Goal: Task Accomplishment & Management: Use online tool/utility

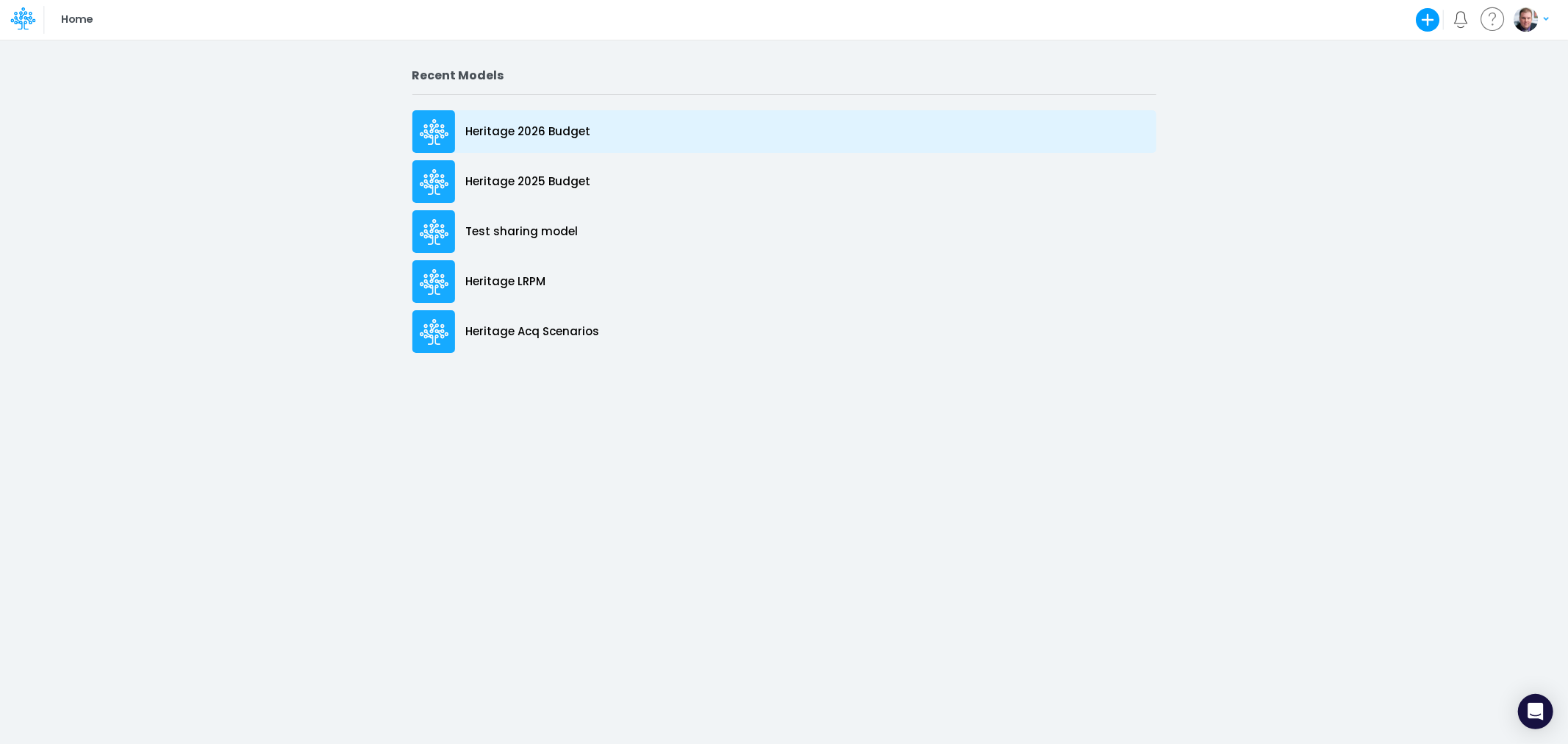
click at [516, 121] on div "Heritage 2026 Budget" at bounding box center [784, 131] width 744 height 43
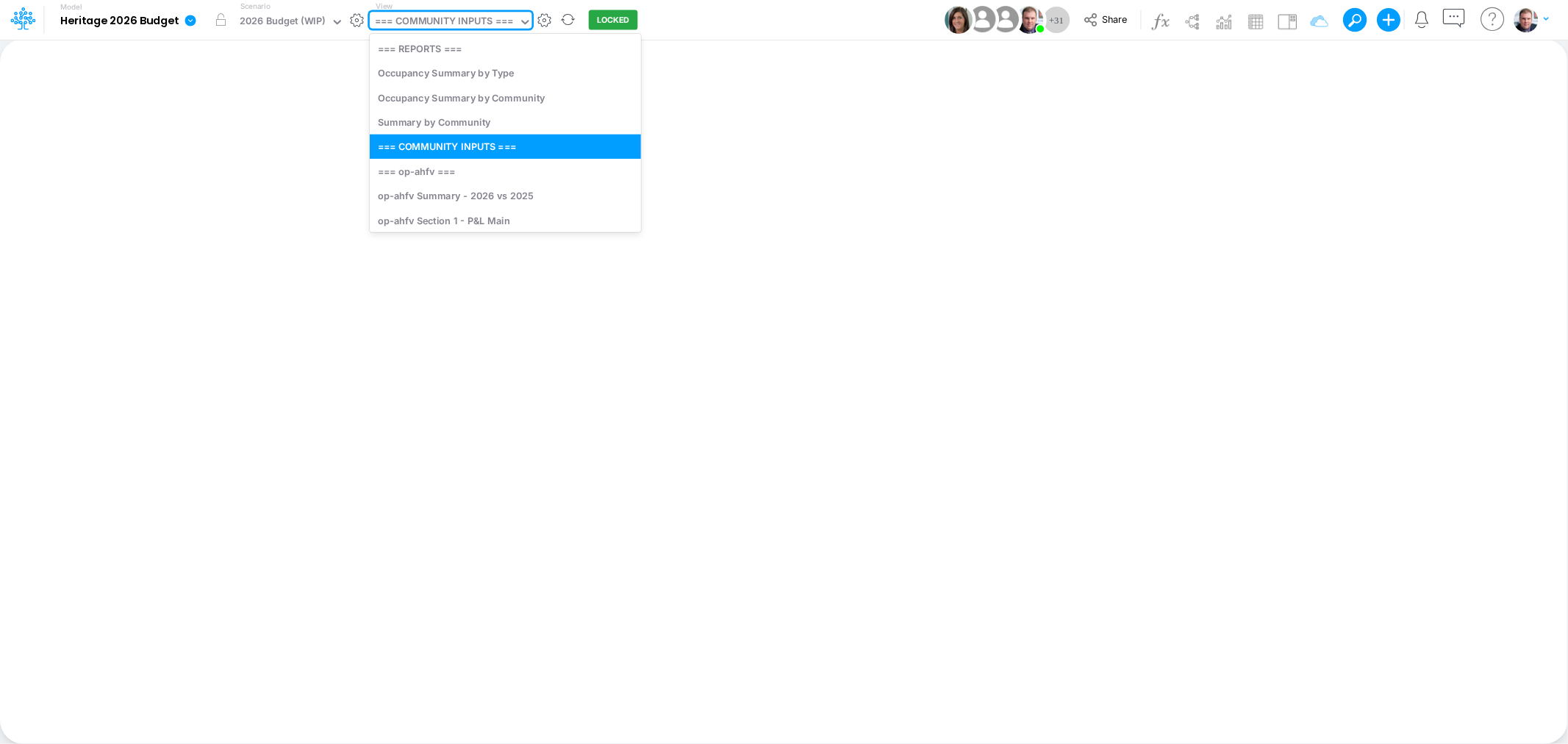
click at [491, 18] on div "=== COMMUNITY INPUTS ===" at bounding box center [444, 22] width 138 height 17
click at [913, 188] on div "Insert new Conditional formatting Paste Cut Copy AutoFill Ready 100% Sum: null …" at bounding box center [783, 390] width 1567 height 705
click at [459, 14] on div "=== COMMUNITY INPUTS ===" at bounding box center [444, 22] width 138 height 17
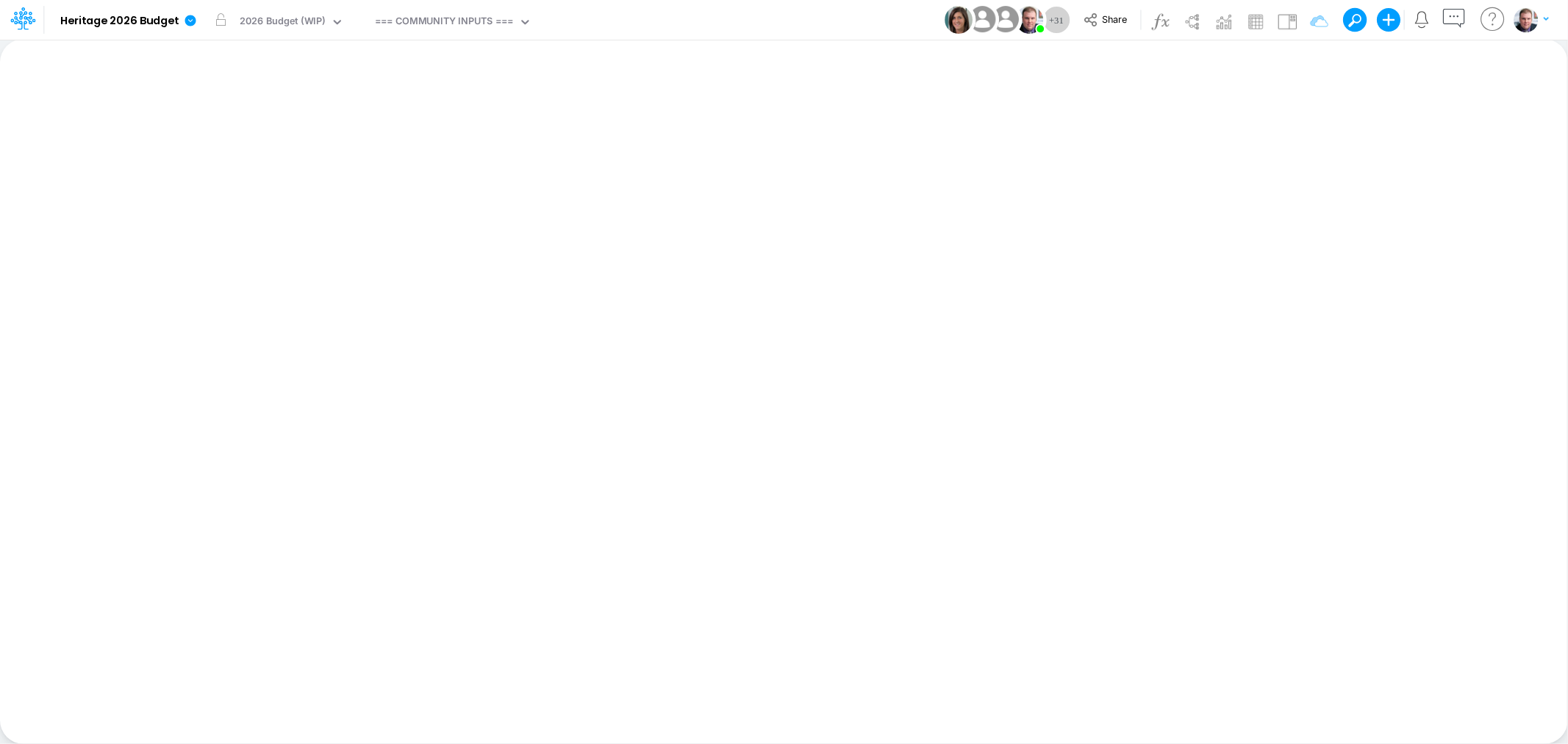
click at [770, 267] on div "Insert new Conditional formatting Paste Cut Copy AutoFill Ready 100% Sum: null …" at bounding box center [783, 390] width 1567 height 705
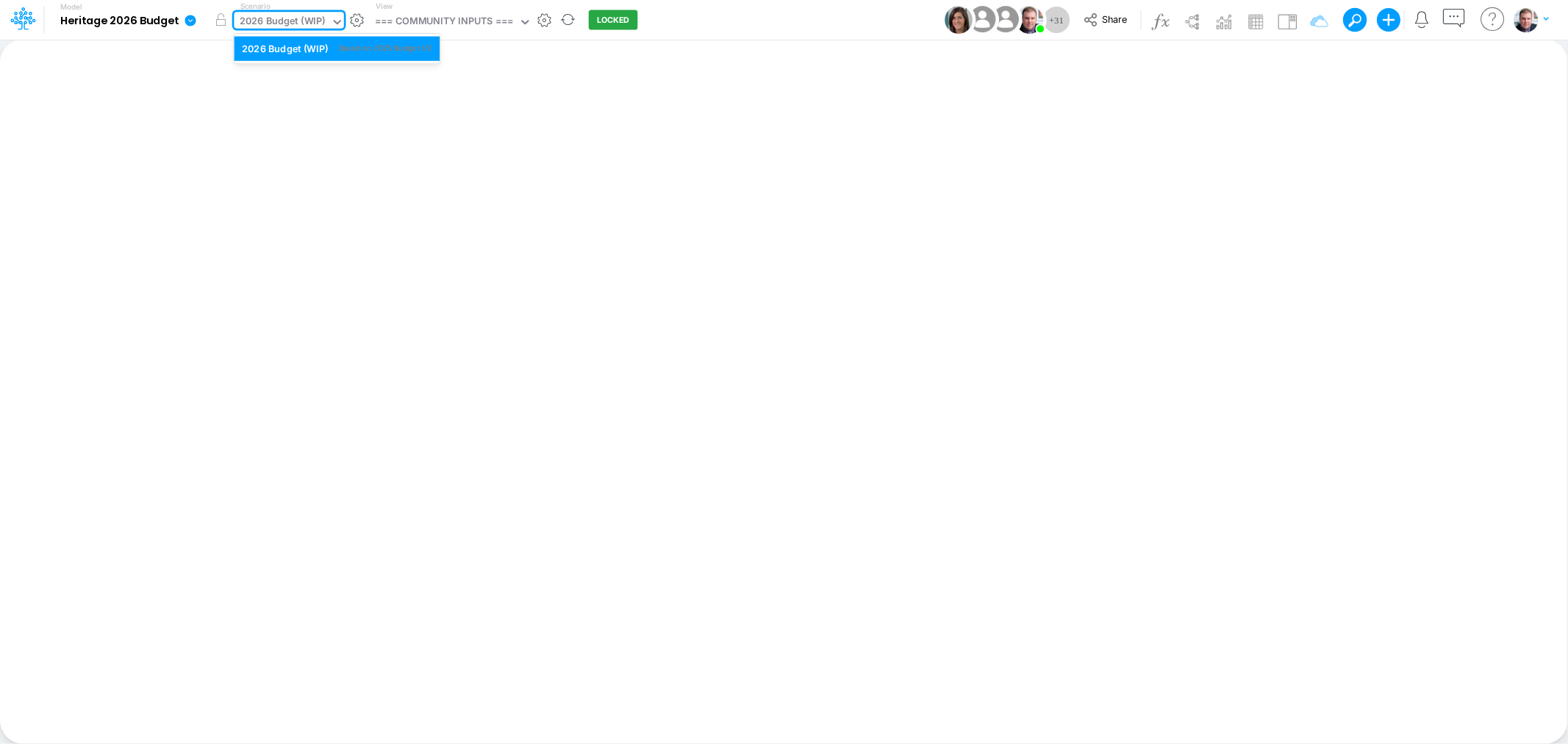
click at [251, 19] on div "2026 Budget (WIP)" at bounding box center [282, 22] width 86 height 17
click at [390, 113] on div "Insert new Conditional formatting Paste Cut Copy AutoFill Ready 100% Sum: null …" at bounding box center [783, 390] width 1567 height 705
click at [300, 27] on div "2026 Budget (WIP)" at bounding box center [282, 22] width 86 height 17
click at [500, 129] on div "Insert new Conditional formatting Paste Cut Copy AutoFill Ready 100% Sum: null …" at bounding box center [783, 390] width 1567 height 705
click at [186, 17] on icon at bounding box center [191, 20] width 11 height 11
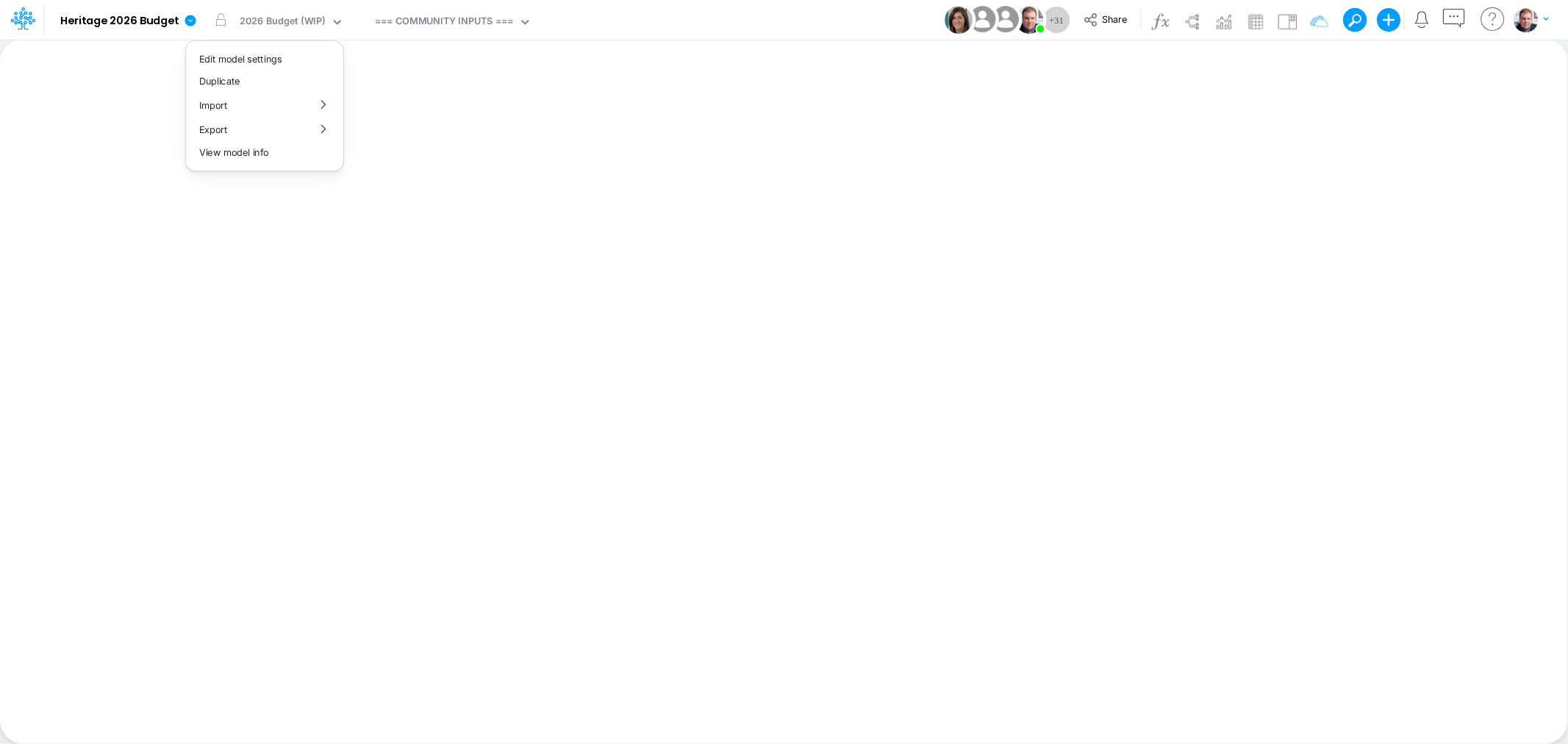
click at [435, 117] on div "Insert new Conditional formatting Paste Cut Copy AutoFill Ready 100% Sum: null …" at bounding box center [783, 390] width 1567 height 705
click at [186, 19] on icon at bounding box center [191, 20] width 11 height 11
click at [239, 147] on button "View model info" at bounding box center [264, 153] width 157 height 22
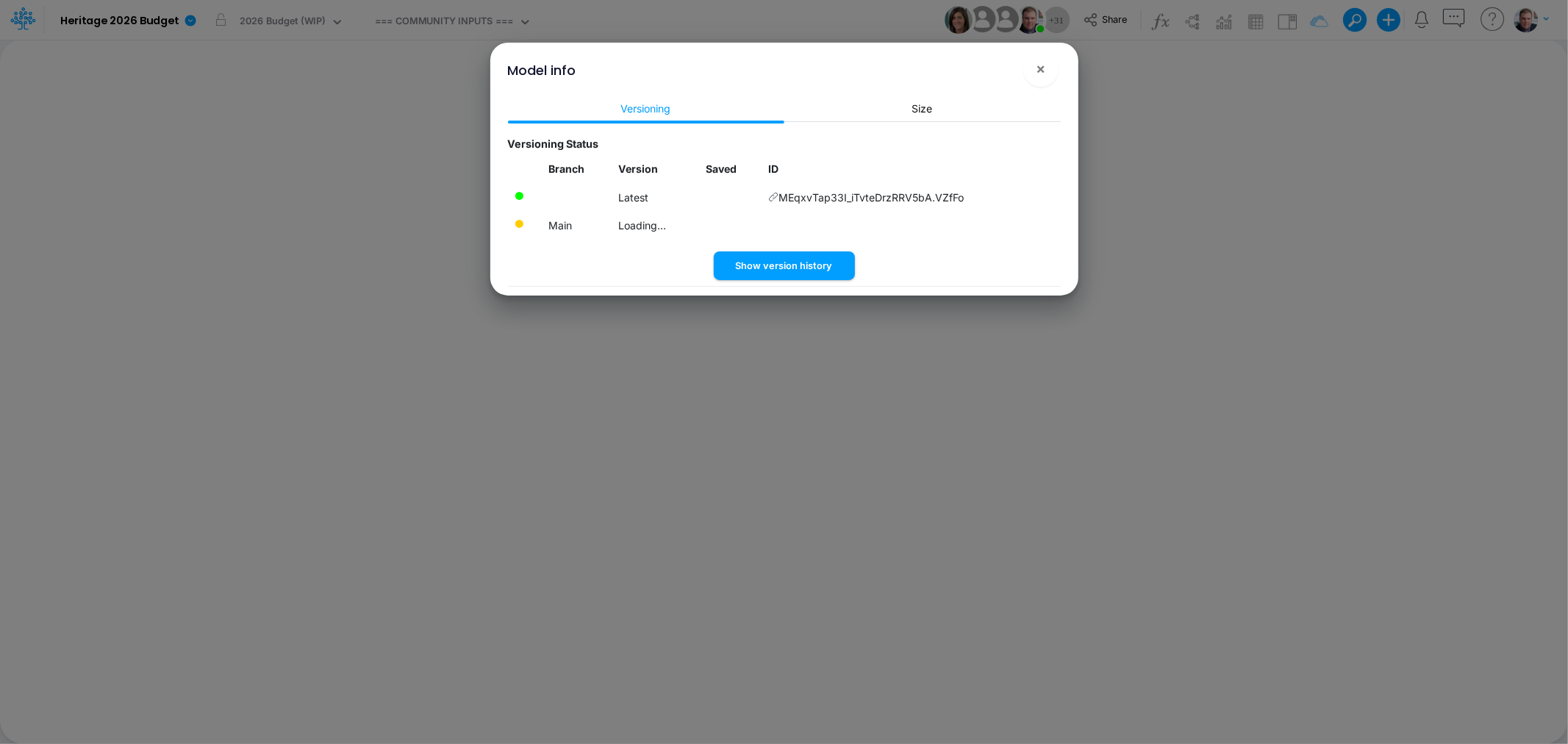
click at [657, 245] on div "Branch Version Saved ID Latest MEqxvTap33I_iTvteDrzRRV5bA.VZfFo Main Loading..." at bounding box center [784, 202] width 553 height 97
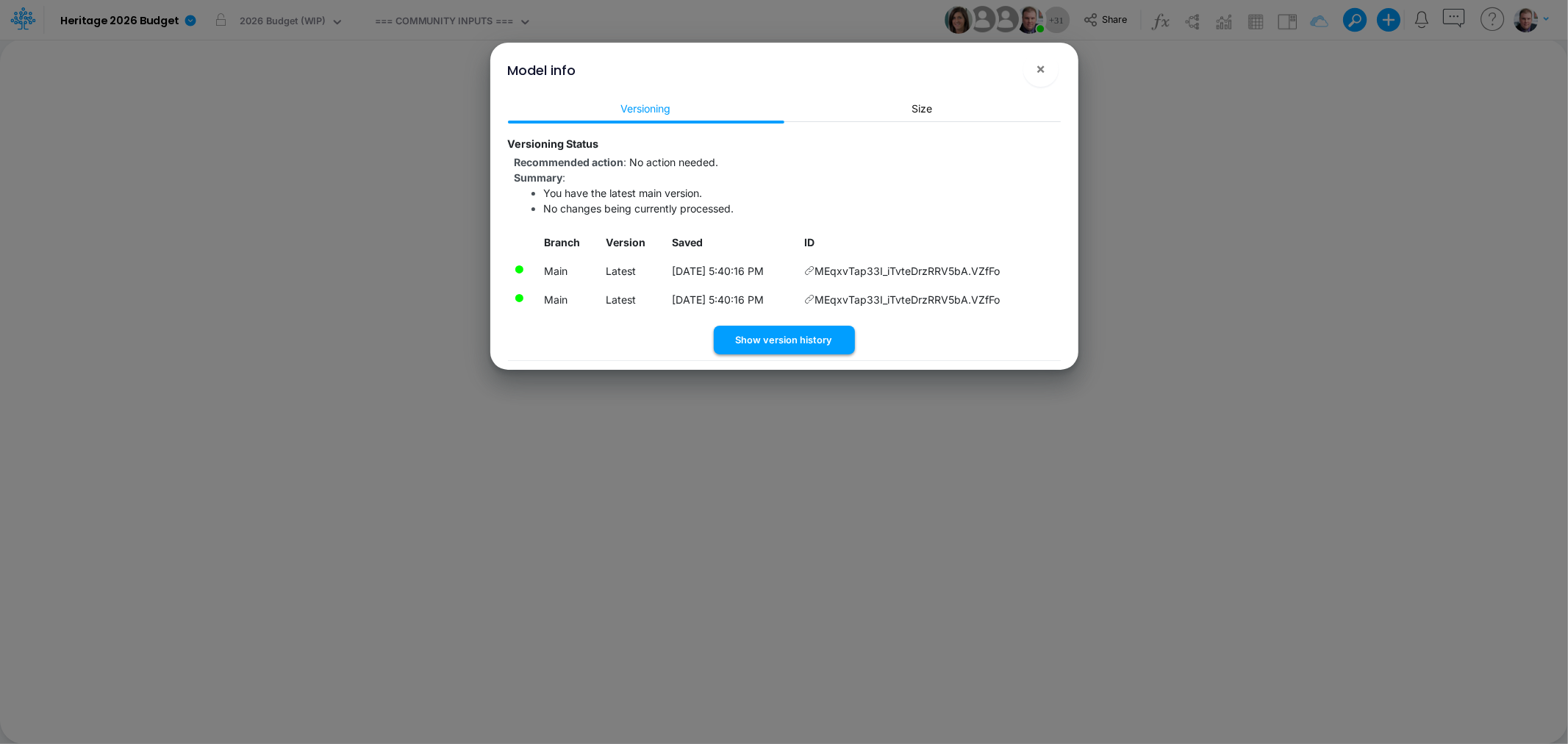
click at [746, 333] on button "Show version history" at bounding box center [784, 340] width 141 height 29
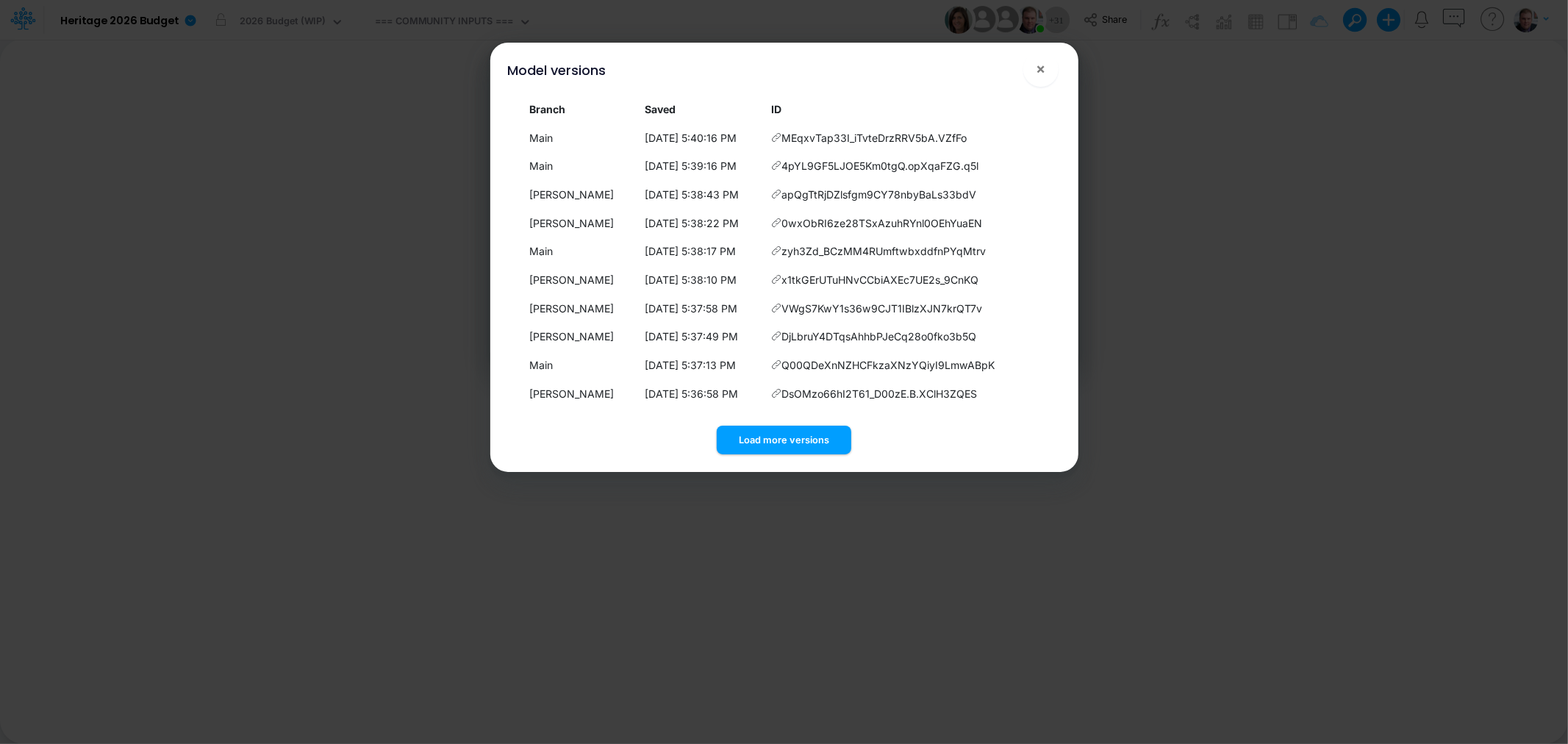
click at [762, 454] on div "Branch Saved ID Main [DATE] 5:40:16 PM MEqxvTap33I_iTvteDrzRRV5bA.VZfFo Main [D…" at bounding box center [784, 274] width 576 height 366
click at [762, 439] on button "Load more versions" at bounding box center [783, 440] width 134 height 29
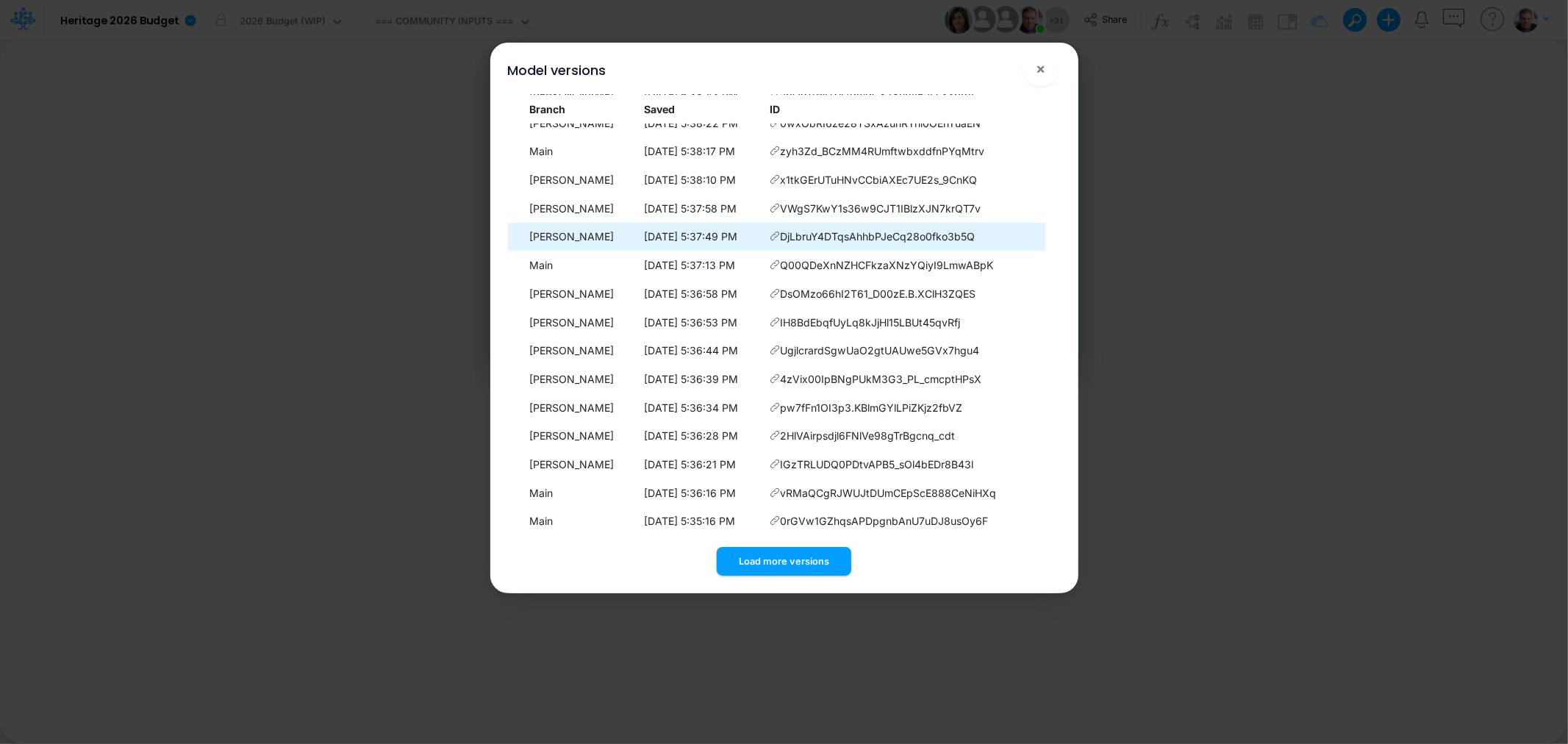
scroll to position [161, 0]
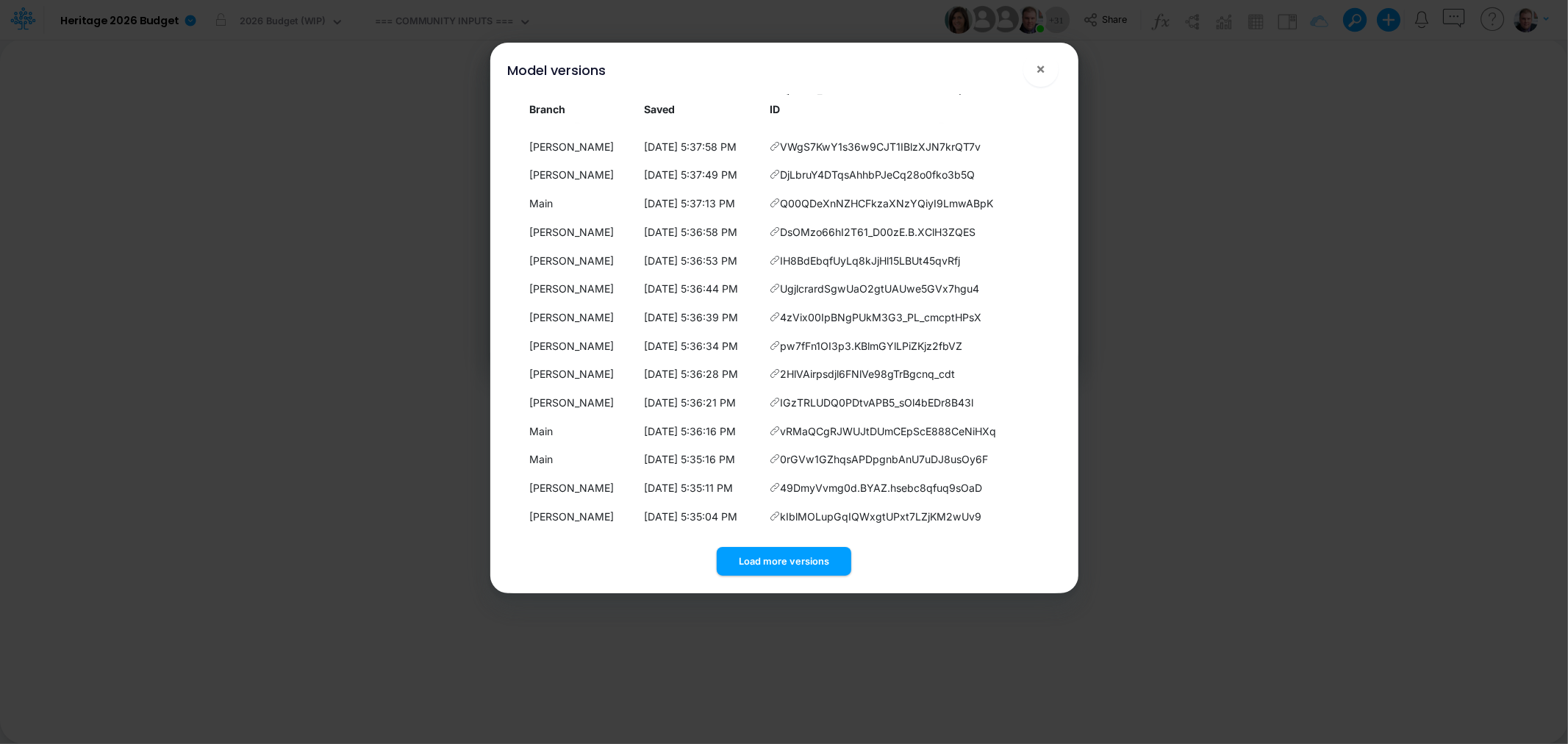
click at [782, 564] on button "Load more versions" at bounding box center [783, 562] width 134 height 29
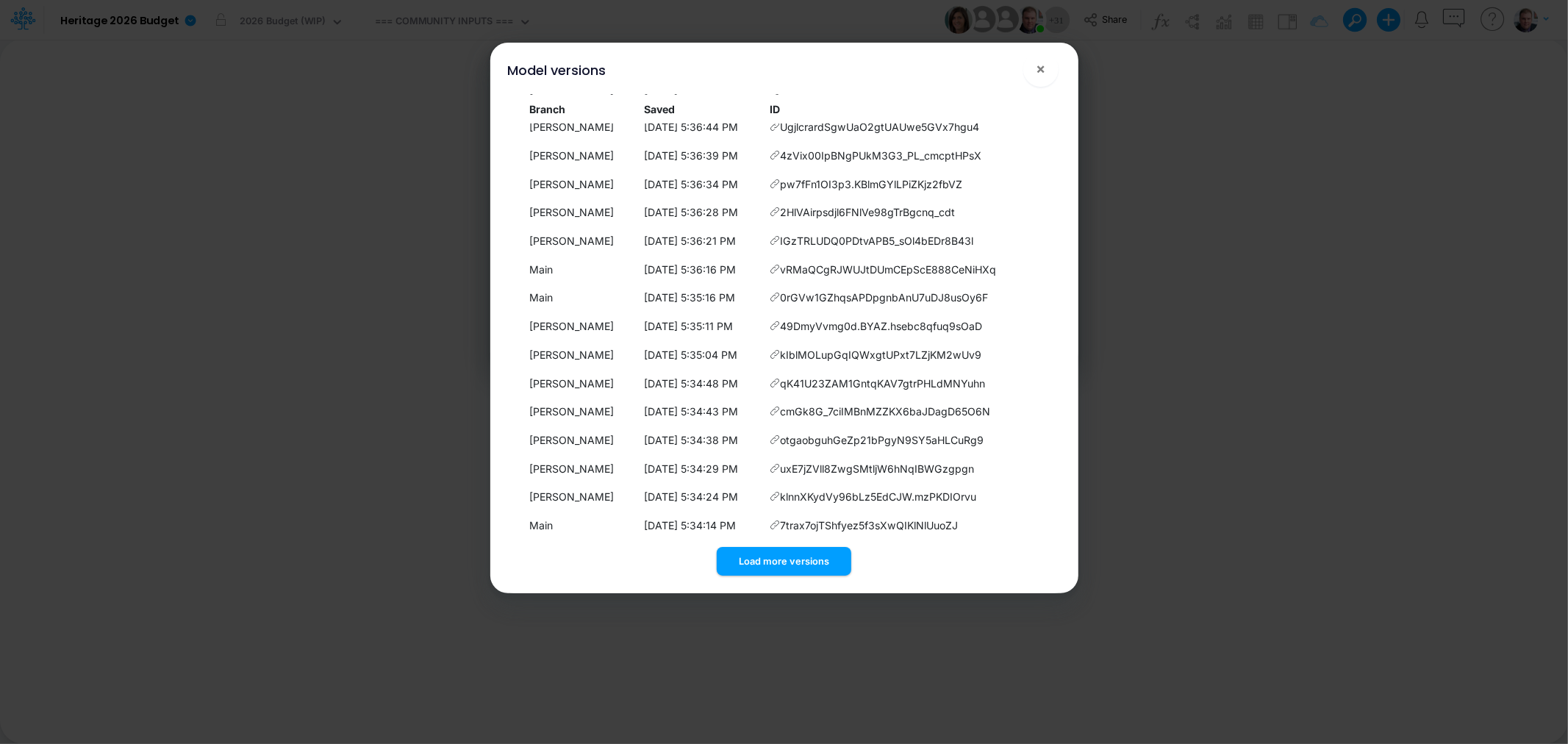
scroll to position [446, 0]
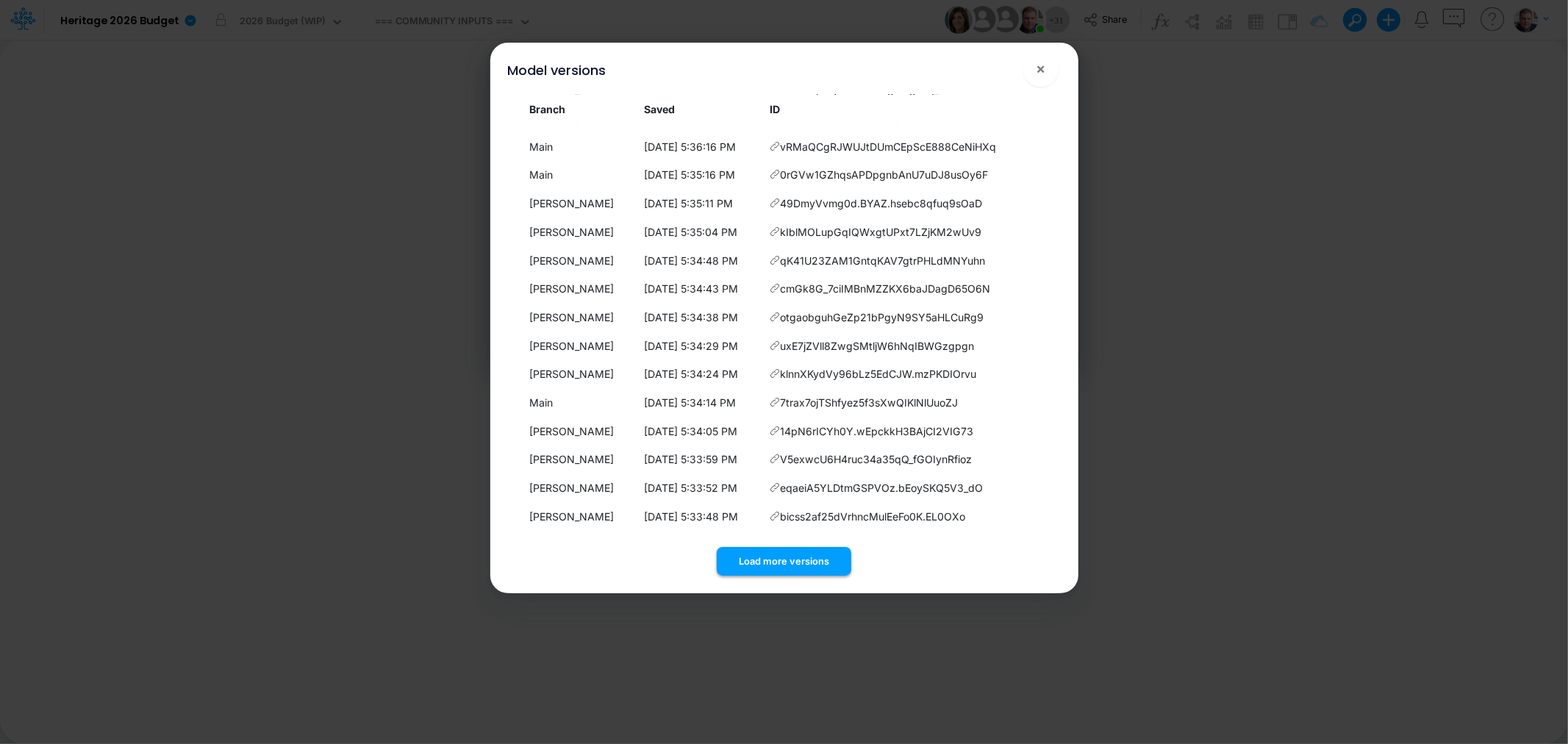
click at [759, 559] on button "Load more versions" at bounding box center [783, 562] width 134 height 29
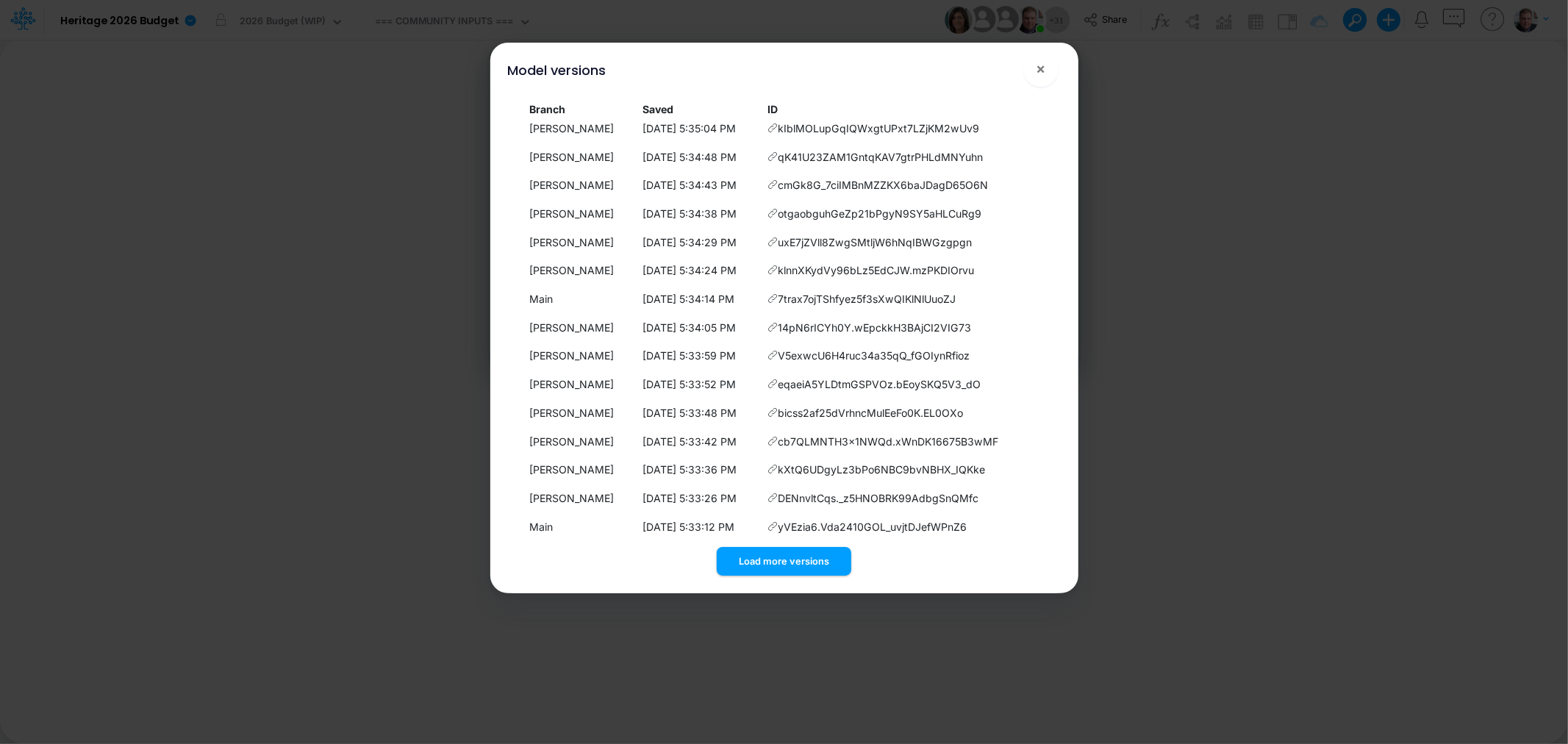
scroll to position [730, 0]
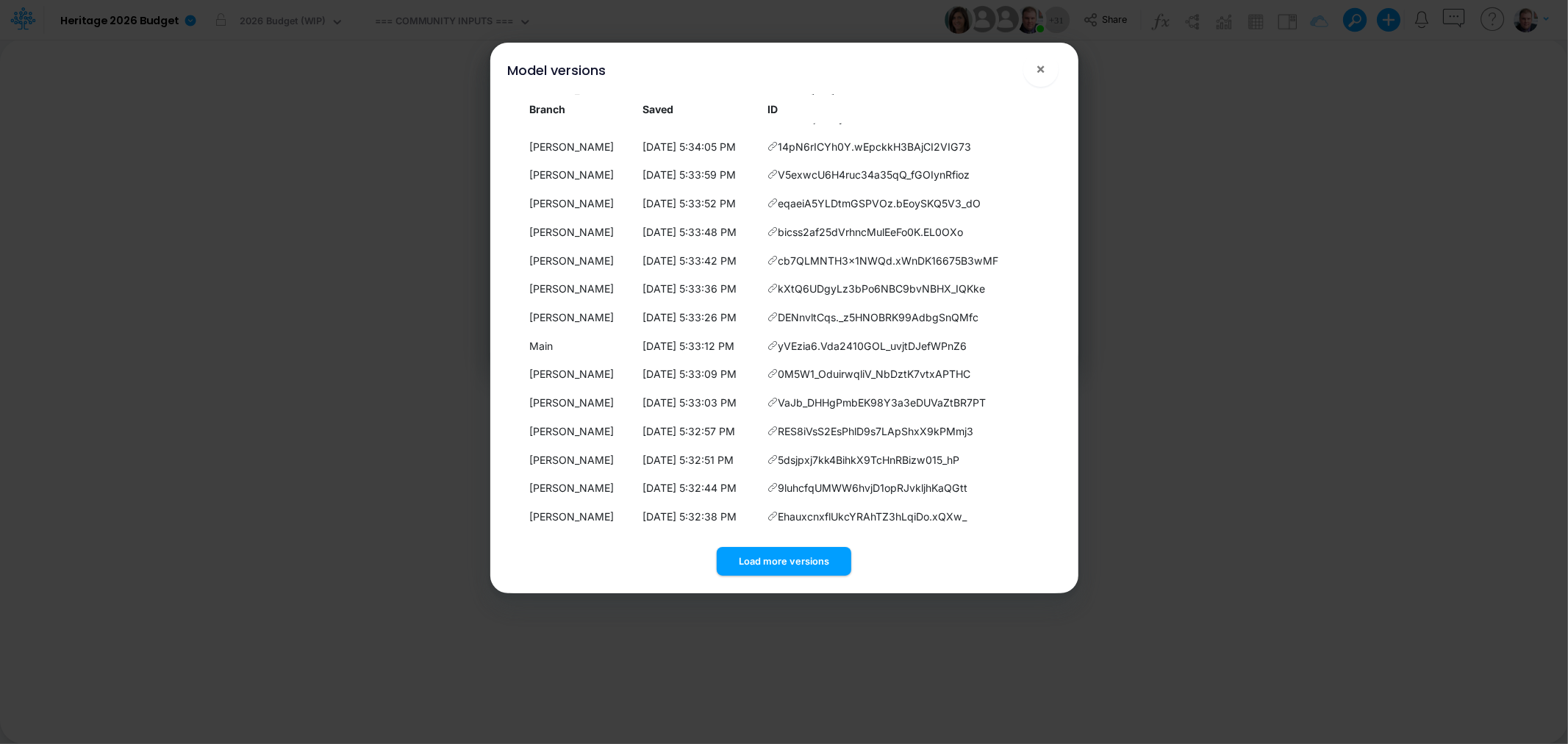
click at [798, 562] on button "Load more versions" at bounding box center [783, 562] width 134 height 29
click at [794, 555] on button "Load more versions" at bounding box center [783, 562] width 134 height 29
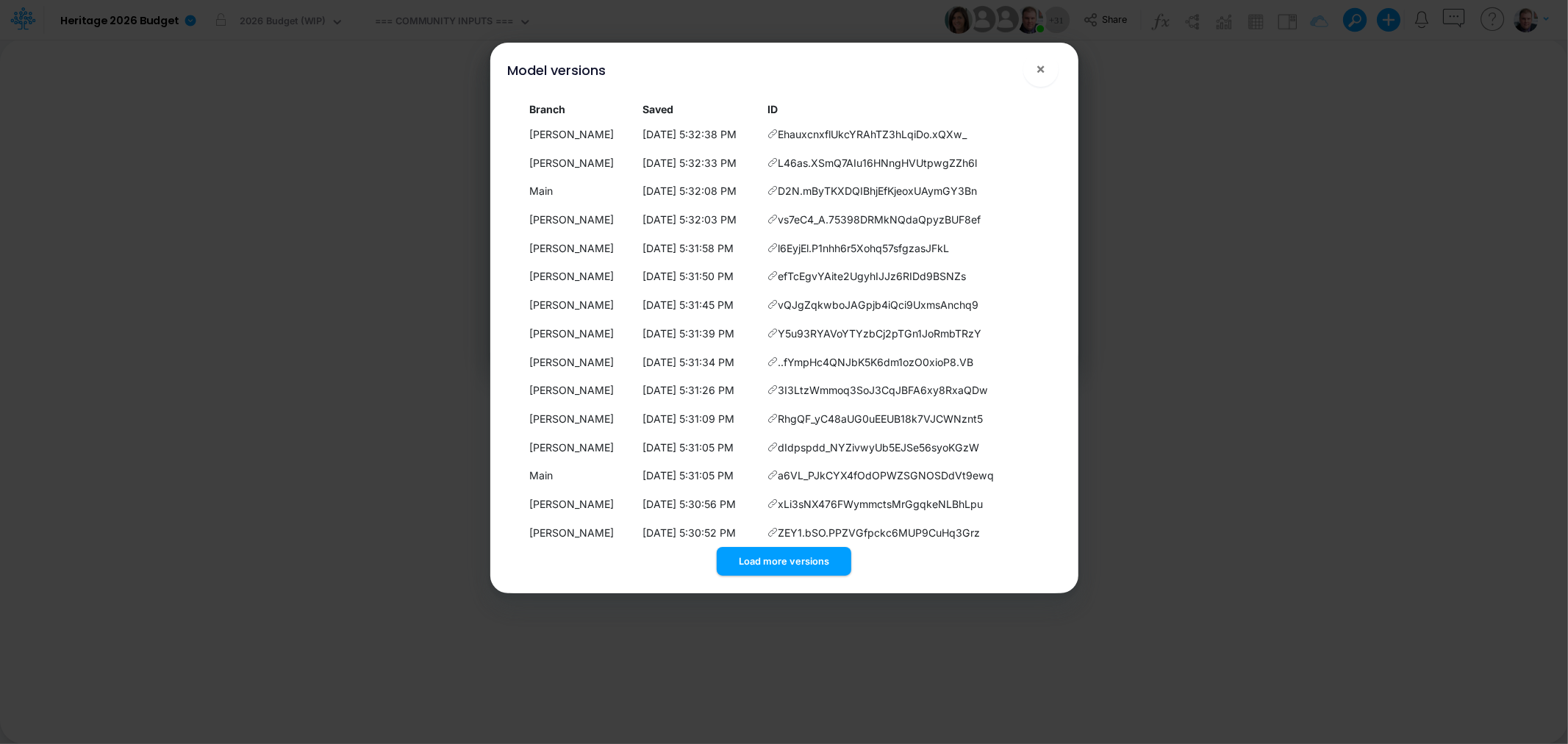
scroll to position [1299, 0]
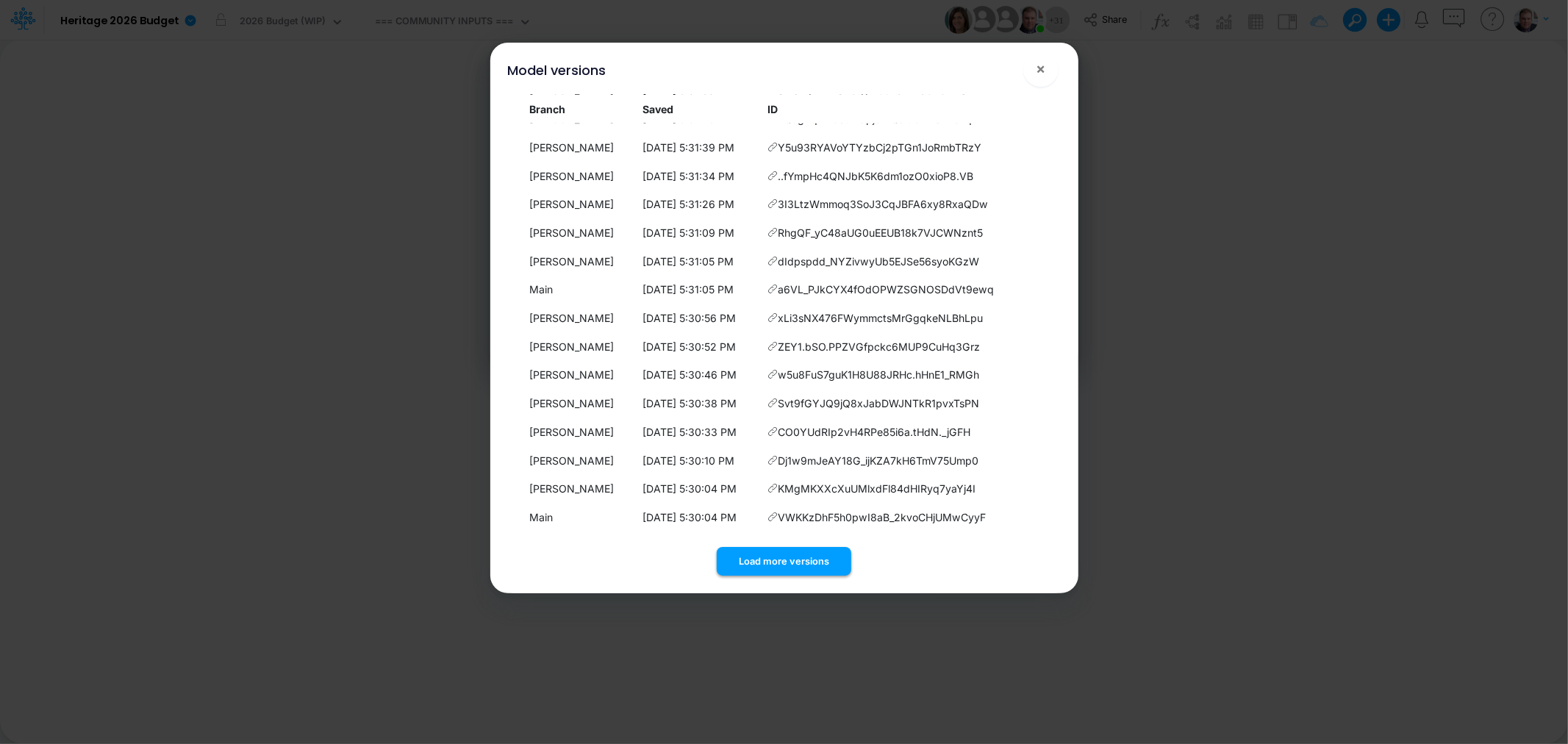
click at [769, 559] on button "Load more versions" at bounding box center [783, 562] width 134 height 29
click at [808, 559] on button "Load more versions" at bounding box center [783, 562] width 134 height 29
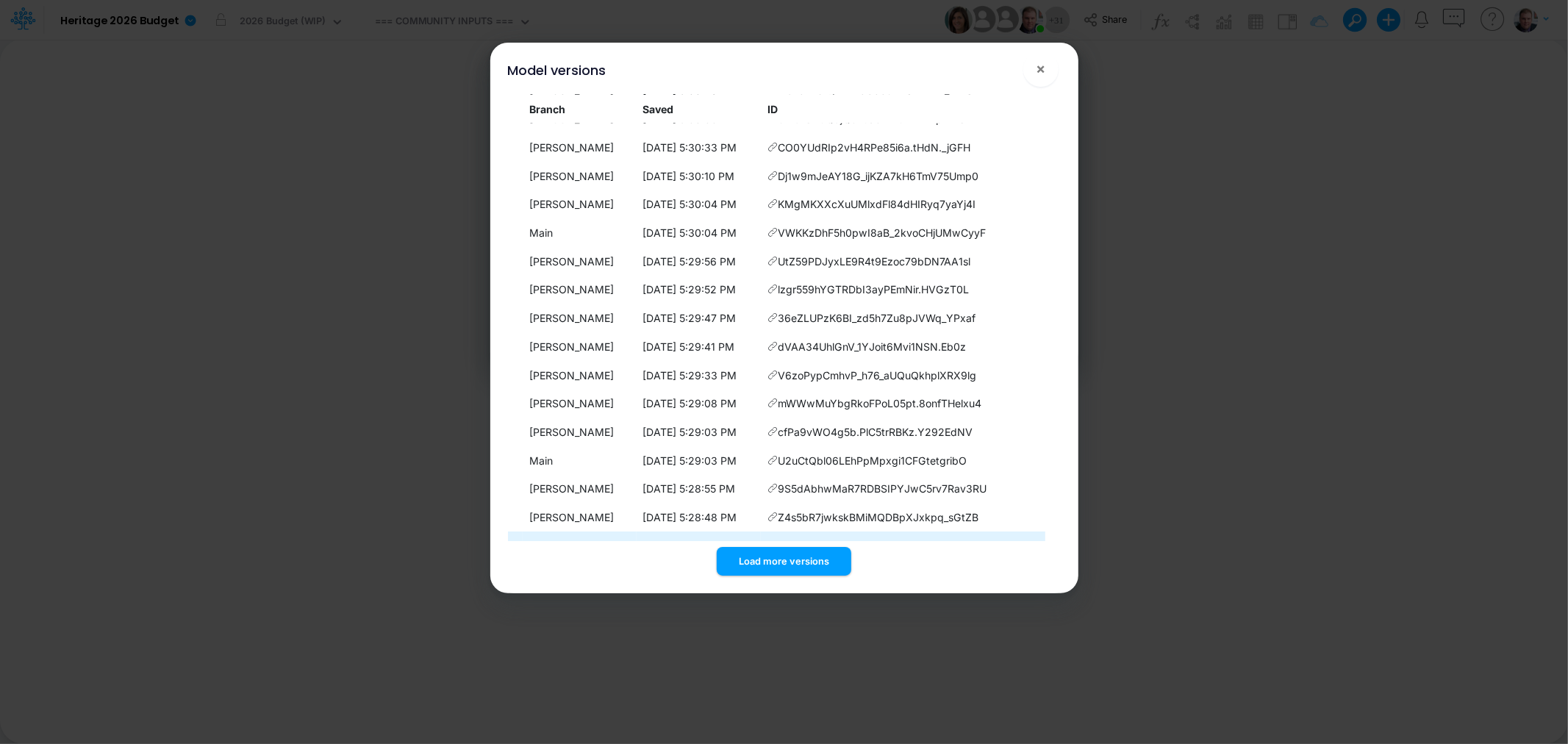
scroll to position [1868, 0]
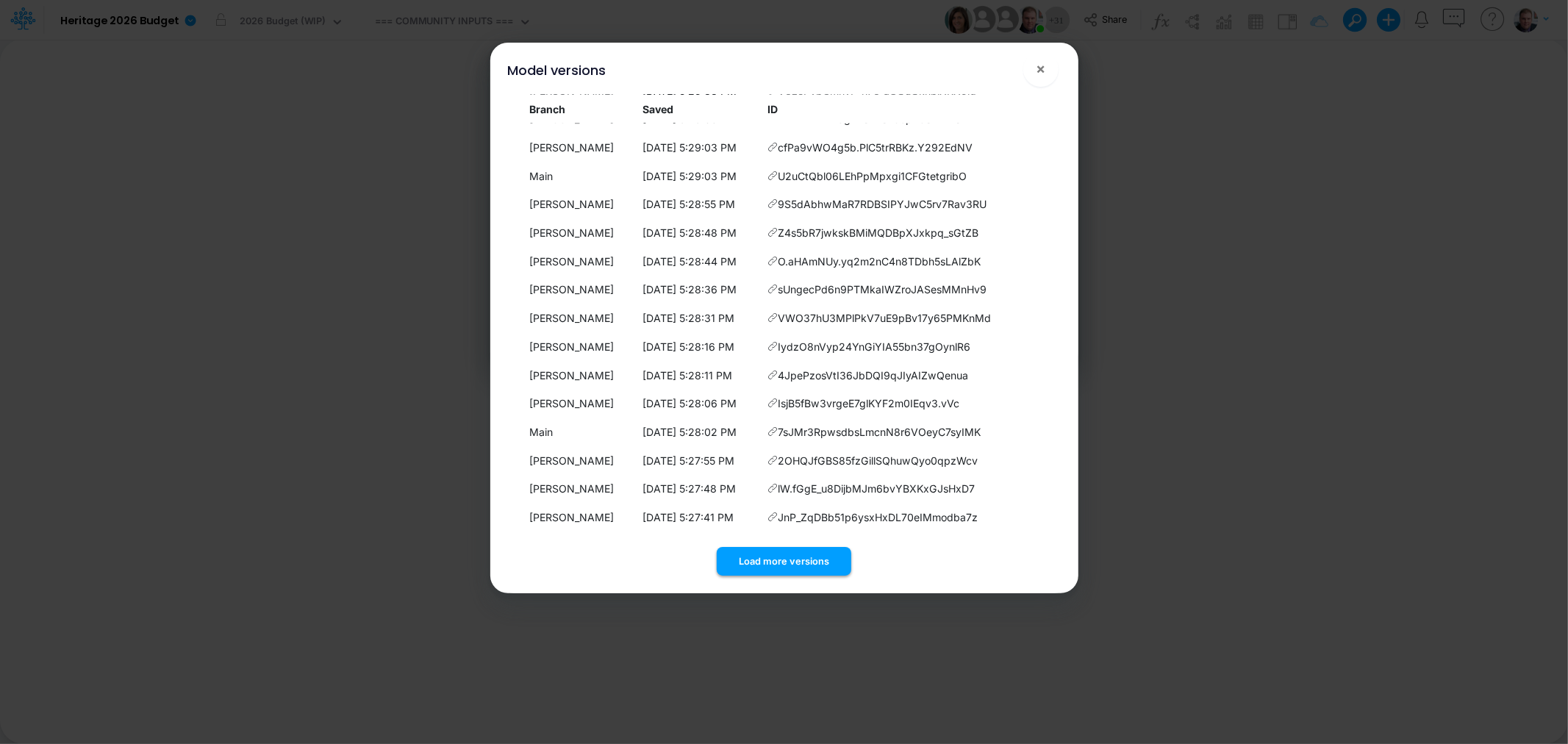
click at [752, 563] on button "Load more versions" at bounding box center [783, 562] width 134 height 29
click at [759, 552] on button "Load more versions" at bounding box center [783, 562] width 134 height 29
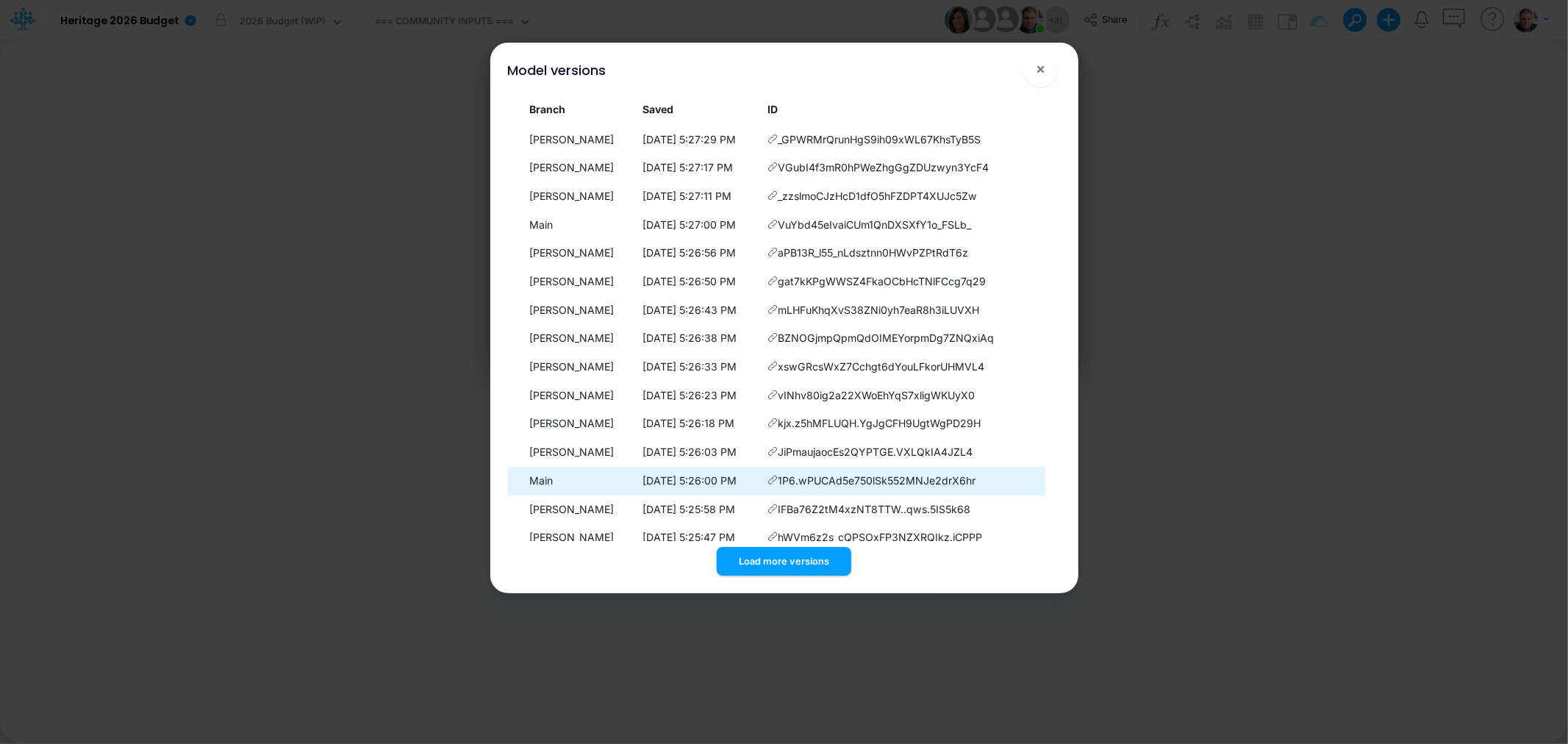
scroll to position [2436, 0]
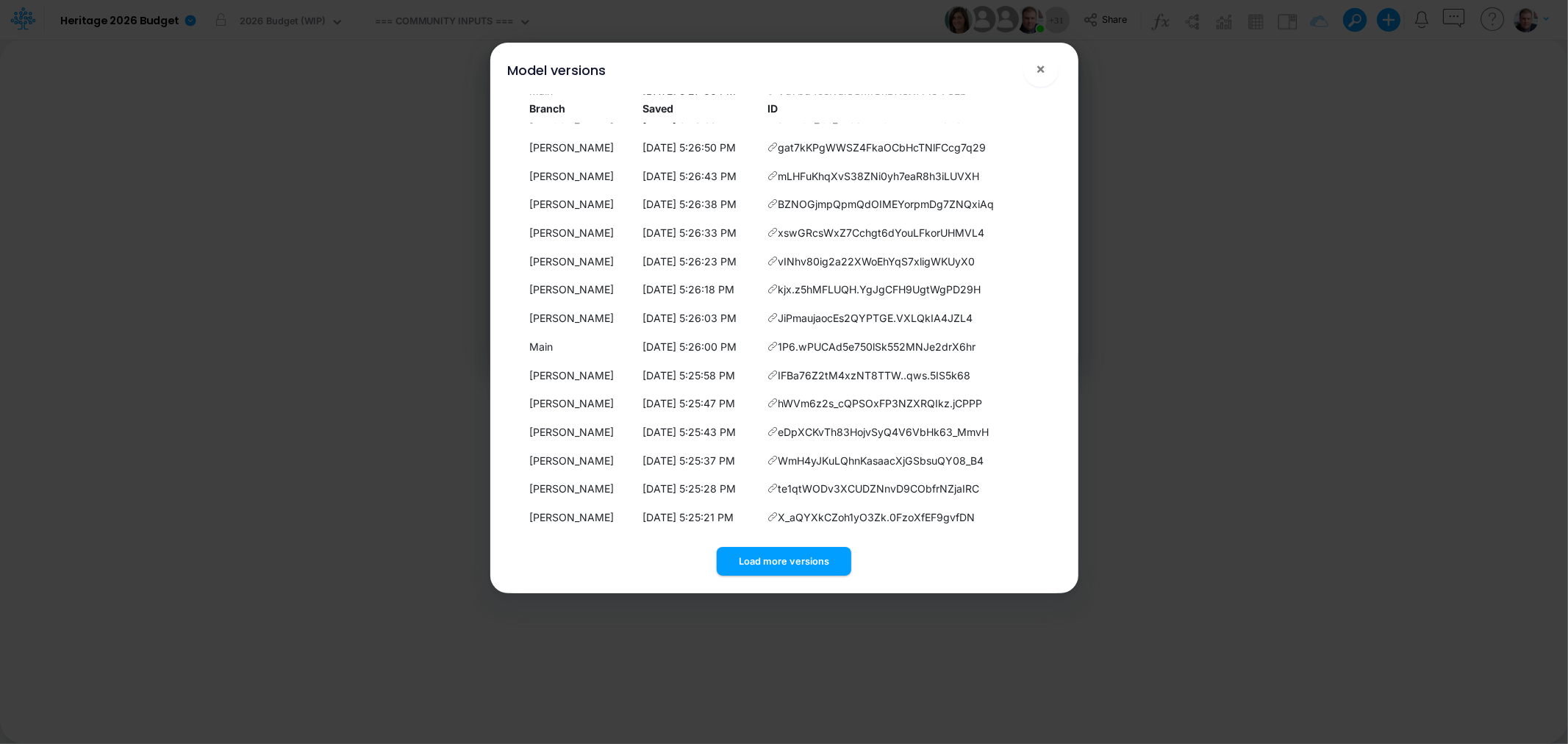
click at [782, 563] on button "Load more versions" at bounding box center [783, 562] width 134 height 29
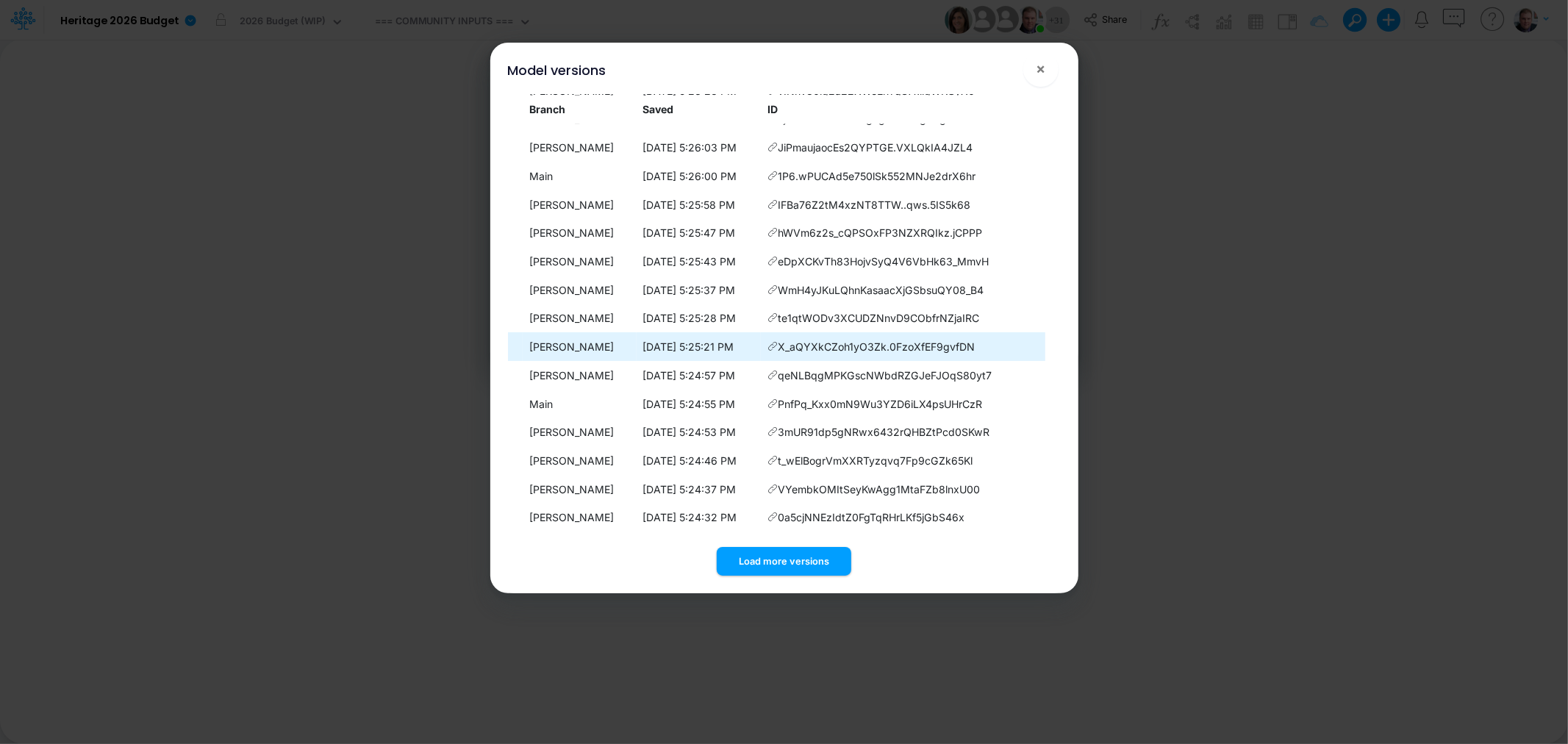
scroll to position [2721, 0]
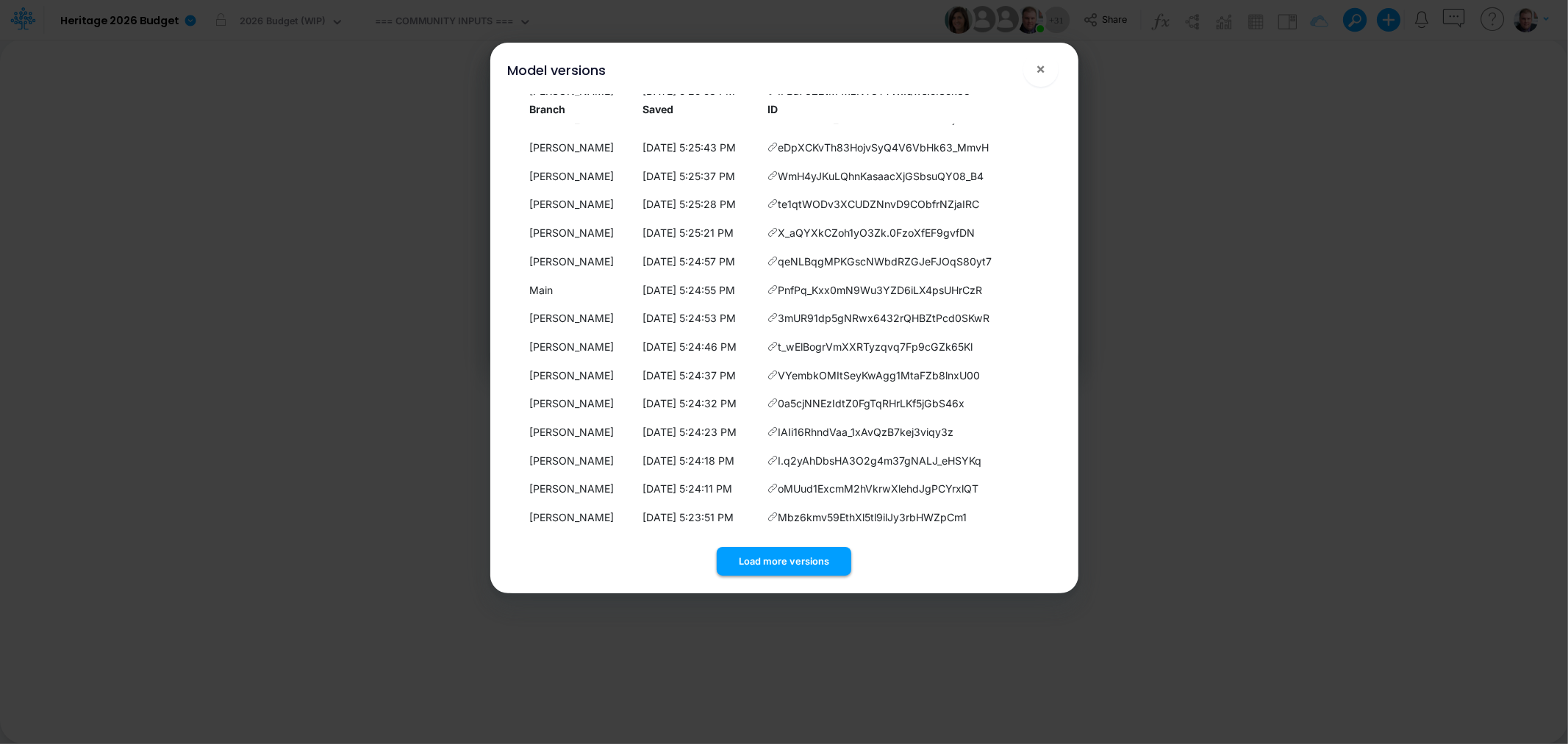
click at [785, 554] on button "Load more versions" at bounding box center [783, 562] width 134 height 29
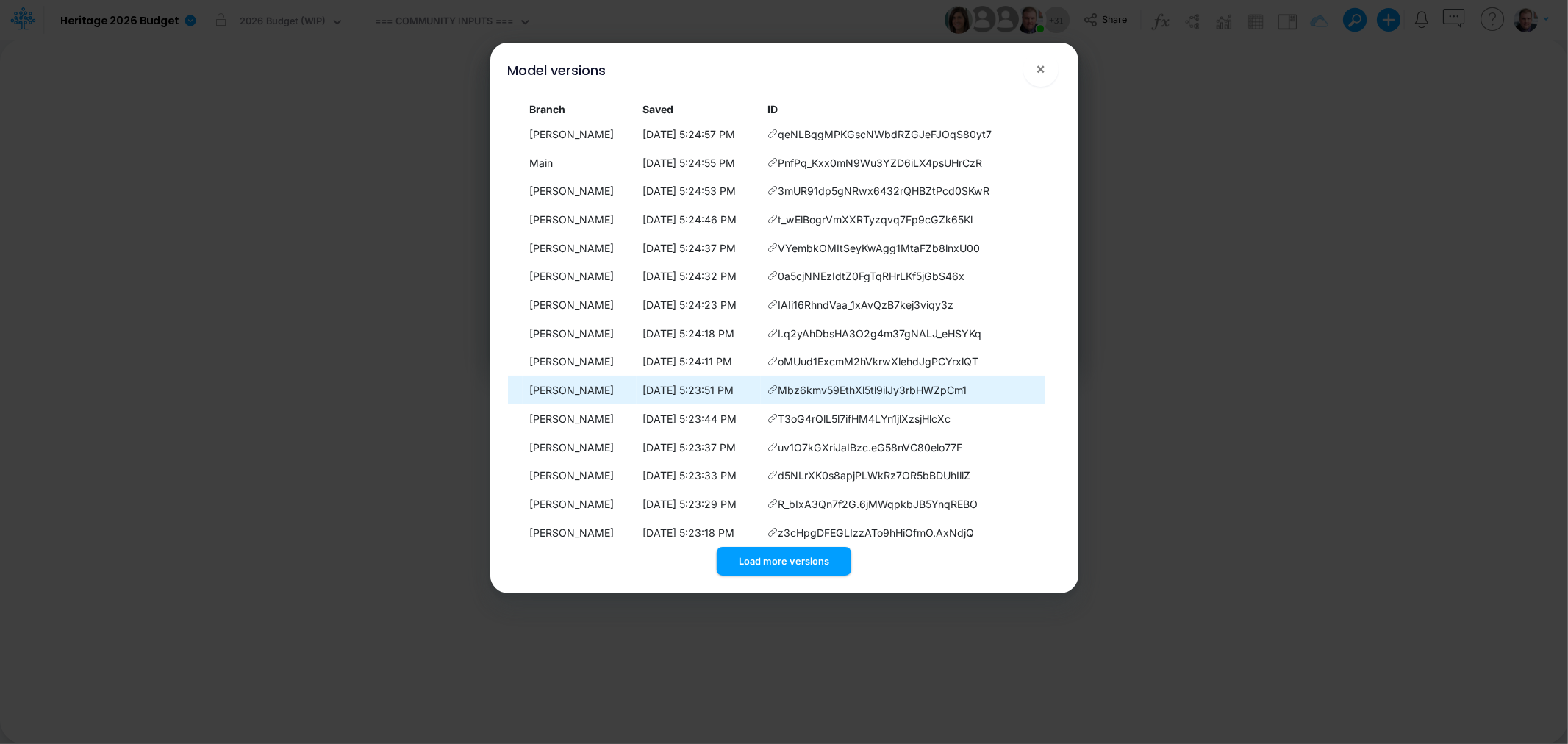
scroll to position [3005, 0]
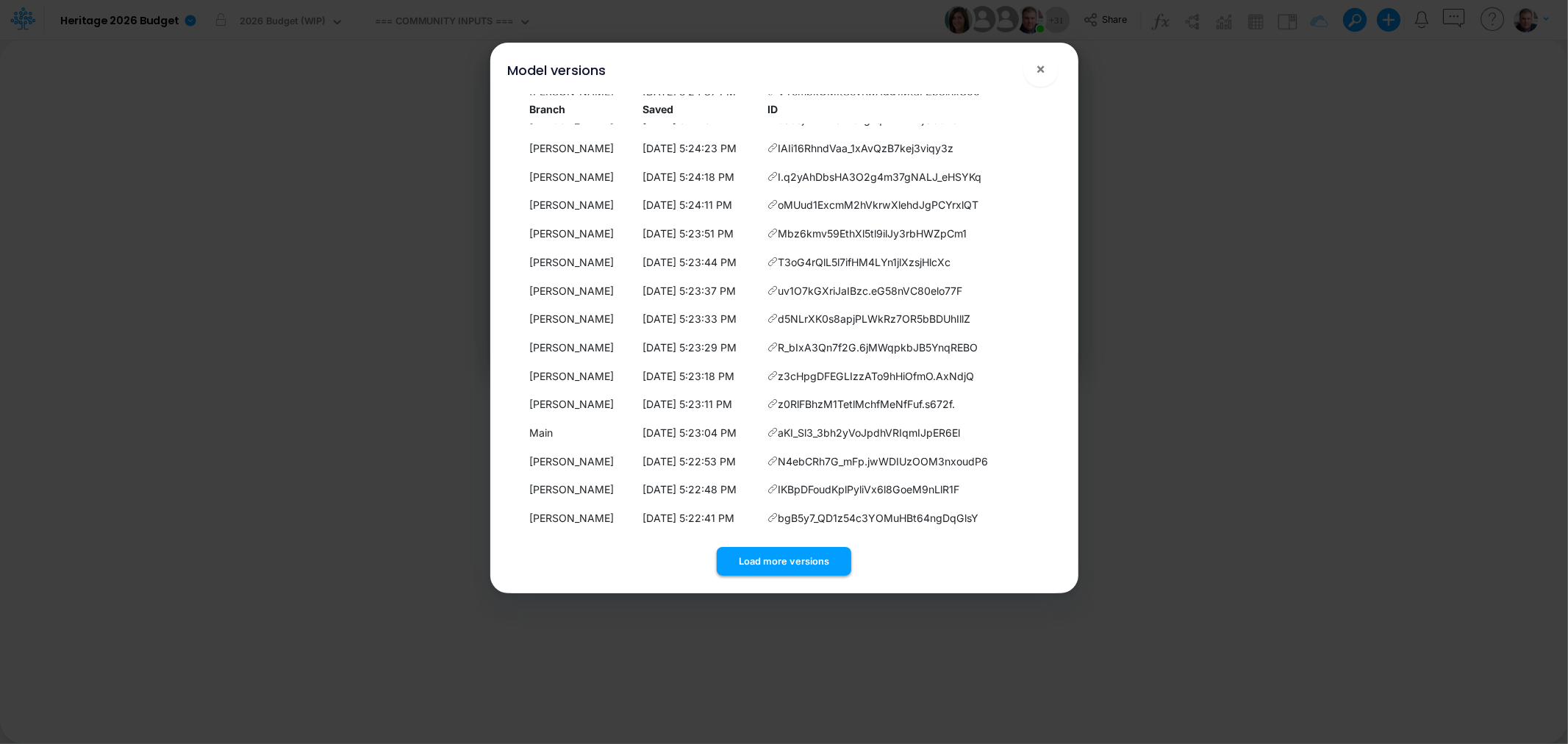
click at [784, 554] on button "Load more versions" at bounding box center [783, 562] width 134 height 29
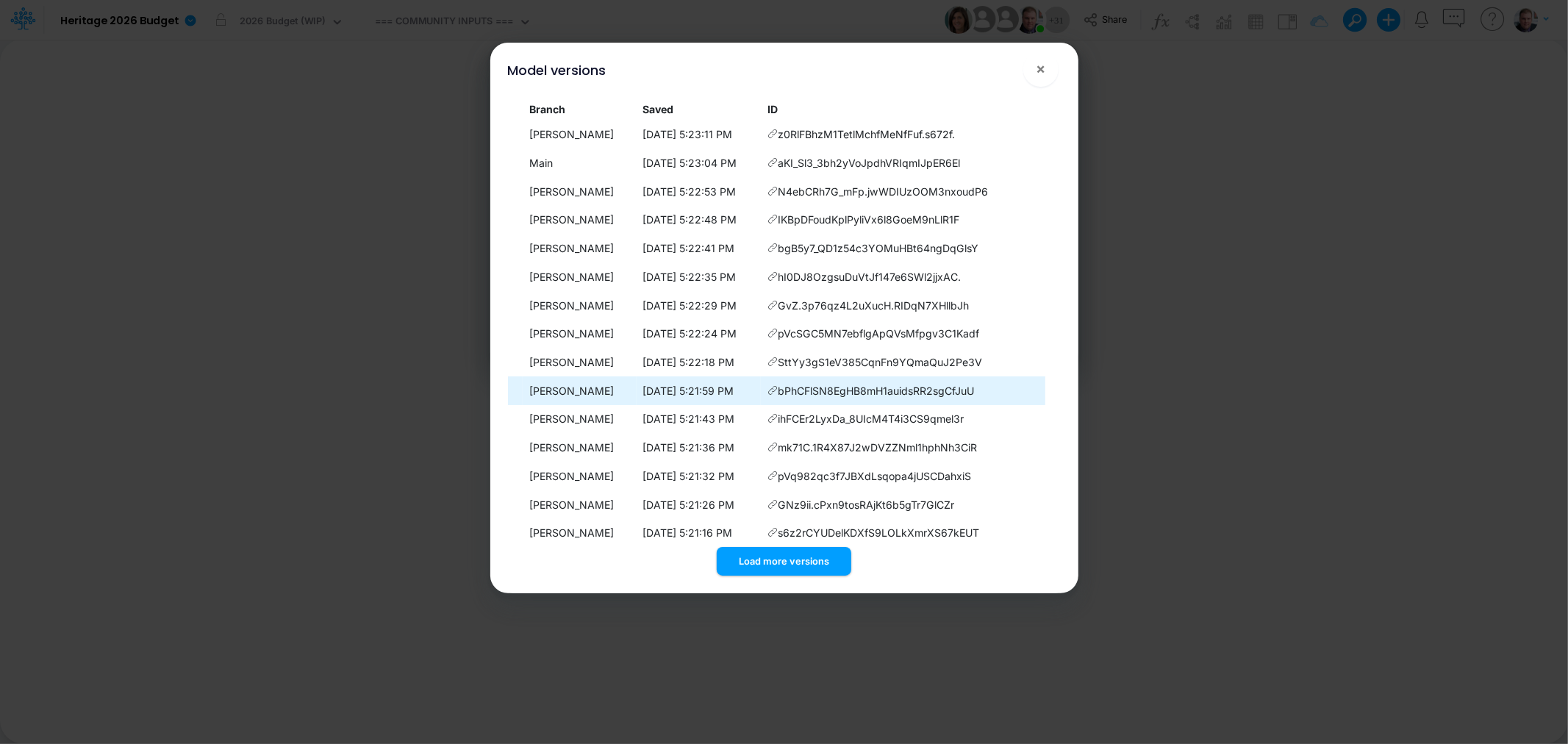
scroll to position [3290, 0]
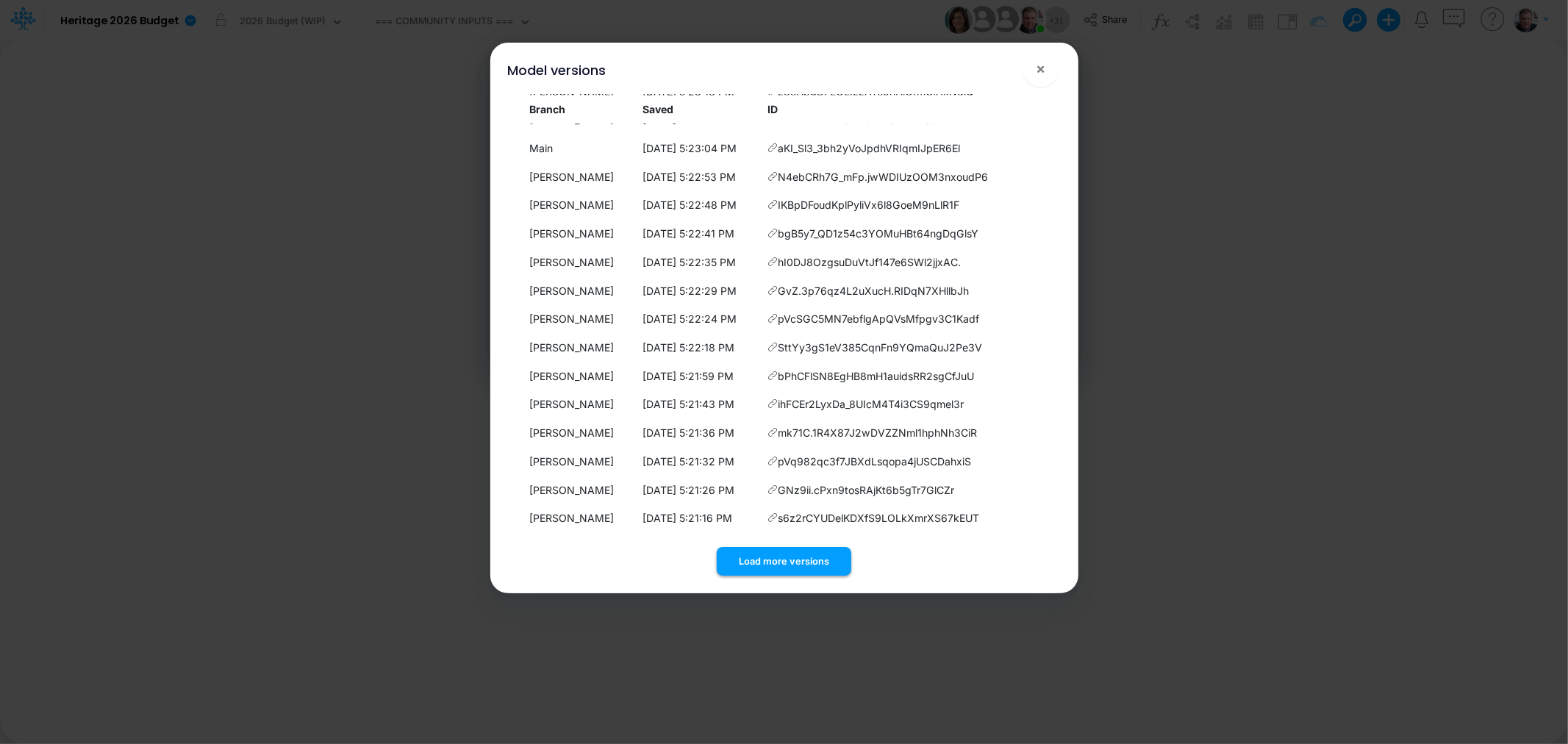
click at [798, 564] on button "Load more versions" at bounding box center [783, 562] width 134 height 29
click at [774, 571] on button "Load more versions" at bounding box center [783, 562] width 134 height 29
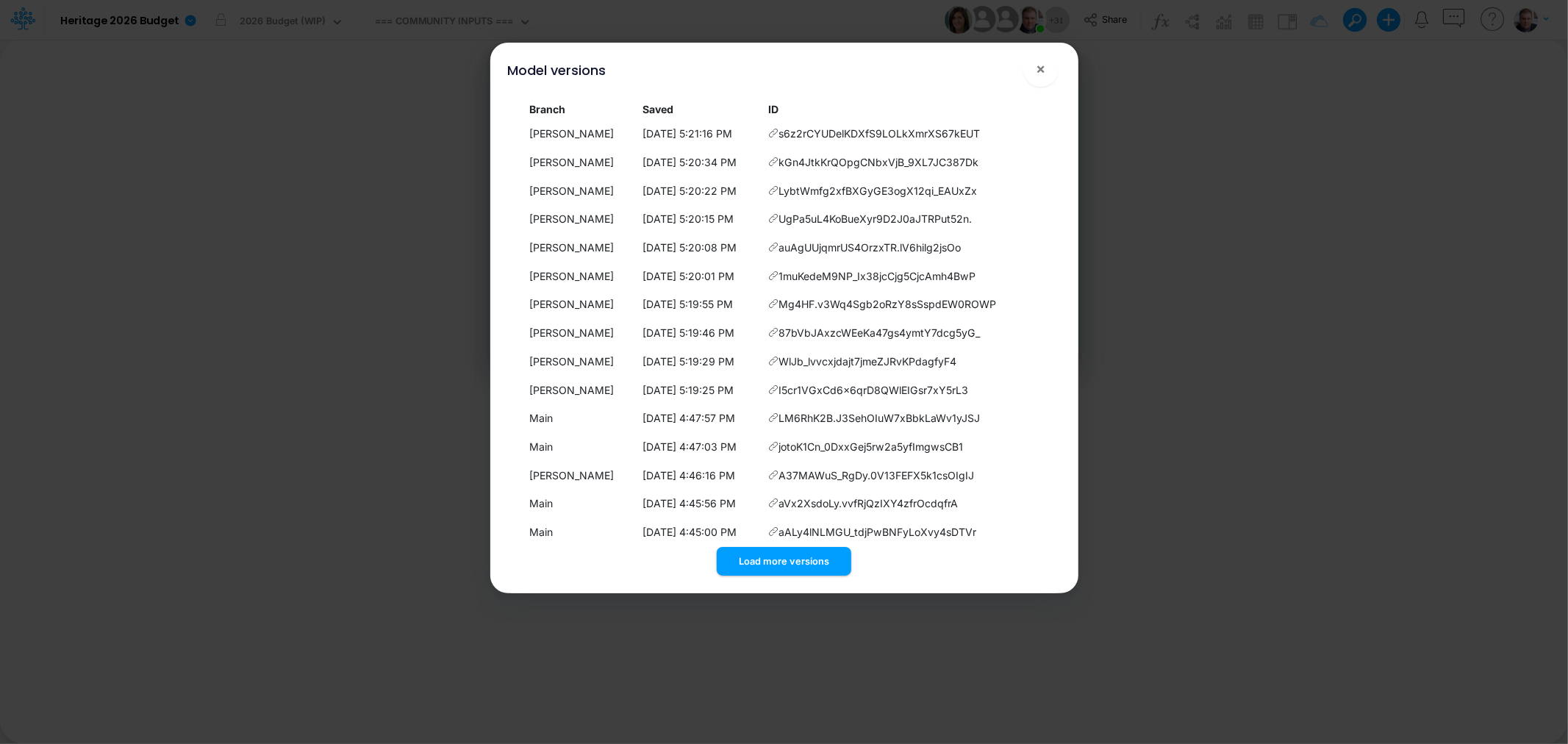
scroll to position [3858, 0]
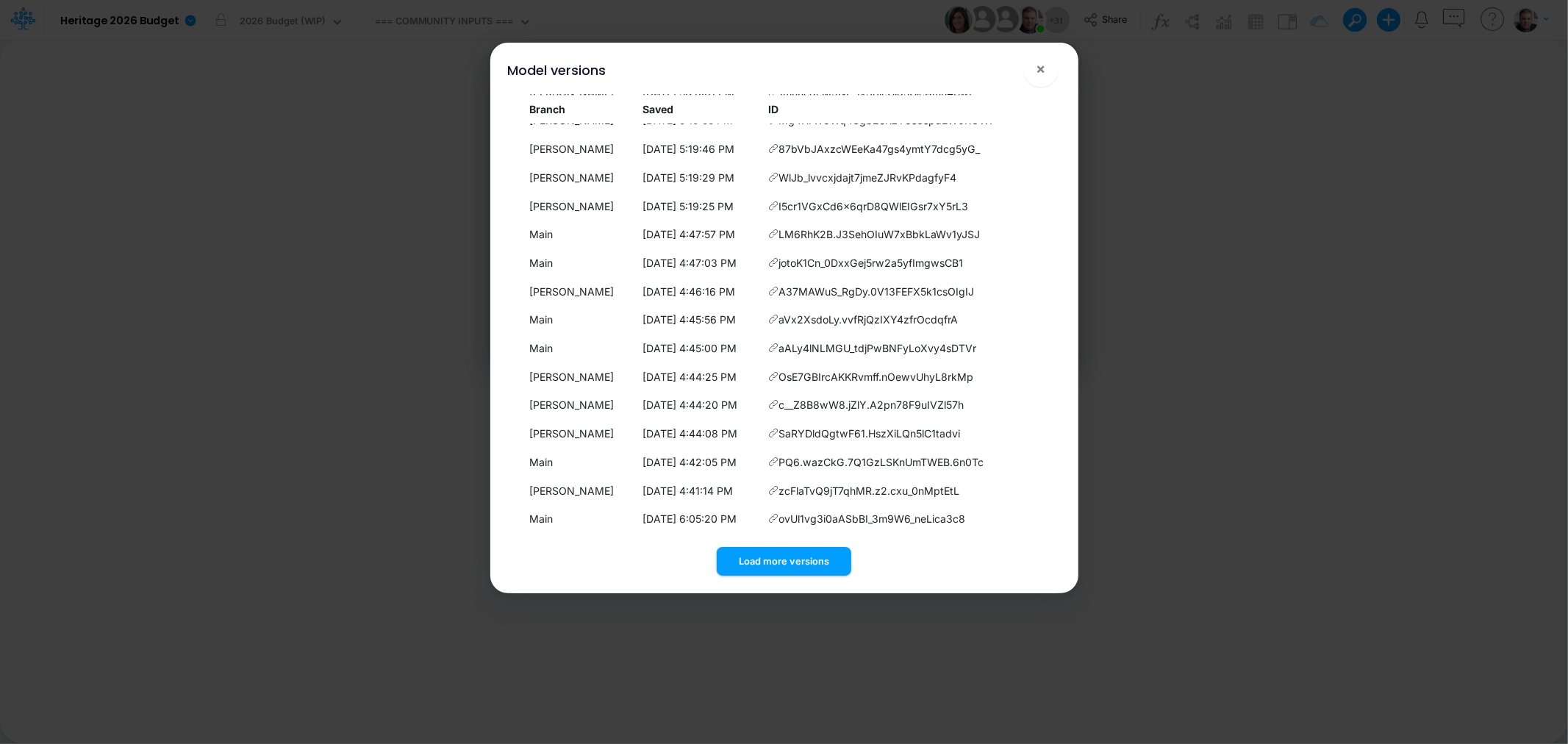
click at [774, 554] on button "Load more versions" at bounding box center [783, 562] width 134 height 29
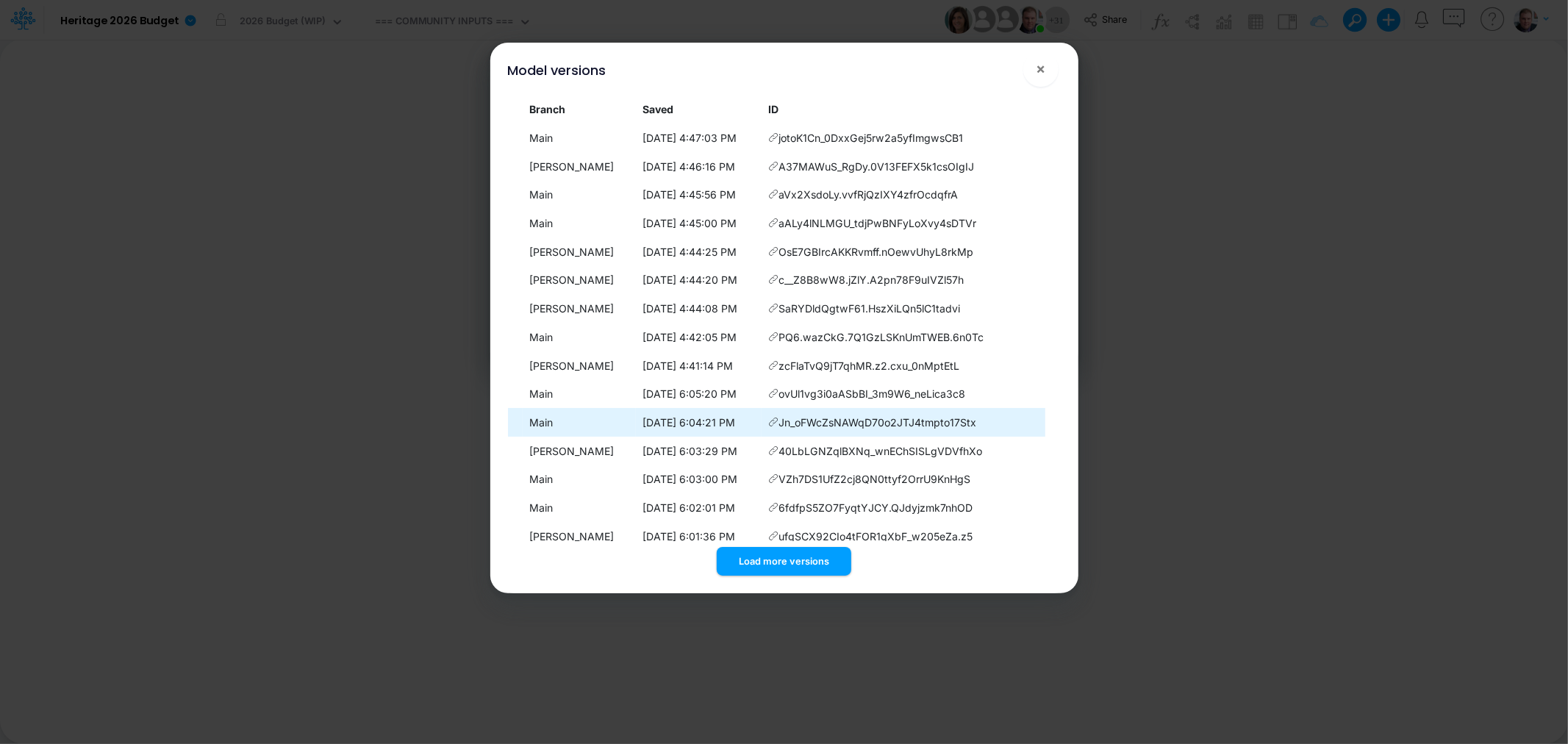
scroll to position [4143, 0]
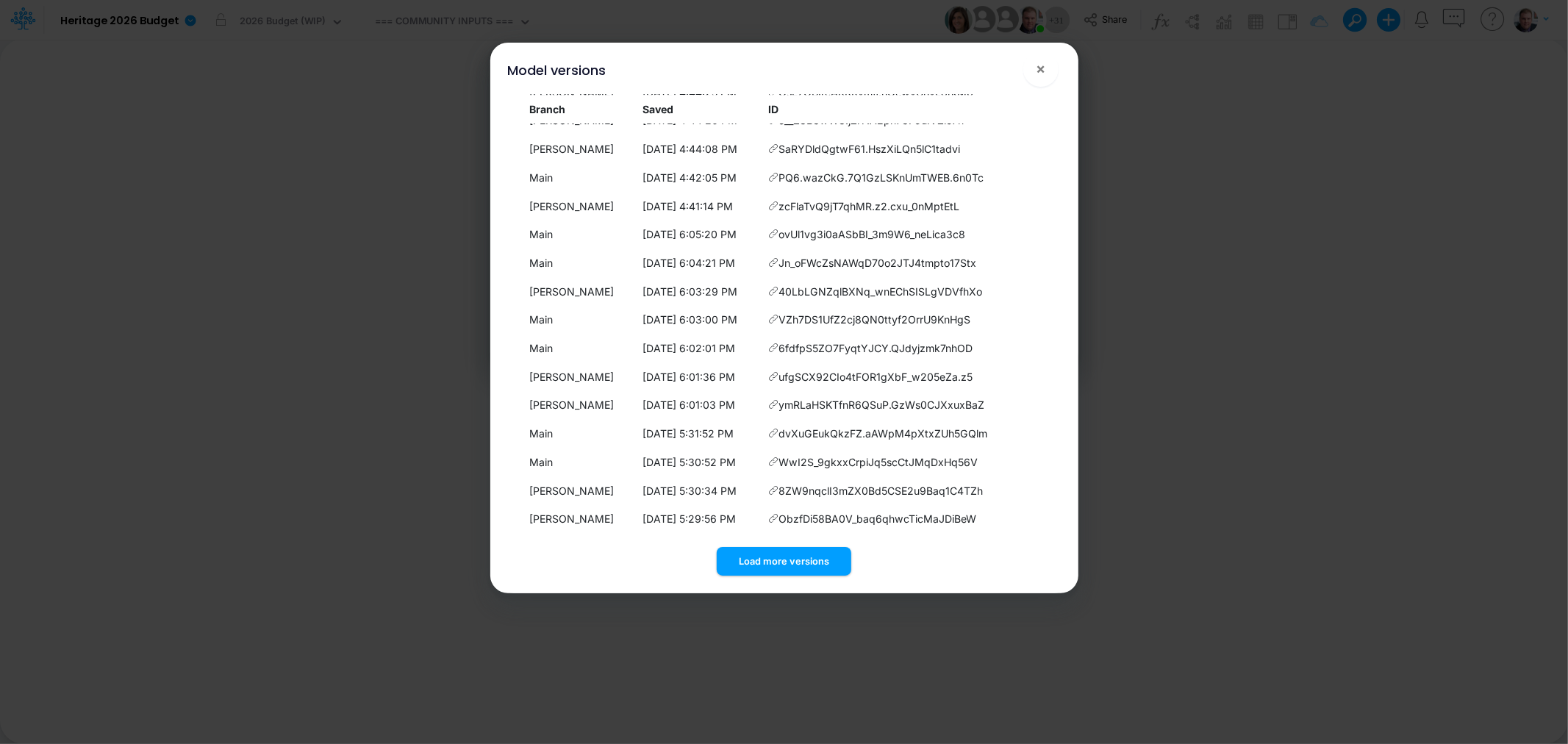
click at [770, 556] on button "Load more versions" at bounding box center [783, 562] width 134 height 29
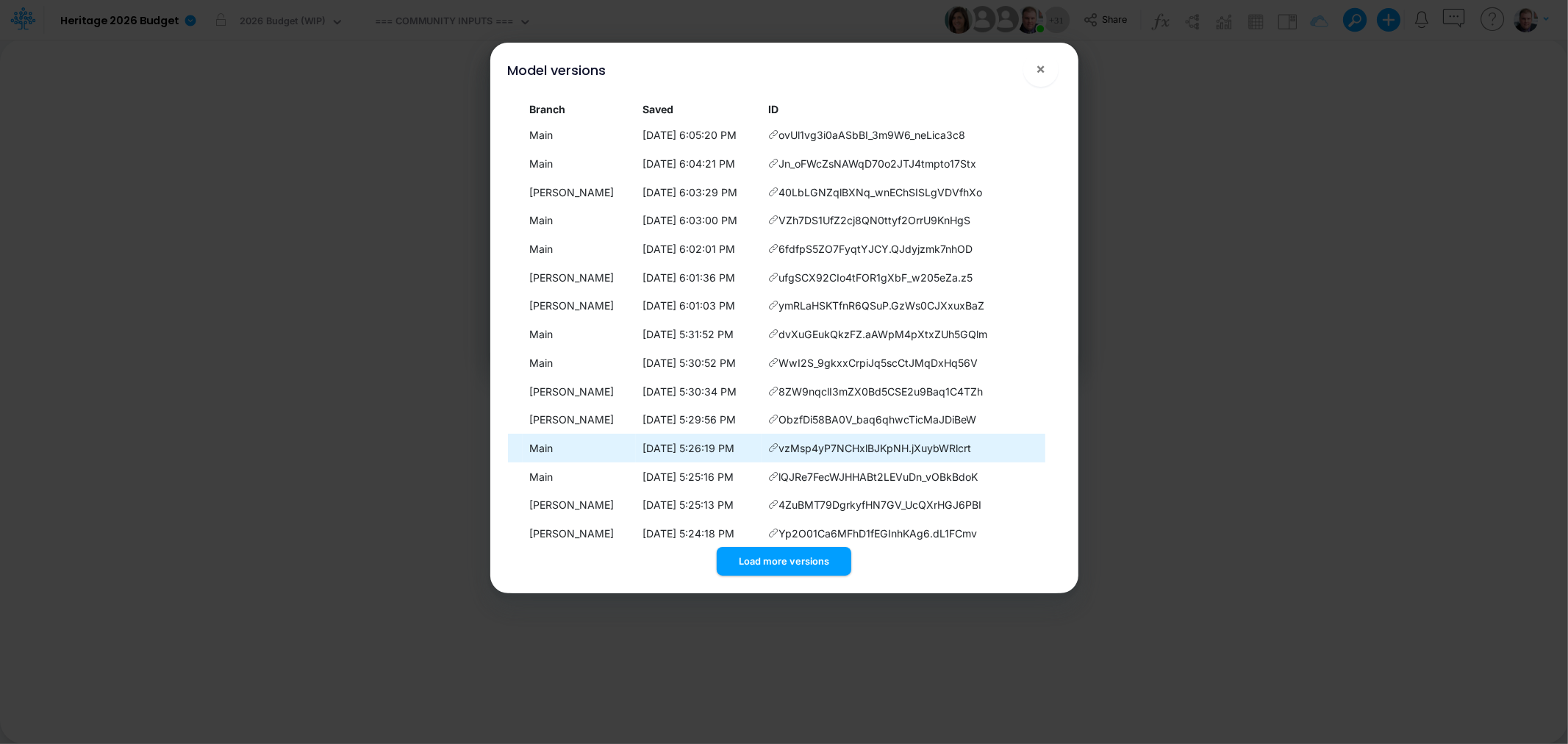
scroll to position [4427, 0]
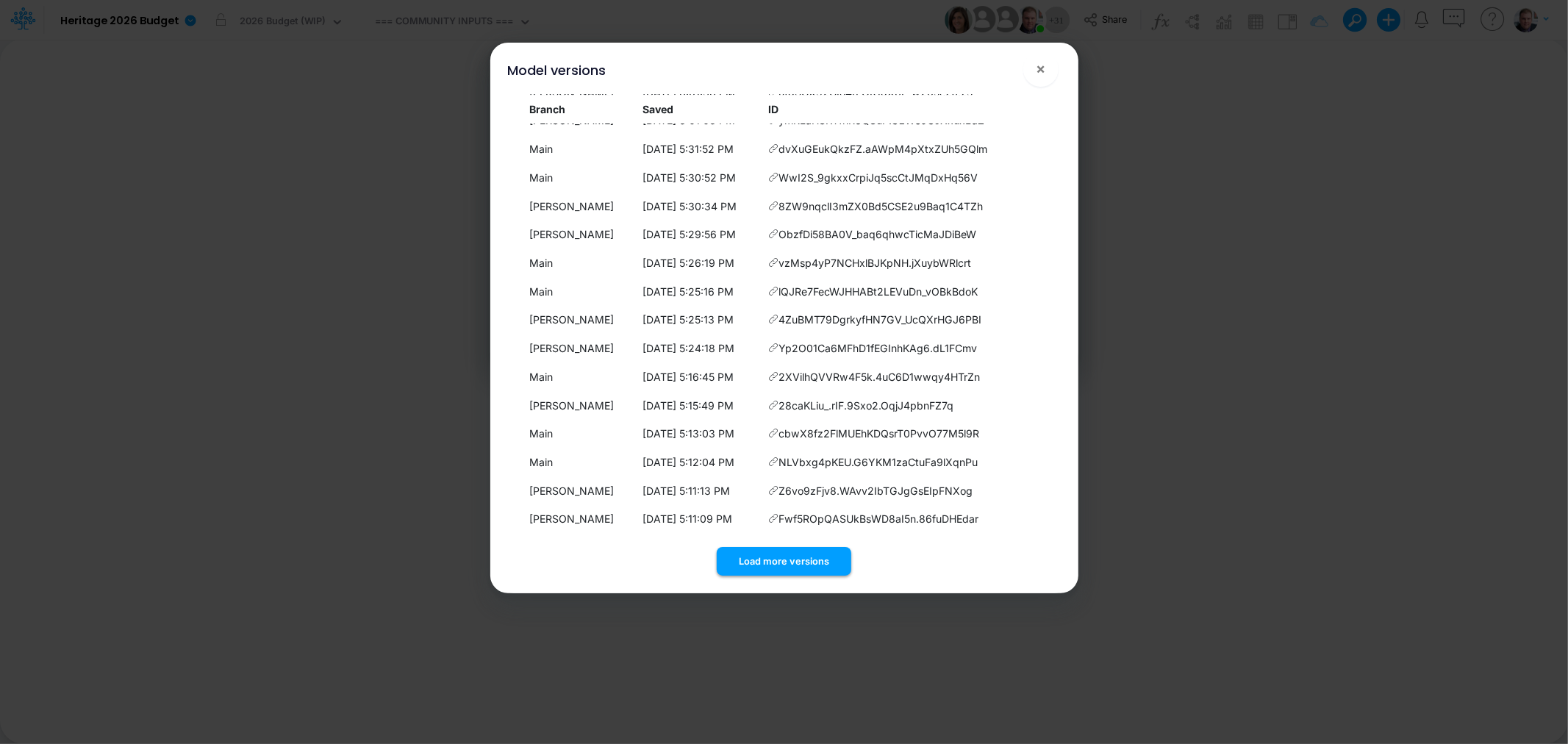
click at [762, 554] on button "Load more versions" at bounding box center [783, 562] width 134 height 29
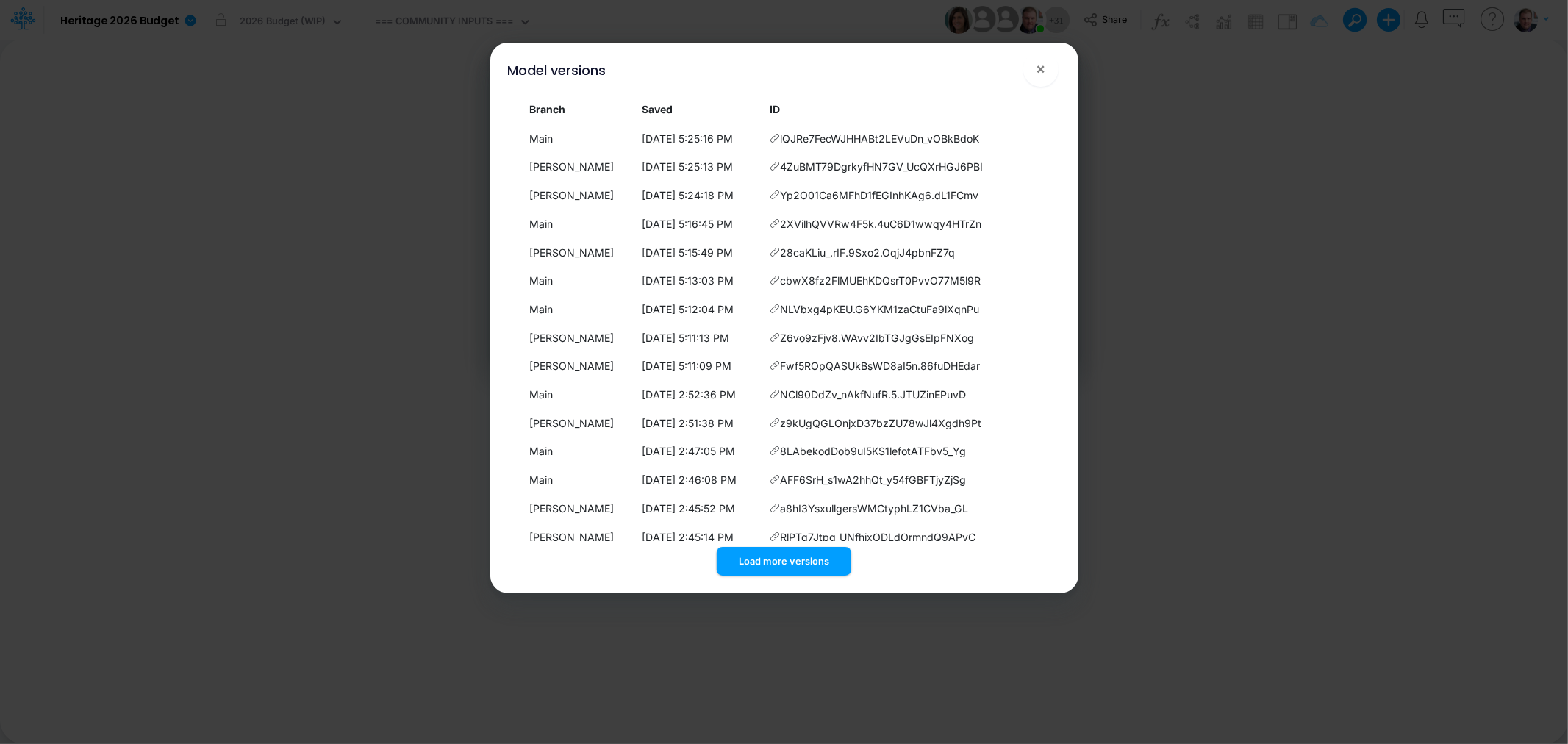
scroll to position [4711, 0]
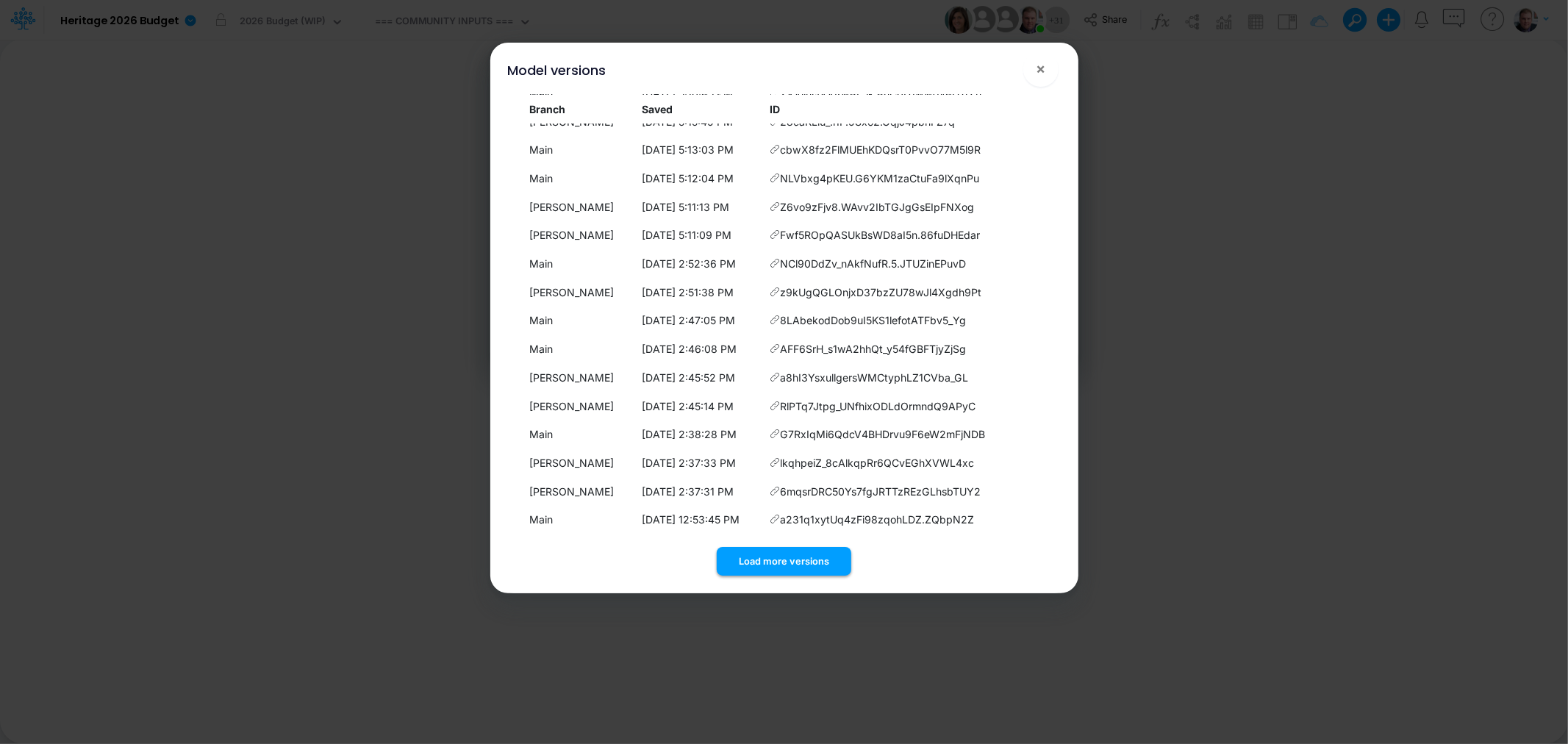
click at [769, 563] on button "Load more versions" at bounding box center [783, 562] width 134 height 29
click at [768, 556] on button "Load more versions" at bounding box center [783, 562] width 134 height 29
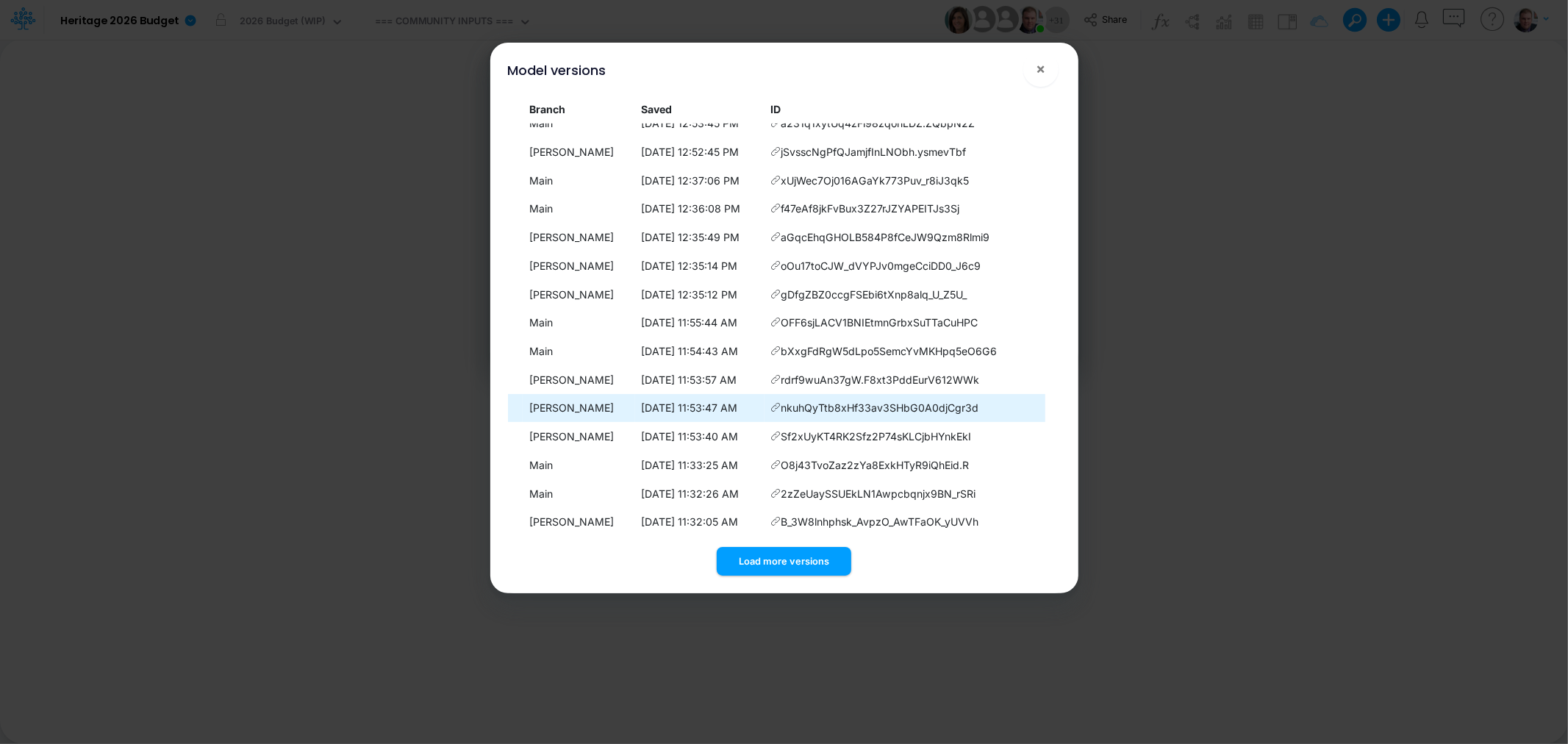
scroll to position [5280, 0]
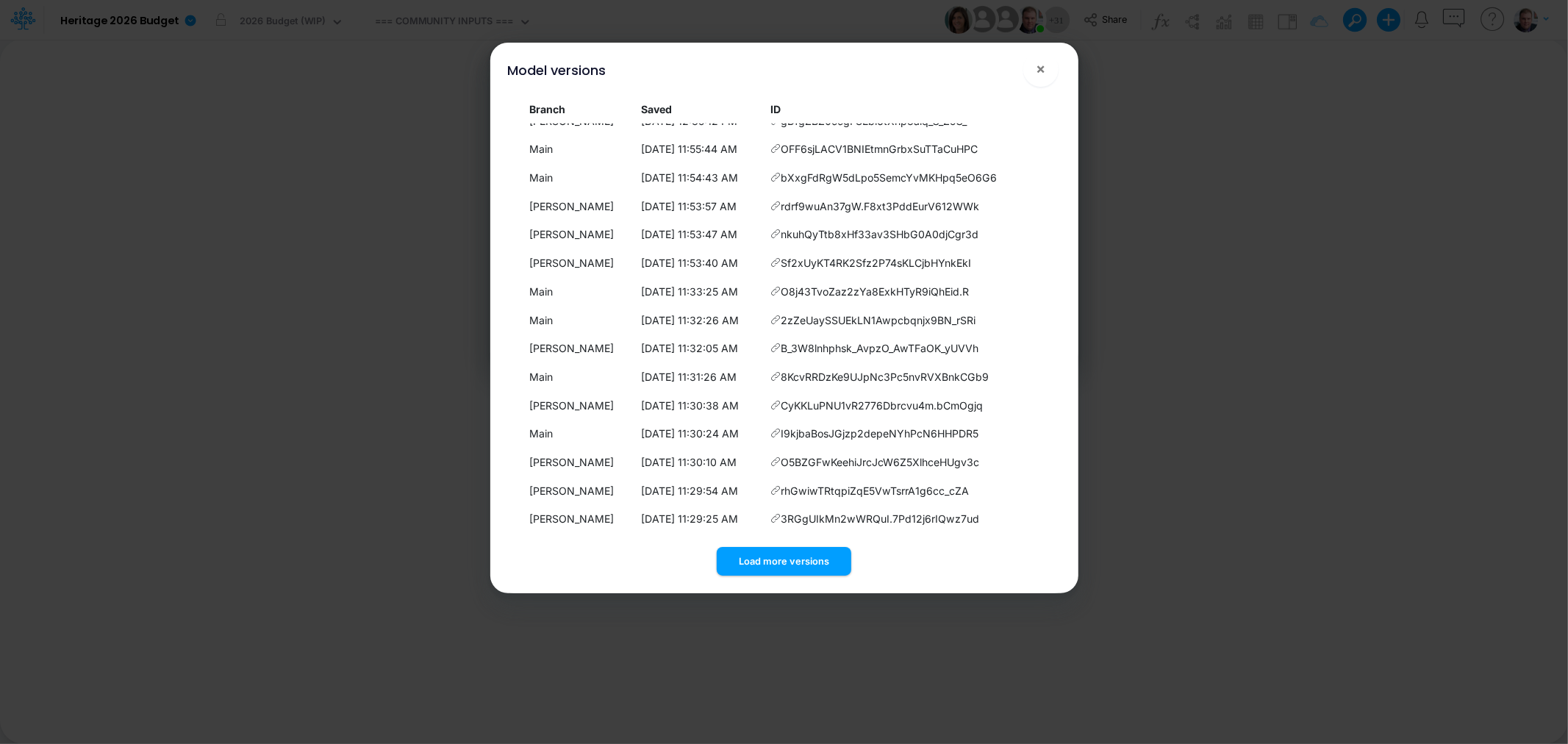
click at [747, 558] on button "Load more versions" at bounding box center [783, 562] width 134 height 29
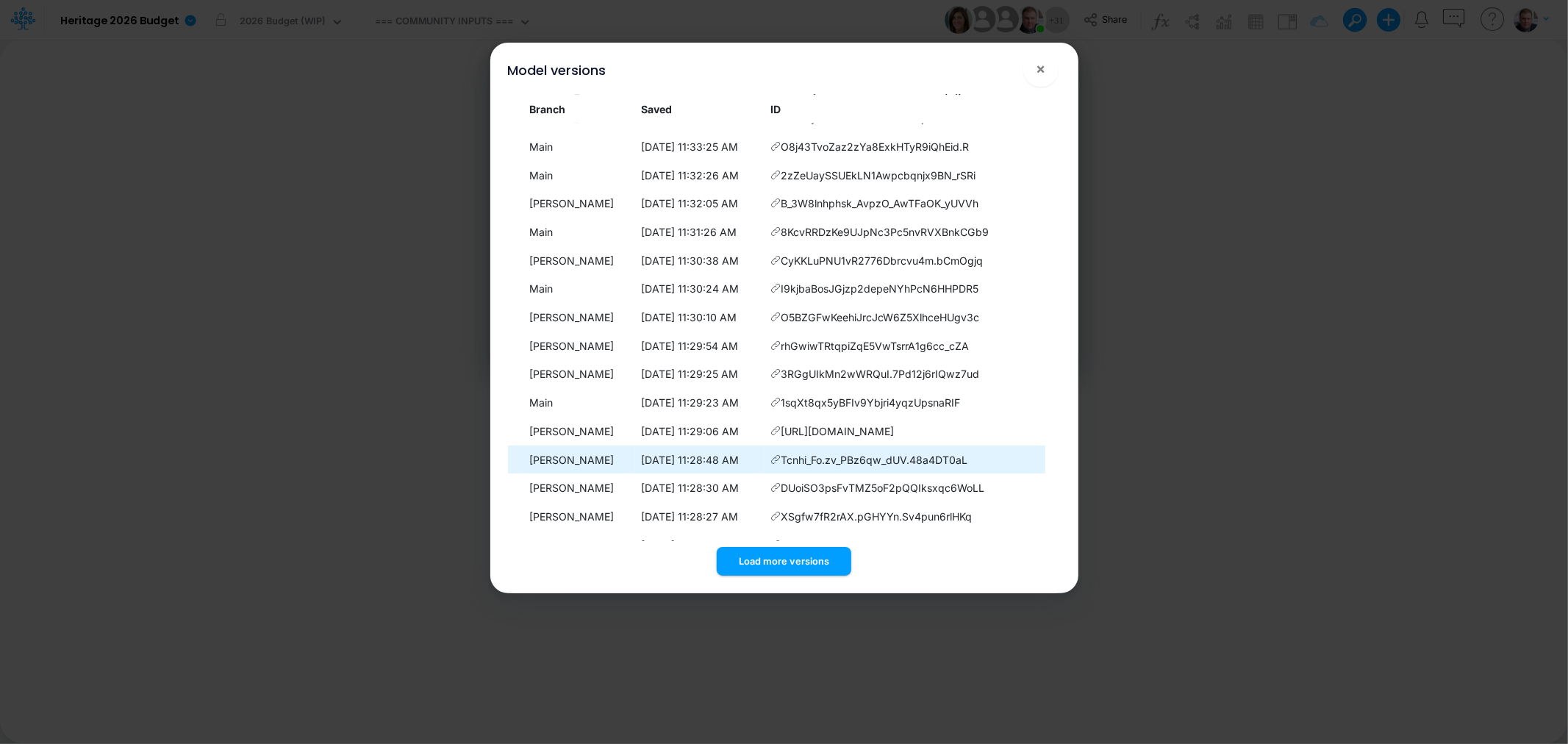
scroll to position [5565, 0]
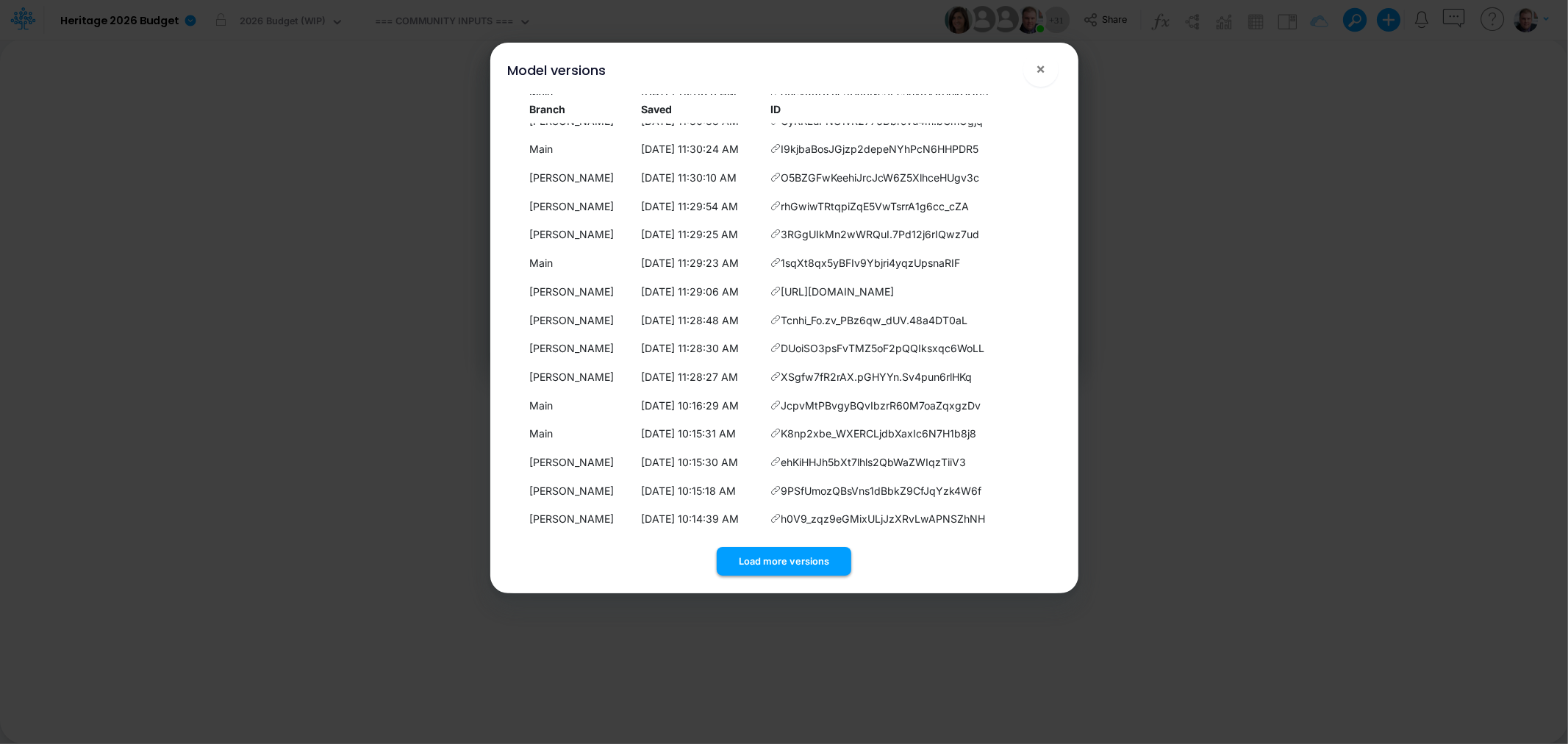
click at [774, 565] on button "Load more versions" at bounding box center [783, 562] width 134 height 29
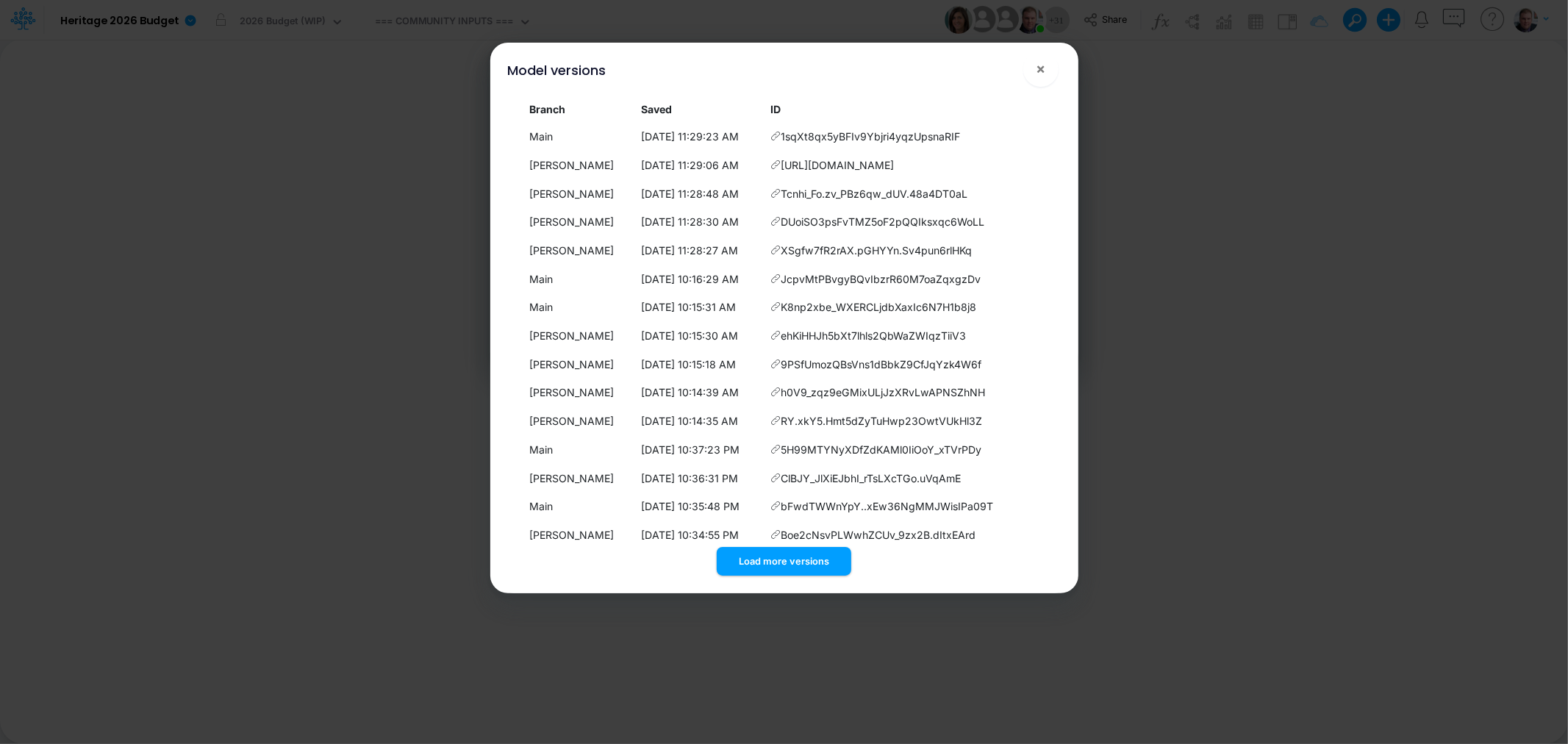
scroll to position [5849, 0]
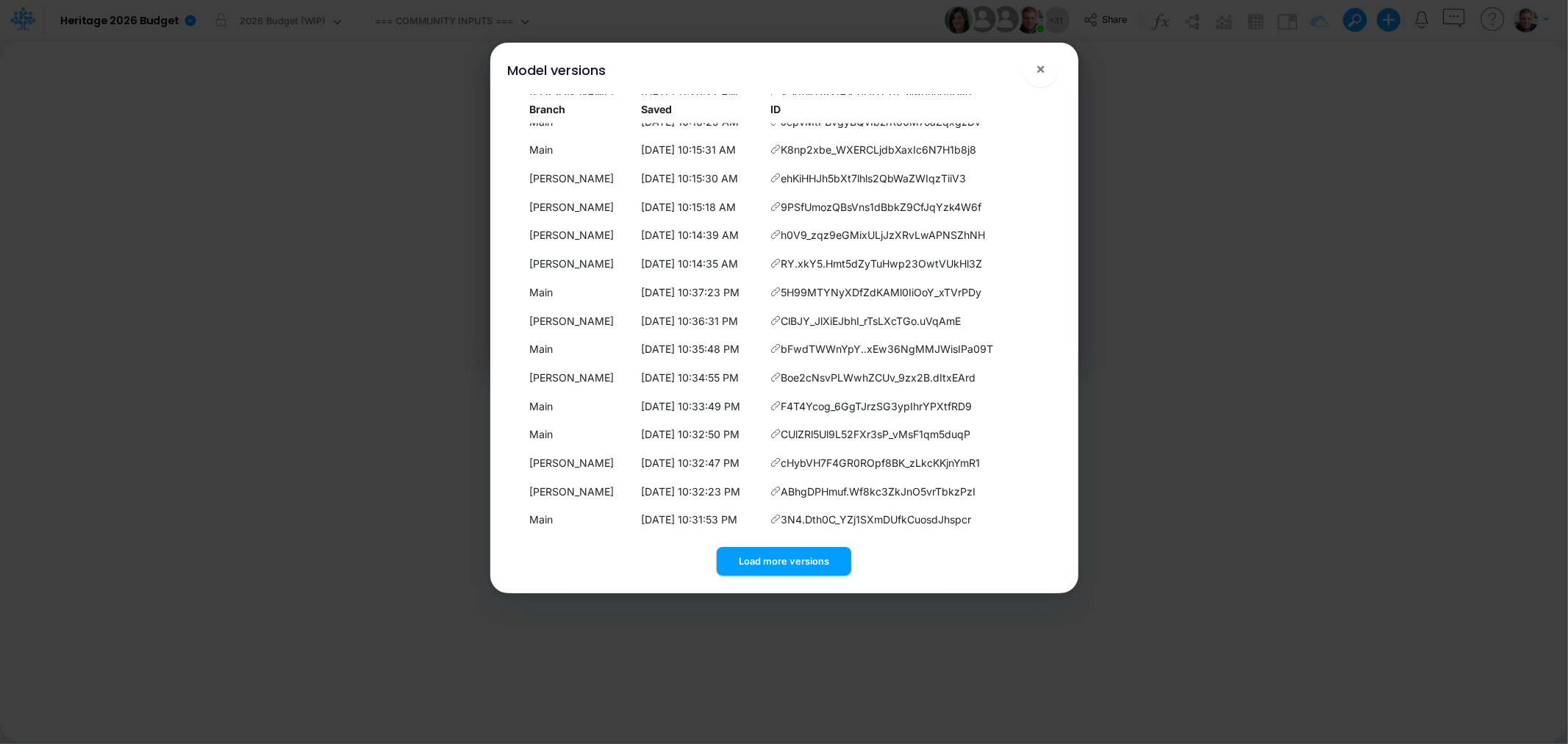
click at [787, 557] on button "Load more versions" at bounding box center [783, 562] width 134 height 29
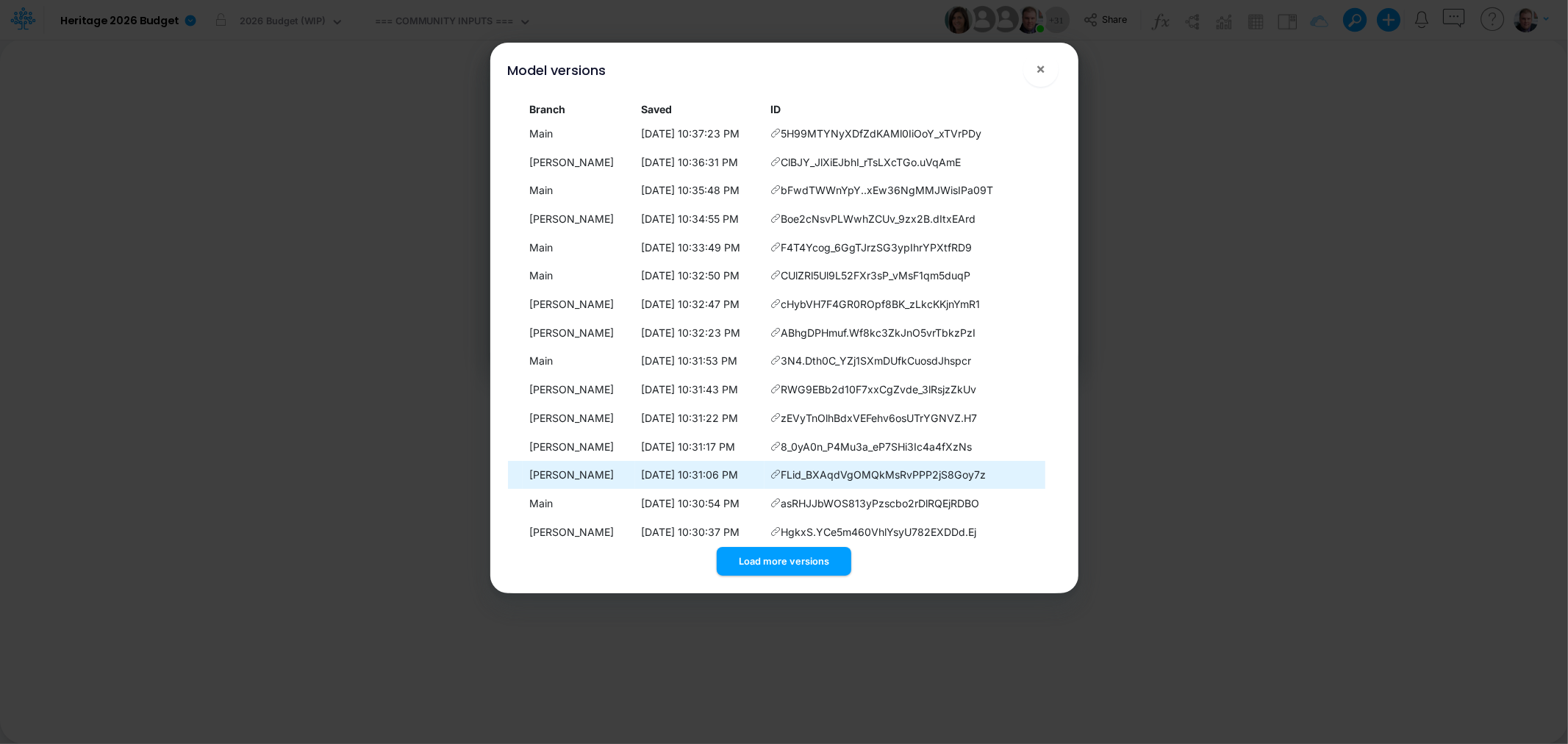
scroll to position [6134, 0]
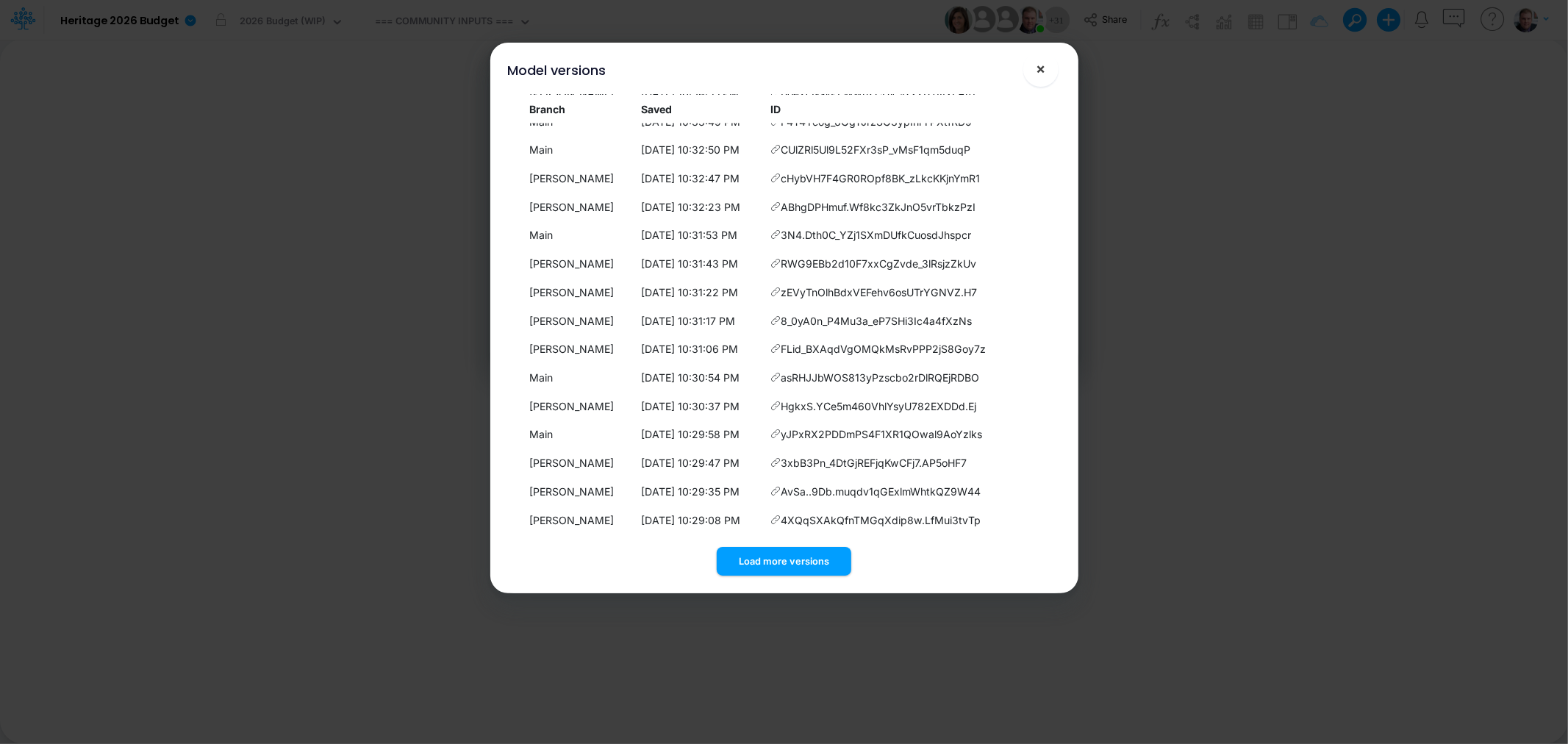
click at [1043, 67] on span "×" at bounding box center [1040, 68] width 10 height 18
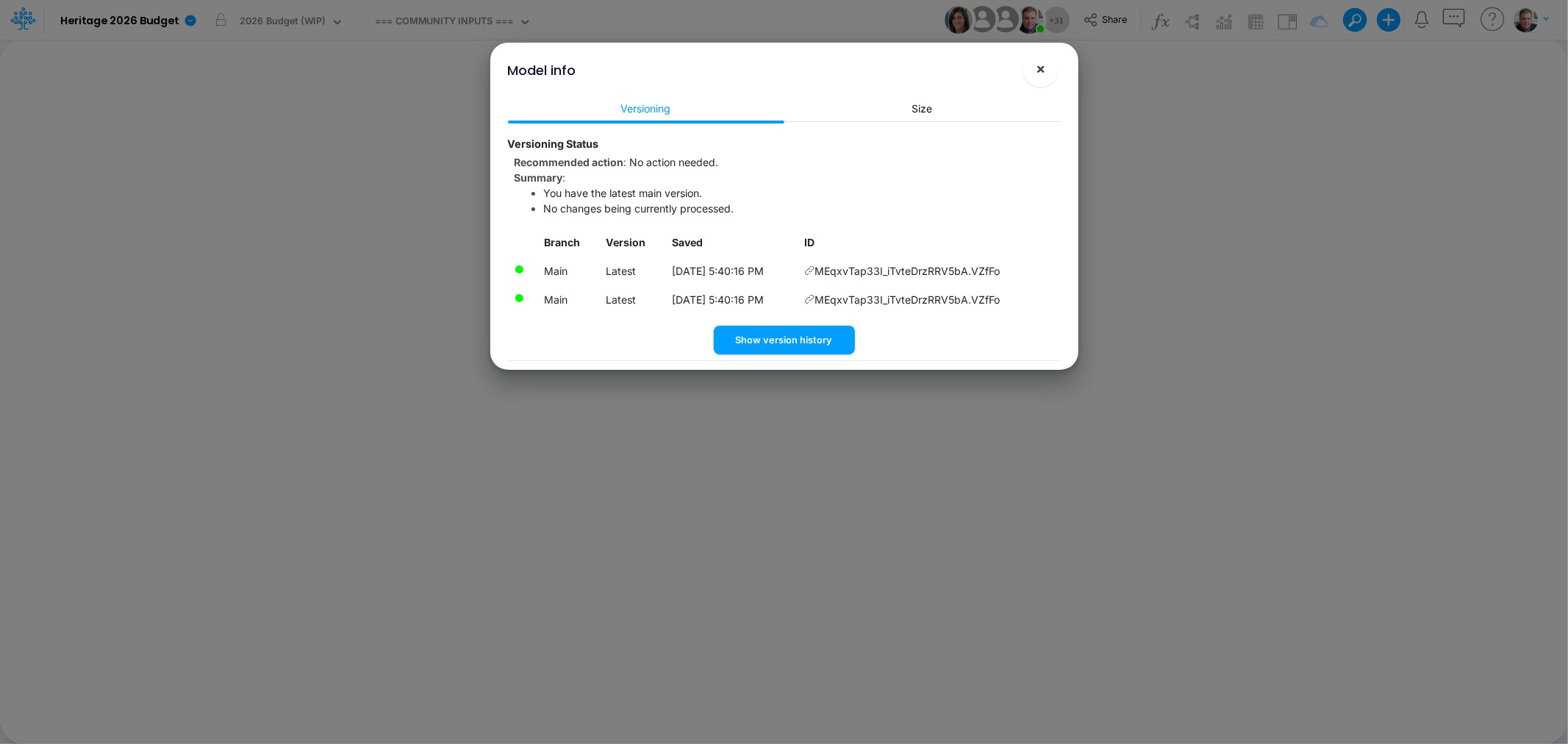
click at [1033, 70] on button "×" at bounding box center [1041, 69] width 35 height 35
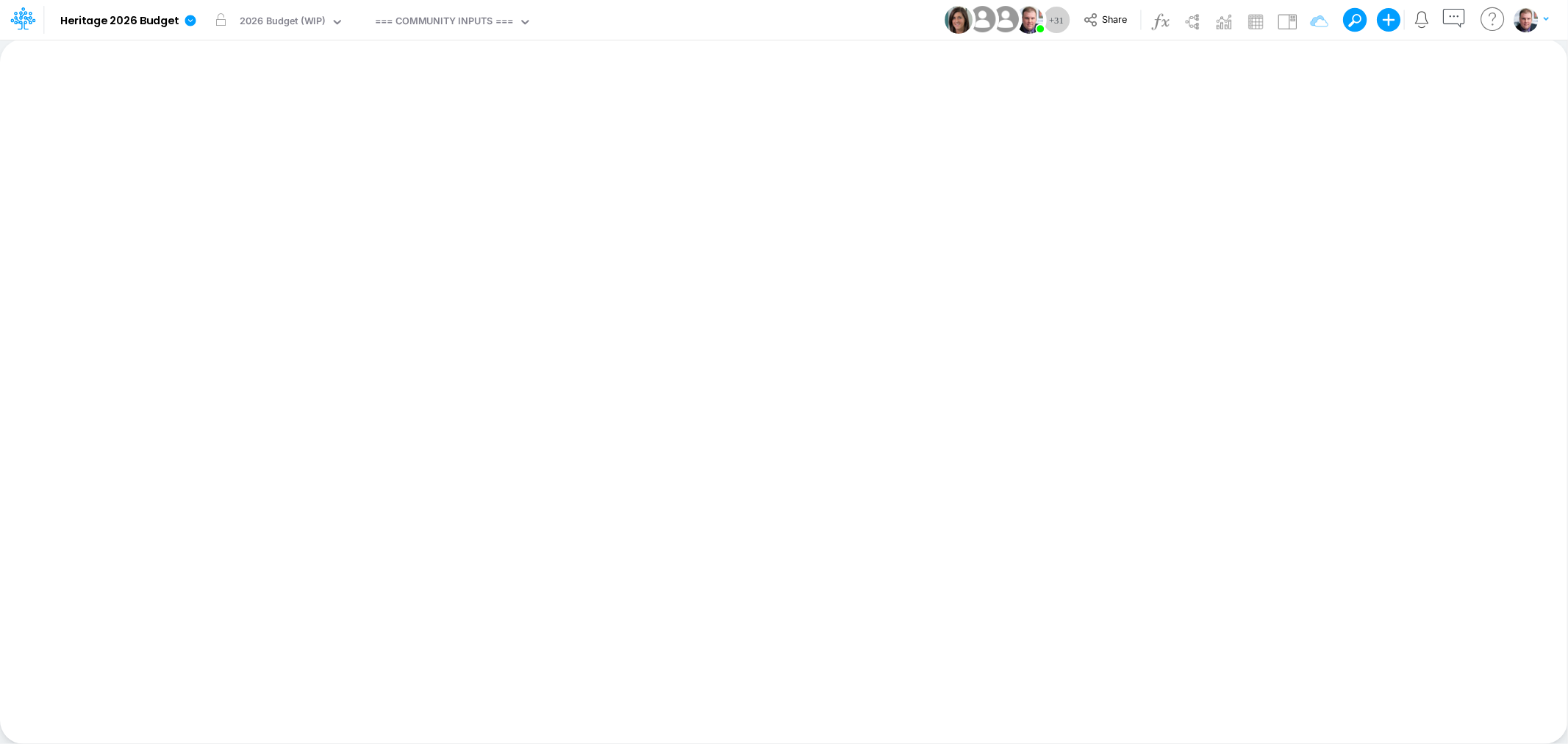
click at [427, 333] on div "Insert new Conditional formatting Paste Cut Copy AutoFill Ready 100% Sum: null …" at bounding box center [783, 390] width 1567 height 705
click at [395, 18] on div "=== COMMUNITY INPUTS ===" at bounding box center [444, 22] width 138 height 17
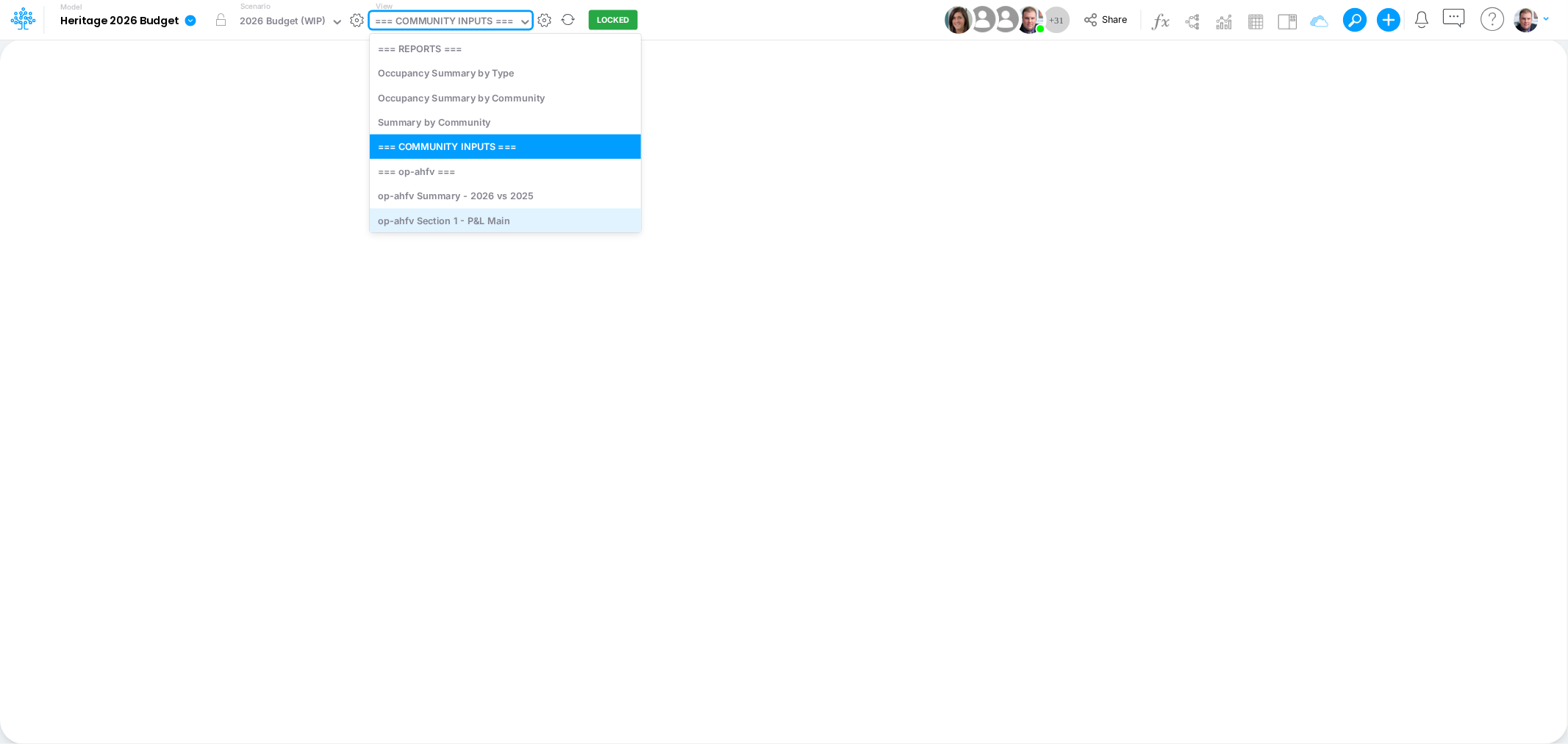
click at [437, 219] on div "op-ahfv Section 1 - P&L Main" at bounding box center [505, 220] width 272 height 24
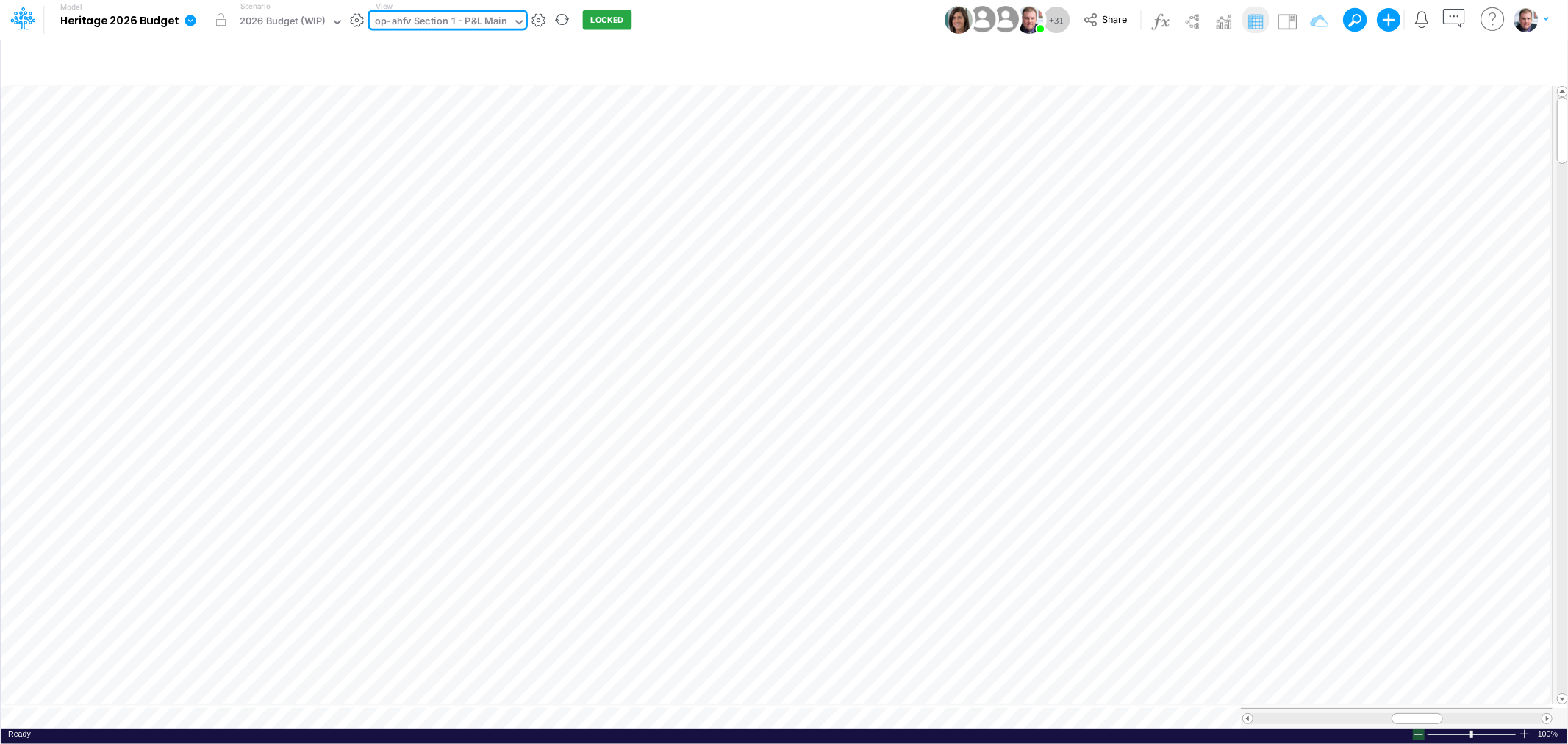
click at [1415, 730] on div at bounding box center [1419, 735] width 12 height 11
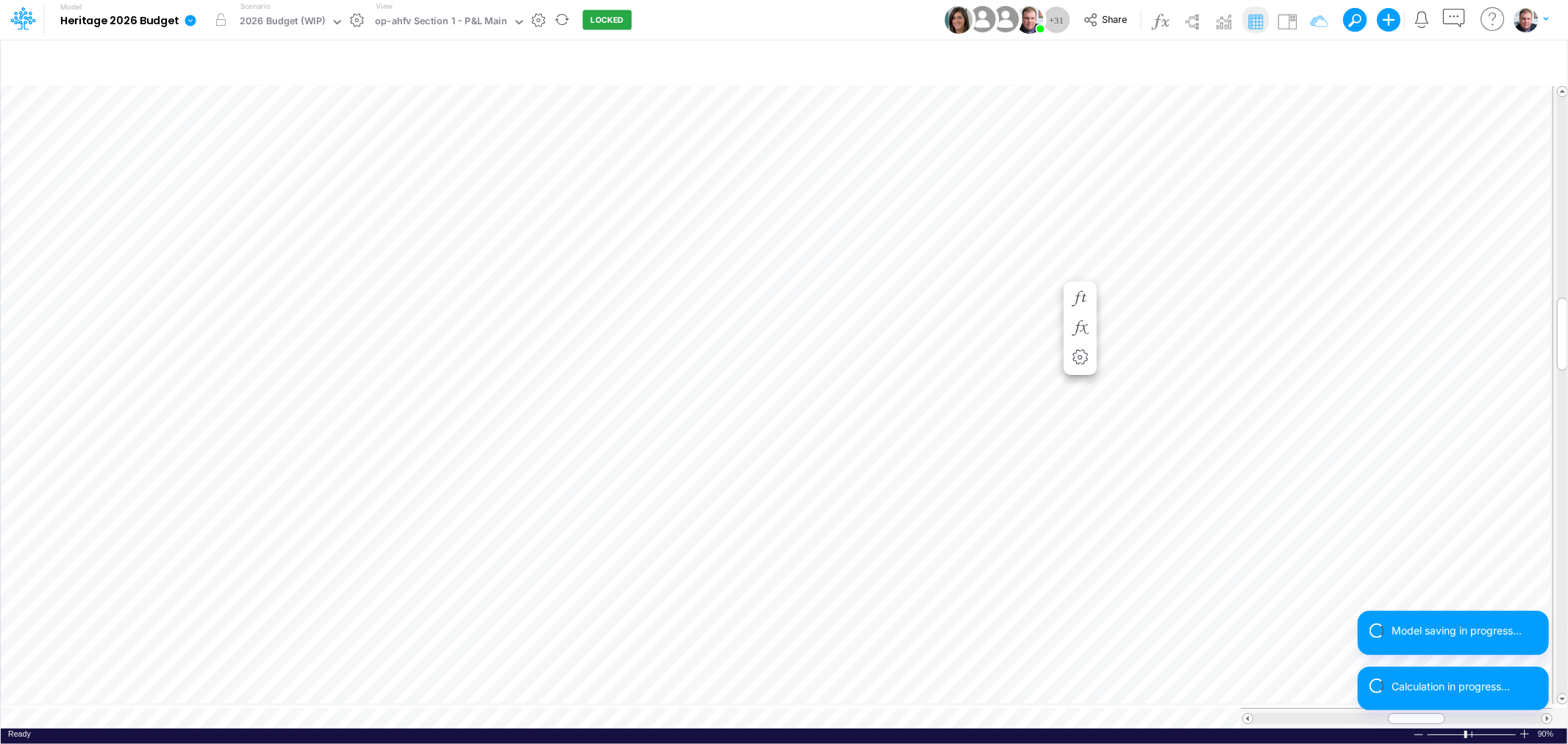
scroll to position [0, 1]
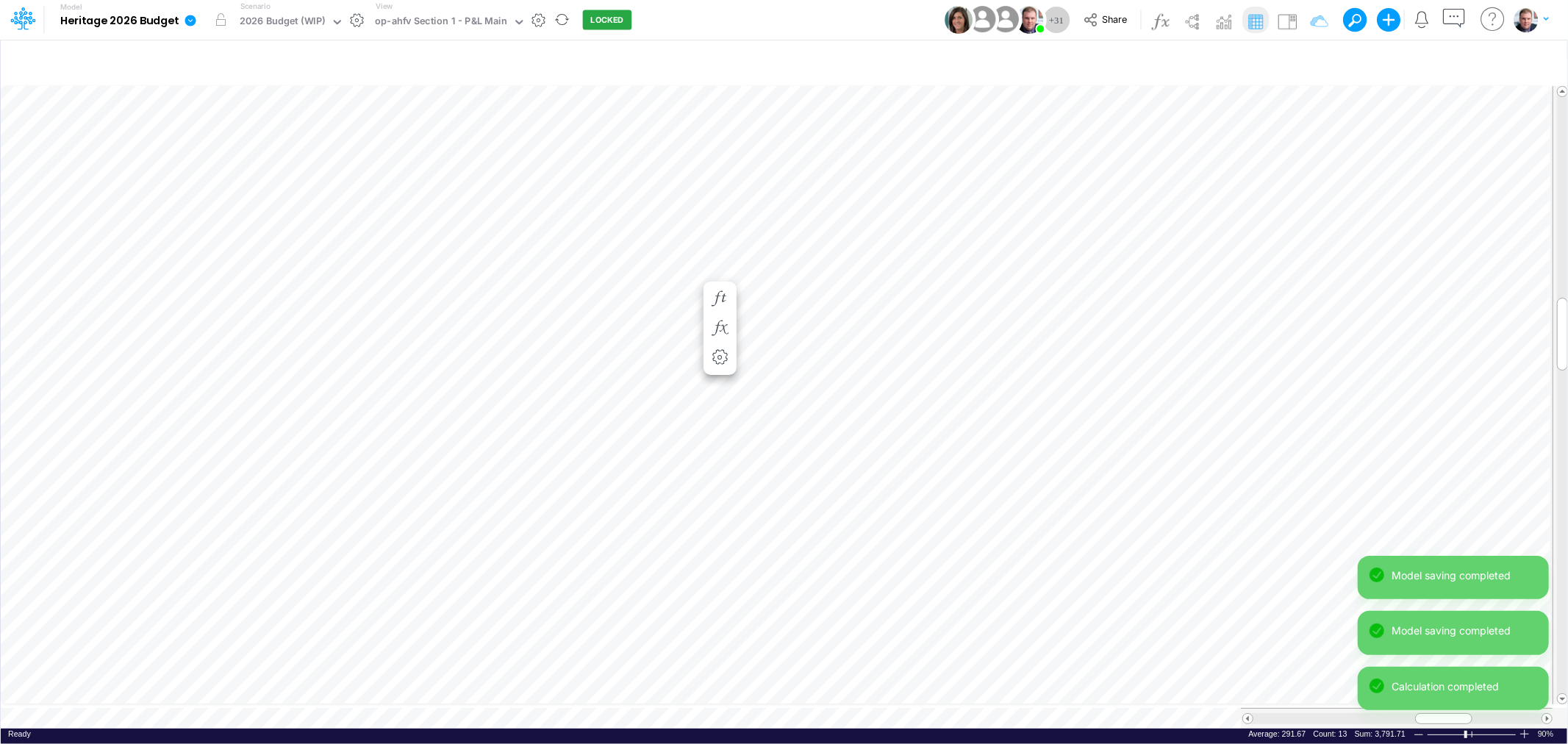
click at [1559, 275] on tr at bounding box center [785, 394] width 1568 height 626
click at [1248, 713] on span at bounding box center [1247, 718] width 10 height 10
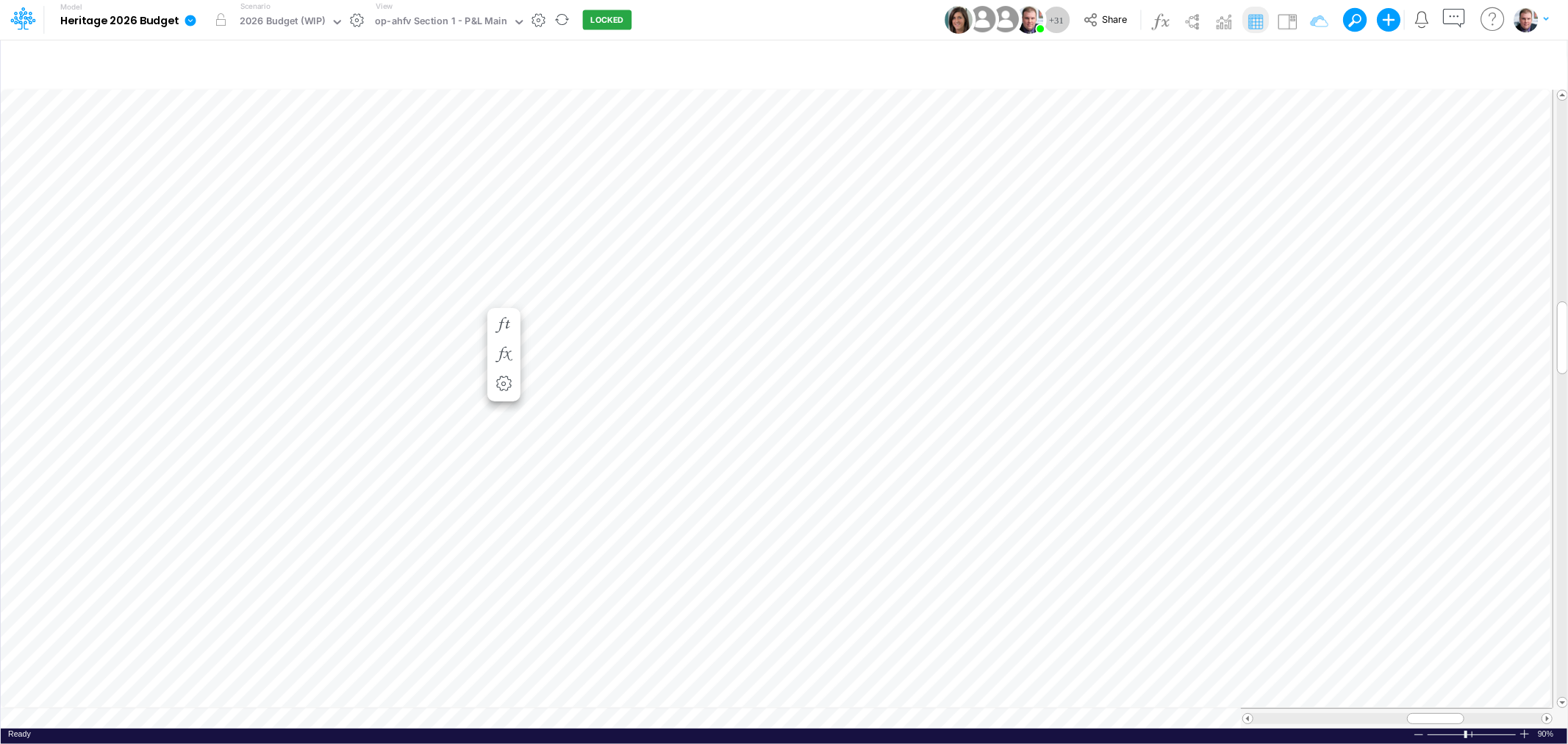
scroll to position [0, 1]
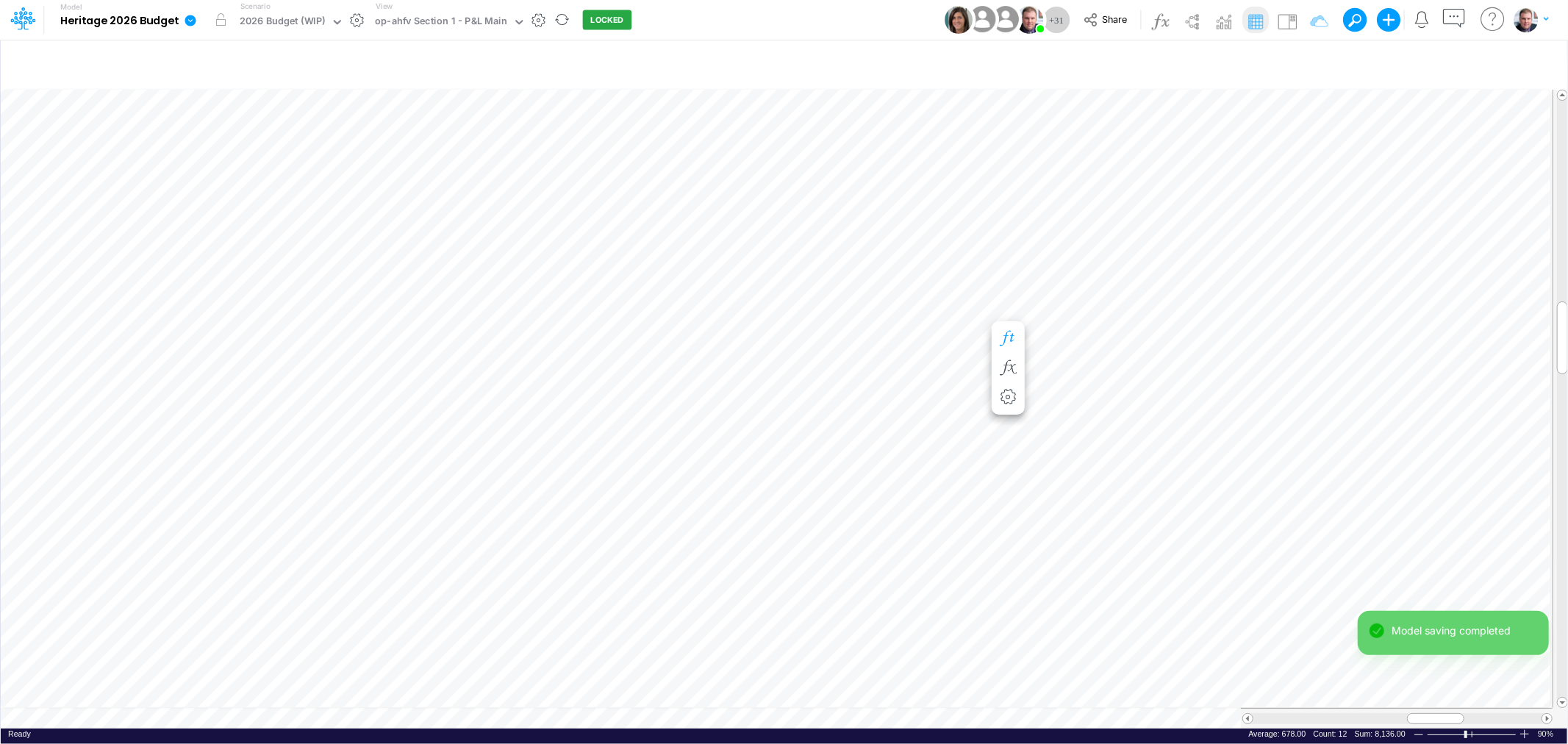
click at [1006, 335] on icon "button" at bounding box center [1007, 338] width 22 height 15
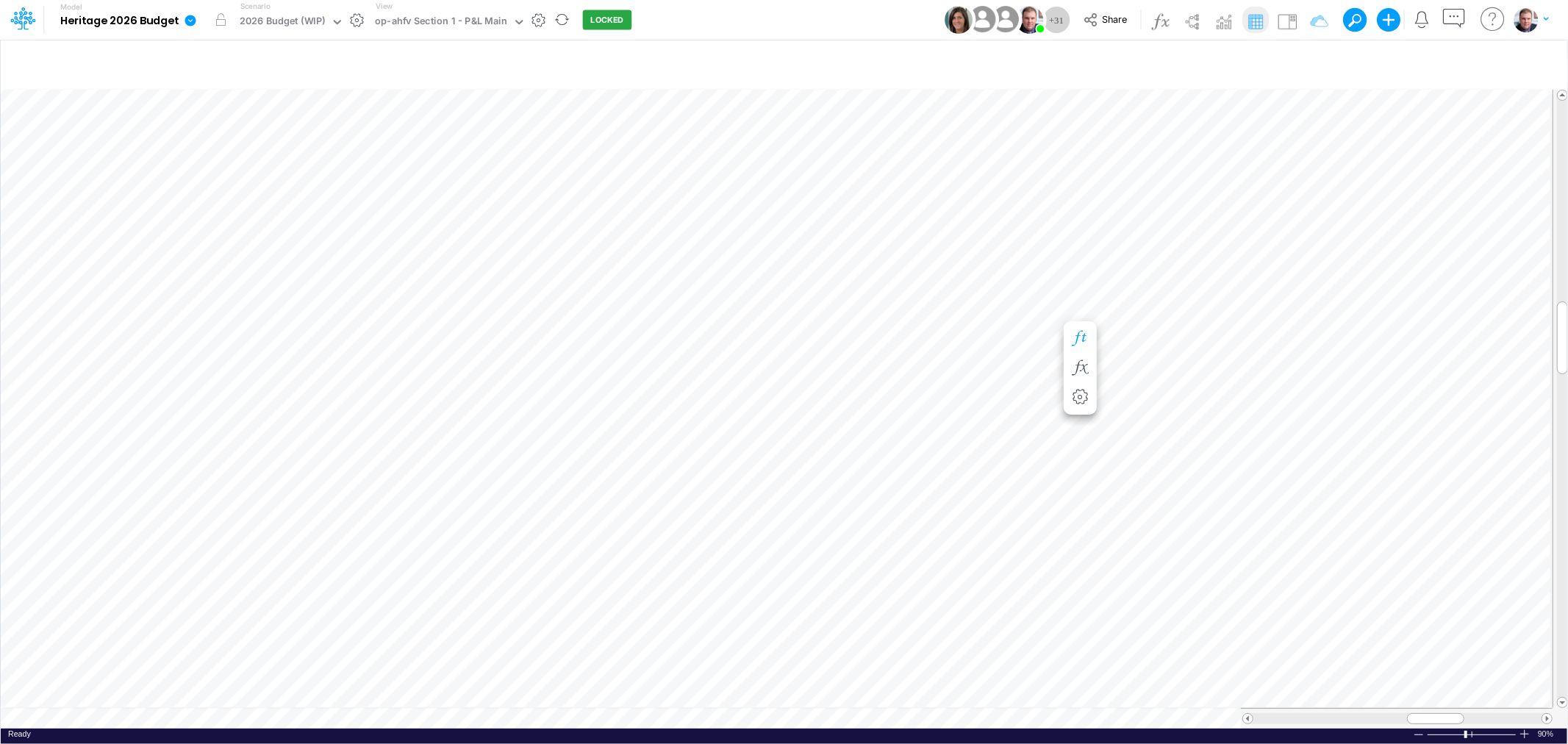
click at [1085, 338] on icon "button" at bounding box center [1079, 338] width 22 height 15
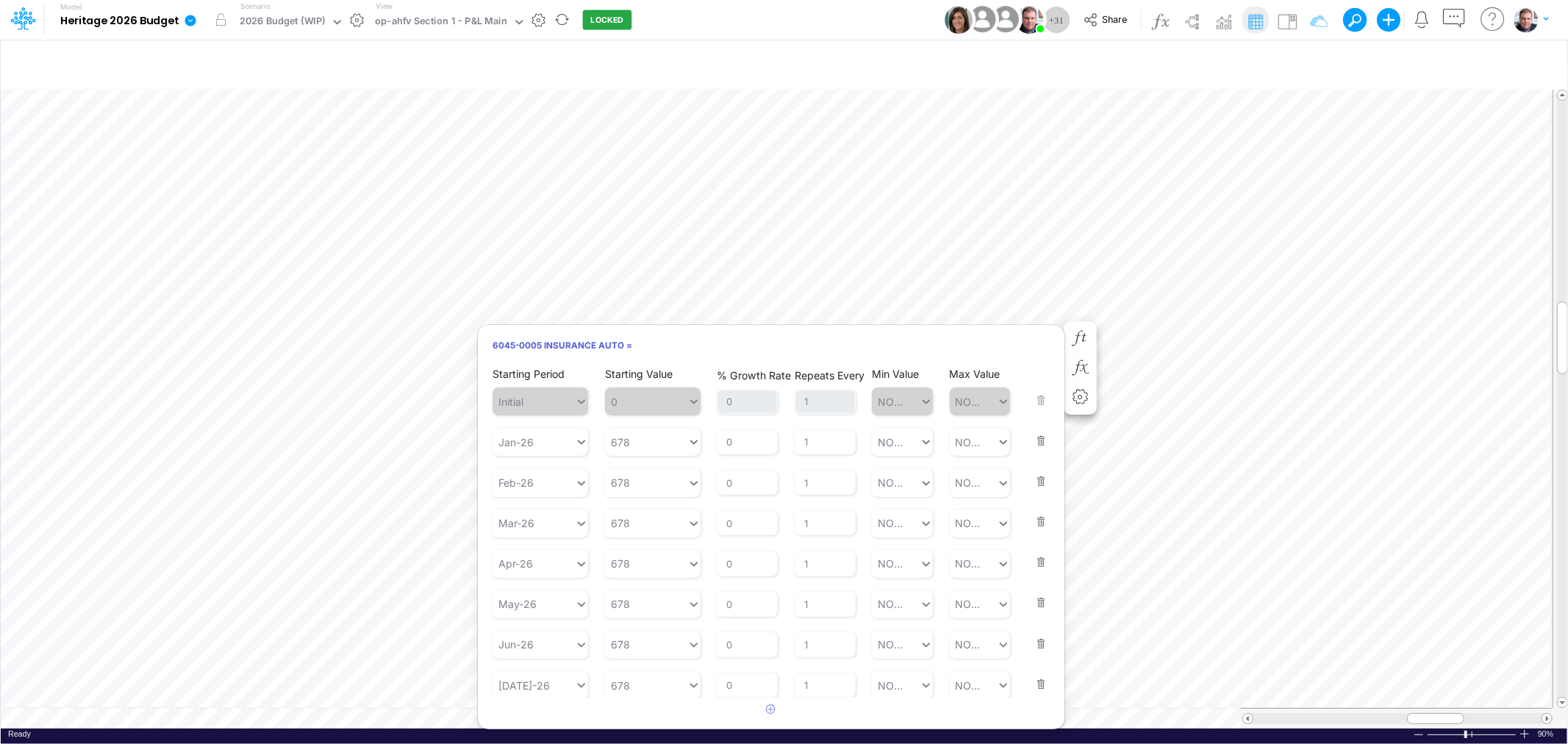
click at [1036, 442] on button "button" at bounding box center [1036, 431] width 19 height 39
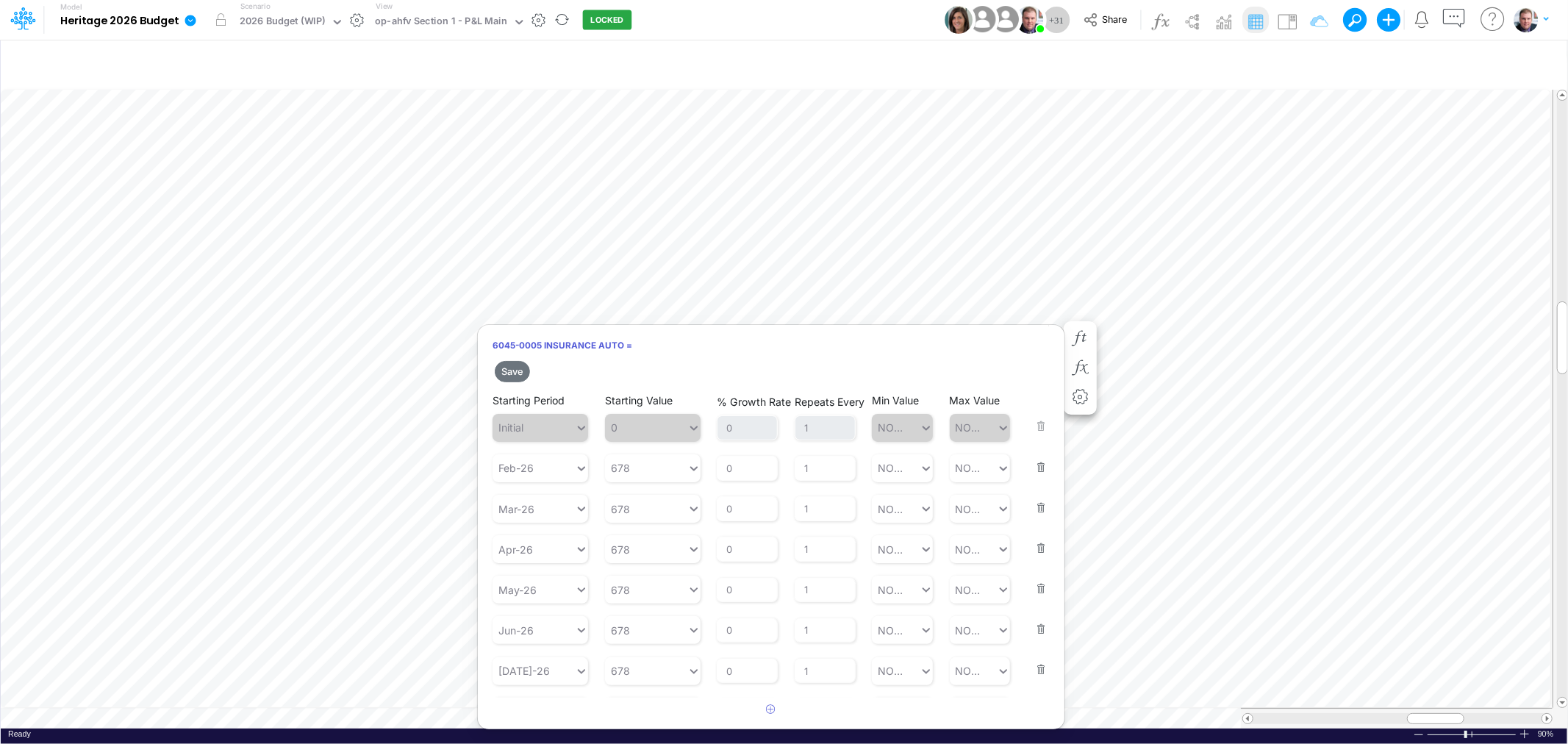
click at [1030, 459] on button "button" at bounding box center [1036, 457] width 19 height 39
click at [1031, 464] on button "button" at bounding box center [1036, 457] width 19 height 39
click at [1032, 466] on button "button" at bounding box center [1036, 457] width 19 height 39
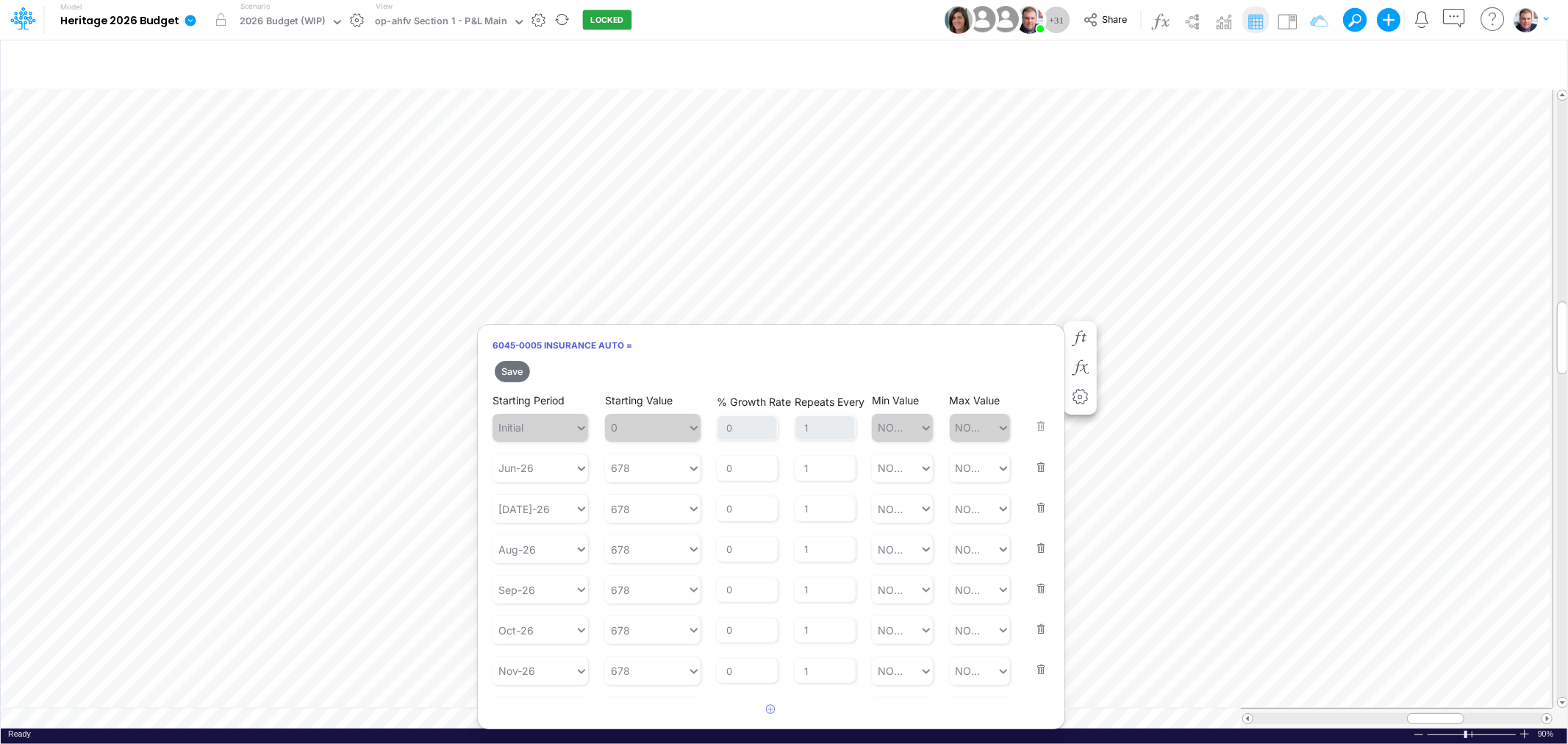
click at [1032, 479] on button "button" at bounding box center [1036, 498] width 19 height 39
click at [1032, 466] on button "button" at bounding box center [1036, 457] width 19 height 39
click at [1033, 466] on button "button" at bounding box center [1036, 457] width 19 height 39
click at [1033, 479] on button "button" at bounding box center [1036, 498] width 19 height 39
click at [1033, 466] on button "button" at bounding box center [1036, 457] width 19 height 39
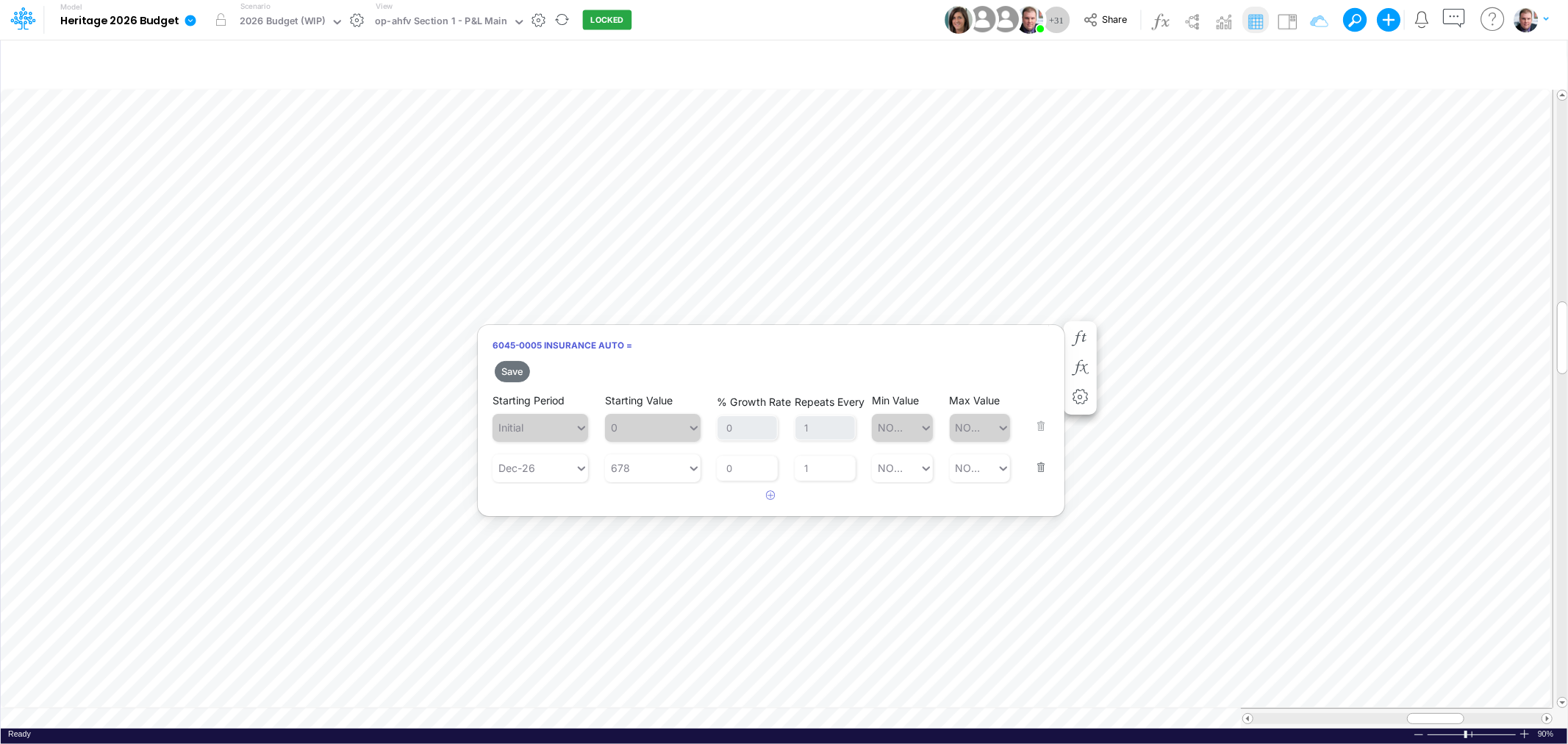
click at [1033, 466] on button "button" at bounding box center [1036, 457] width 19 height 39
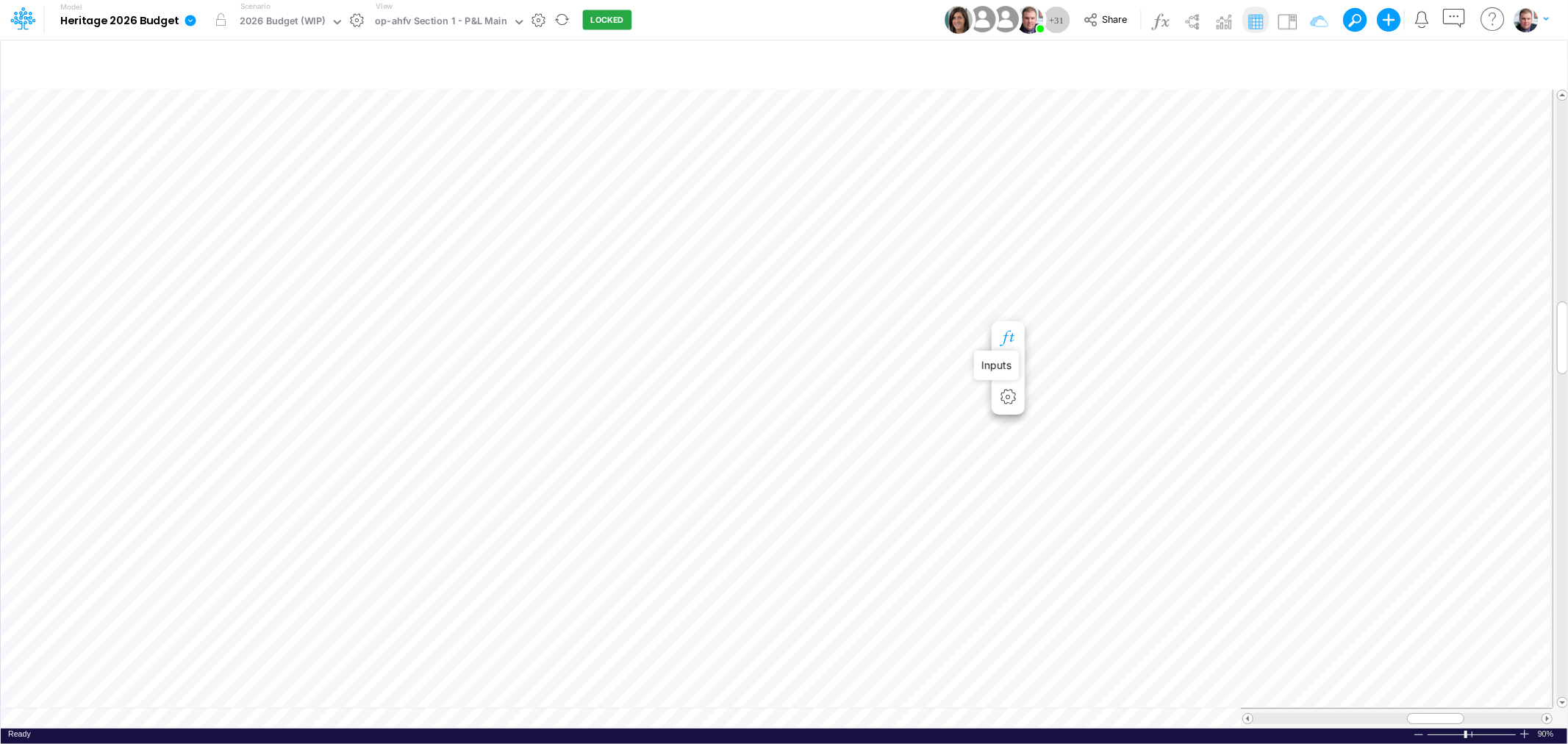
click at [1007, 336] on icon "button" at bounding box center [1007, 338] width 22 height 15
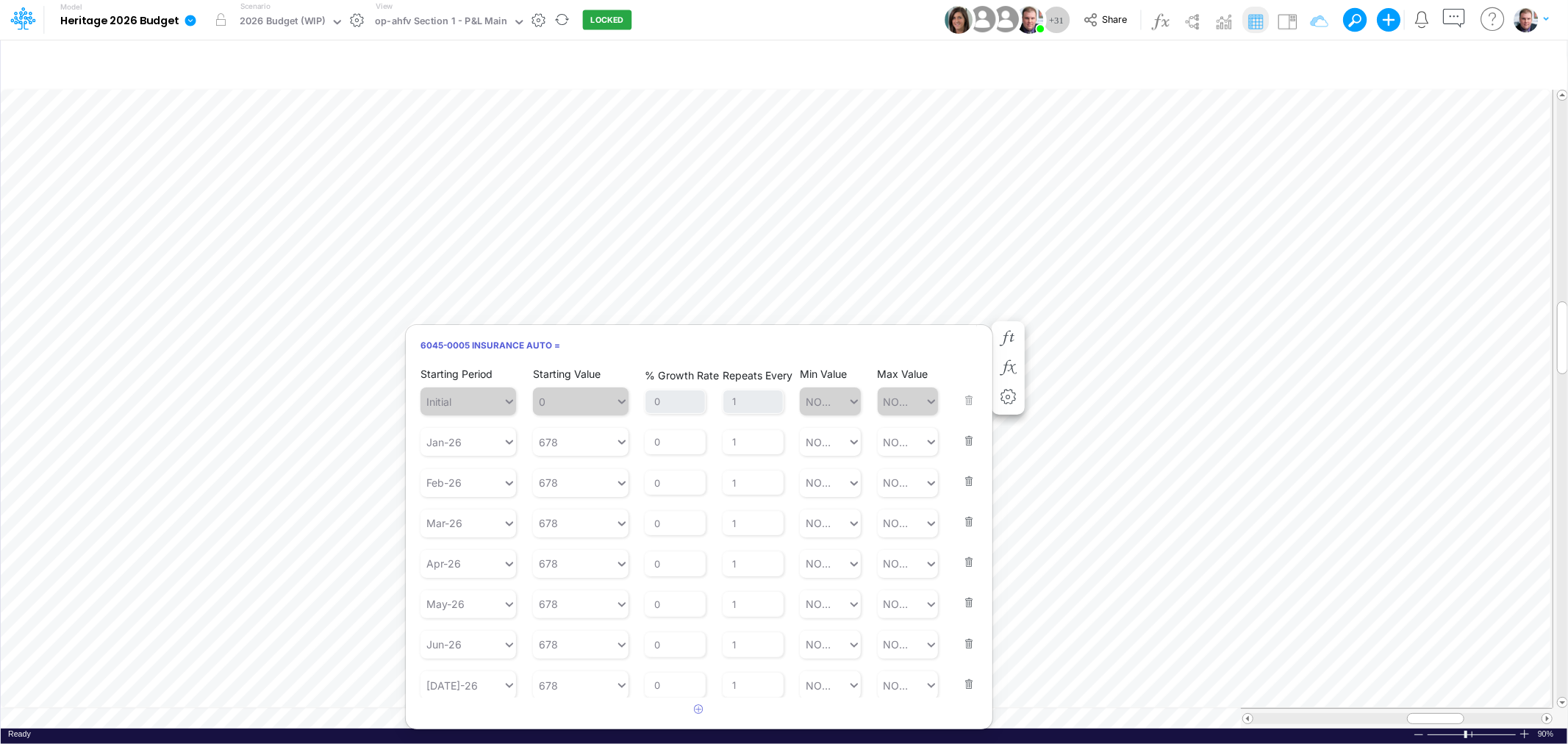
click at [962, 431] on button "button" at bounding box center [965, 431] width 19 height 39
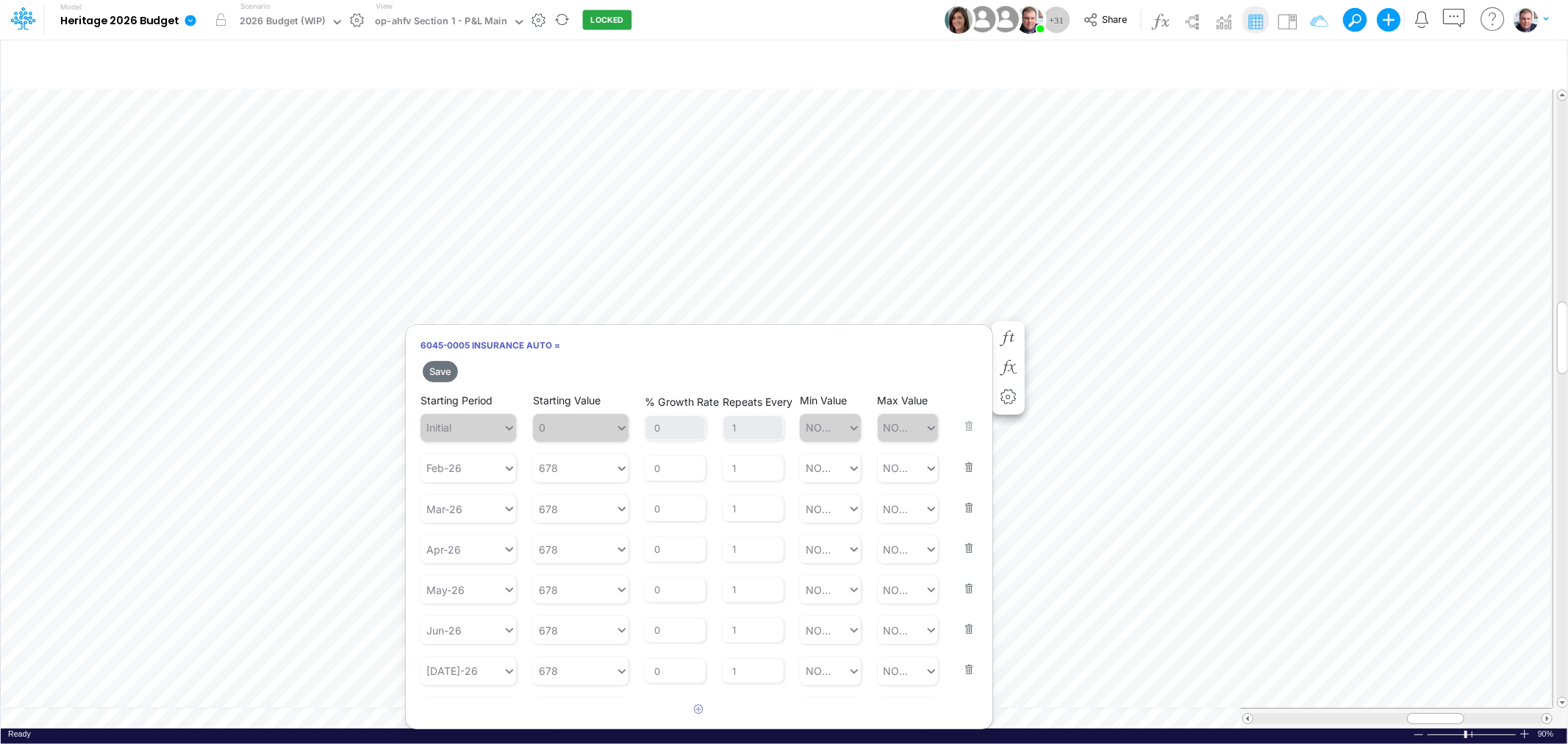
click at [955, 458] on button "button" at bounding box center [965, 457] width 19 height 39
click at [959, 462] on button "button" at bounding box center [965, 457] width 19 height 39
click at [959, 479] on button "button" at bounding box center [965, 498] width 19 height 39
click at [959, 462] on button "button" at bounding box center [965, 457] width 19 height 39
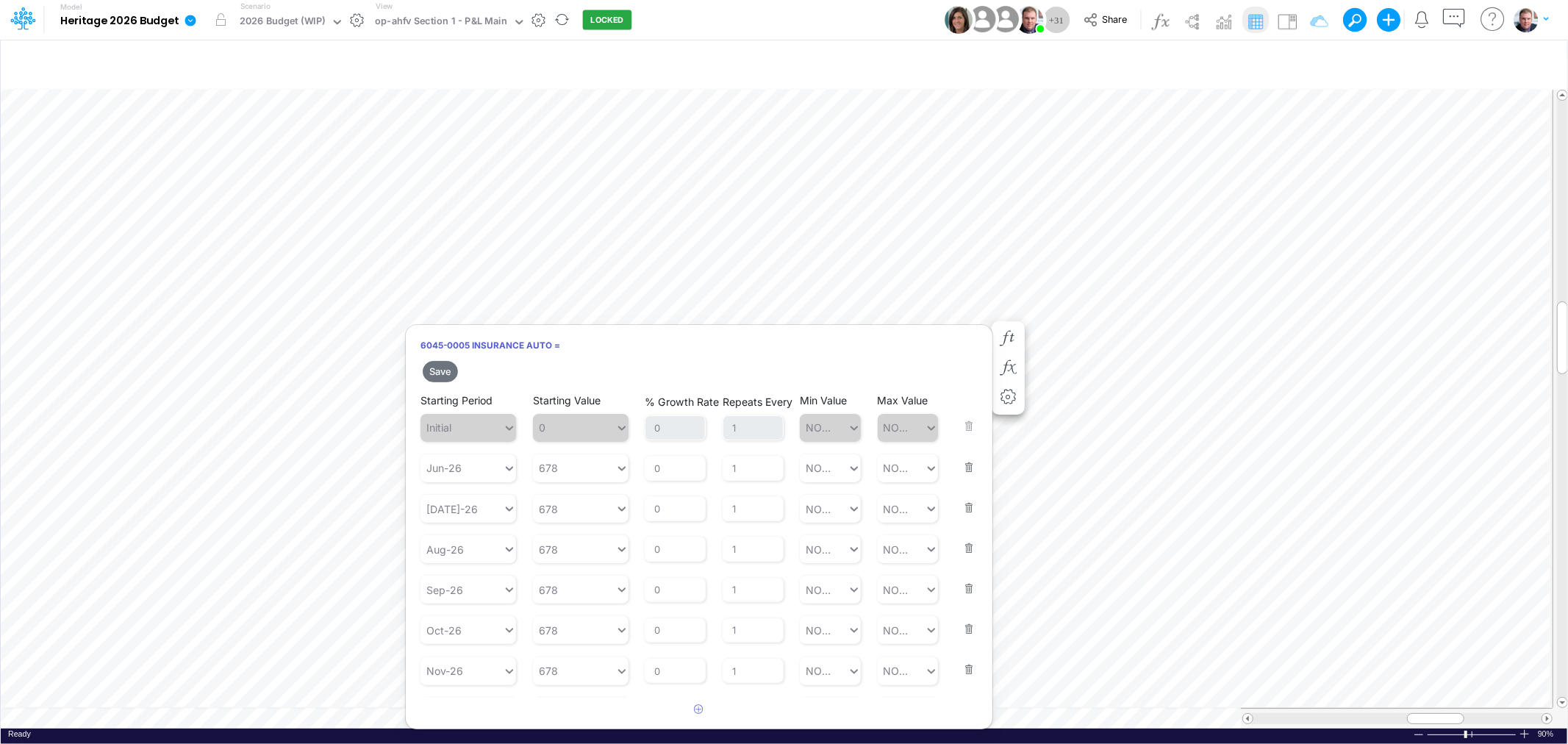
click at [959, 479] on button "button" at bounding box center [965, 498] width 19 height 39
click at [959, 462] on button "button" at bounding box center [965, 457] width 19 height 39
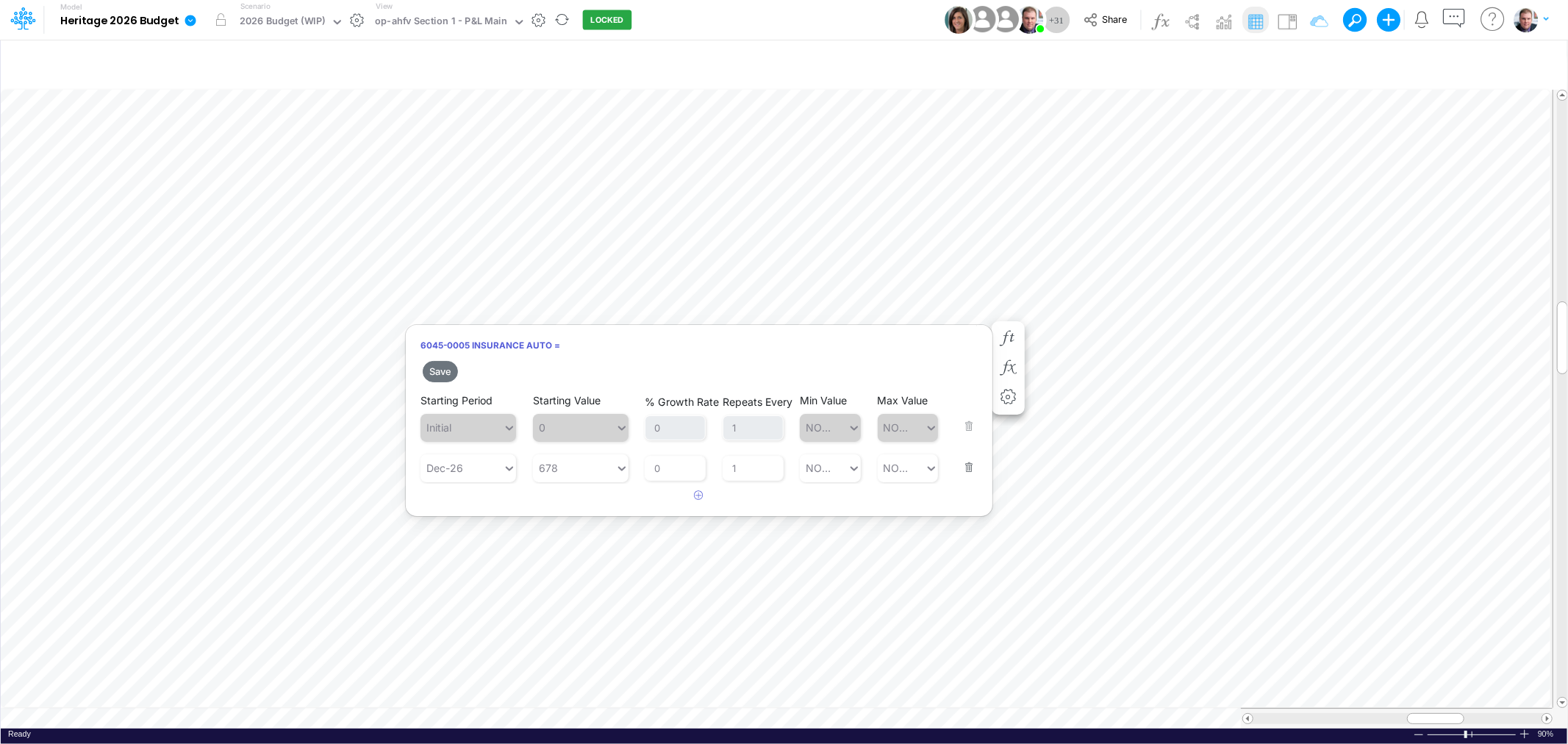
click at [959, 462] on button "button" at bounding box center [965, 457] width 19 height 39
click at [443, 372] on button "Save" at bounding box center [440, 371] width 35 height 22
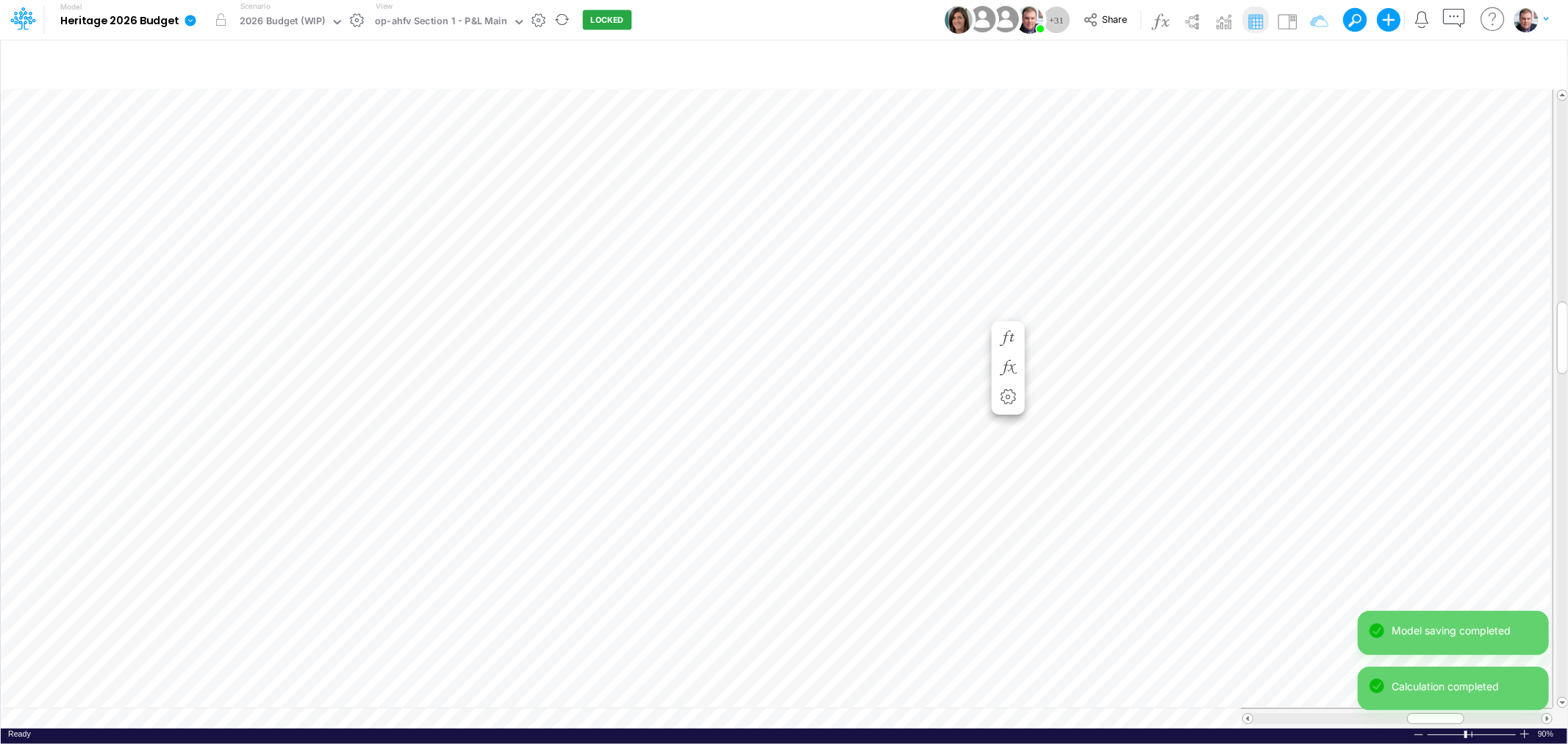
scroll to position [0, 1]
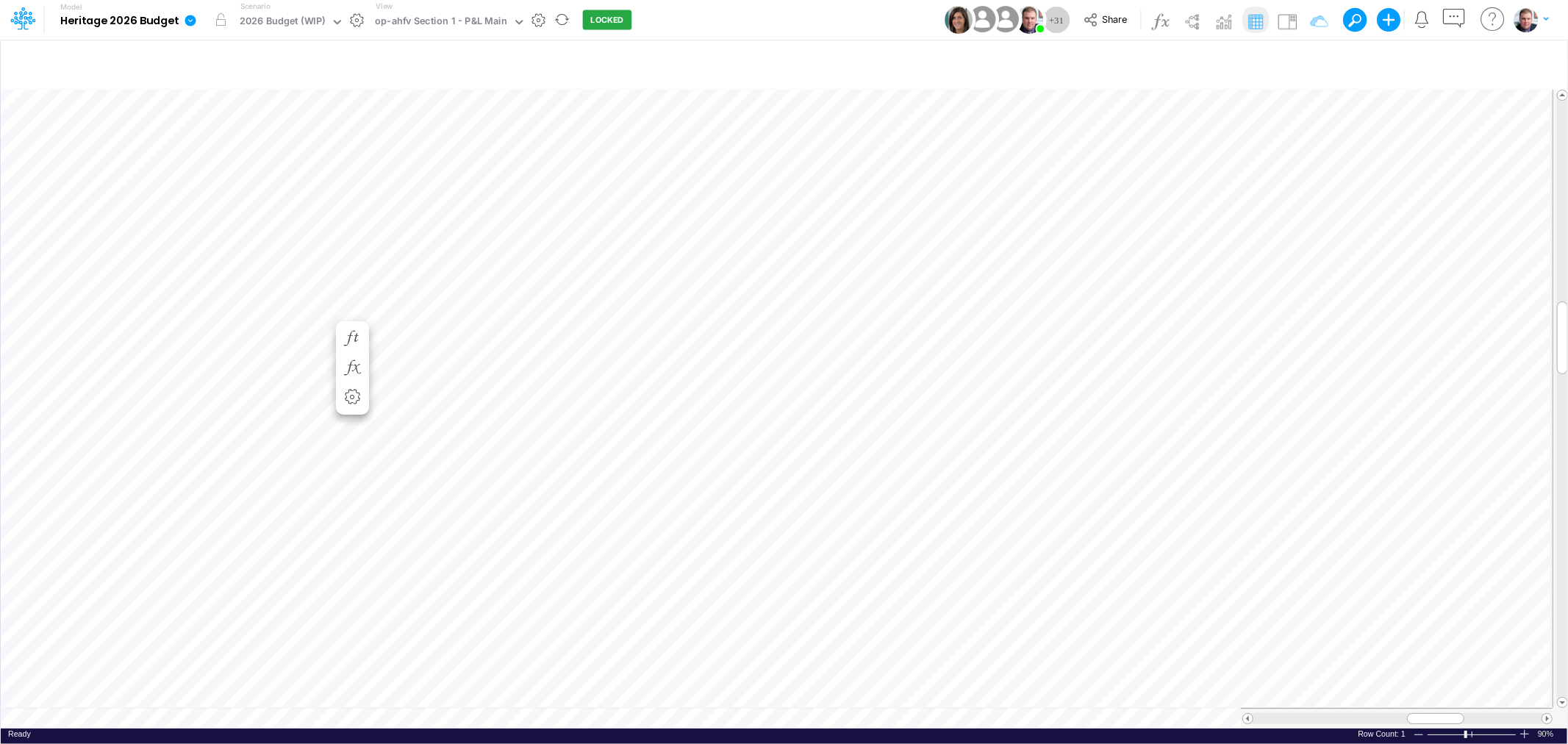
scroll to position [0, 1]
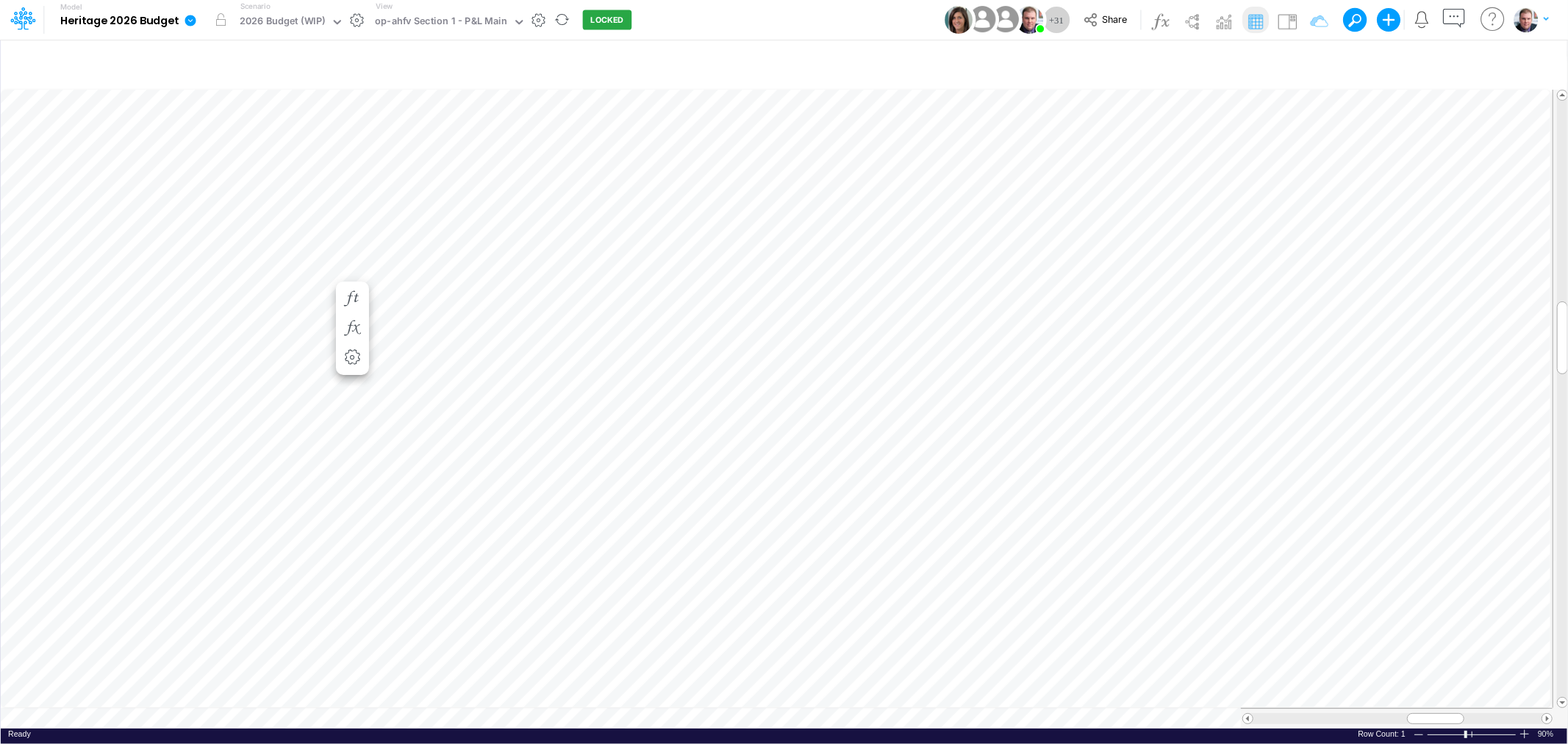
scroll to position [0, 1]
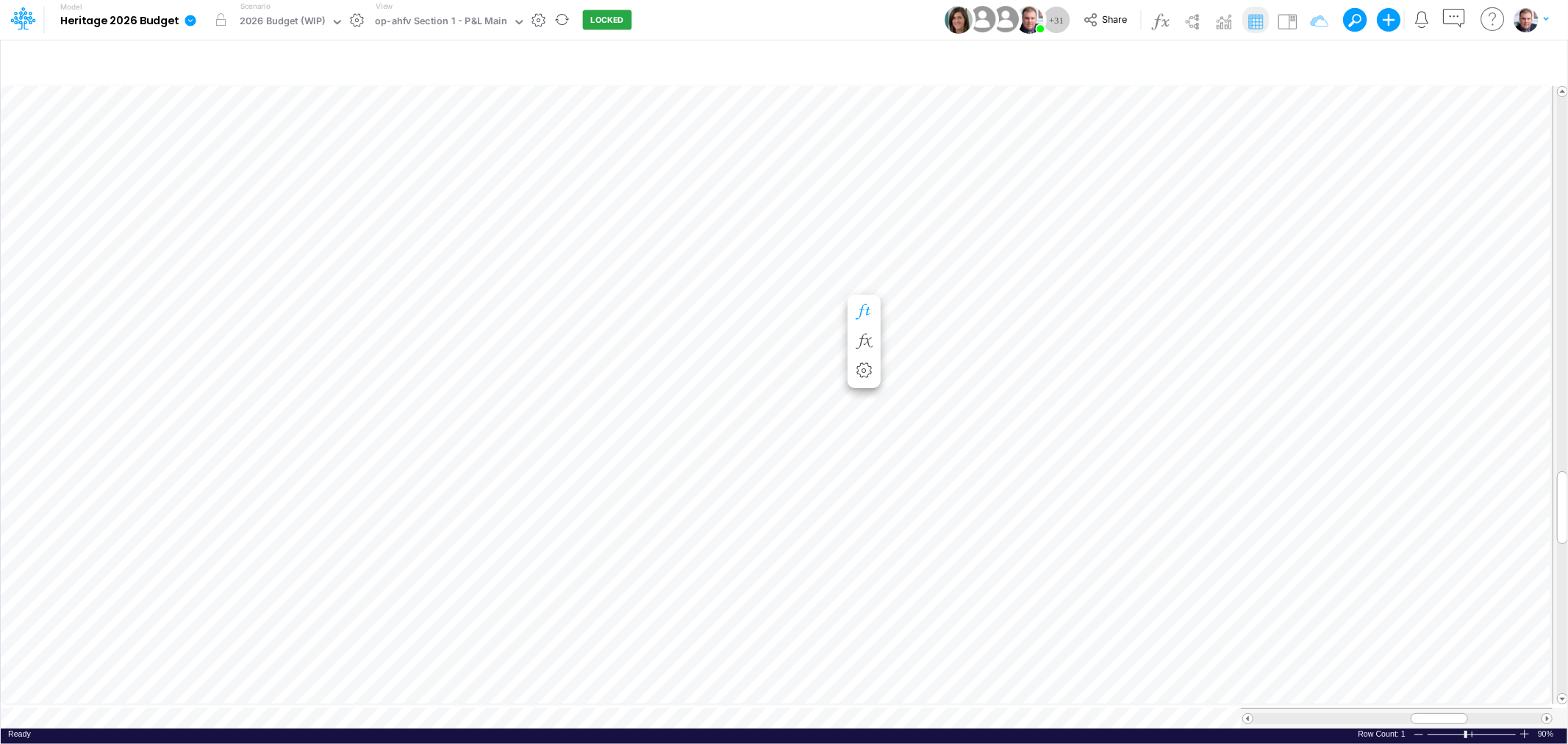
scroll to position [0, 1]
drag, startPoint x: 1416, startPoint y: 708, endPoint x: 1450, endPoint y: 705, distance: 34.1
click at [1450, 713] on div at bounding box center [1472, 719] width 57 height 11
drag, startPoint x: 1476, startPoint y: 709, endPoint x: 1485, endPoint y: 717, distance: 12.0
click at [1485, 717] on div at bounding box center [1396, 718] width 312 height 21
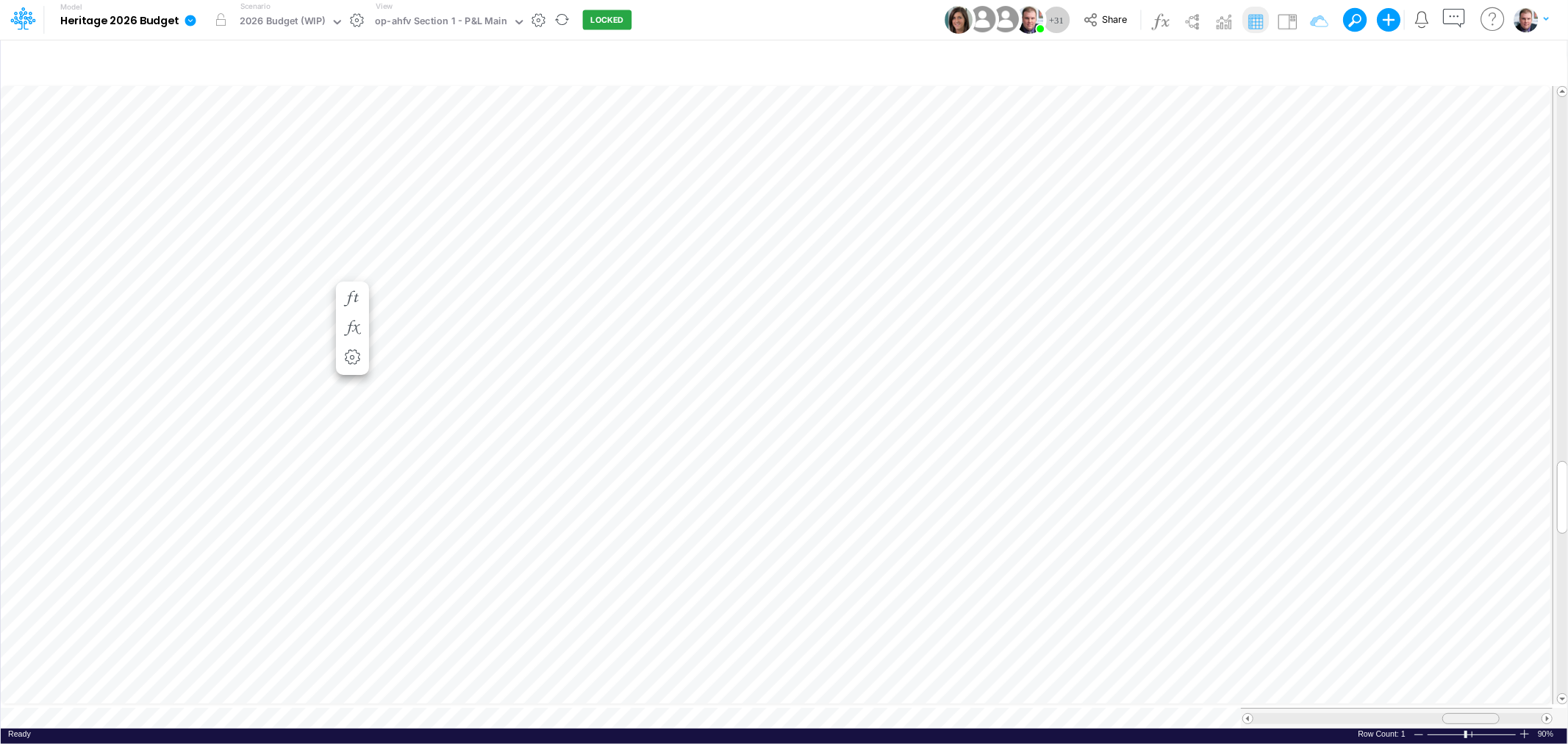
drag, startPoint x: 1460, startPoint y: 710, endPoint x: 1448, endPoint y: 713, distance: 12.4
click at [1448, 713] on div at bounding box center [1470, 719] width 57 height 11
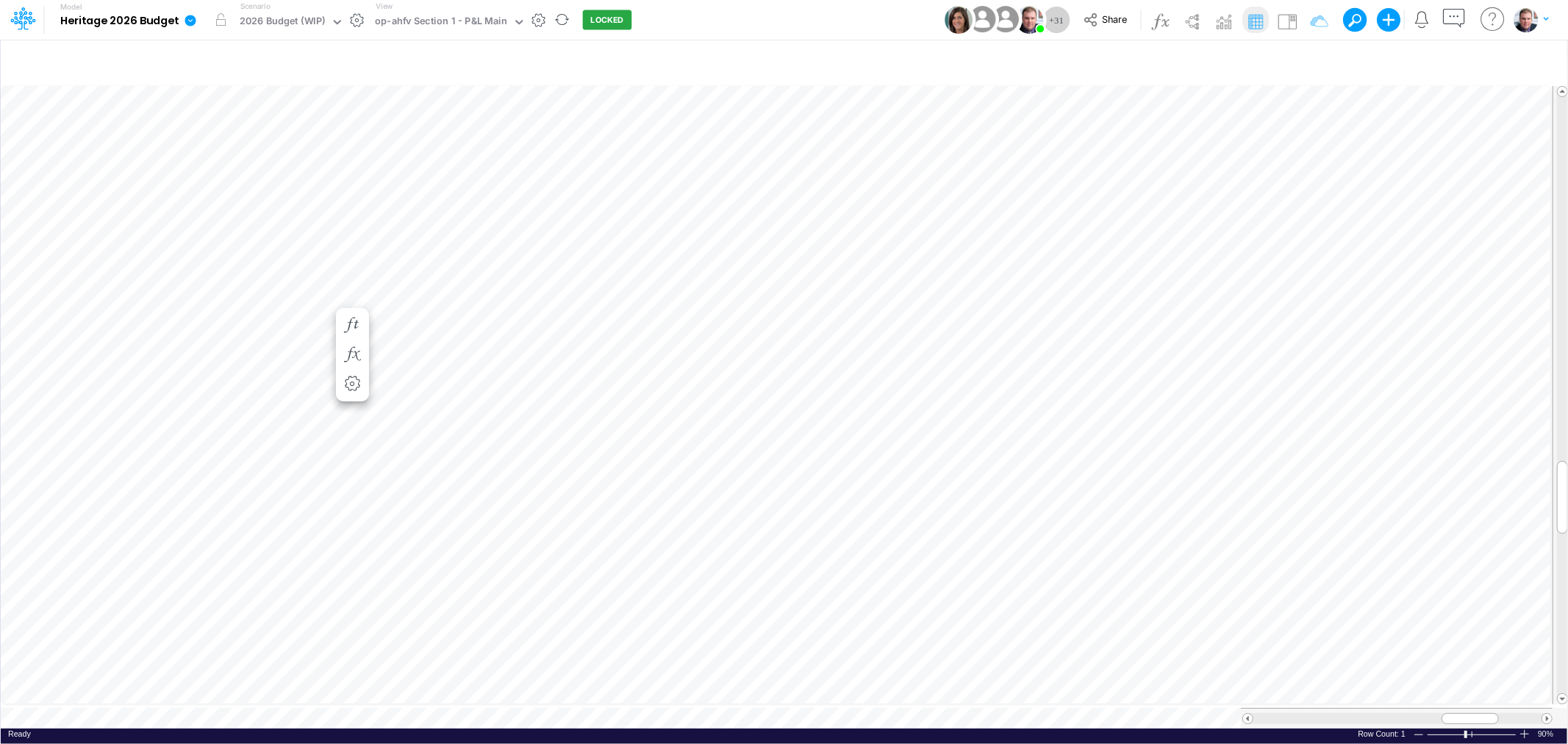
scroll to position [0, 1]
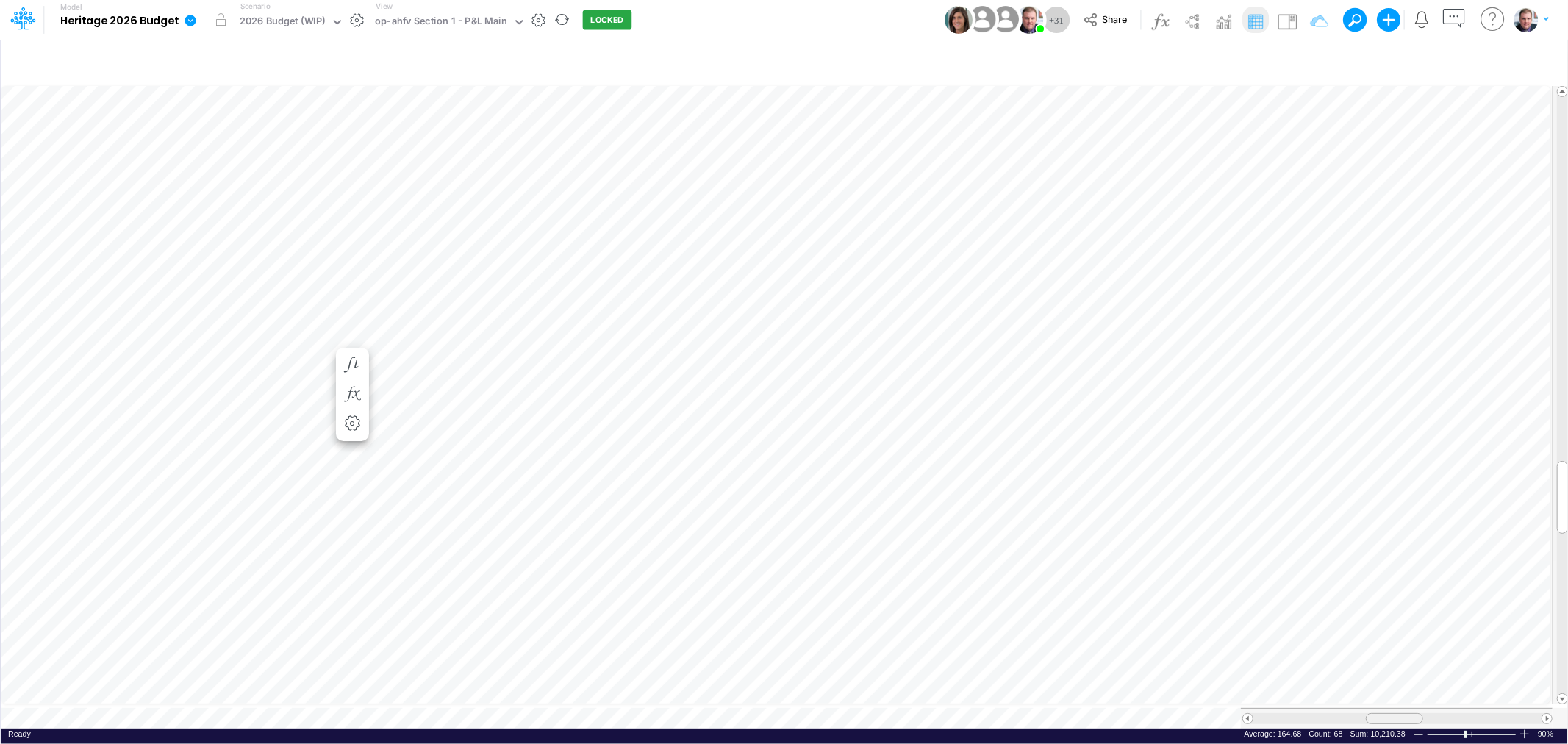
drag, startPoint x: 1476, startPoint y: 710, endPoint x: 1400, endPoint y: 712, distance: 76.0
click at [1400, 713] on div at bounding box center [1394, 719] width 57 height 11
click at [1077, 427] on icon "button" at bounding box center [1079, 431] width 22 height 15
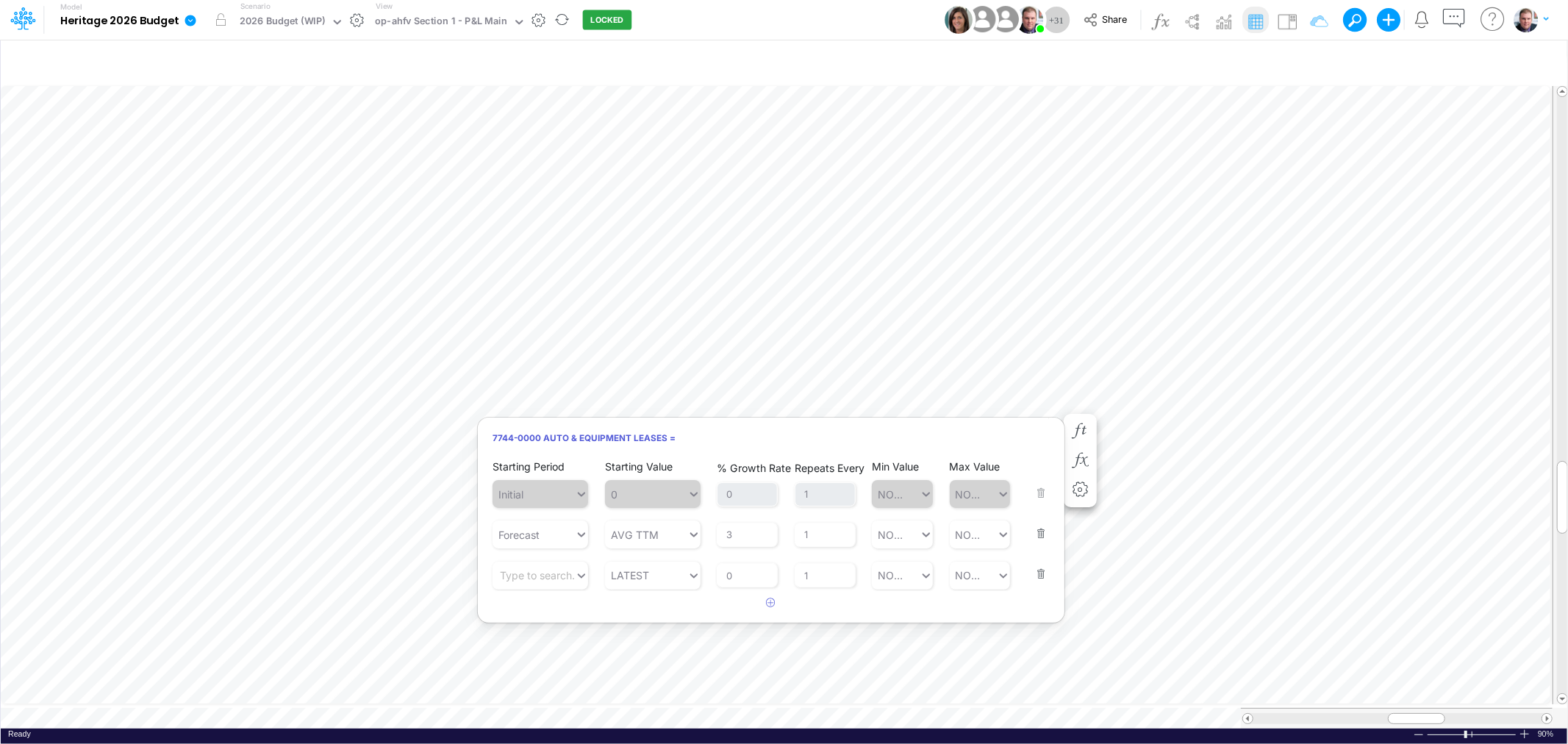
click at [1039, 533] on button "button" at bounding box center [1036, 524] width 19 height 39
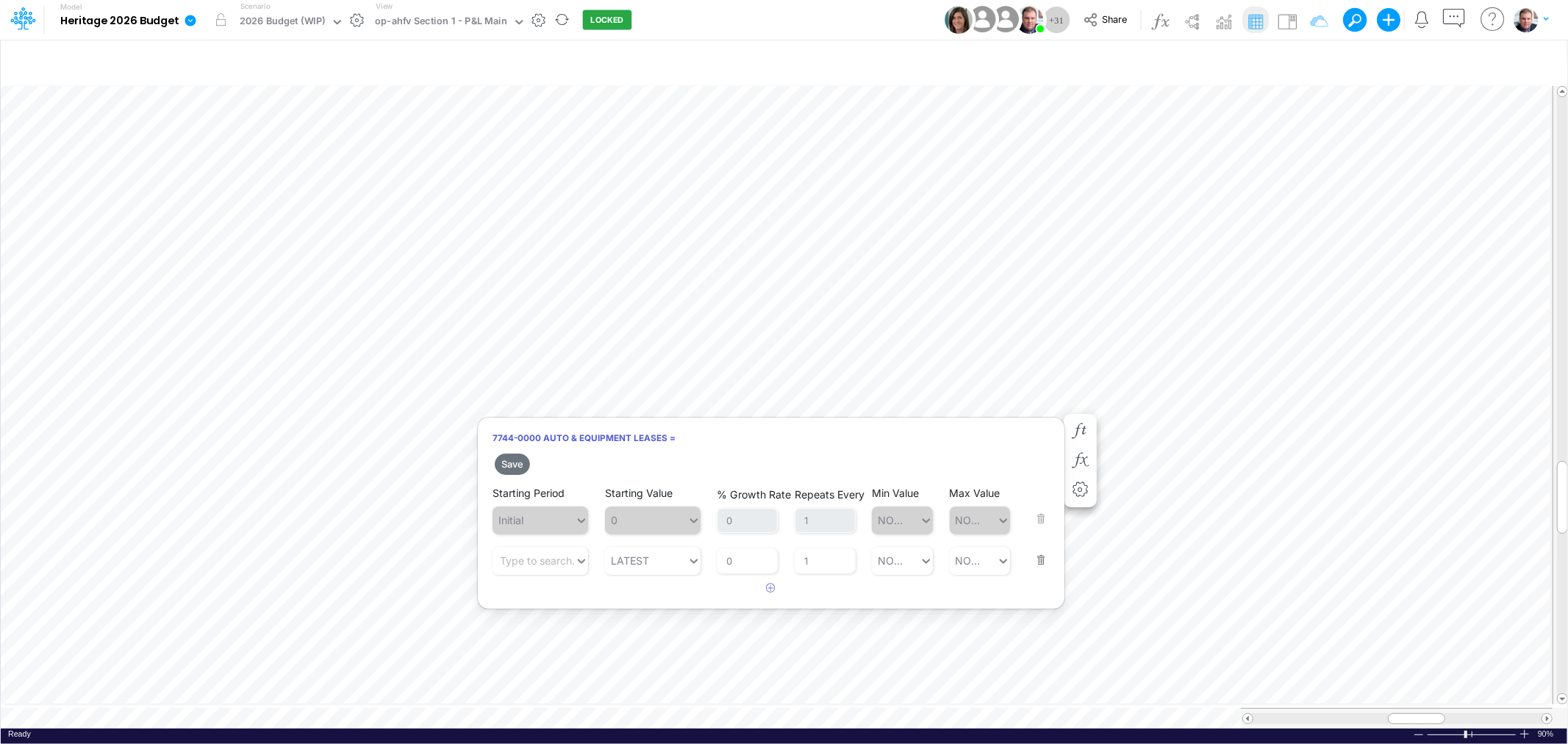
click at [1039, 533] on button "button" at bounding box center [1036, 550] width 19 height 39
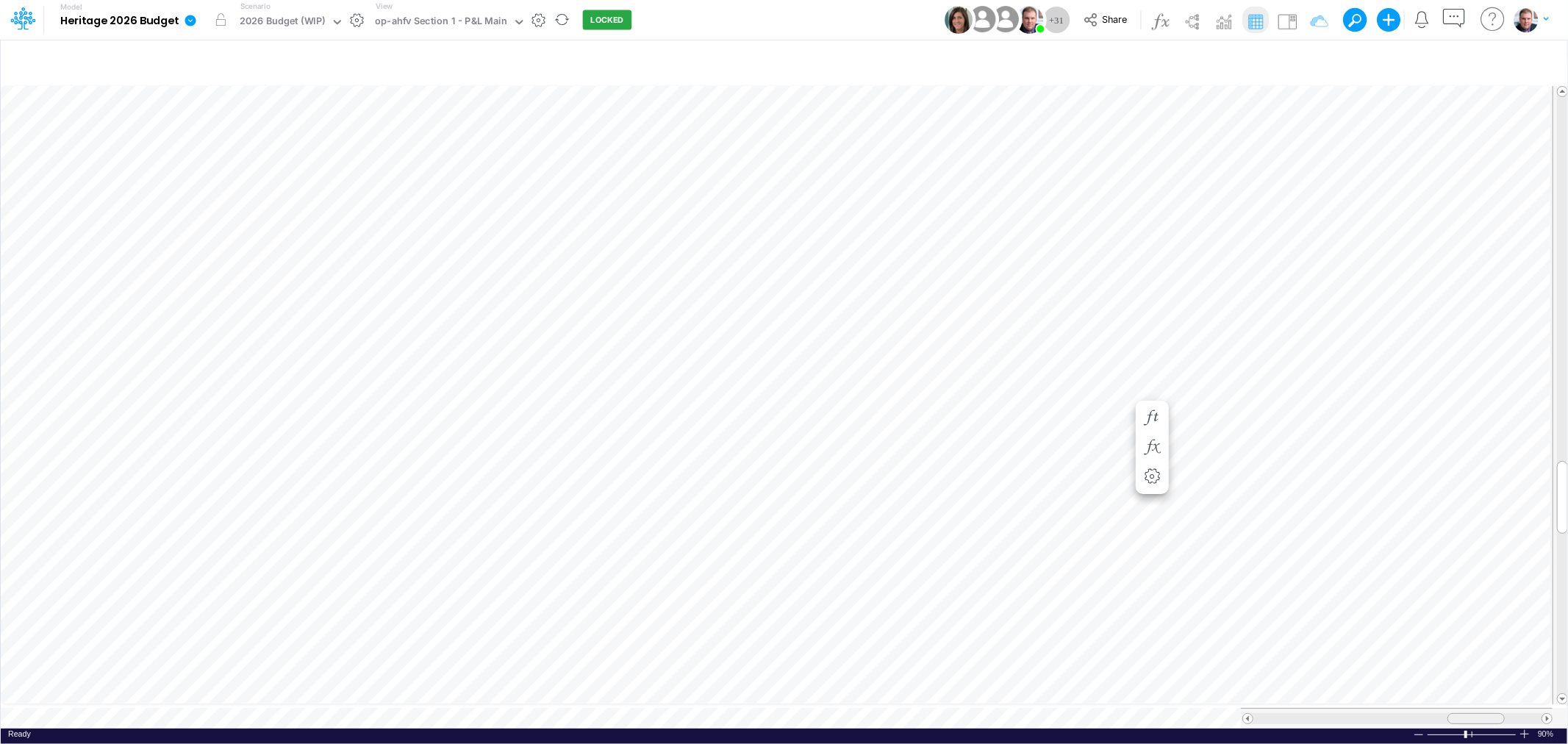
drag, startPoint x: 1428, startPoint y: 714, endPoint x: 1488, endPoint y: 710, distance: 60.1
click at [1488, 713] on div at bounding box center [1476, 719] width 57 height 11
click at [1088, 431] on icon "button" at bounding box center [1079, 431] width 22 height 15
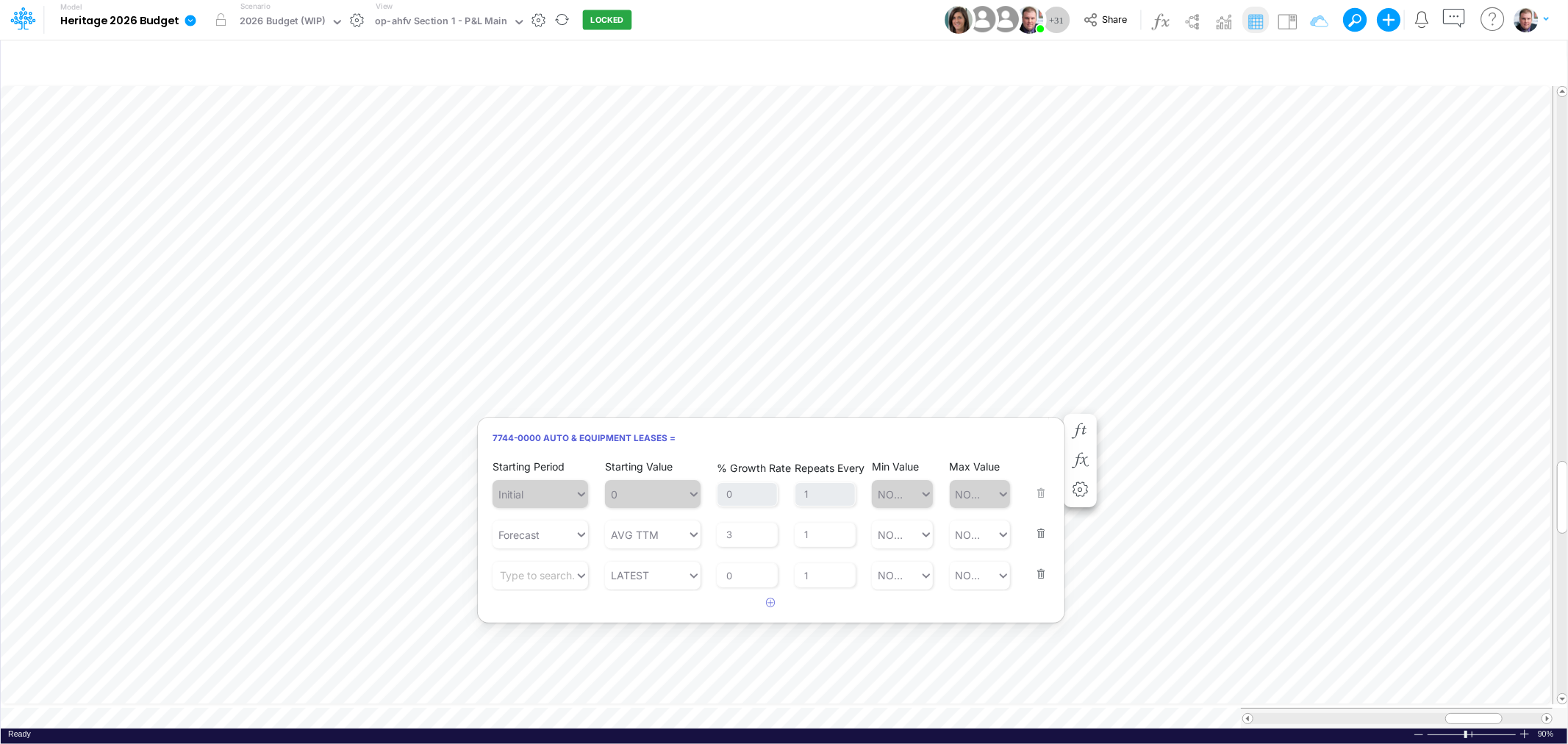
click at [1037, 535] on button "button" at bounding box center [1036, 524] width 19 height 39
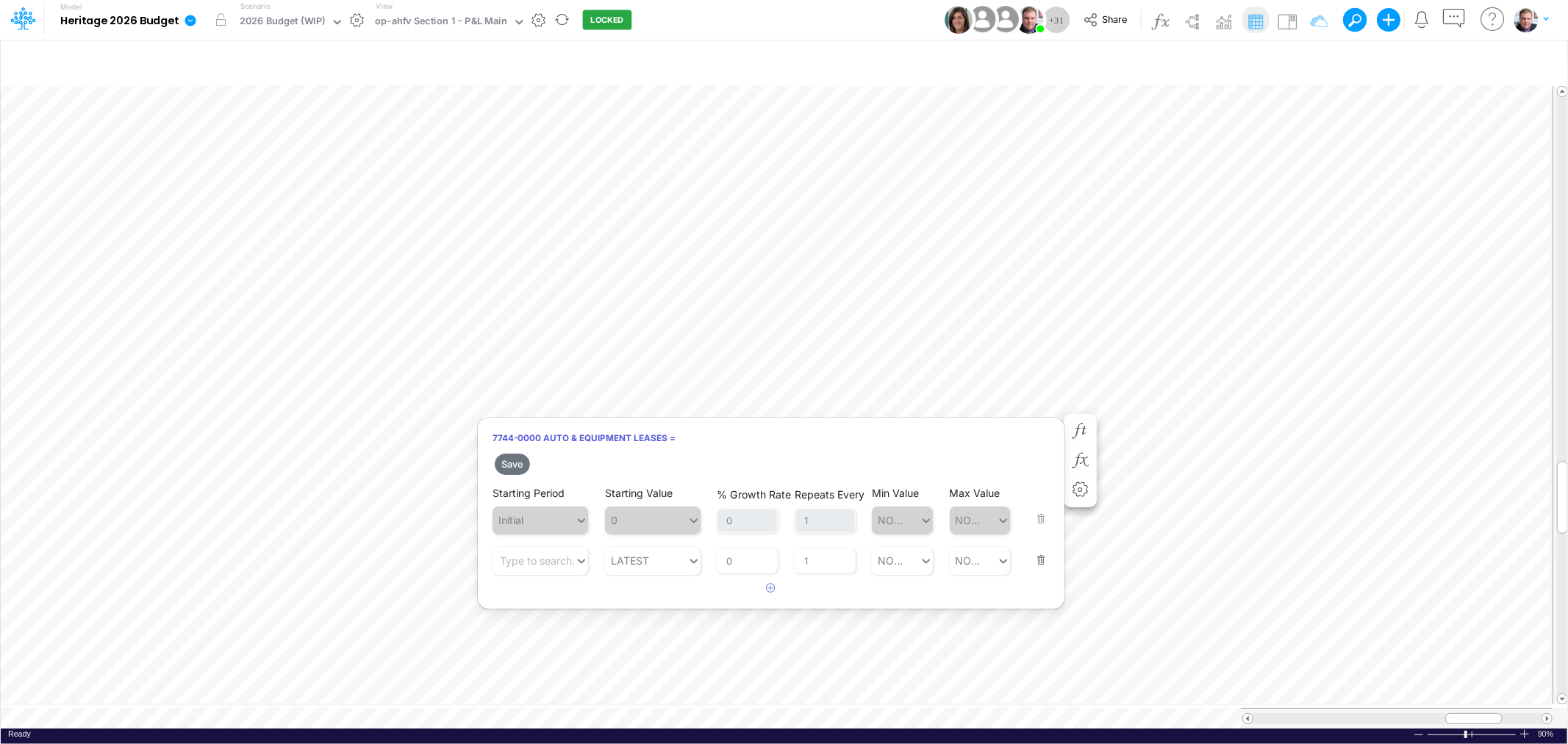
click at [1042, 552] on button "button" at bounding box center [1036, 550] width 19 height 39
click at [506, 460] on button "Save" at bounding box center [512, 464] width 35 height 22
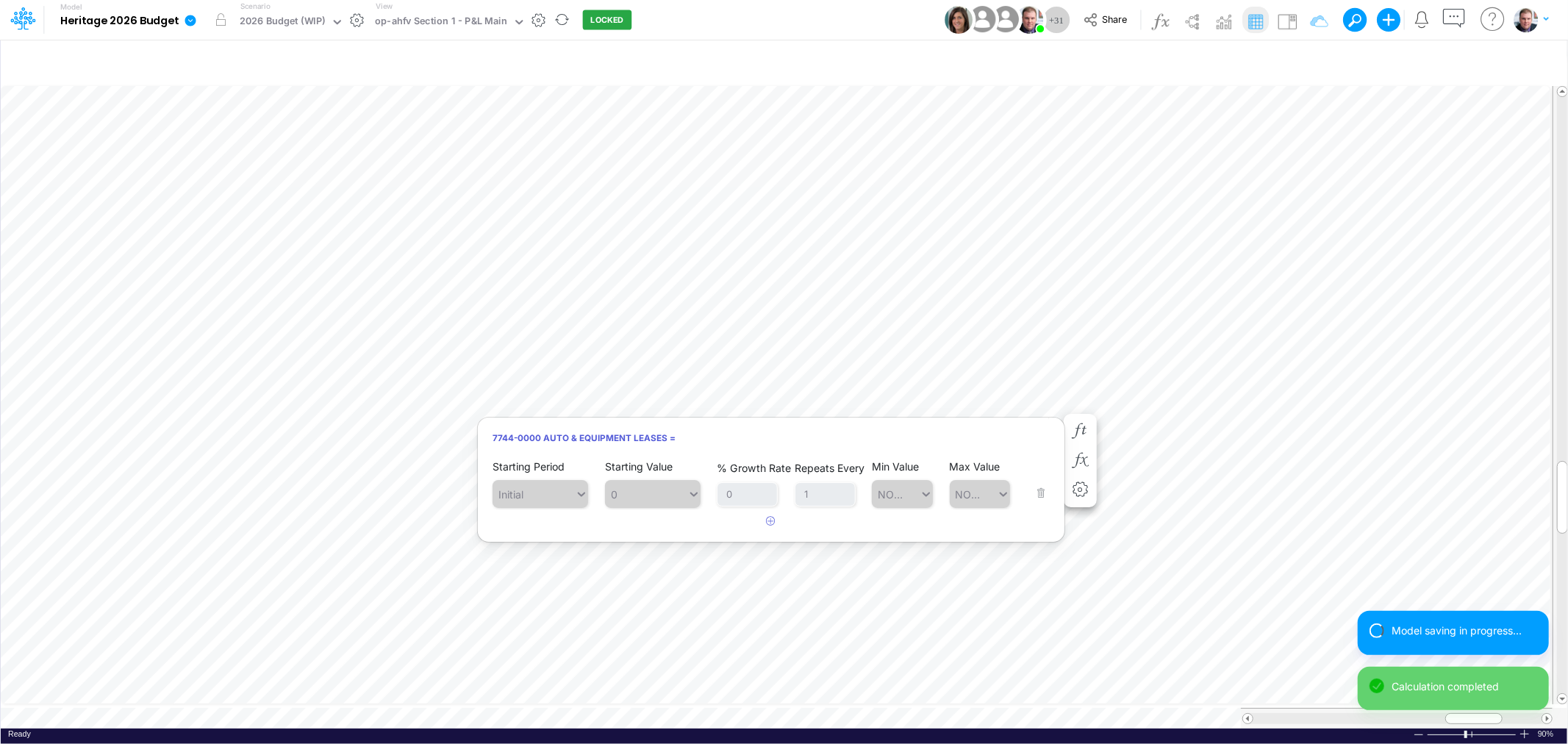
scroll to position [0, 1]
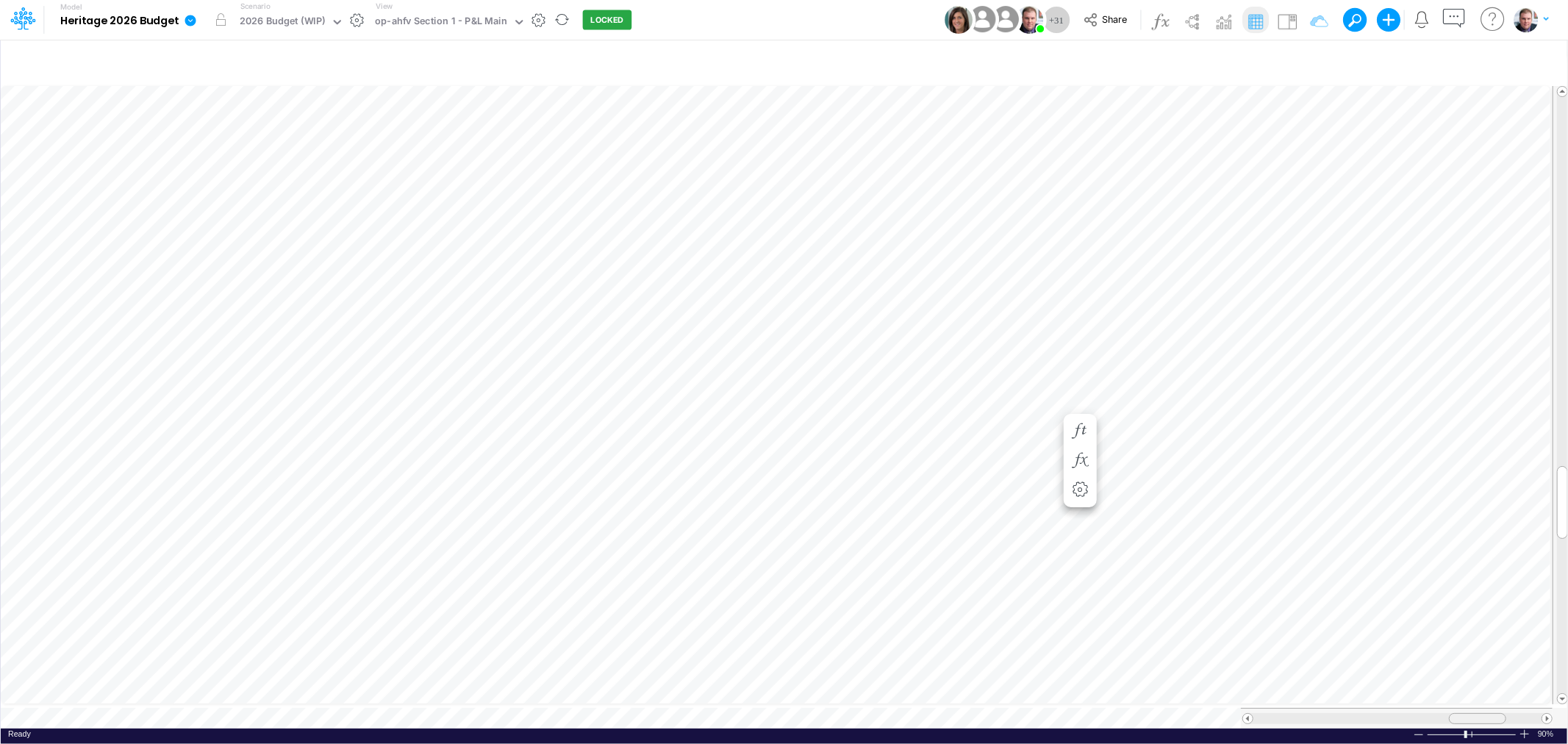
click at [1464, 713] on div at bounding box center [1476, 719] width 57 height 11
drag, startPoint x: 1460, startPoint y: 709, endPoint x: 1468, endPoint y: 712, distance: 8.5
click at [1468, 713] on div at bounding box center [1484, 719] width 57 height 11
click at [1464, 713] on div at bounding box center [1484, 719] width 57 height 11
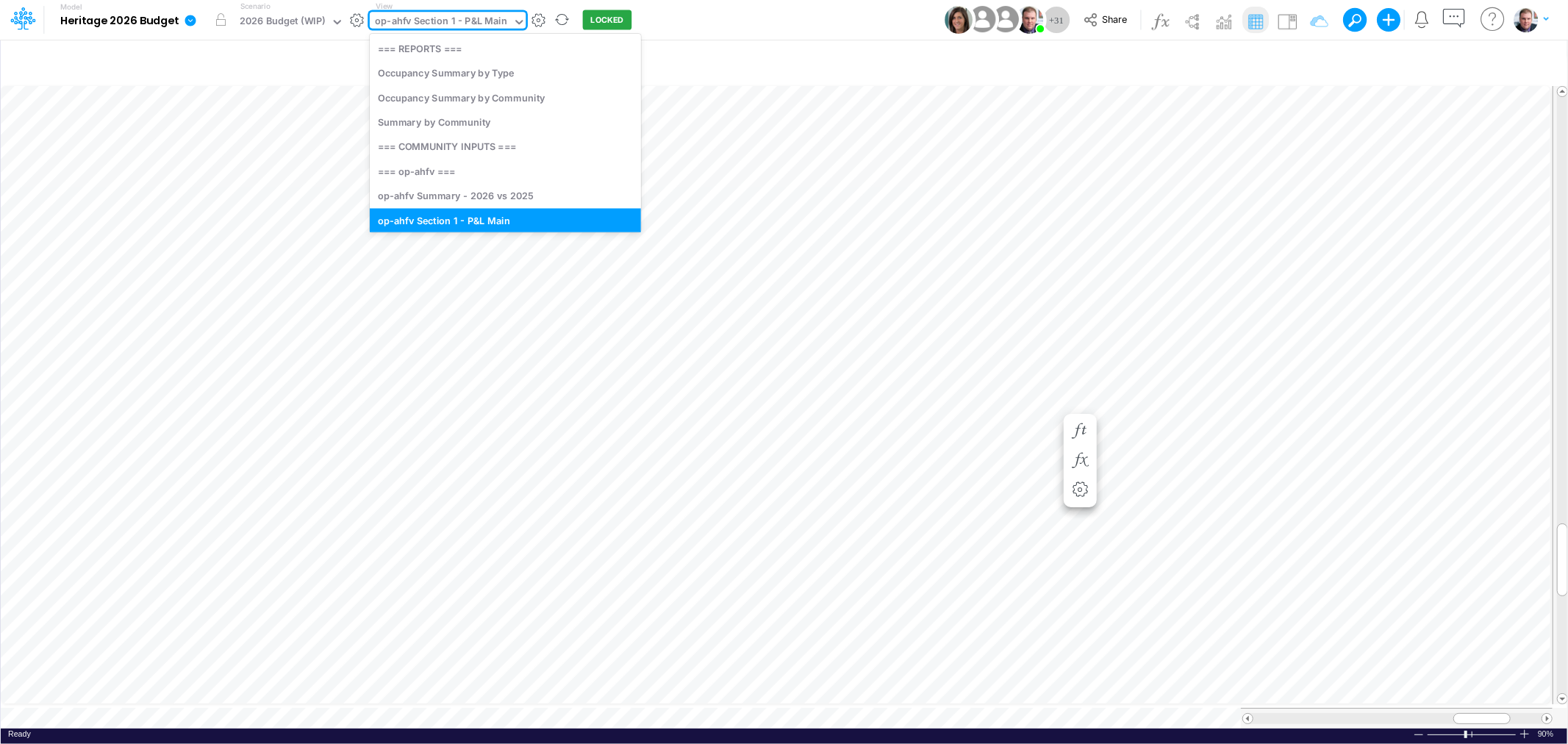
click at [463, 25] on div "op-ahfv Section 1 - P&L Main" at bounding box center [441, 22] width 133 height 17
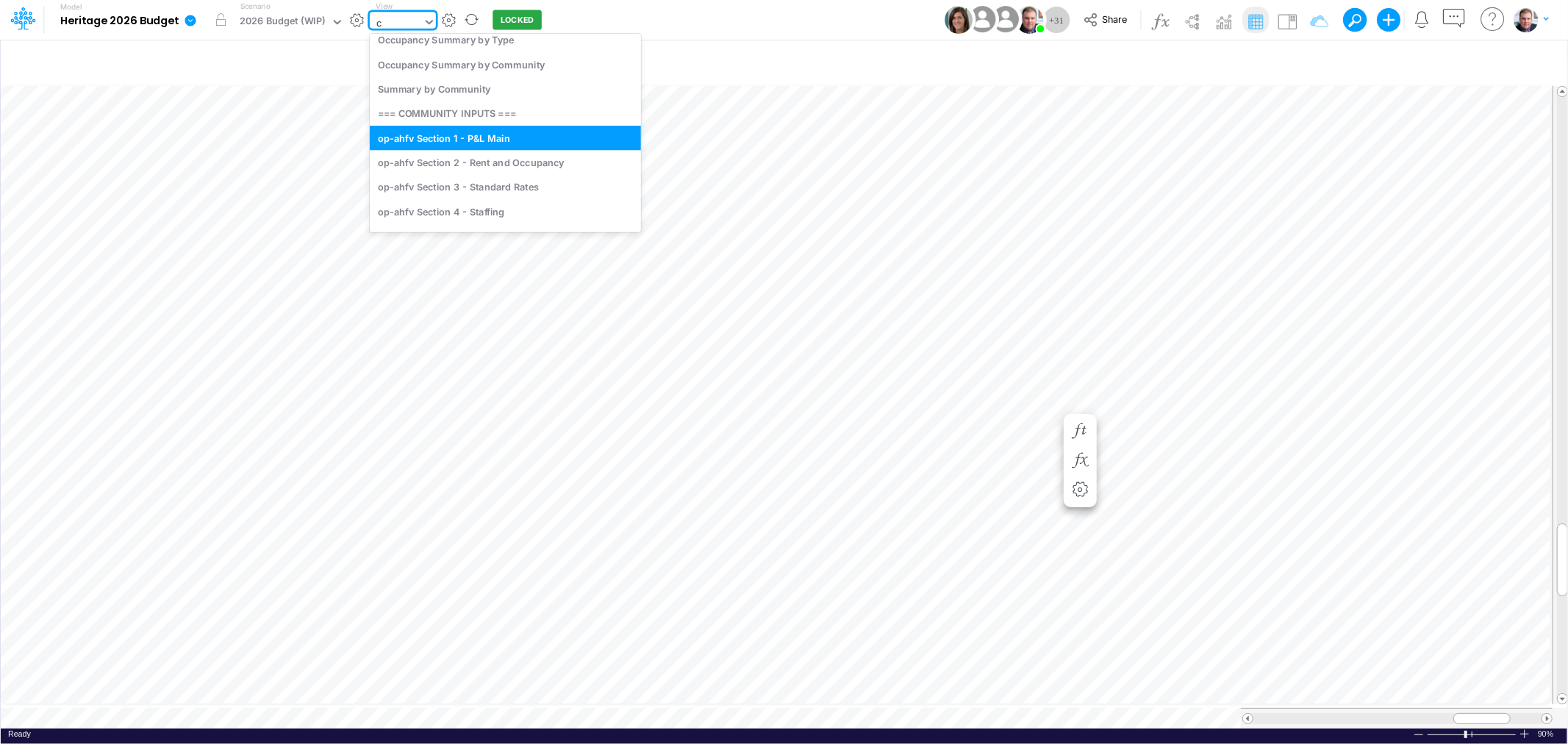
scroll to position [0, 0]
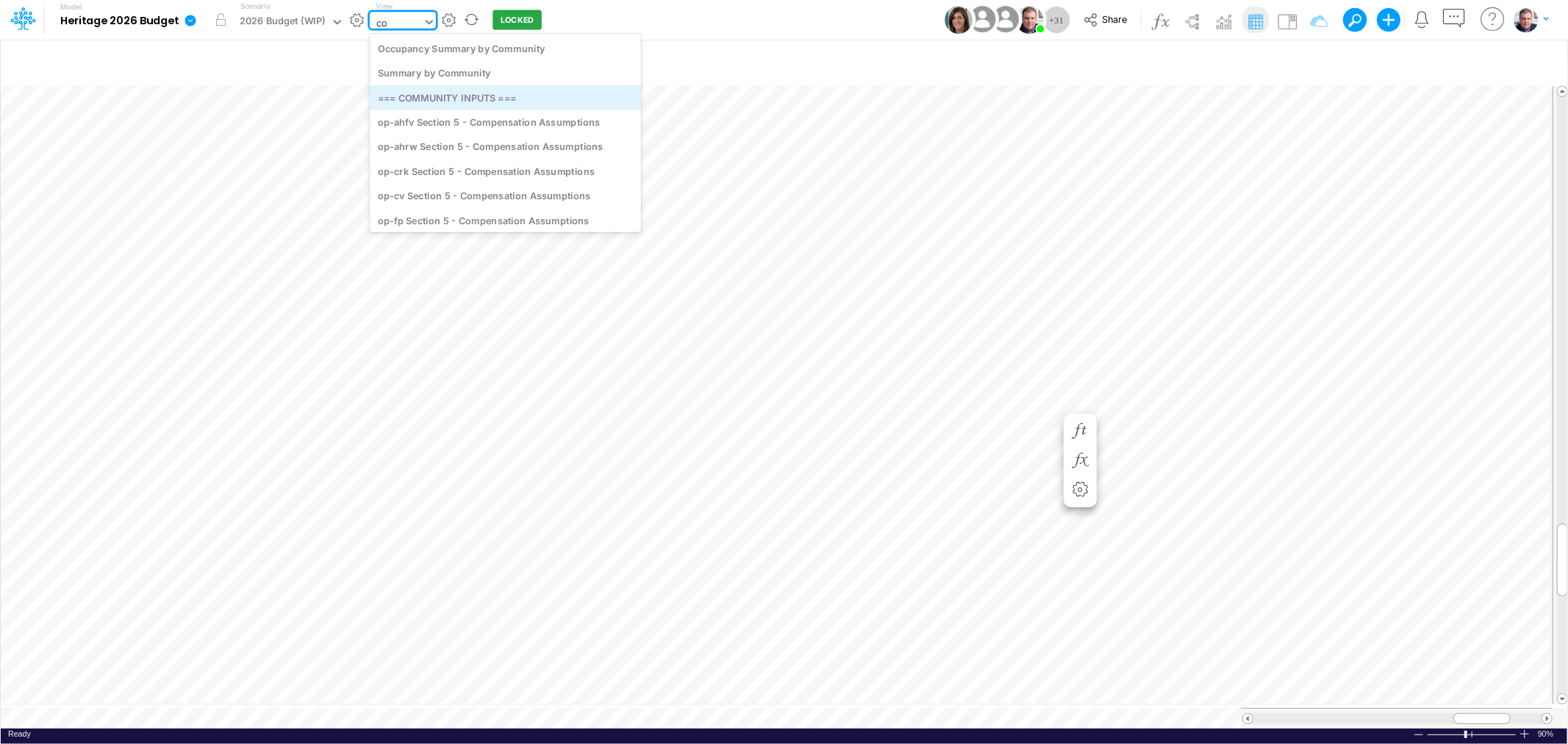
type input "c"
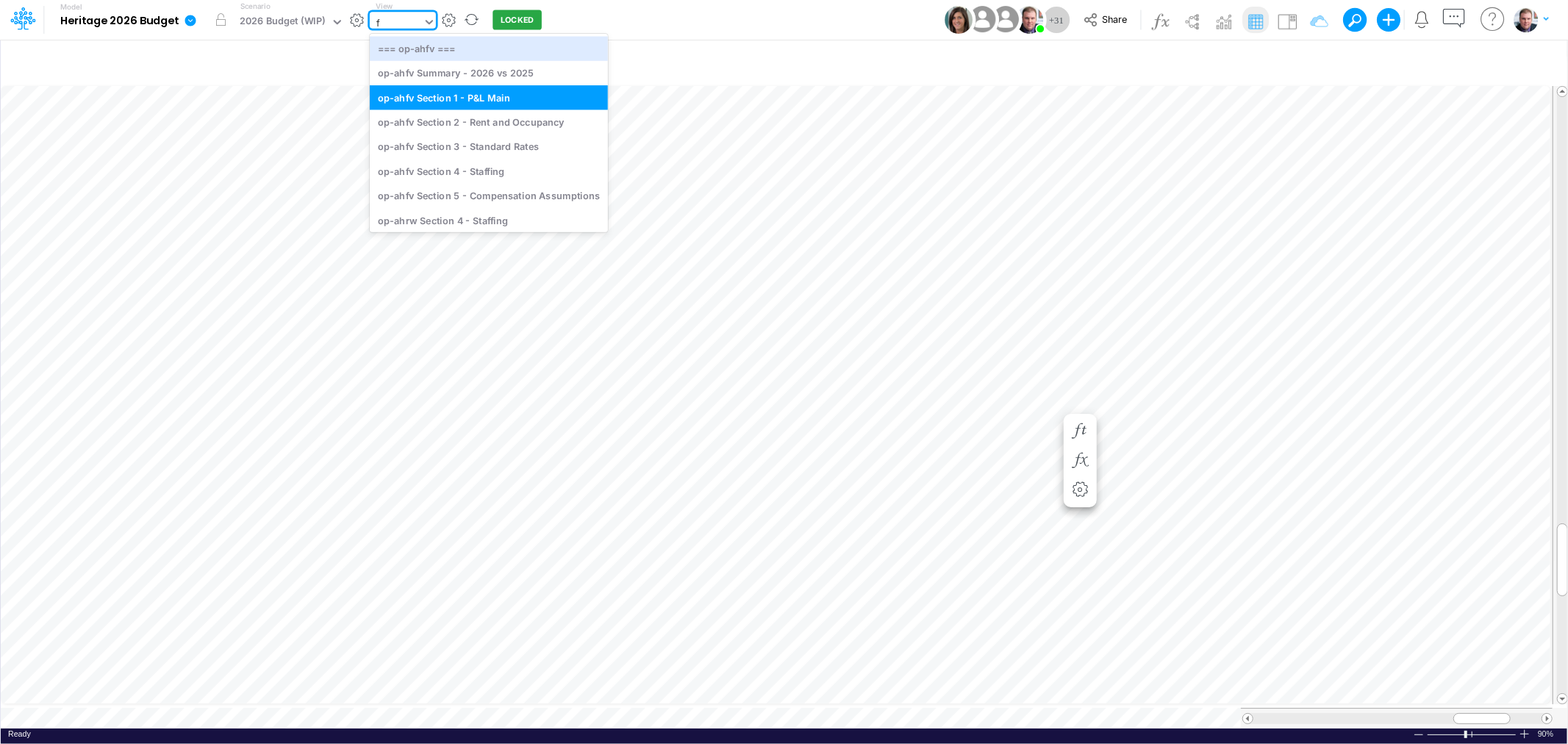
type input "fv"
click at [491, 200] on div "op-ahfv Section 5 - Compensation Assumptions" at bounding box center [488, 196] width 238 height 24
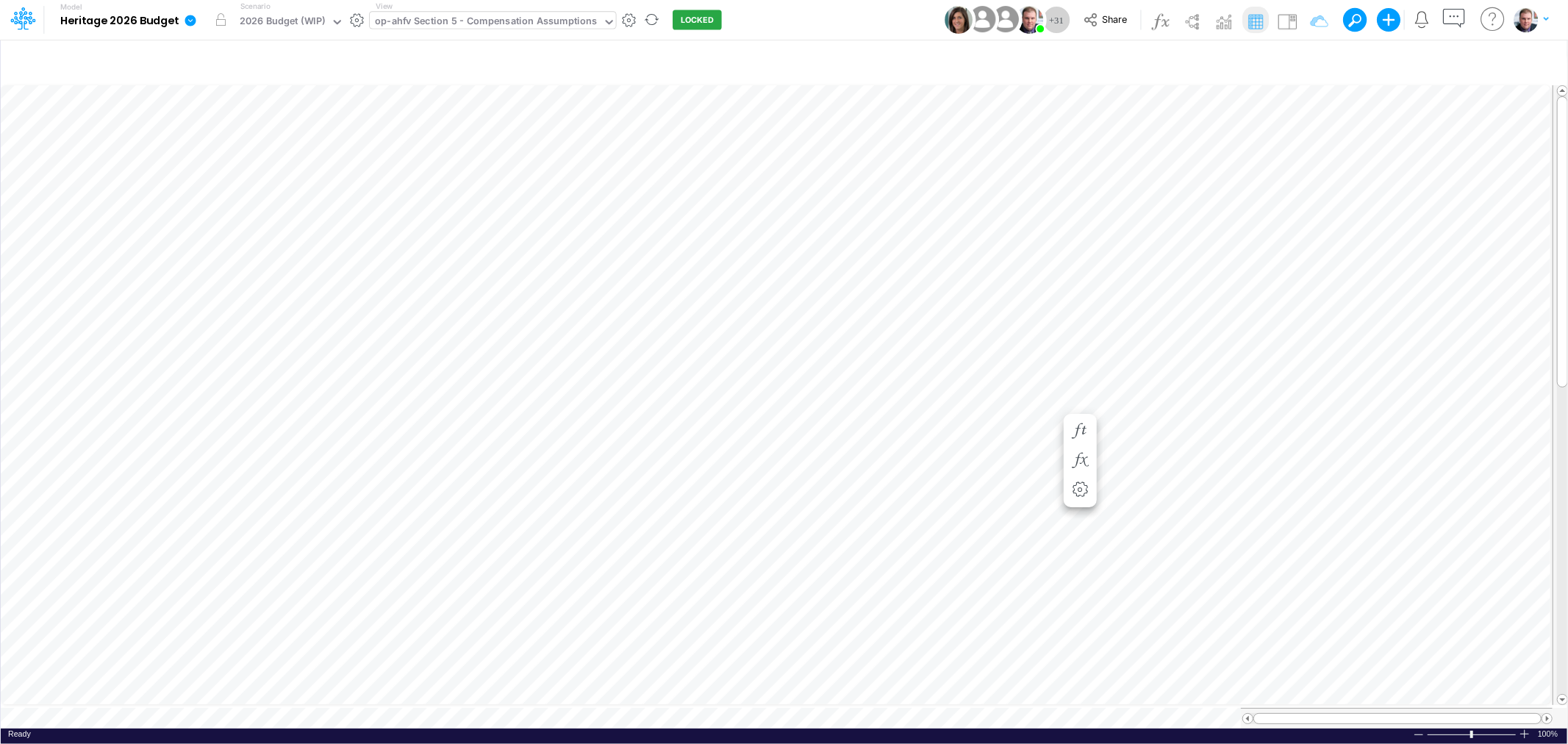
scroll to position [0, 1]
drag, startPoint x: 491, startPoint y: 200, endPoint x: 884, endPoint y: 422, distance: 451.4
click at [884, 422] on div "5.%" at bounding box center [822, 427] width 134 height 14
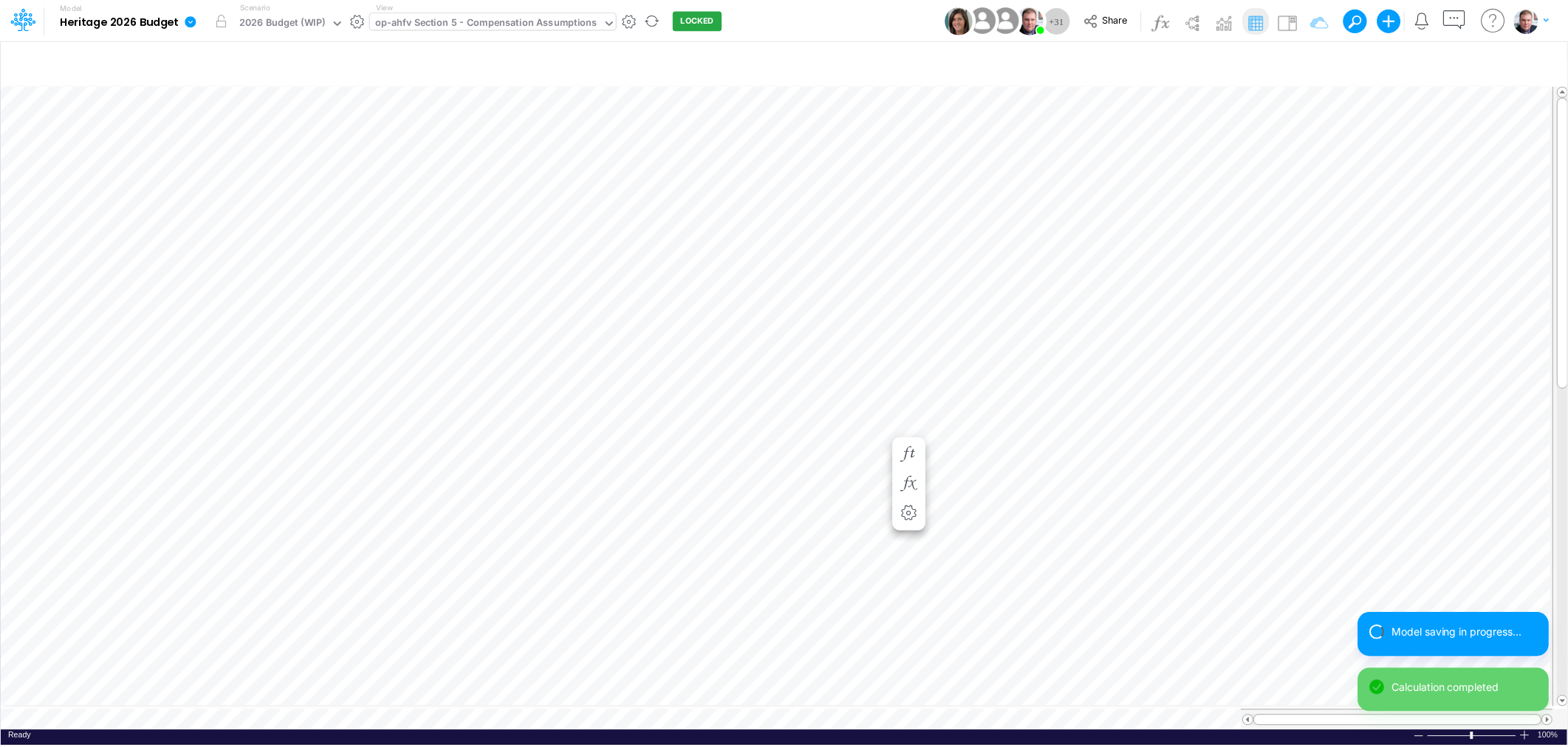
scroll to position [0, 1]
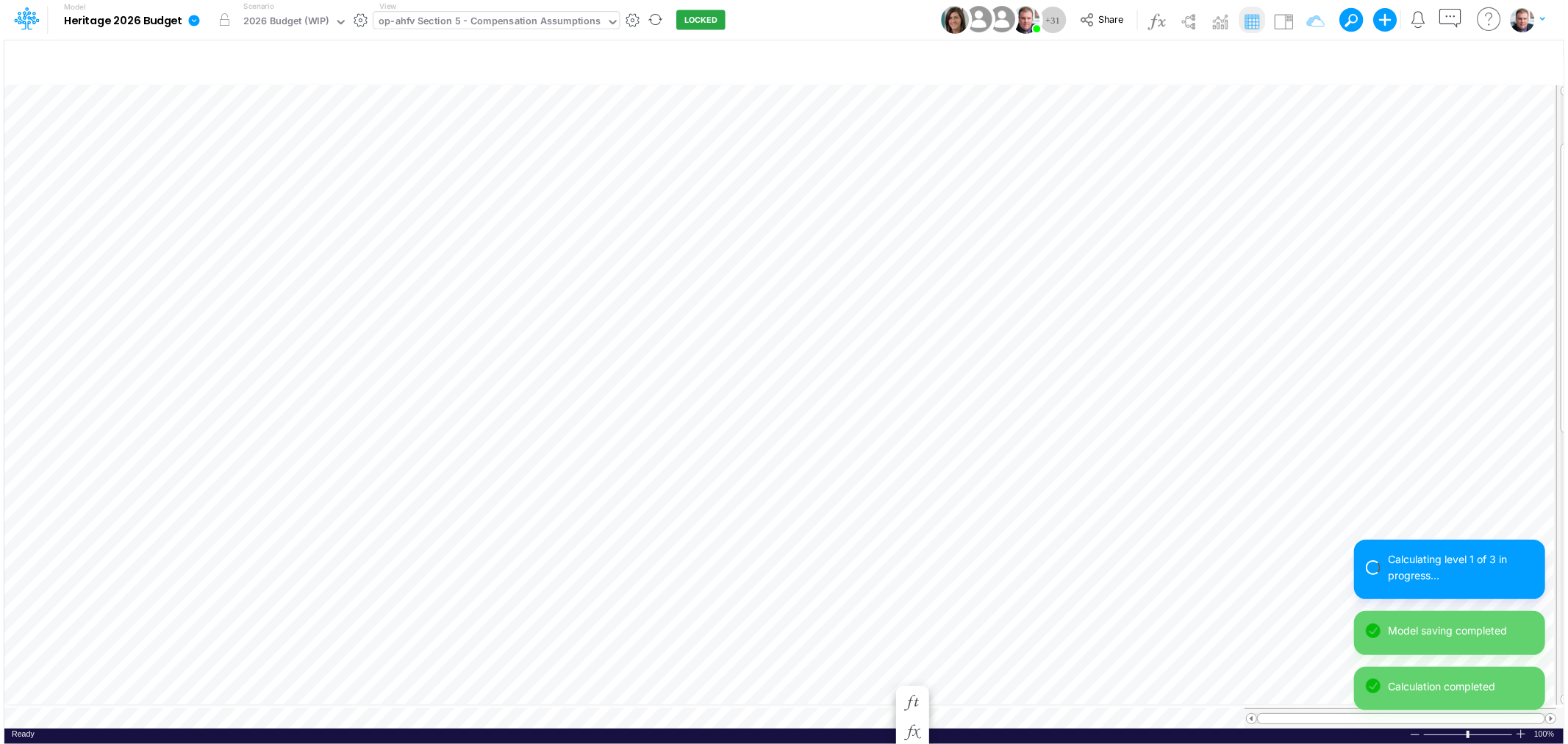
scroll to position [0, 1]
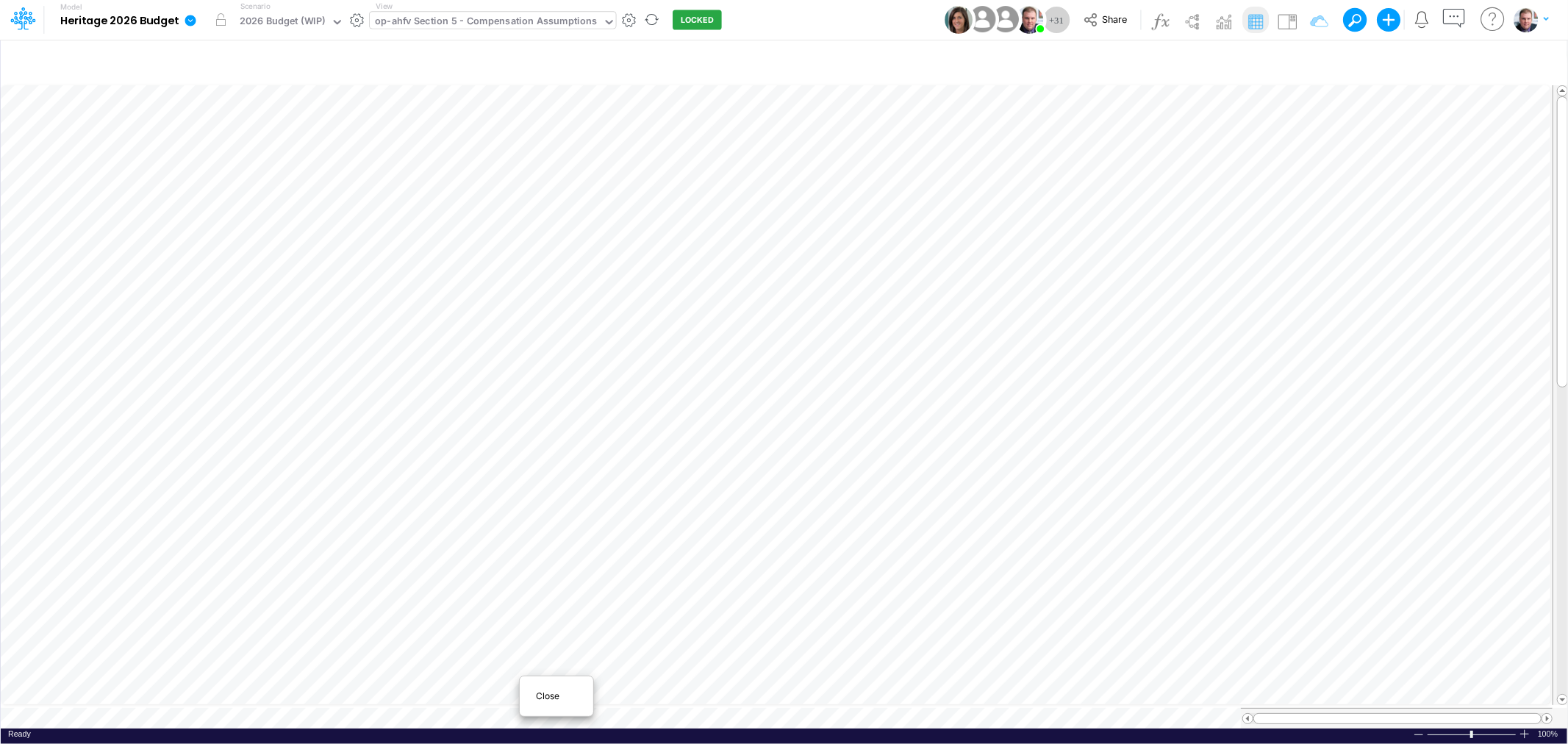
click at [539, 689] on span "Close" at bounding box center [556, 696] width 40 height 13
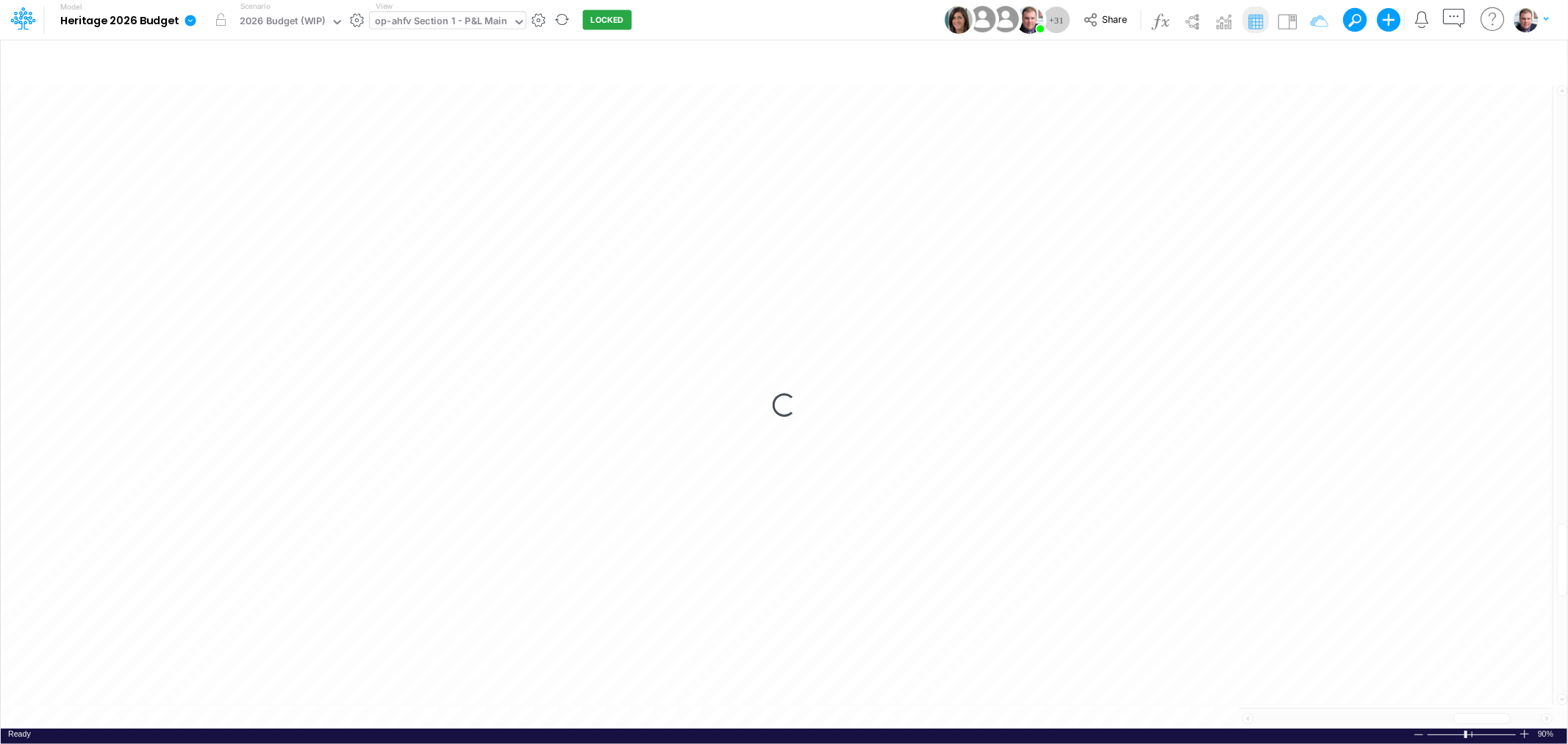
scroll to position [0, 1]
drag, startPoint x: 1483, startPoint y: 709, endPoint x: 1407, endPoint y: 710, distance: 76.0
click at [1407, 713] on span at bounding box center [1411, 718] width 10 height 10
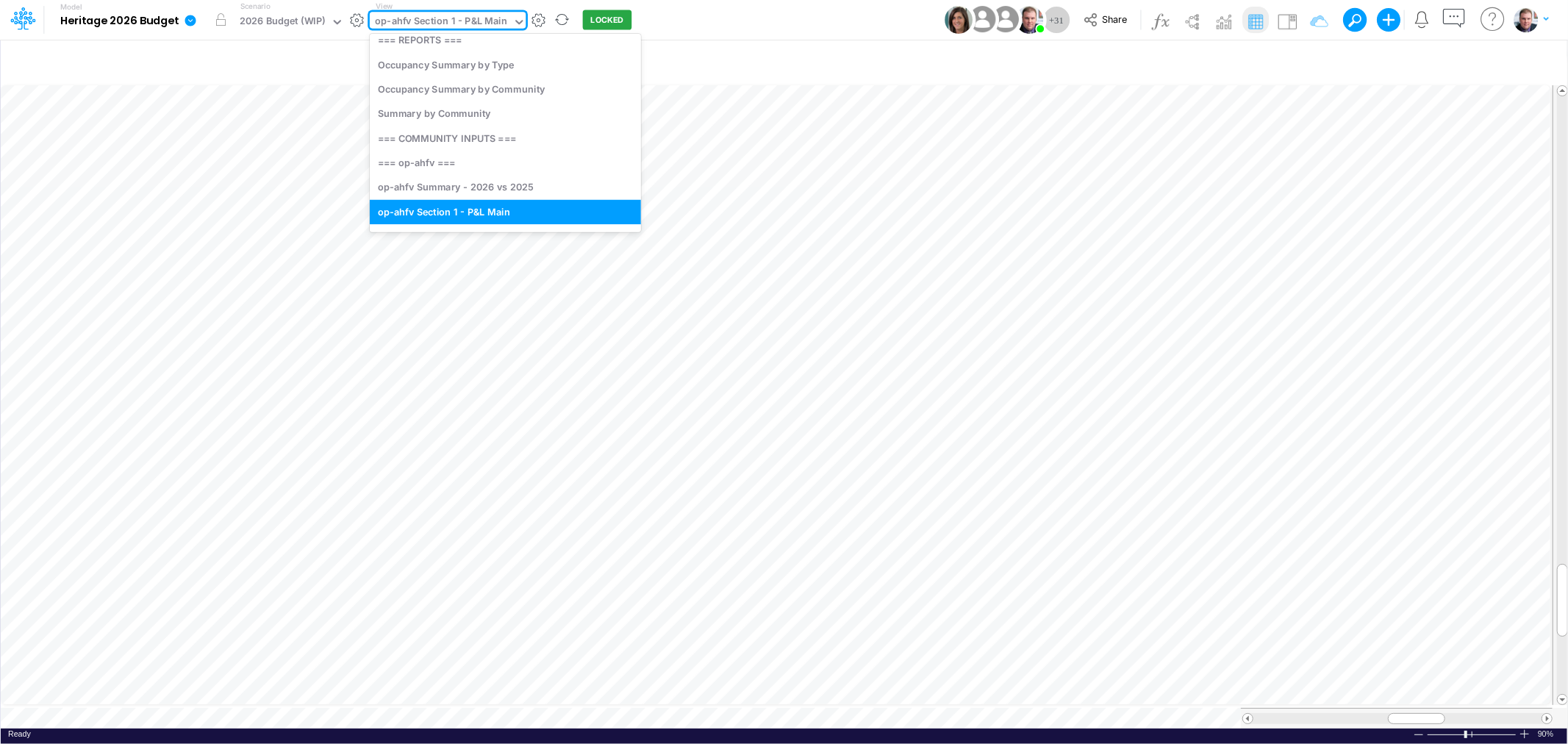
click at [439, 17] on div "op-ahfv Section 1 - P&L Main" at bounding box center [441, 22] width 133 height 17
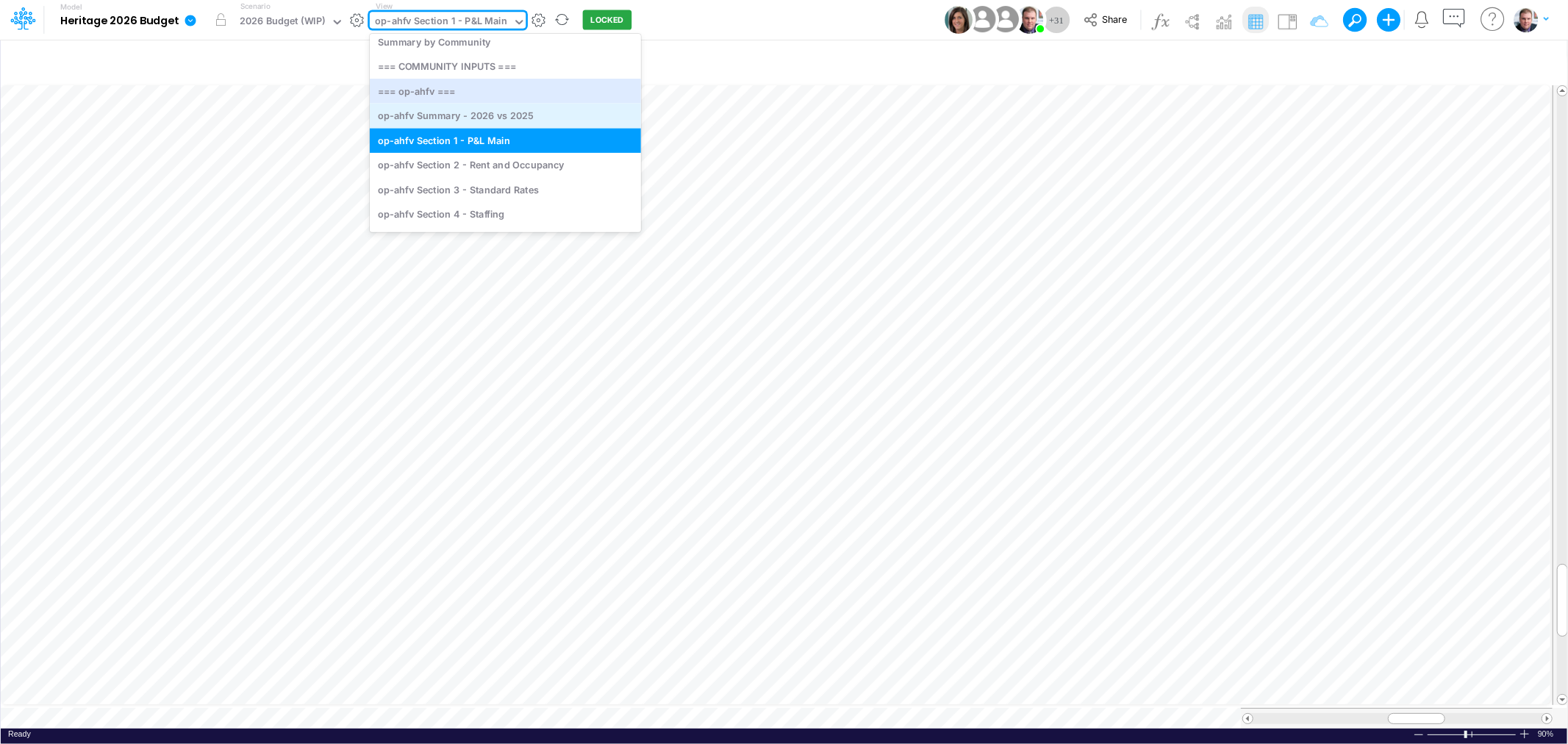
scroll to position [91, 0]
click at [476, 169] on div "op-ahfv Section 2 - Rent and Occupancy" at bounding box center [505, 163] width 272 height 24
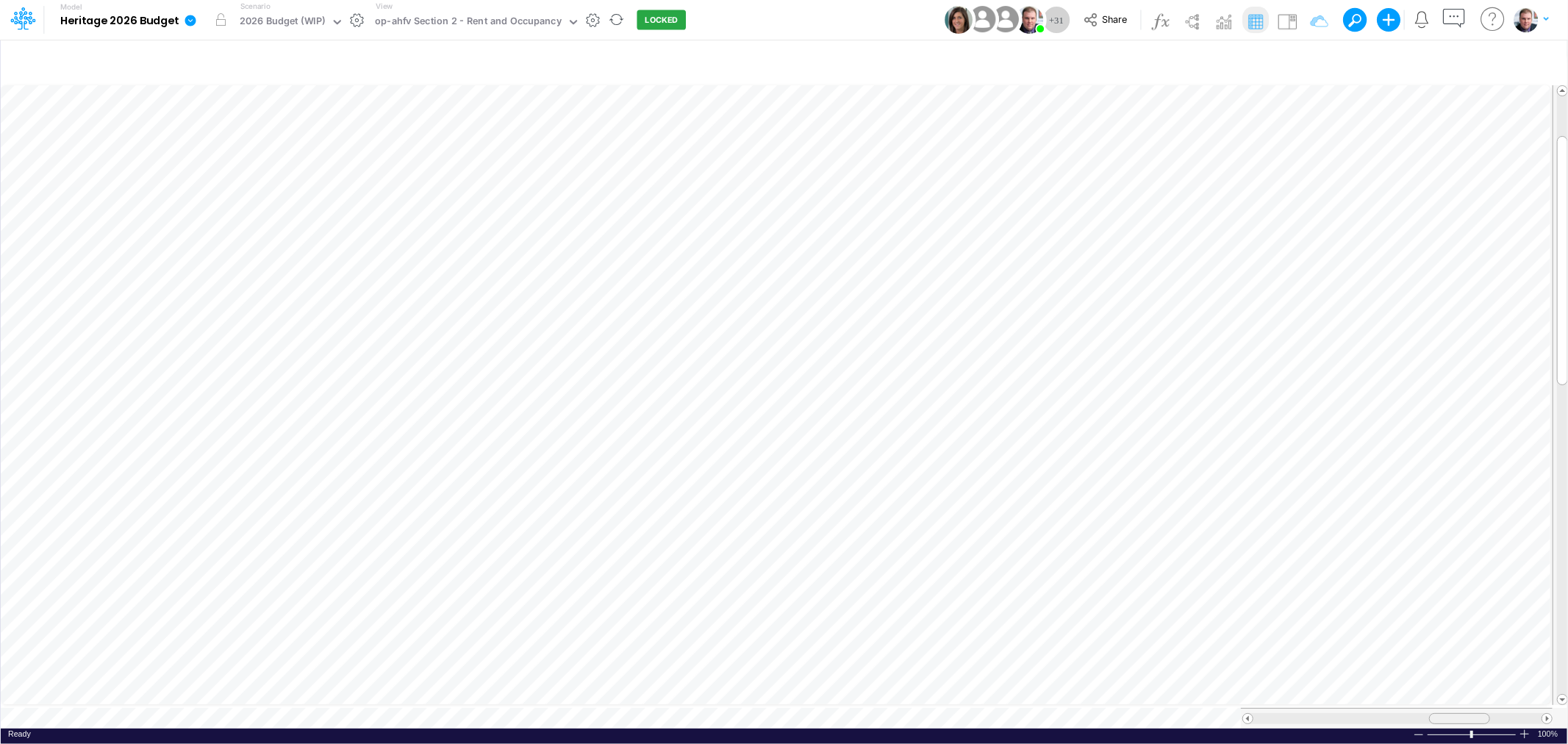
drag, startPoint x: 1414, startPoint y: 714, endPoint x: 1456, endPoint y: 708, distance: 42.4
click at [1456, 713] on span at bounding box center [1459, 718] width 10 height 10
drag, startPoint x: 1453, startPoint y: 709, endPoint x: 1438, endPoint y: 711, distance: 15.1
click at [1438, 713] on span at bounding box center [1442, 718] width 10 height 10
click at [1420, 713] on div at bounding box center [1439, 719] width 61 height 11
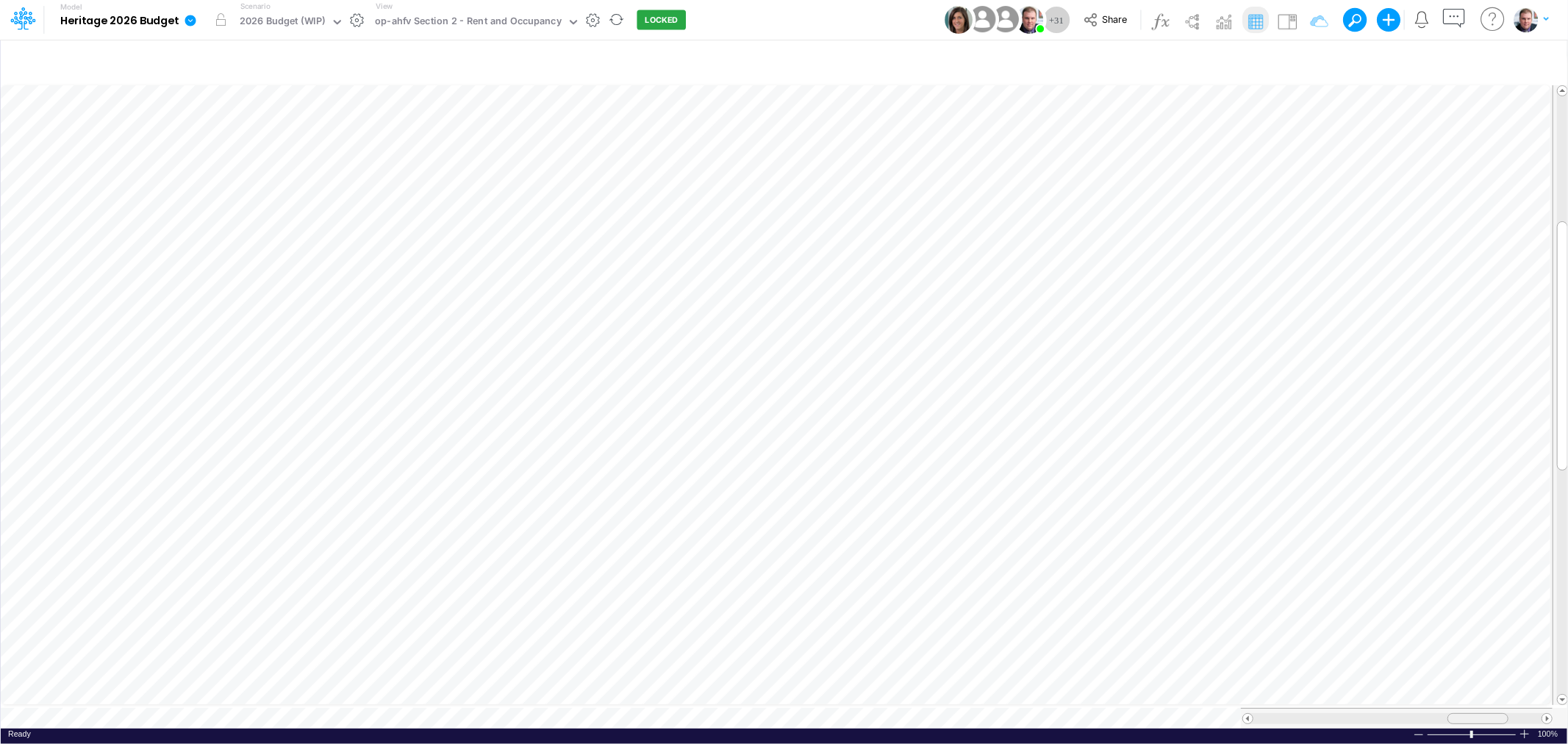
drag, startPoint x: 1443, startPoint y: 713, endPoint x: 1483, endPoint y: 712, distance: 40.0
click at [1483, 713] on div at bounding box center [1478, 719] width 61 height 11
click at [1441, 213] on table at bounding box center [785, 405] width 1568 height 646
drag, startPoint x: 1412, startPoint y: 709, endPoint x: 1456, endPoint y: 741, distance: 54.4
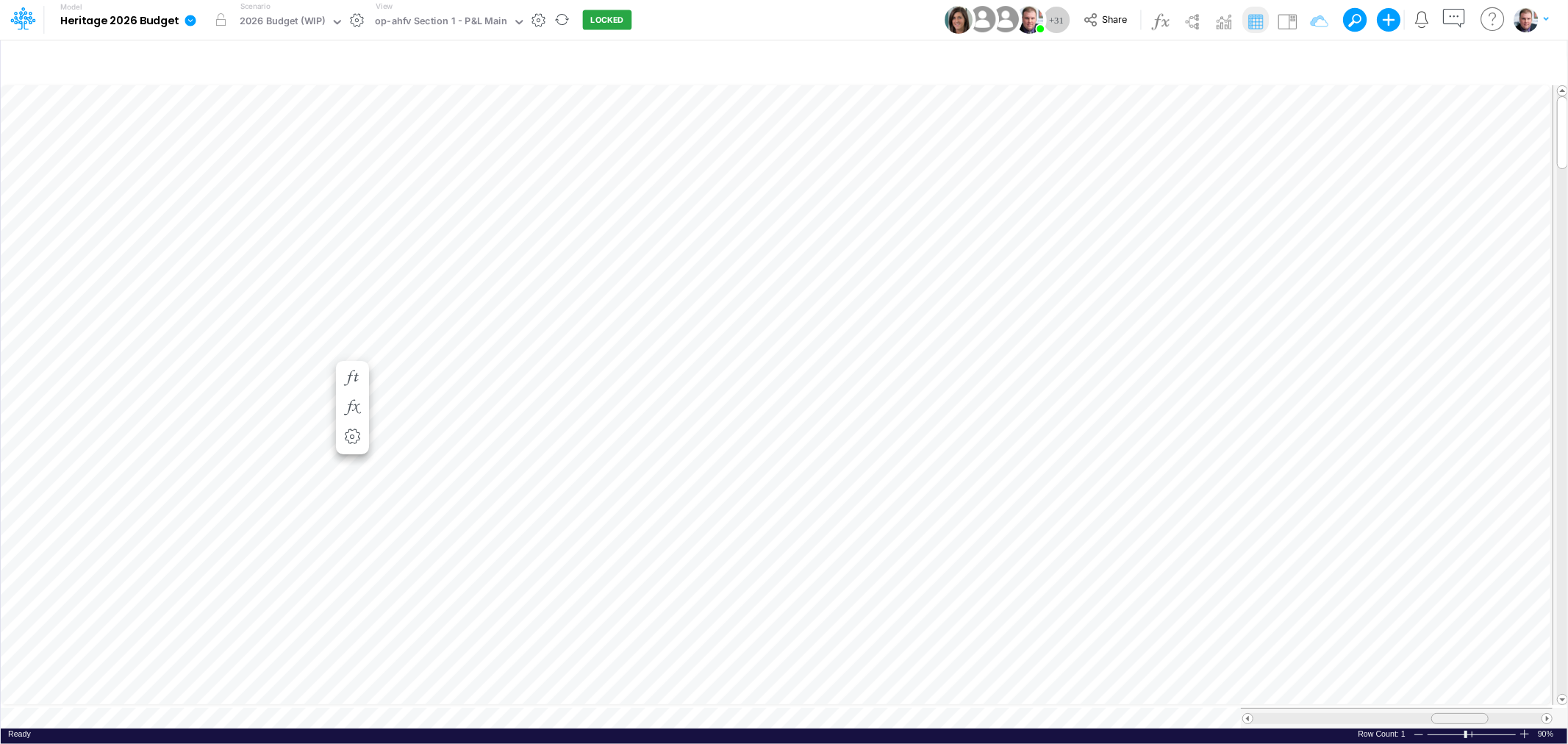
click at [1456, 741] on div "Insert child node Variable Constant Group Addition Subtraction Multiplication D…" at bounding box center [784, 390] width 1568 height 705
drag, startPoint x: 1460, startPoint y: 704, endPoint x: 1448, endPoint y: 707, distance: 12.4
click at [1448, 708] on div at bounding box center [1396, 718] width 312 height 21
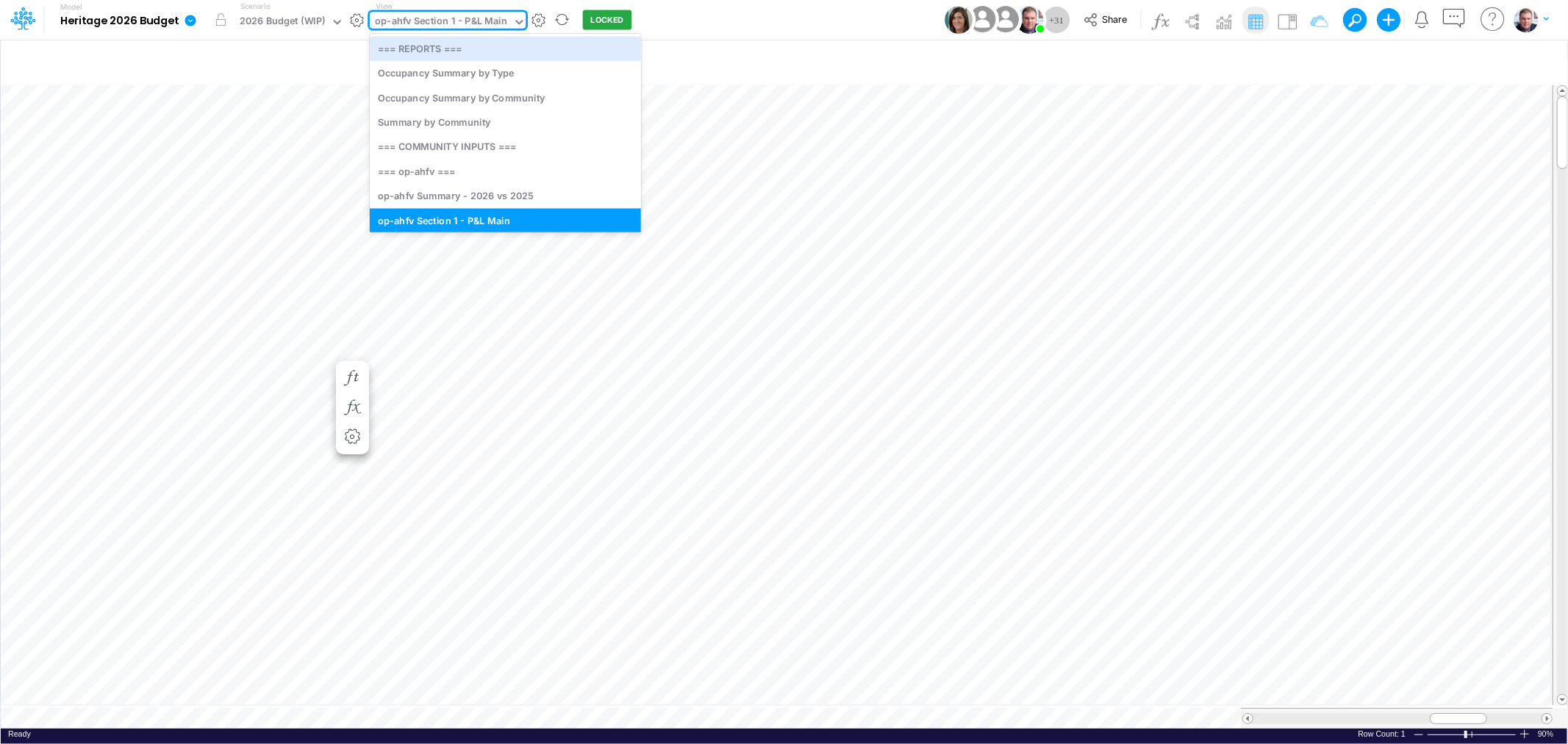
click at [437, 24] on div "op-ahfv Section 1 - P&L Main" at bounding box center [441, 22] width 133 height 17
click at [494, 190] on div "op-ahfv Summary - 2026 vs 2025" at bounding box center [505, 196] width 272 height 24
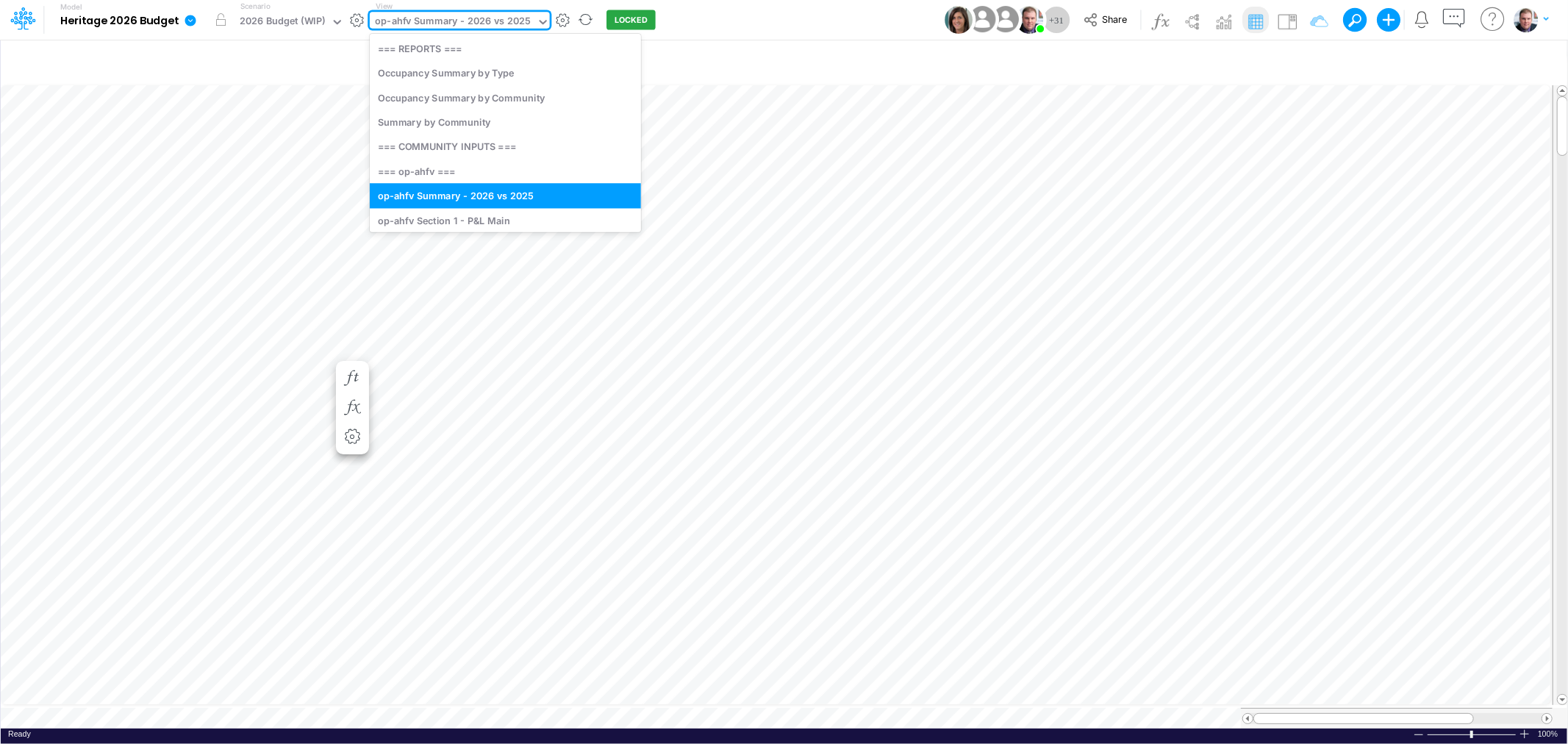
click at [455, 24] on div "op-ahfv Summary - 2026 vs 2025" at bounding box center [453, 22] width 156 height 17
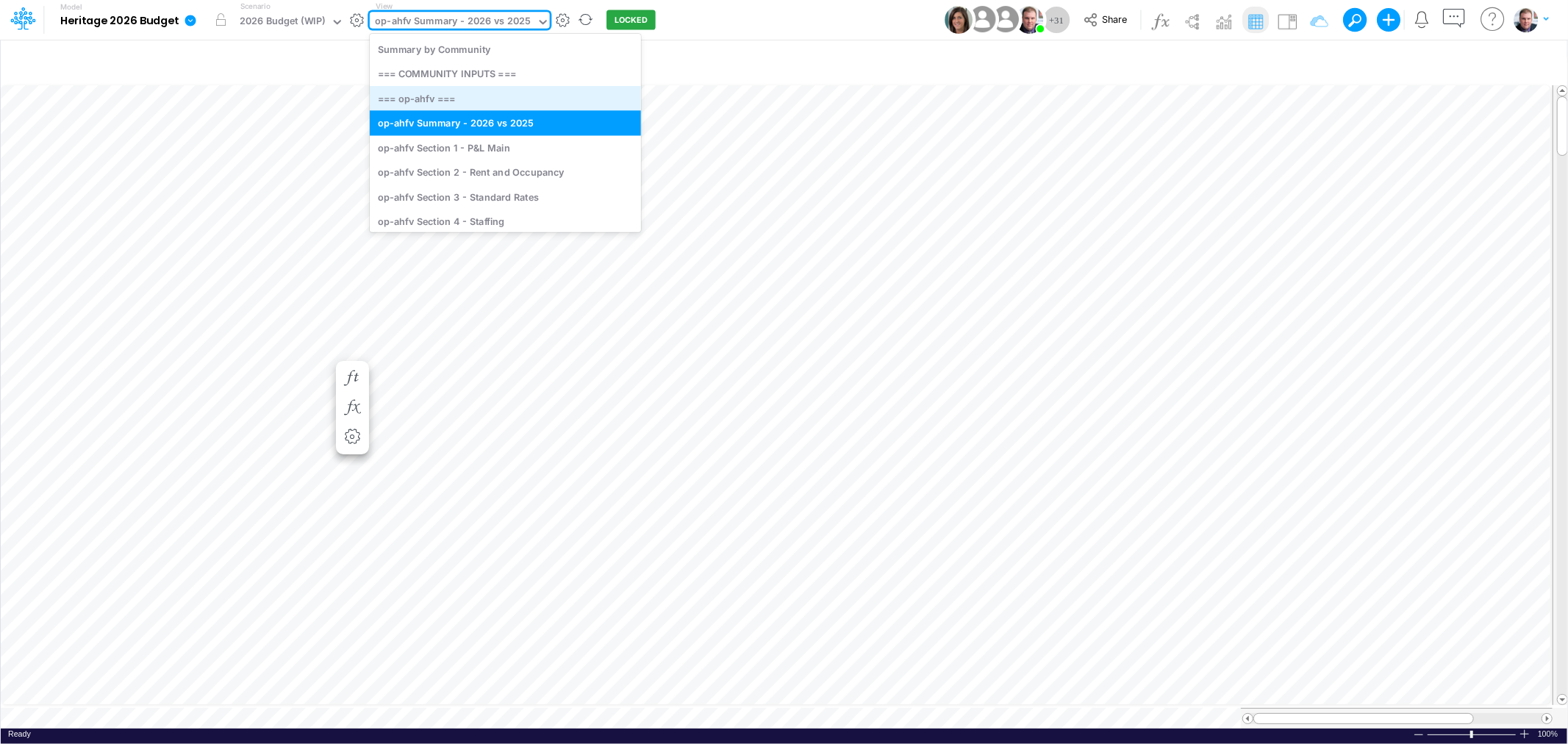
scroll to position [82, 0]
click at [504, 174] on div "op-ahfv Section 2 - Rent and Occupancy" at bounding box center [505, 172] width 272 height 24
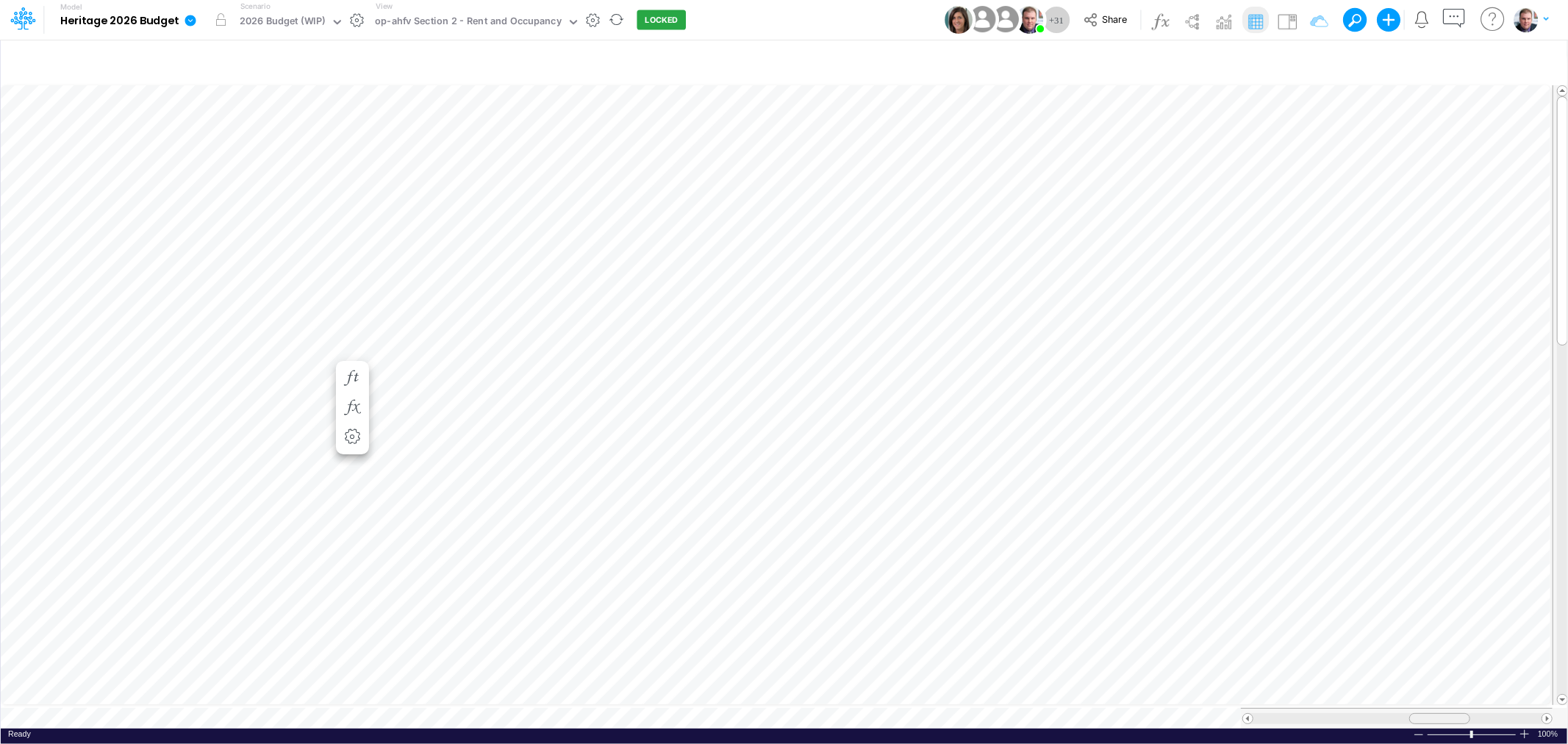
drag, startPoint x: 1421, startPoint y: 711, endPoint x: 1429, endPoint y: 717, distance: 10.0
click at [1429, 717] on div at bounding box center [1396, 718] width 312 height 21
drag, startPoint x: 1460, startPoint y: 706, endPoint x: 1429, endPoint y: 723, distance: 35.4
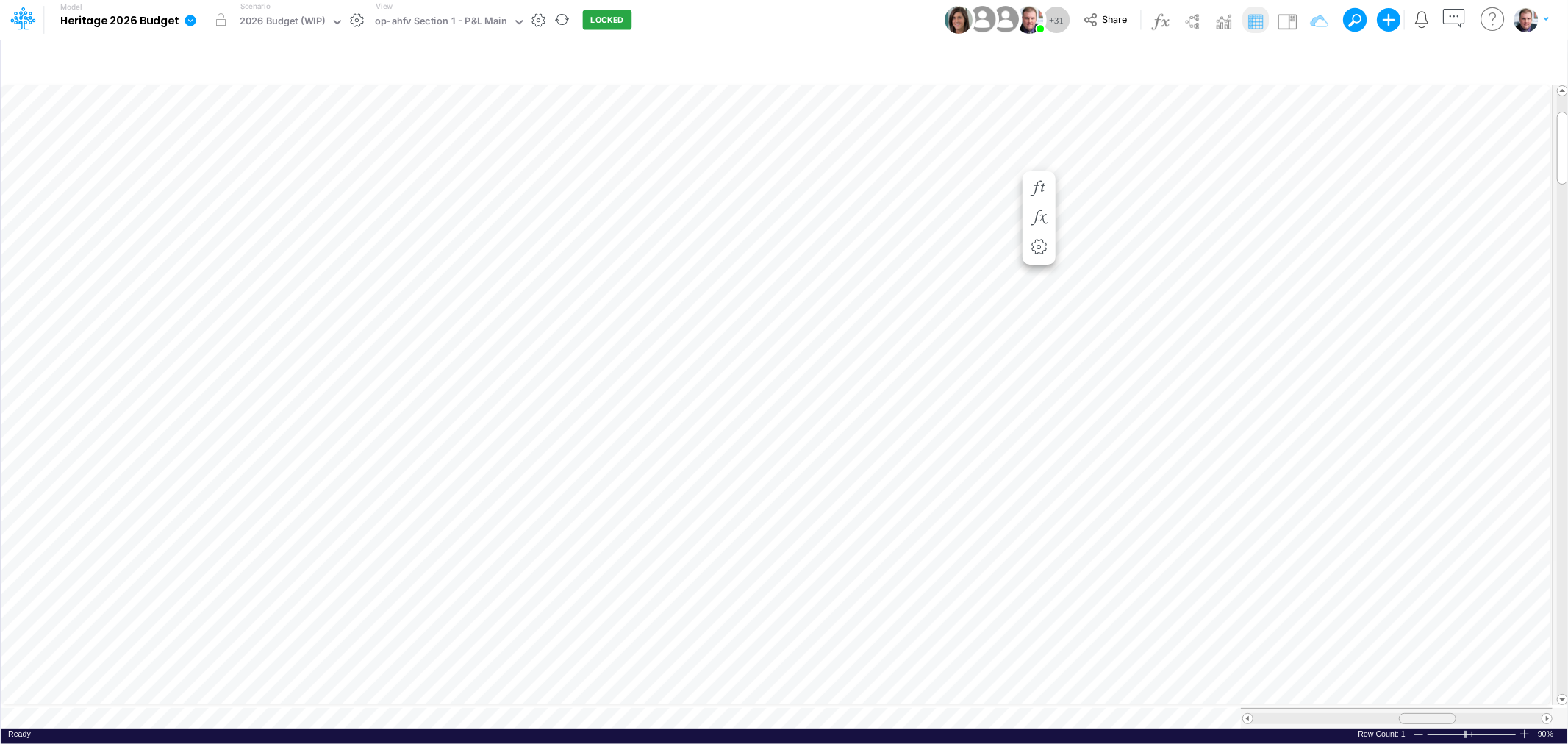
click at [1429, 723] on div "Paste Cut Copy AutoFill 4,030.91 4200-0001 Rent Concessions - IL Ready 90% Row …" at bounding box center [784, 405] width 1566 height 646
click at [868, 380] on icon "button" at bounding box center [863, 378] width 22 height 15
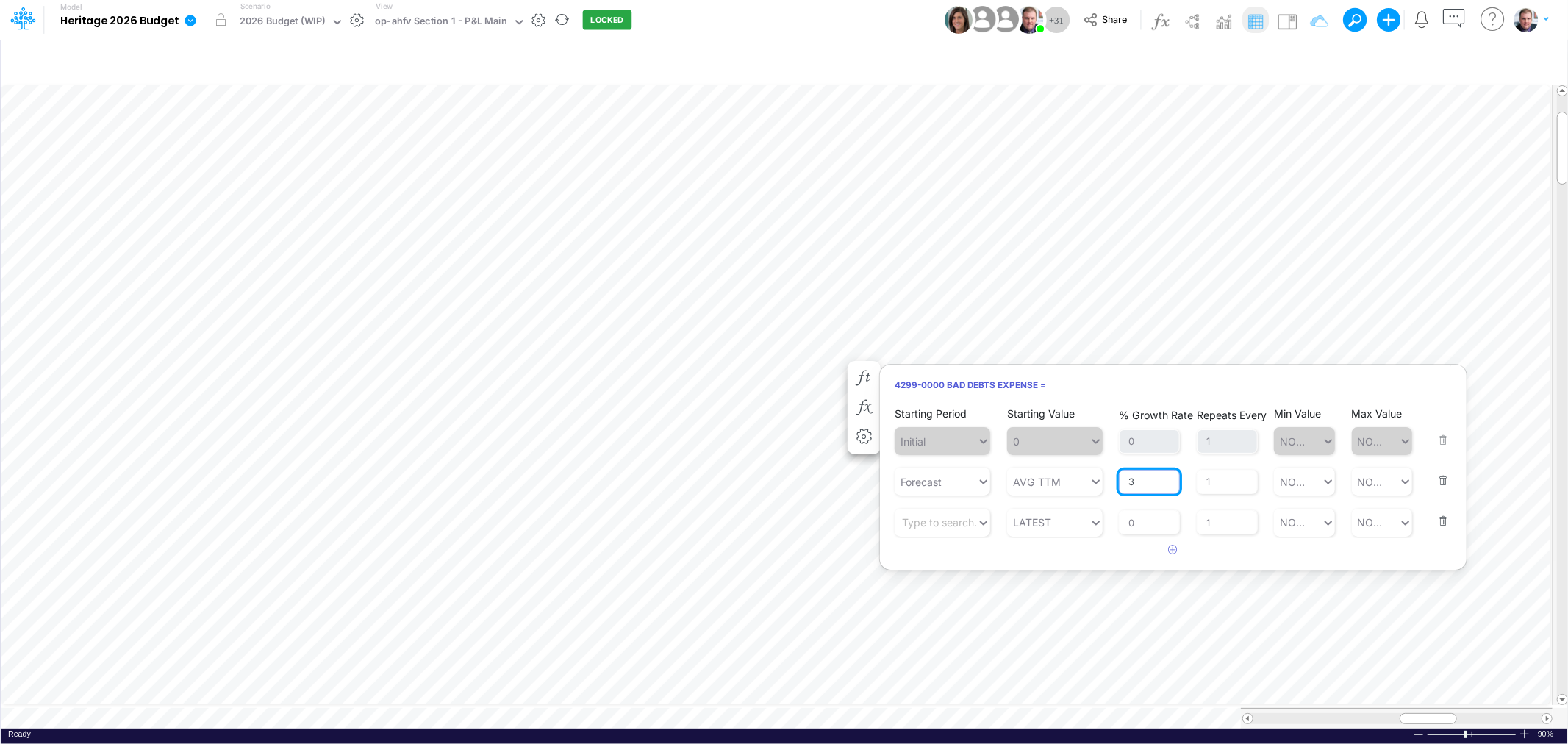
drag, startPoint x: 1144, startPoint y: 479, endPoint x: 1116, endPoint y: 480, distance: 28.0
click at [1116, 480] on div "Starting Period Forecast Starting Value AVG TTM % Growth Rate 3 Repeats Every 1…" at bounding box center [1174, 470] width 557 height 49
click at [1125, 392] on h6 "4299-0000 Bad Debts Expense =" at bounding box center [1173, 385] width 586 height 26
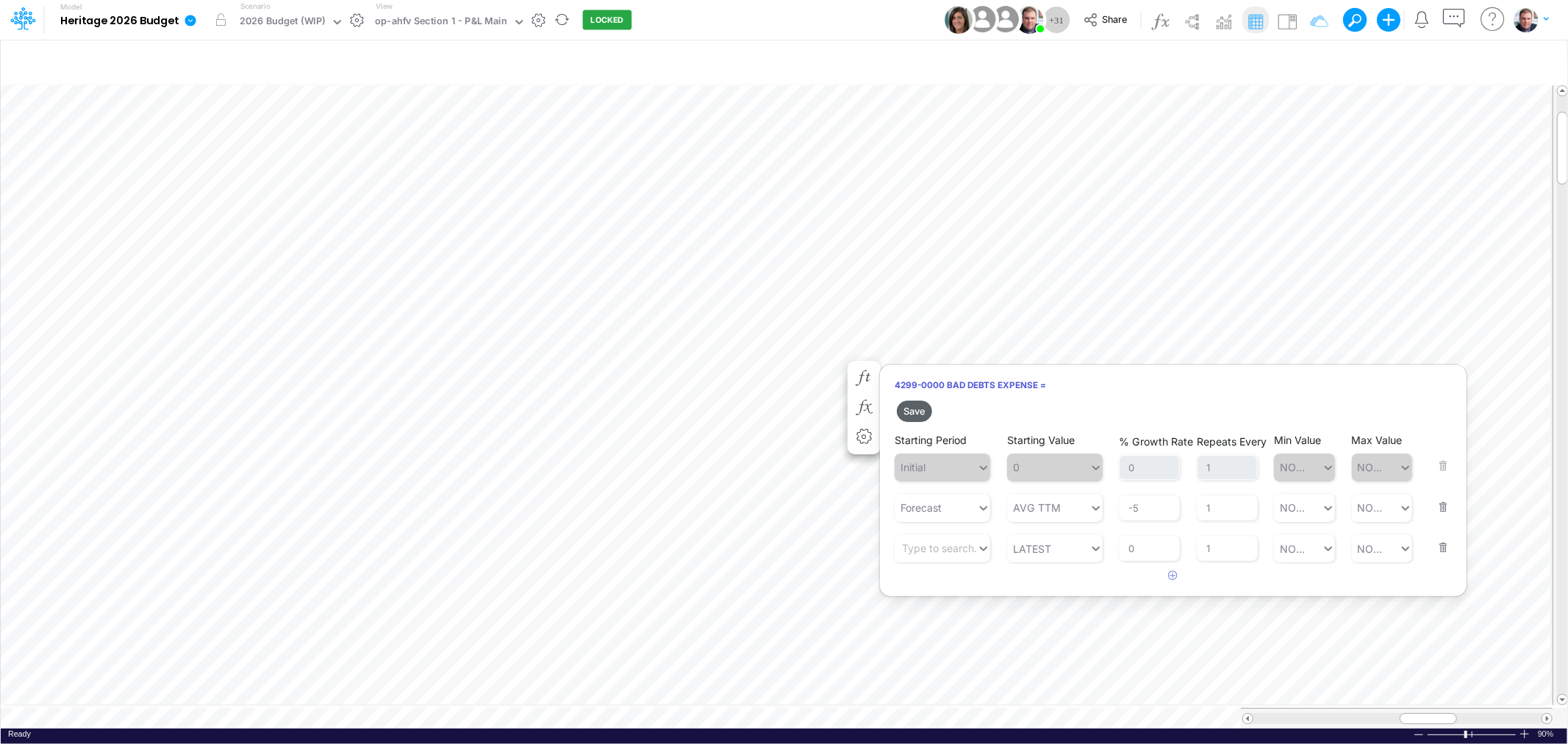
click at [921, 415] on button "Save" at bounding box center [914, 411] width 35 height 22
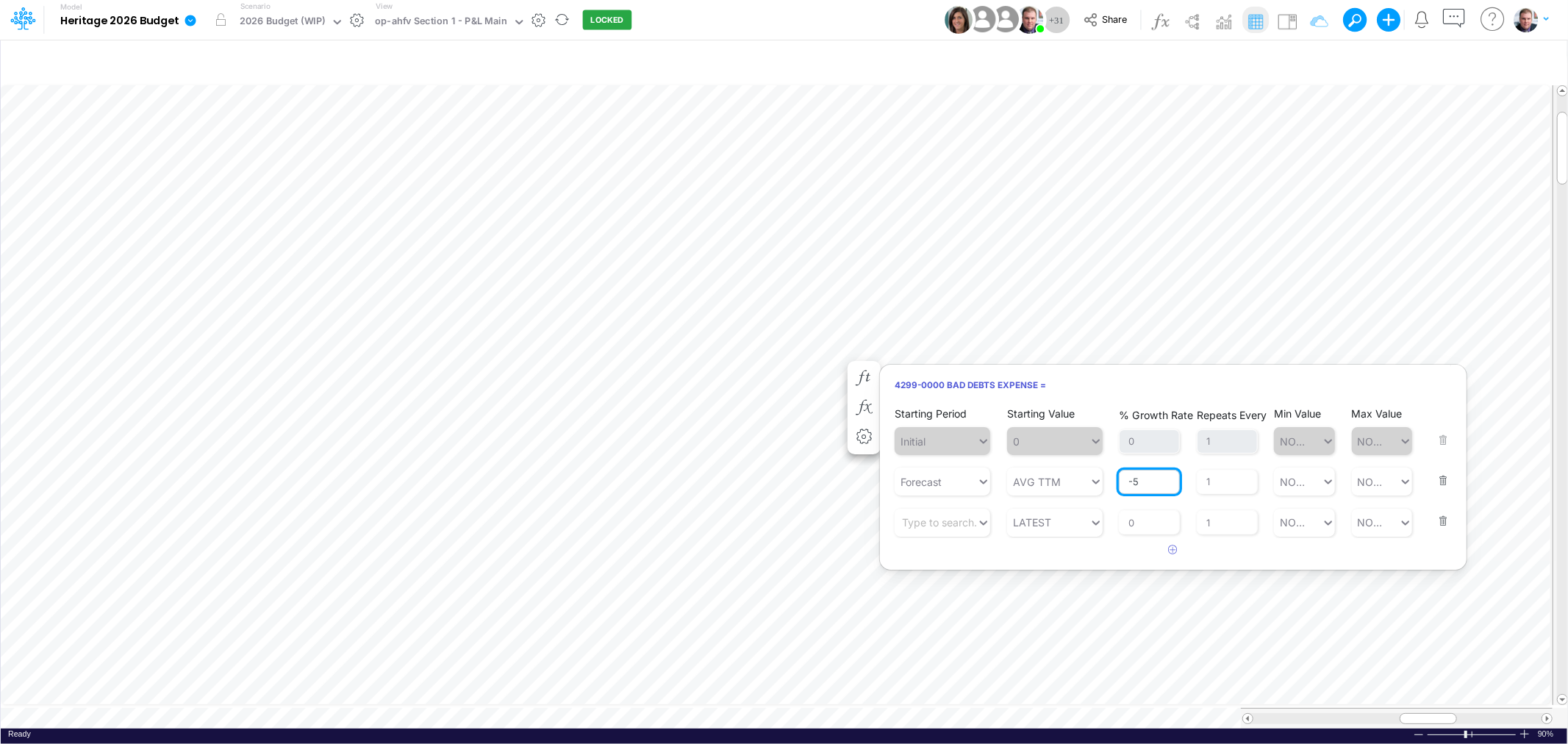
drag, startPoint x: 1145, startPoint y: 483, endPoint x: 1121, endPoint y: 480, distance: 24.2
click at [1121, 480] on input "-5" at bounding box center [1149, 482] width 61 height 25
type input "-10"
click at [1154, 525] on div "% Growth Rate 0" at bounding box center [1149, 512] width 61 height 47
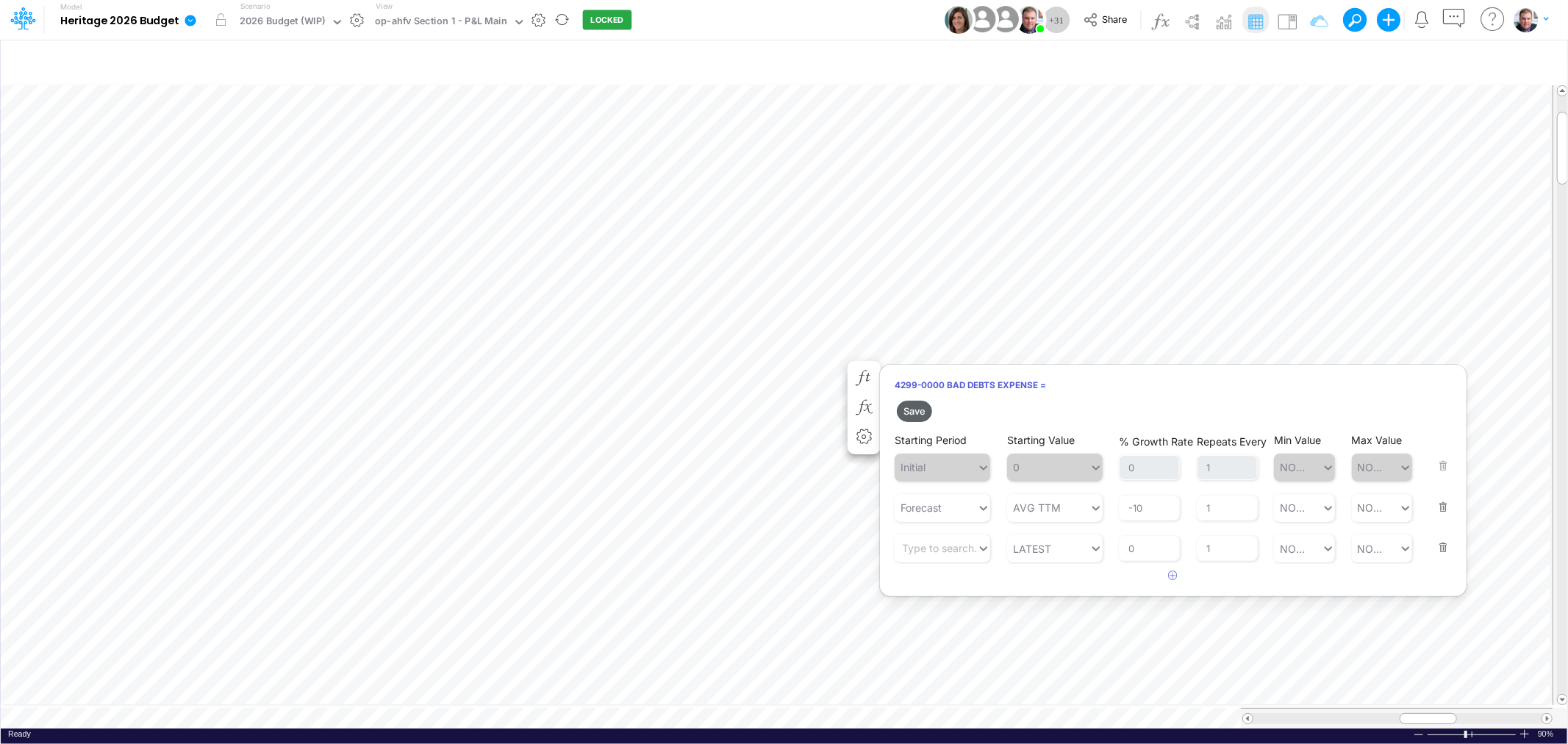
click at [924, 411] on button "Save" at bounding box center [914, 411] width 35 height 22
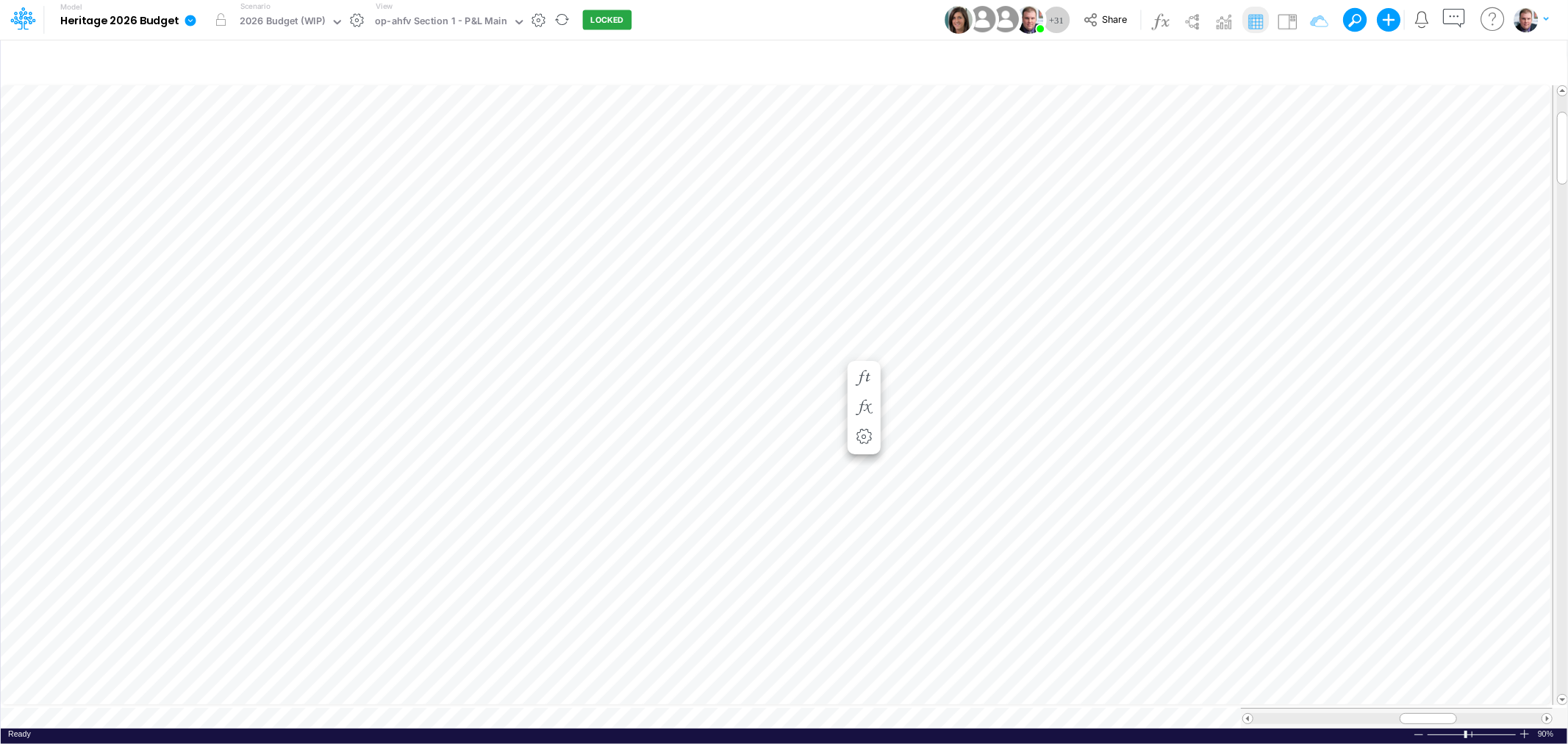
scroll to position [0, 1]
drag, startPoint x: 1423, startPoint y: 706, endPoint x: 1395, endPoint y: 718, distance: 30.5
click at [1395, 718] on div at bounding box center [1396, 718] width 312 height 21
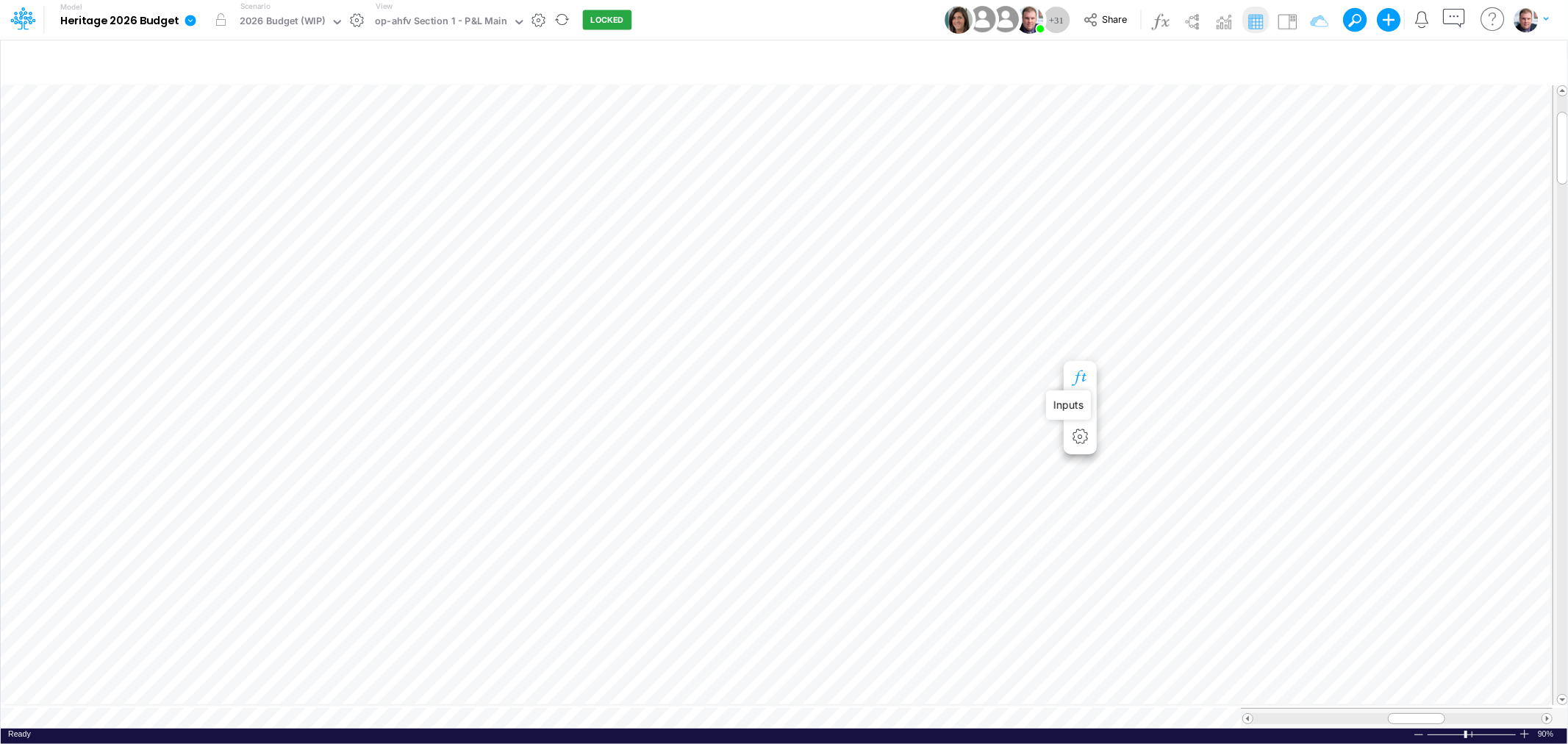
click at [1085, 373] on icon "button" at bounding box center [1079, 378] width 22 height 15
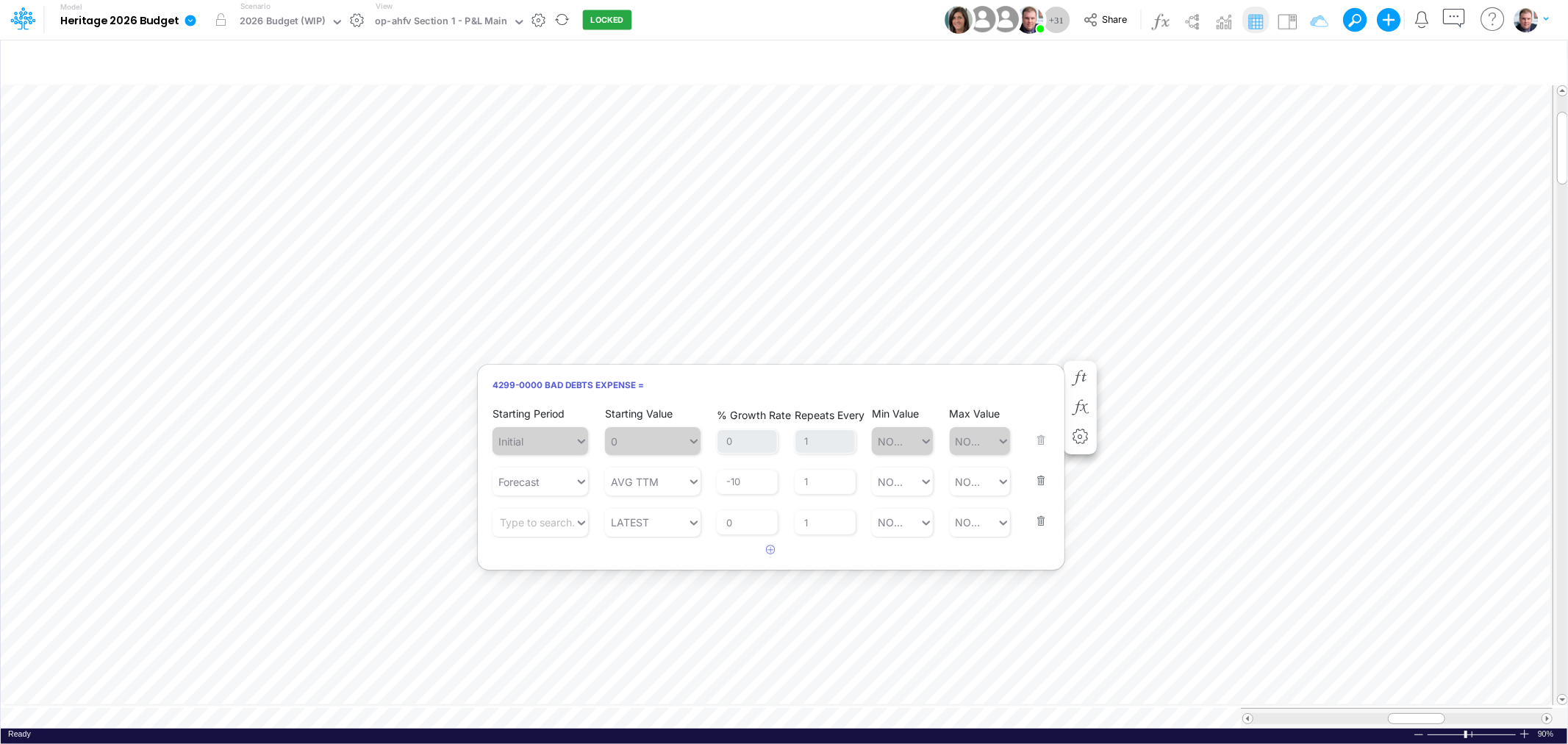
click at [1378, 714] on div at bounding box center [1397, 719] width 288 height 11
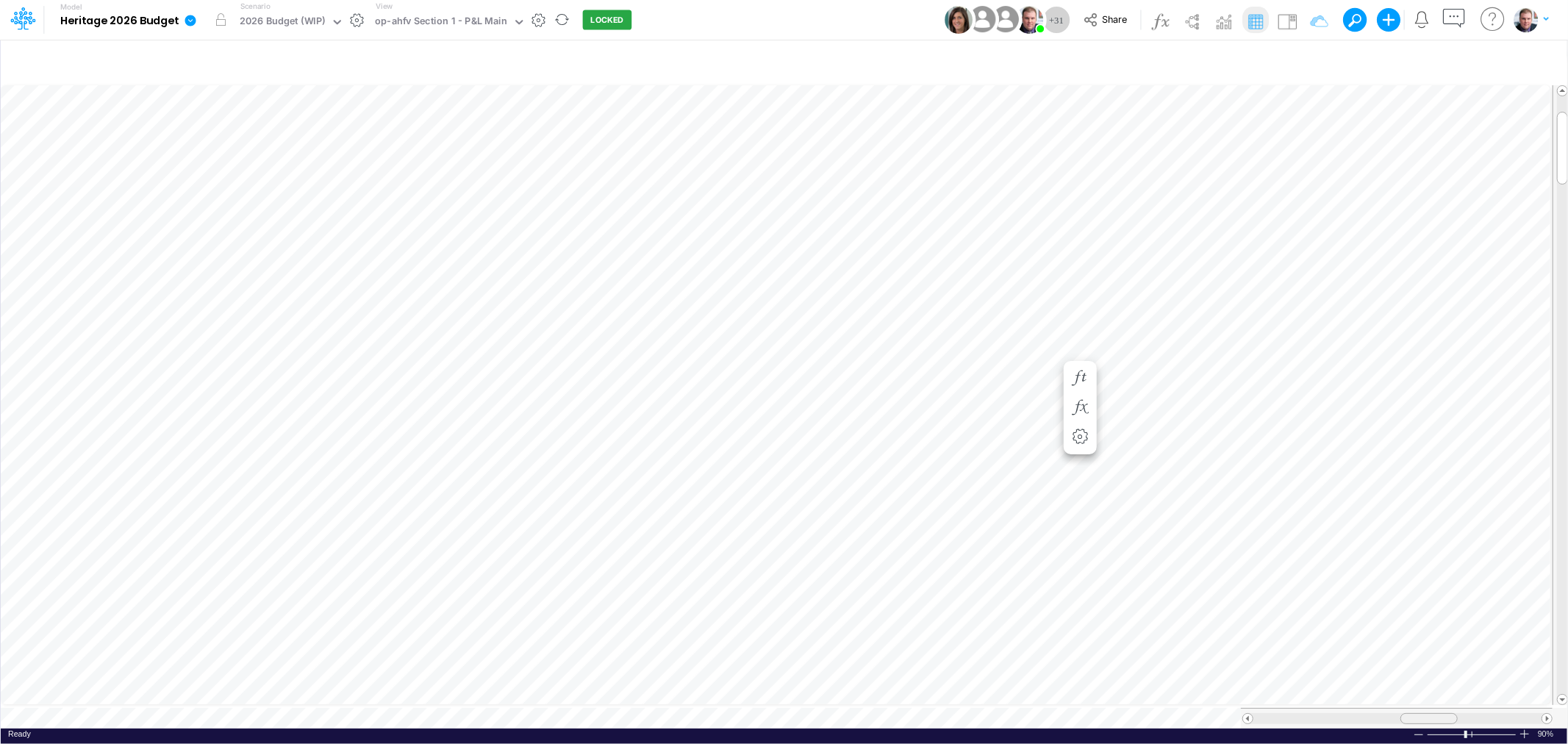
drag, startPoint x: 1411, startPoint y: 705, endPoint x: 1423, endPoint y: 703, distance: 12.2
click at [1423, 708] on div at bounding box center [1396, 718] width 312 height 21
drag, startPoint x: 1431, startPoint y: 711, endPoint x: 1414, endPoint y: 711, distance: 17.0
click at [1414, 713] on span at bounding box center [1411, 718] width 10 height 10
click at [1073, 379] on icon "button" at bounding box center [1079, 378] width 22 height 15
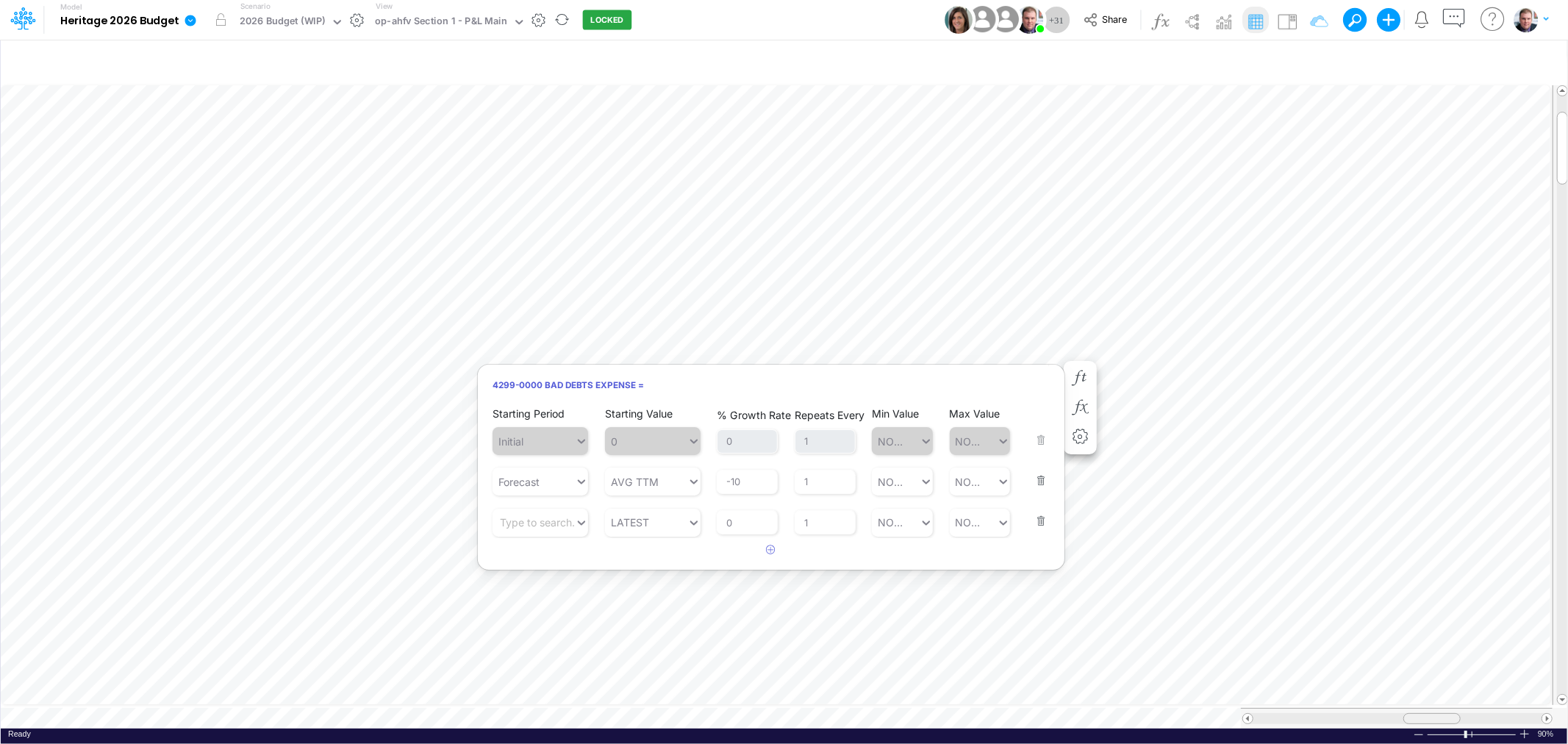
drag, startPoint x: 1430, startPoint y: 710, endPoint x: 1445, endPoint y: 708, distance: 15.1
click at [1445, 713] on div at bounding box center [1431, 719] width 57 height 11
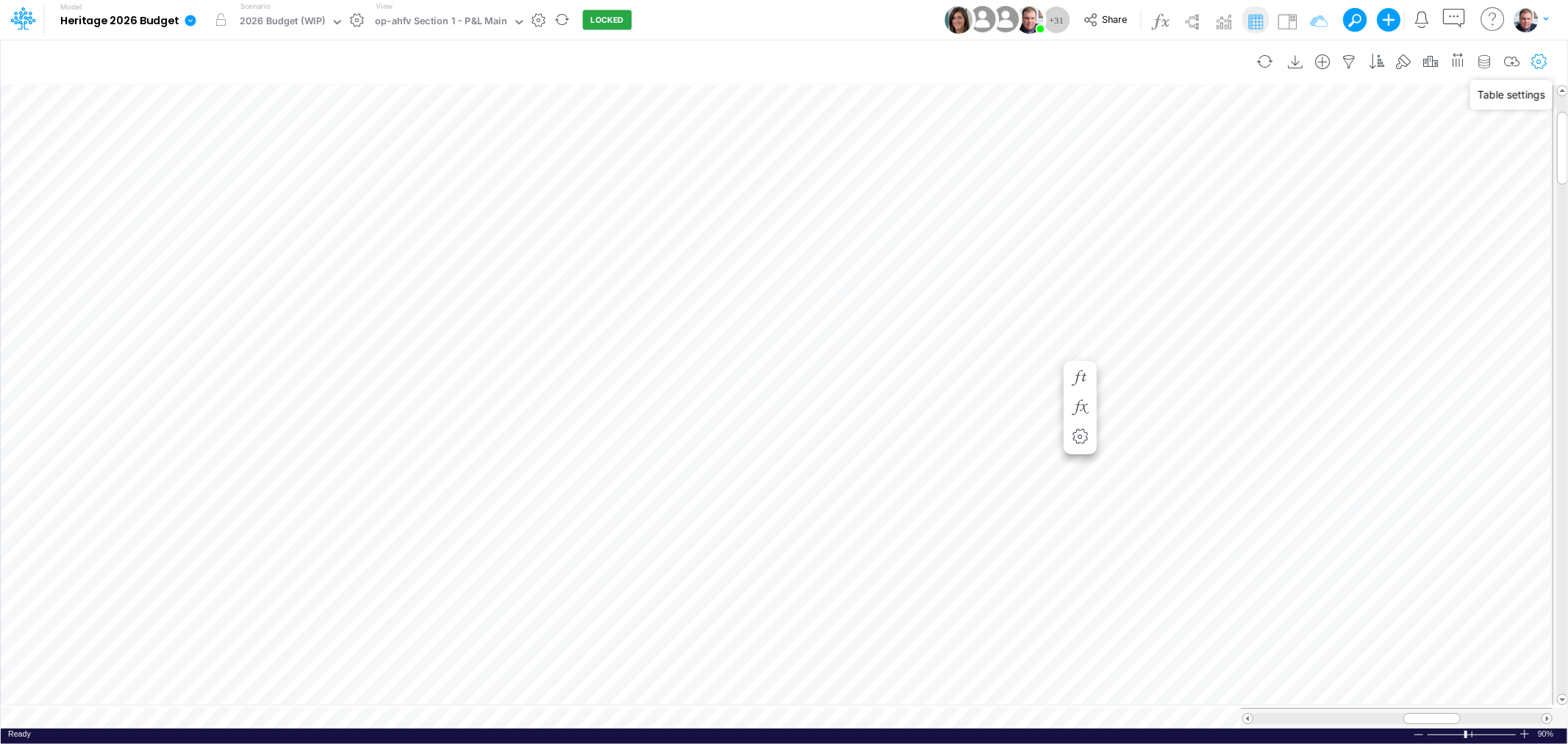
click at [1537, 62] on icon "button" at bounding box center [1538, 62] width 22 height 15
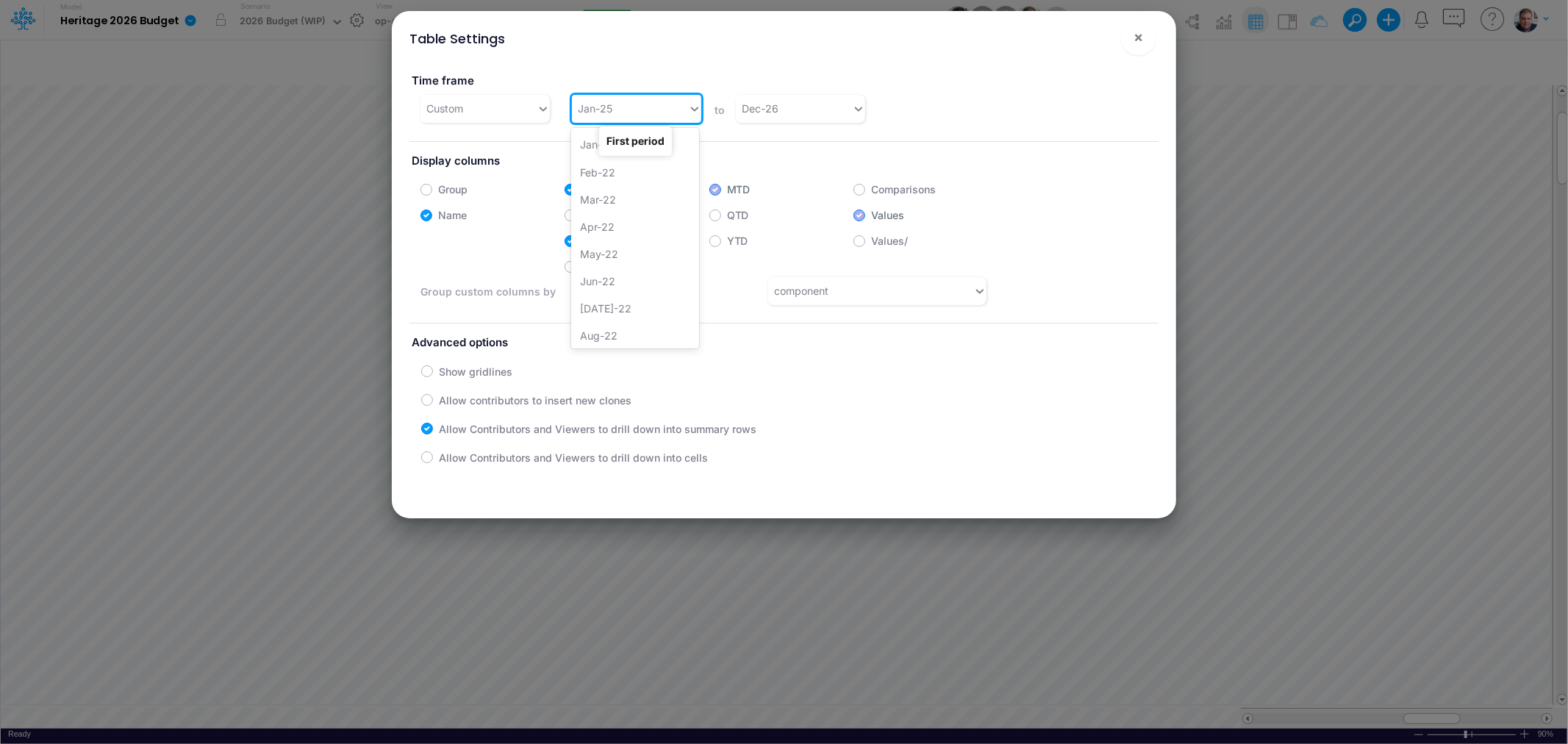
click at [630, 99] on div "Jan-25" at bounding box center [630, 108] width 116 height 24
click at [575, 294] on div "Sep-24" at bounding box center [635, 300] width 128 height 27
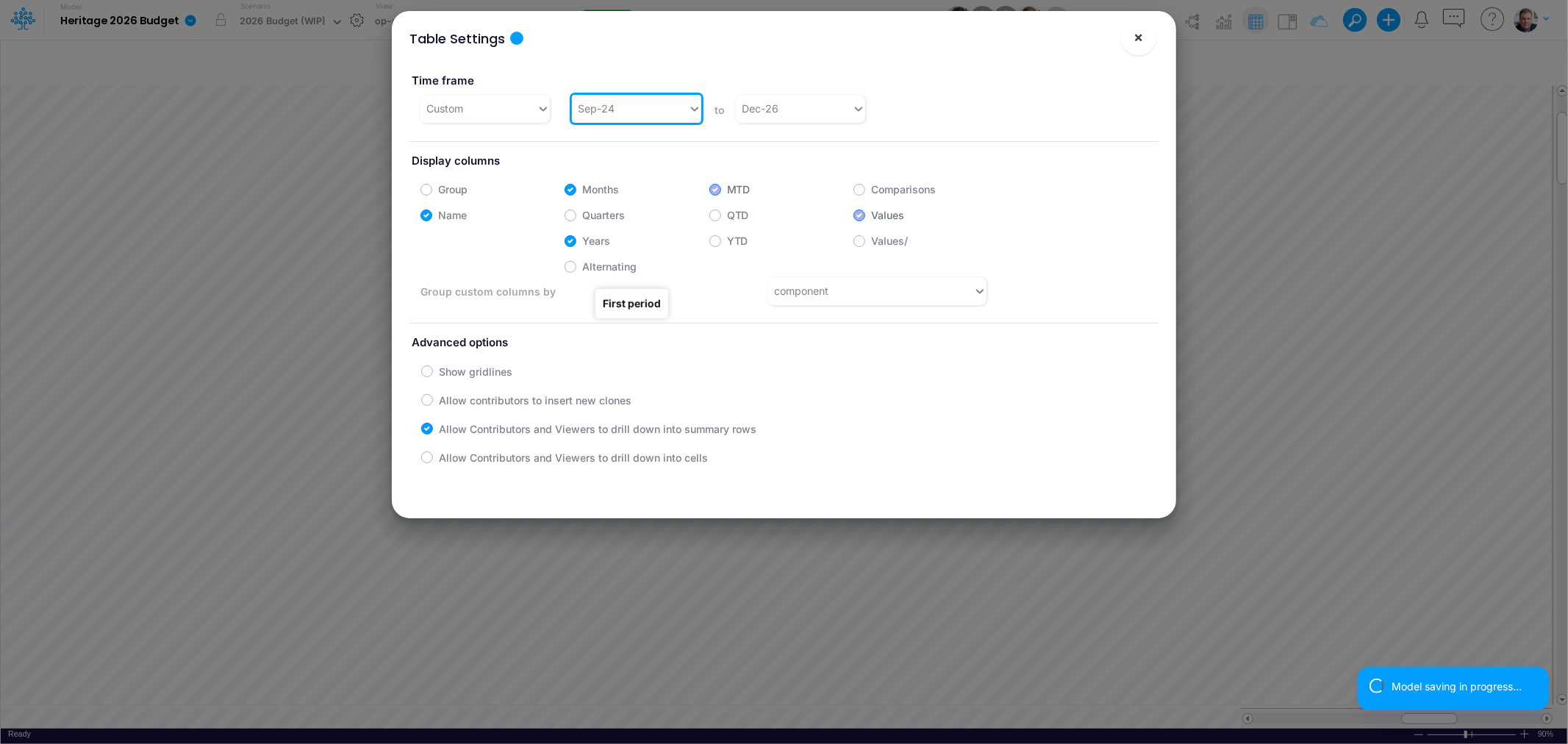
click at [1143, 38] on span "×" at bounding box center [1138, 37] width 10 height 18
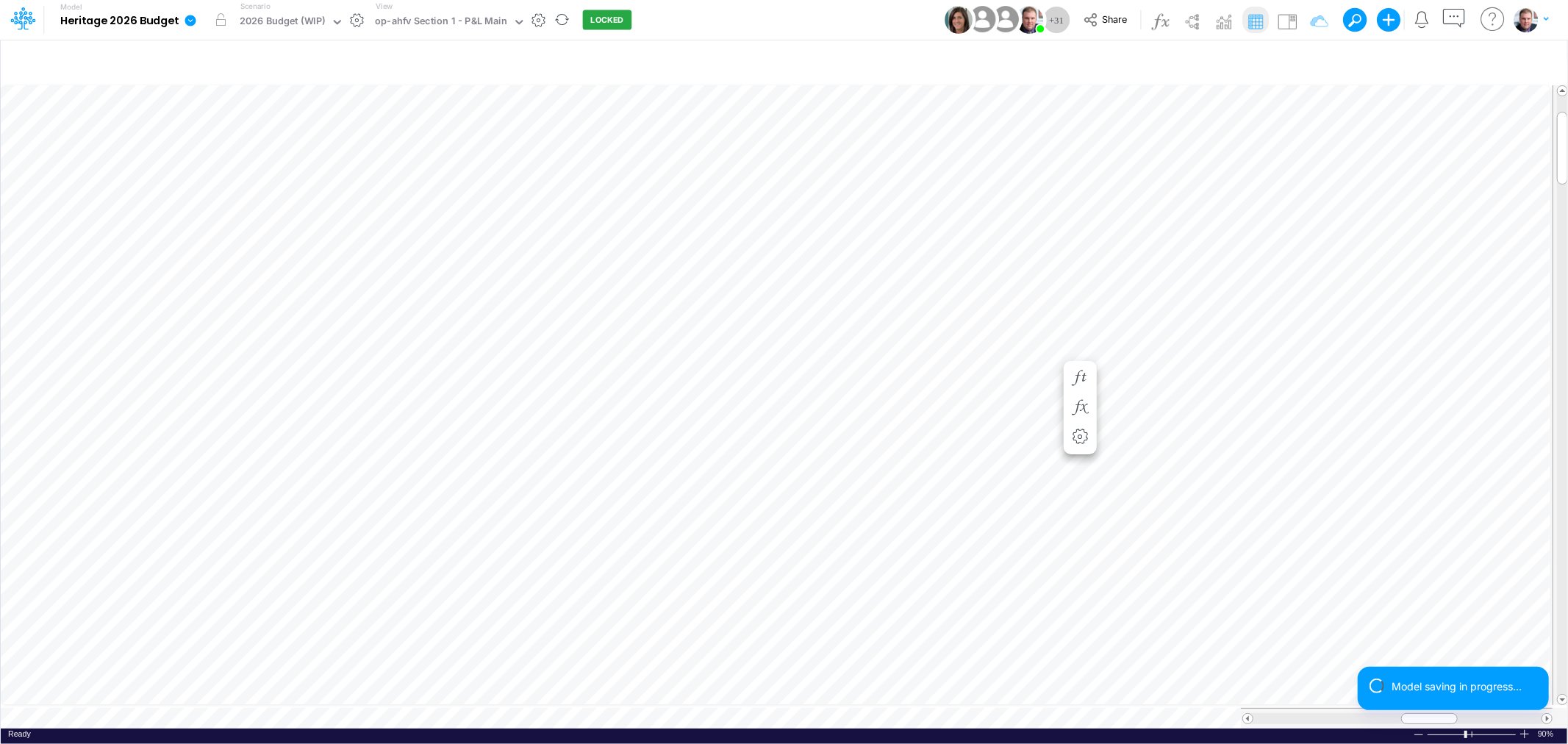
scroll to position [0, 1]
click at [1250, 713] on span at bounding box center [1247, 718] width 10 height 10
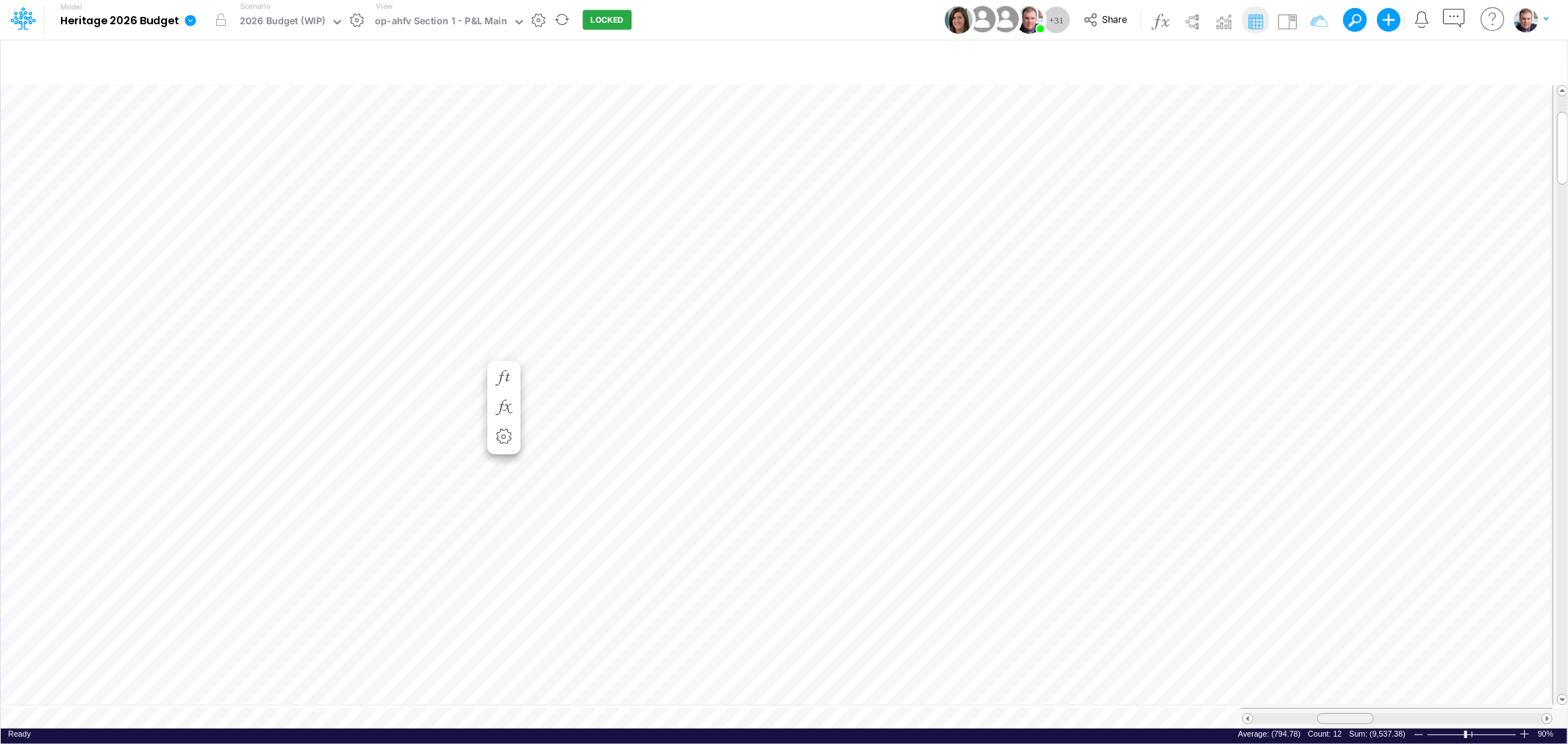
drag, startPoint x: 1411, startPoint y: 712, endPoint x: 1358, endPoint y: 717, distance: 53.2
click at [1358, 717] on div at bounding box center [1396, 718] width 312 height 21
drag, startPoint x: 1399, startPoint y: 709, endPoint x: 1436, endPoint y: 726, distance: 40.7
click at [1436, 726] on div "Paste Cut Copy AutoFill 4,030.91 0 Ready 90% Sum: (9,537.38) Max: 5,013.21 Min:…" at bounding box center [784, 405] width 1566 height 646
click at [637, 375] on icon "button" at bounding box center [647, 378] width 22 height 15
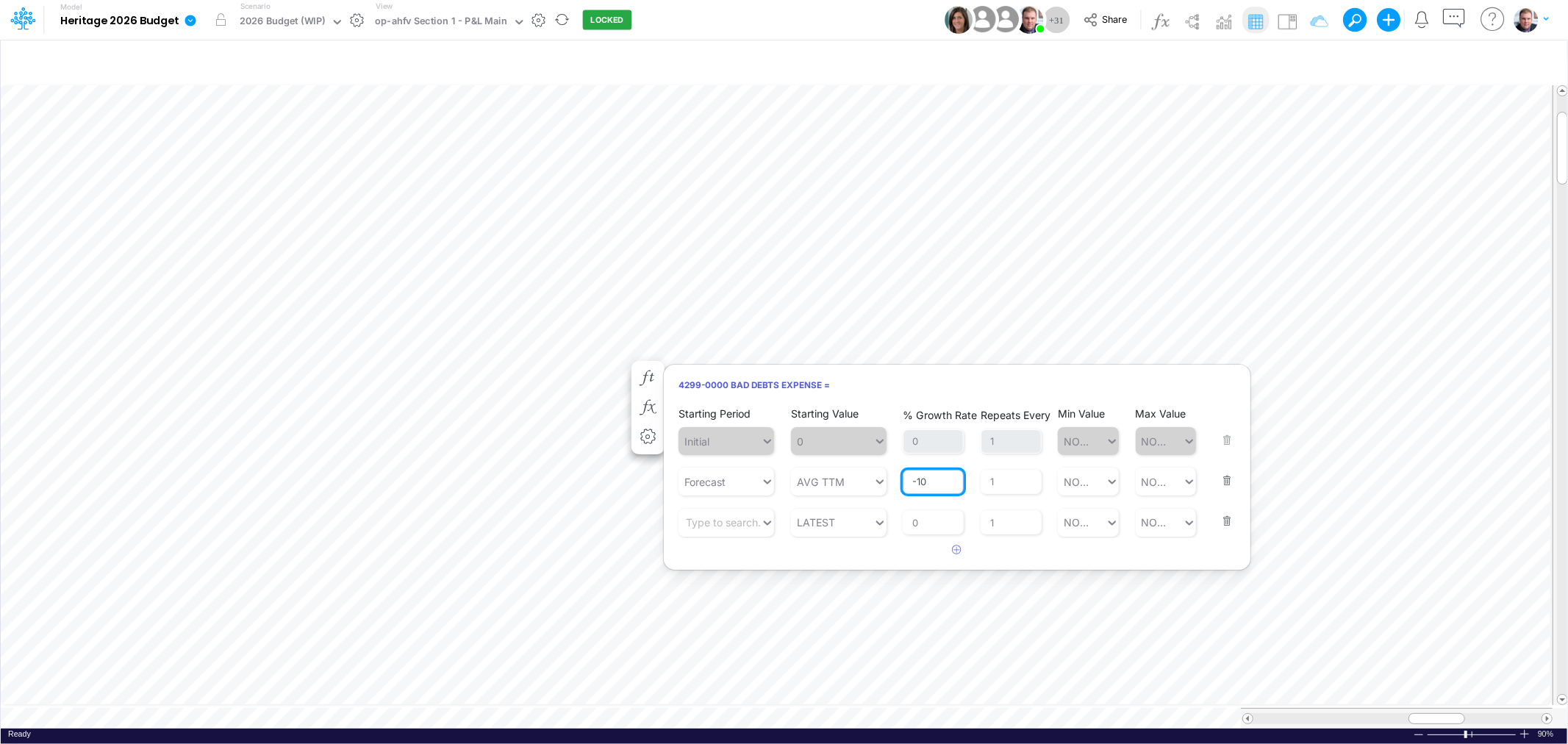
drag, startPoint x: 936, startPoint y: 480, endPoint x: 898, endPoint y: 480, distance: 38.0
click at [898, 480] on div "Starting Period Forecast Starting Value AVG TTM % Growth Rate -10 Repeats Every…" at bounding box center [958, 470] width 557 height 49
type input "-20"
click at [933, 517] on div "% Growth Rate 0" at bounding box center [933, 512] width 61 height 47
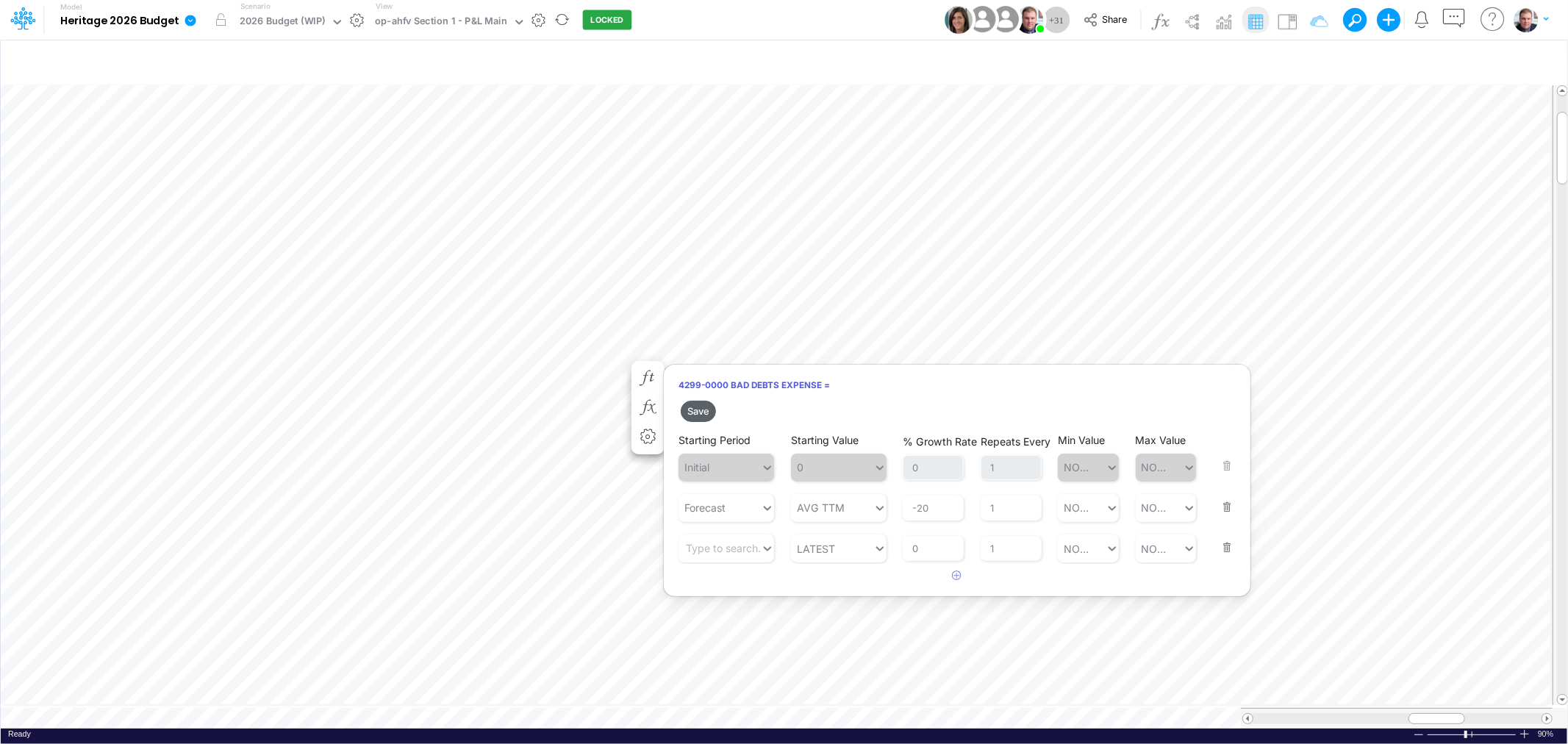
click at [696, 402] on button "Save" at bounding box center [698, 411] width 35 height 22
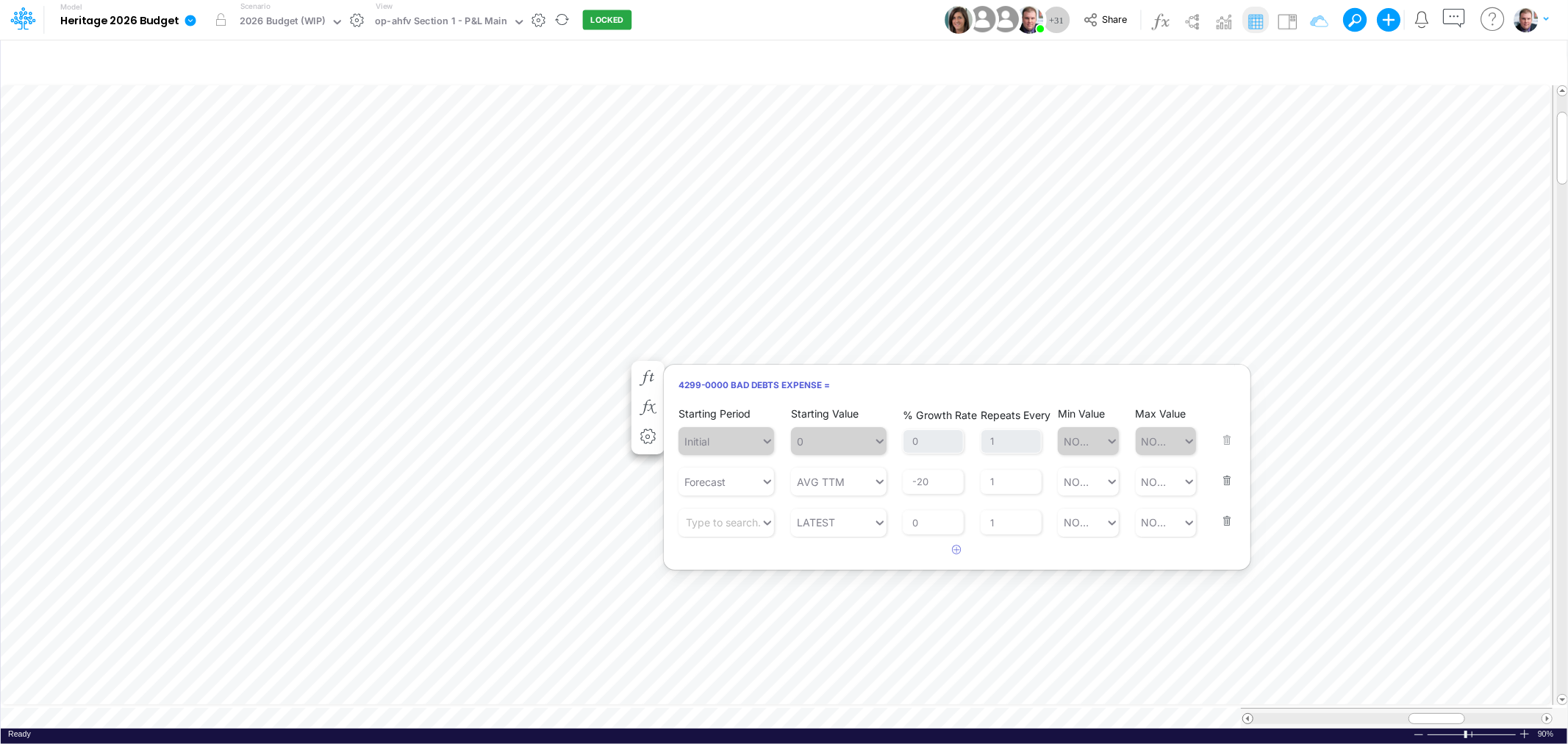
click at [1244, 713] on span at bounding box center [1247, 718] width 10 height 10
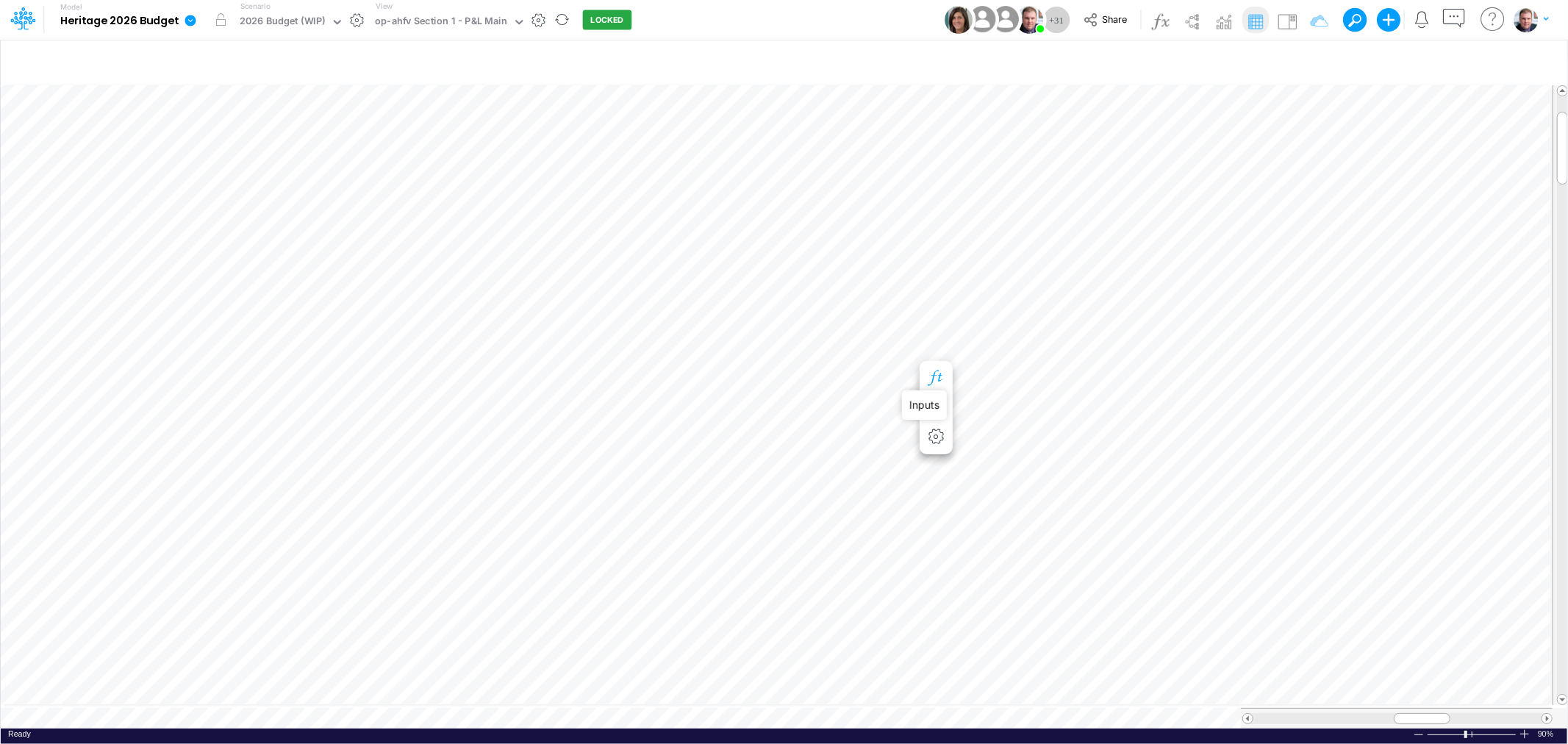
click at [939, 376] on icon "button" at bounding box center [935, 378] width 22 height 15
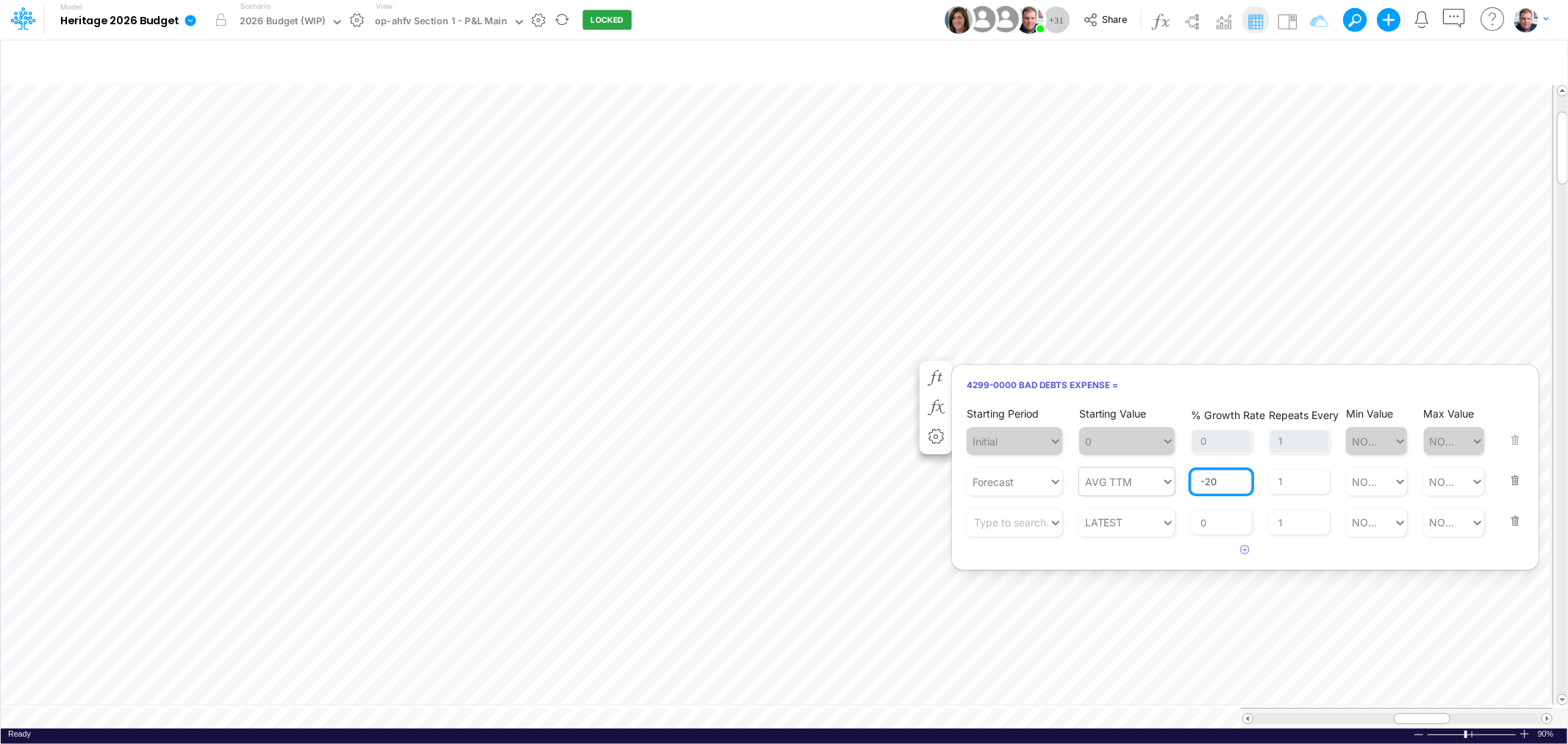
drag, startPoint x: 1219, startPoint y: 481, endPoint x: 1163, endPoint y: 472, distance: 56.7
click at [1163, 472] on div "Starting Period Forecast Starting Value AVG TTM % Growth Rate -20 Repeats Every…" at bounding box center [1245, 470] width 557 height 49
type input "-30"
click at [1215, 528] on div "% Growth Rate 0" at bounding box center [1221, 512] width 61 height 47
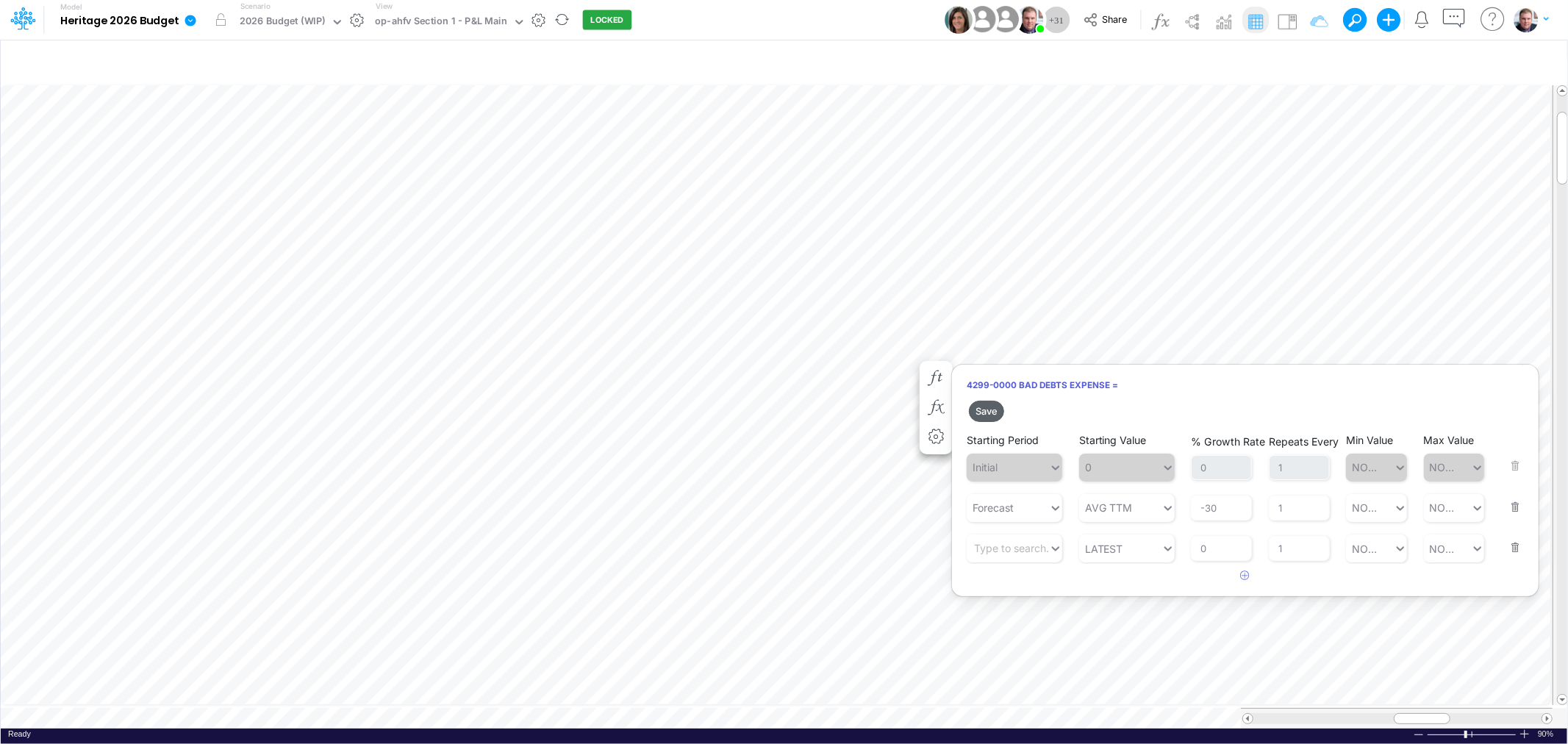
click at [989, 410] on button "Save" at bounding box center [986, 411] width 35 height 22
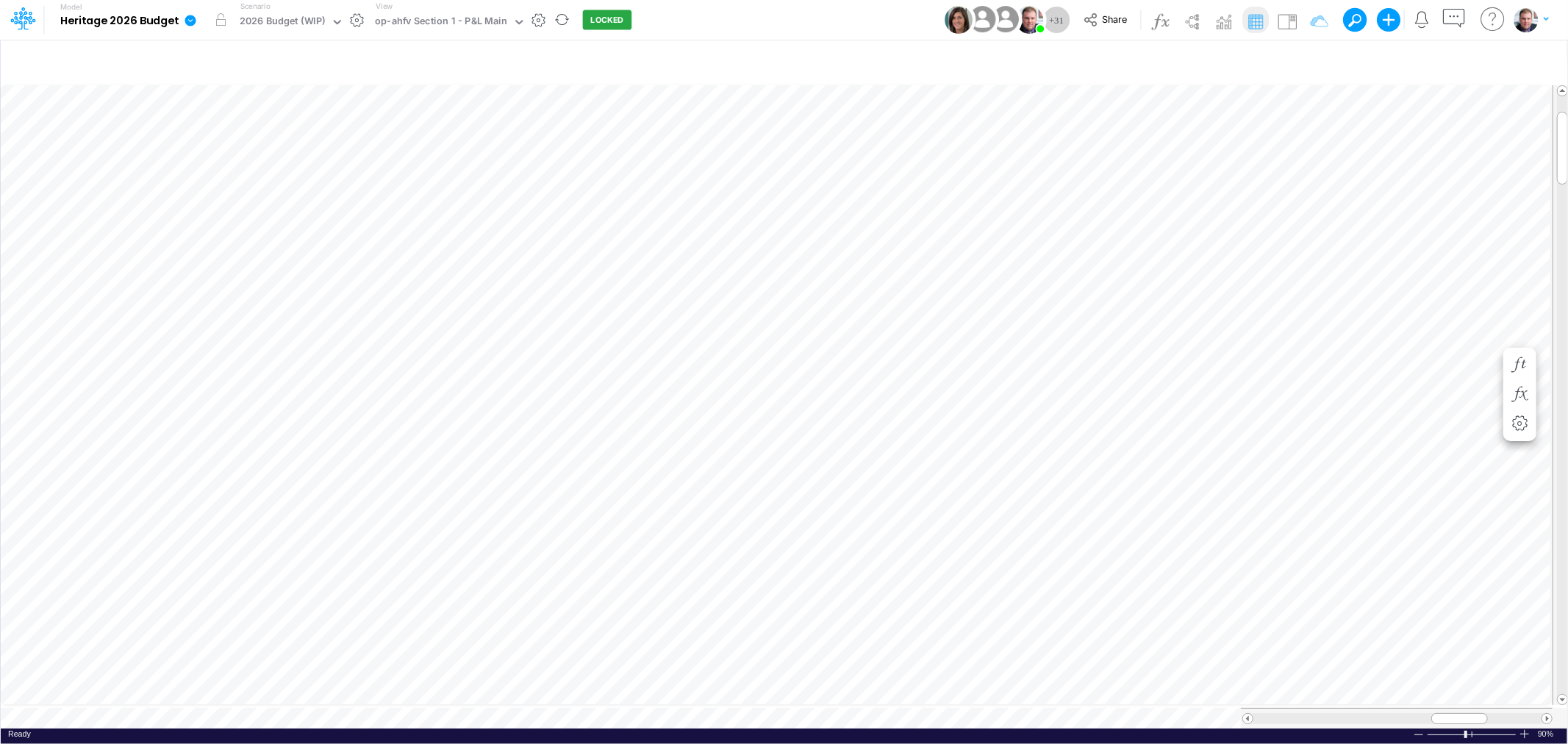
scroll to position [0, 1]
click at [653, 371] on icon "button" at bounding box center [647, 378] width 22 height 15
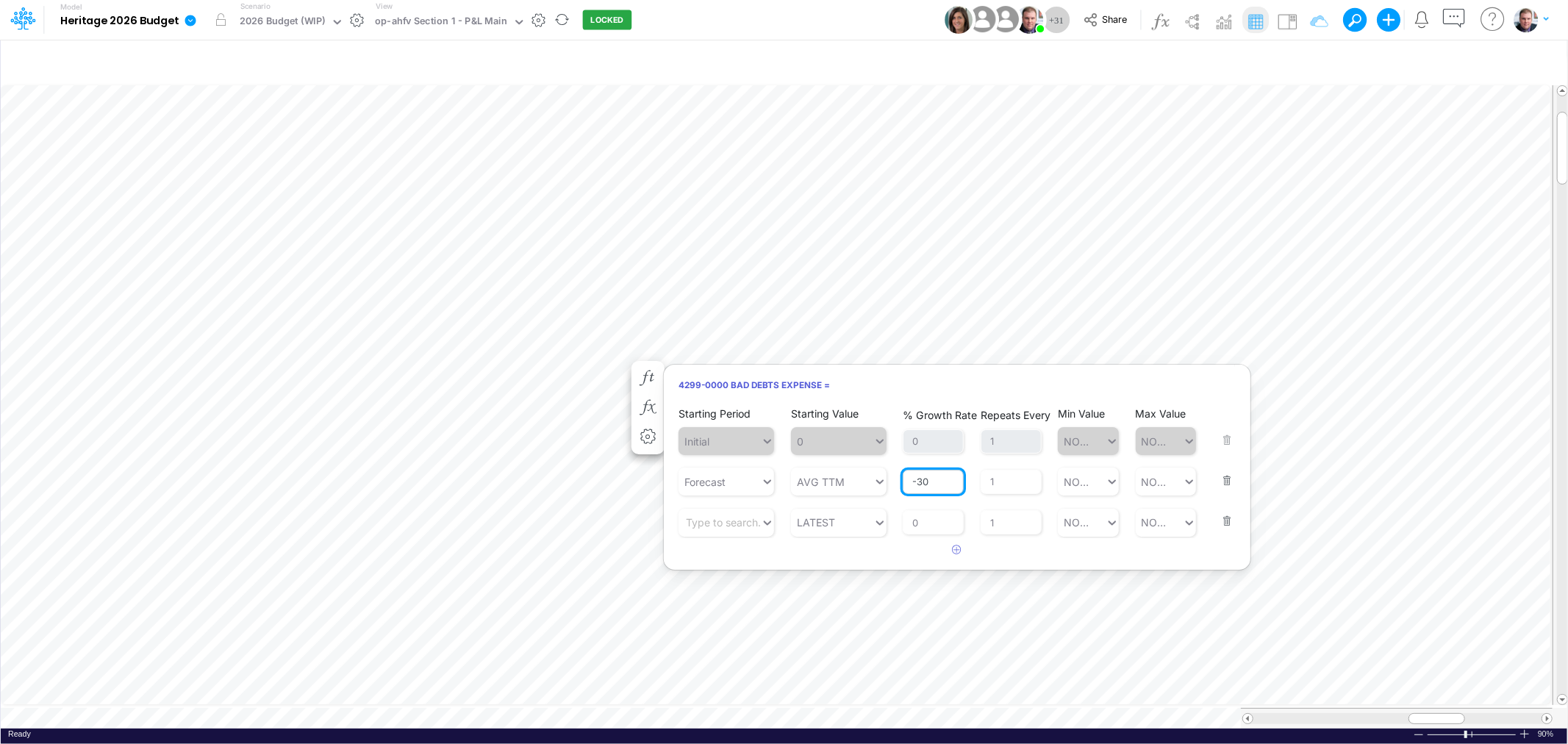
drag, startPoint x: 932, startPoint y: 480, endPoint x: 919, endPoint y: 482, distance: 13.2
click at [919, 482] on input "-30" at bounding box center [933, 482] width 61 height 25
type input "-40"
click at [937, 519] on div "% Growth Rate 0" at bounding box center [933, 512] width 61 height 47
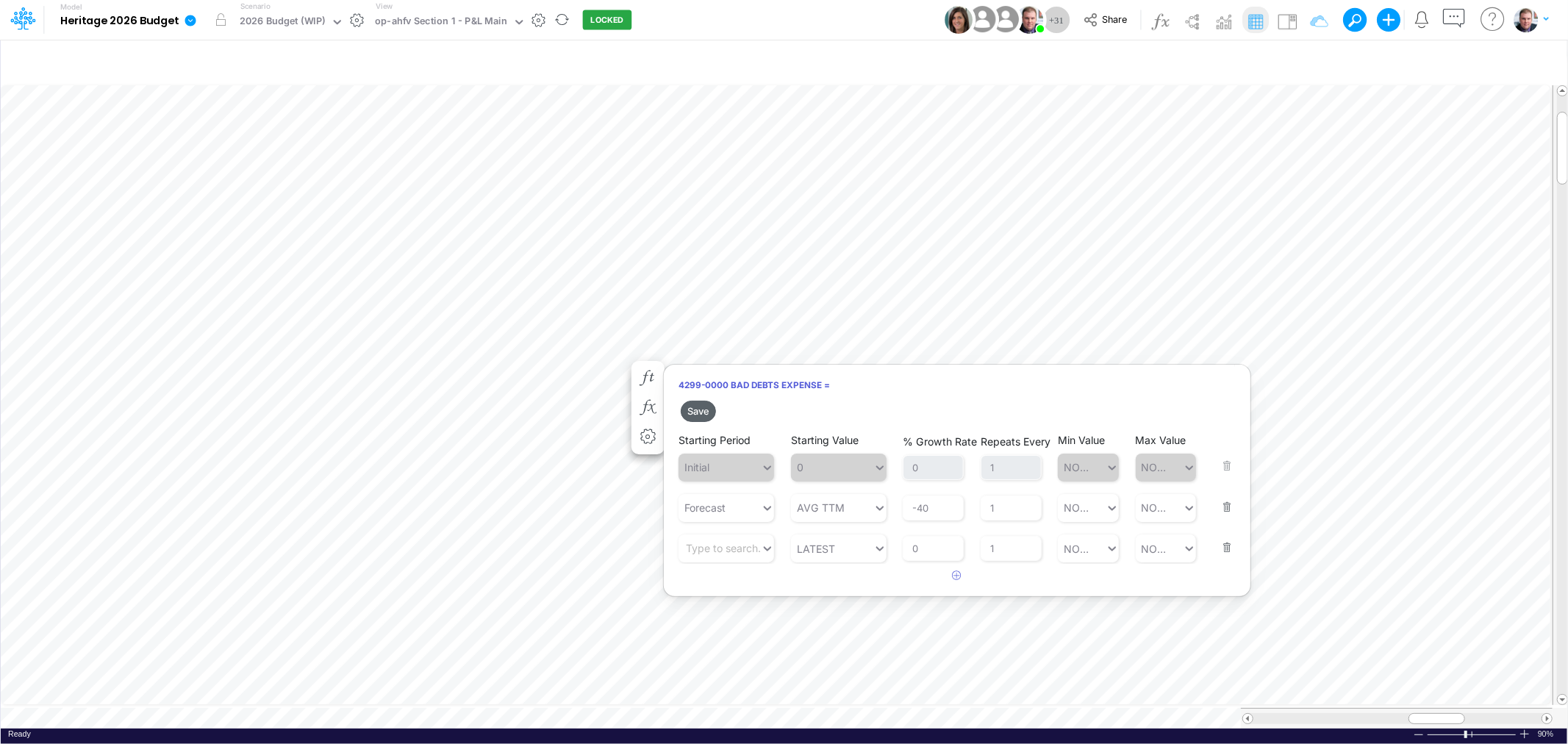
click at [703, 416] on button "Save" at bounding box center [698, 411] width 35 height 22
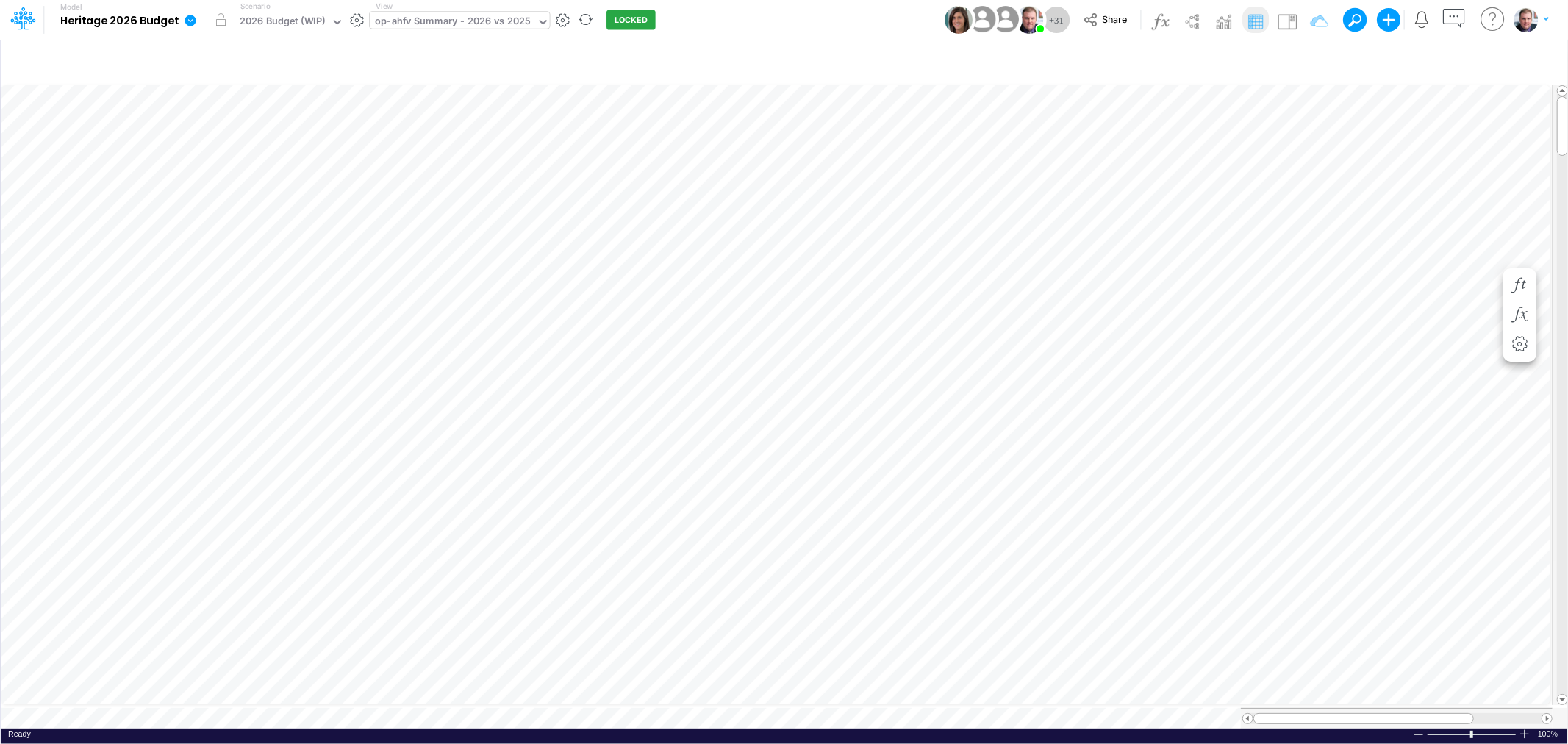
click at [437, 21] on div "op-ahfv Summary - 2026 vs 2025" at bounding box center [453, 22] width 156 height 17
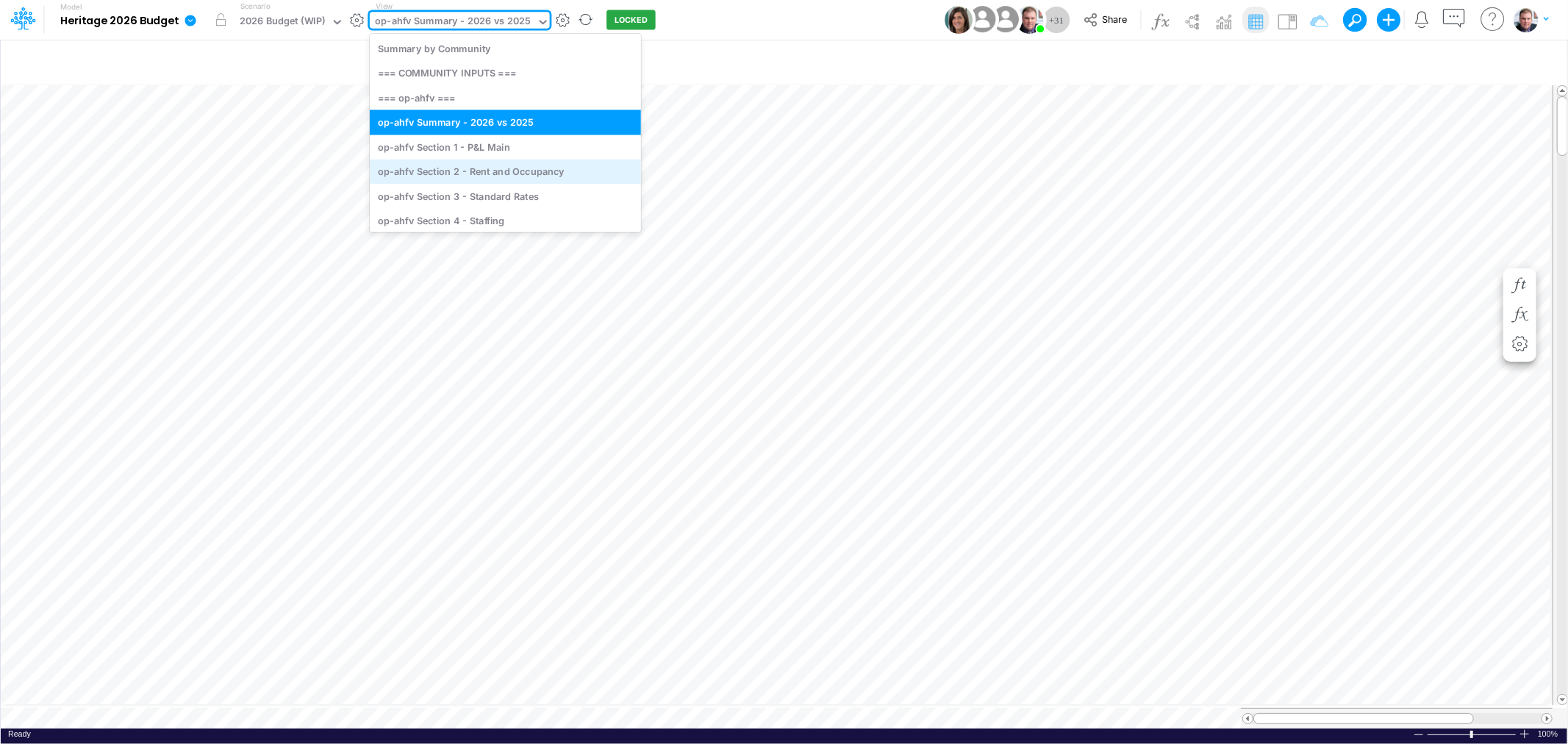
click at [501, 180] on div "op-ahfv Section 2 - Rent and Occupancy" at bounding box center [505, 172] width 272 height 24
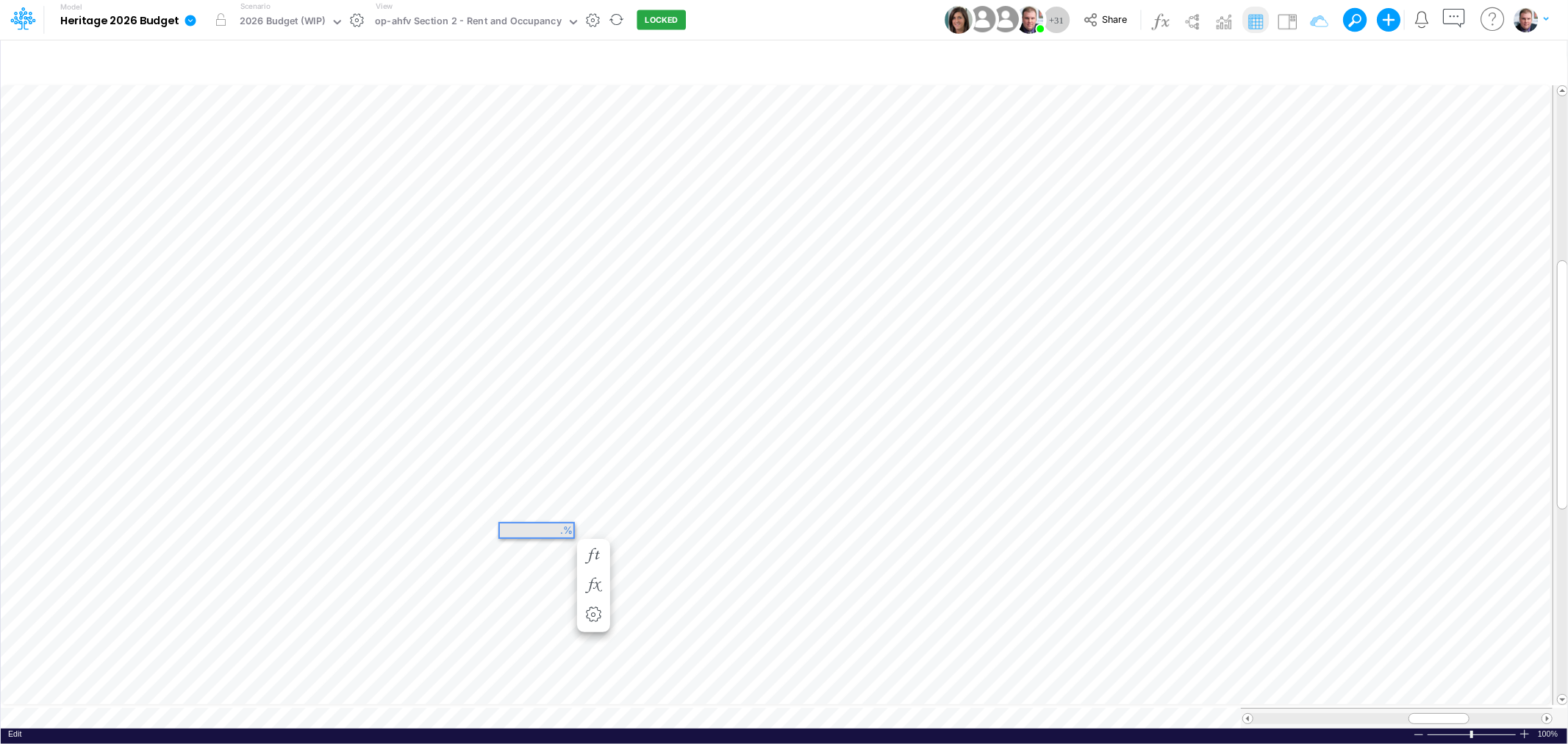
click at [560, 525] on div ".%" at bounding box center [536, 529] width 73 height 14
drag, startPoint x: 1439, startPoint y: 713, endPoint x: 1414, endPoint y: 714, distance: 25.0
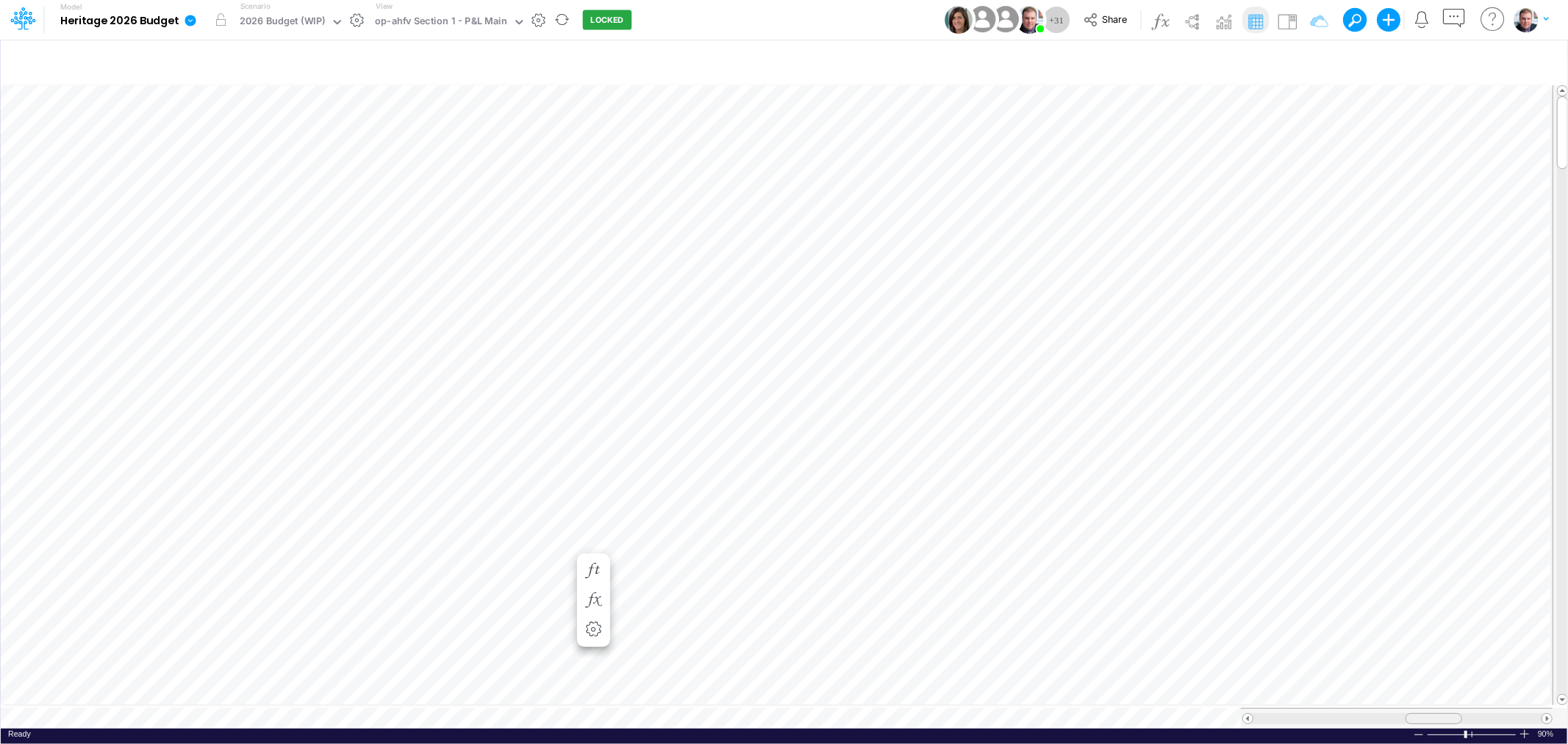
click at [1414, 714] on div at bounding box center [1433, 719] width 56 height 11
drag, startPoint x: 1419, startPoint y: 707, endPoint x: 1451, endPoint y: 713, distance: 32.6
click at [1451, 713] on div at bounding box center [1464, 719] width 56 height 11
click at [1540, 57] on icon "button" at bounding box center [1538, 62] width 22 height 15
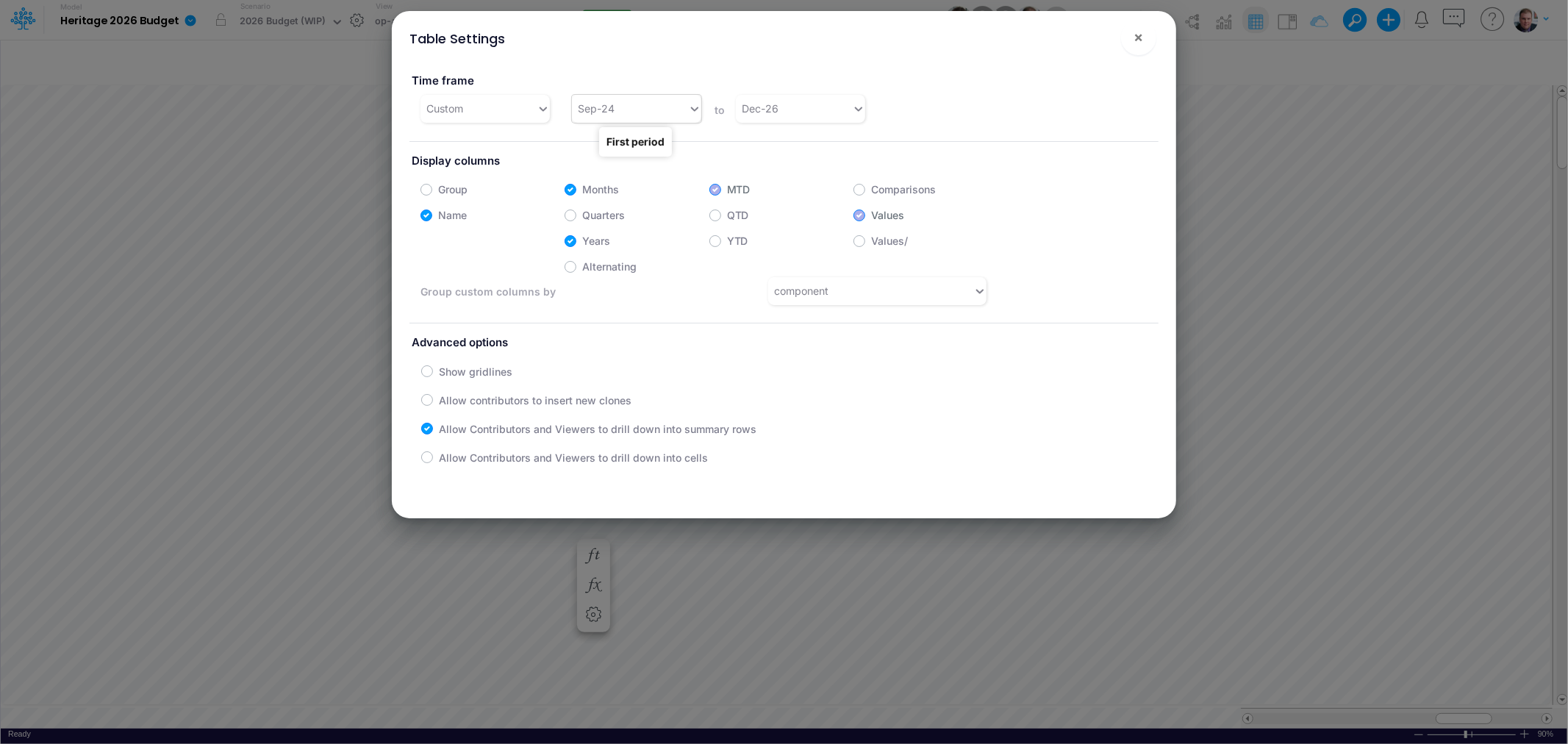
click at [651, 105] on div "Sep-24" at bounding box center [630, 108] width 116 height 24
click at [615, 316] on div "Sep-25" at bounding box center [635, 328] width 128 height 27
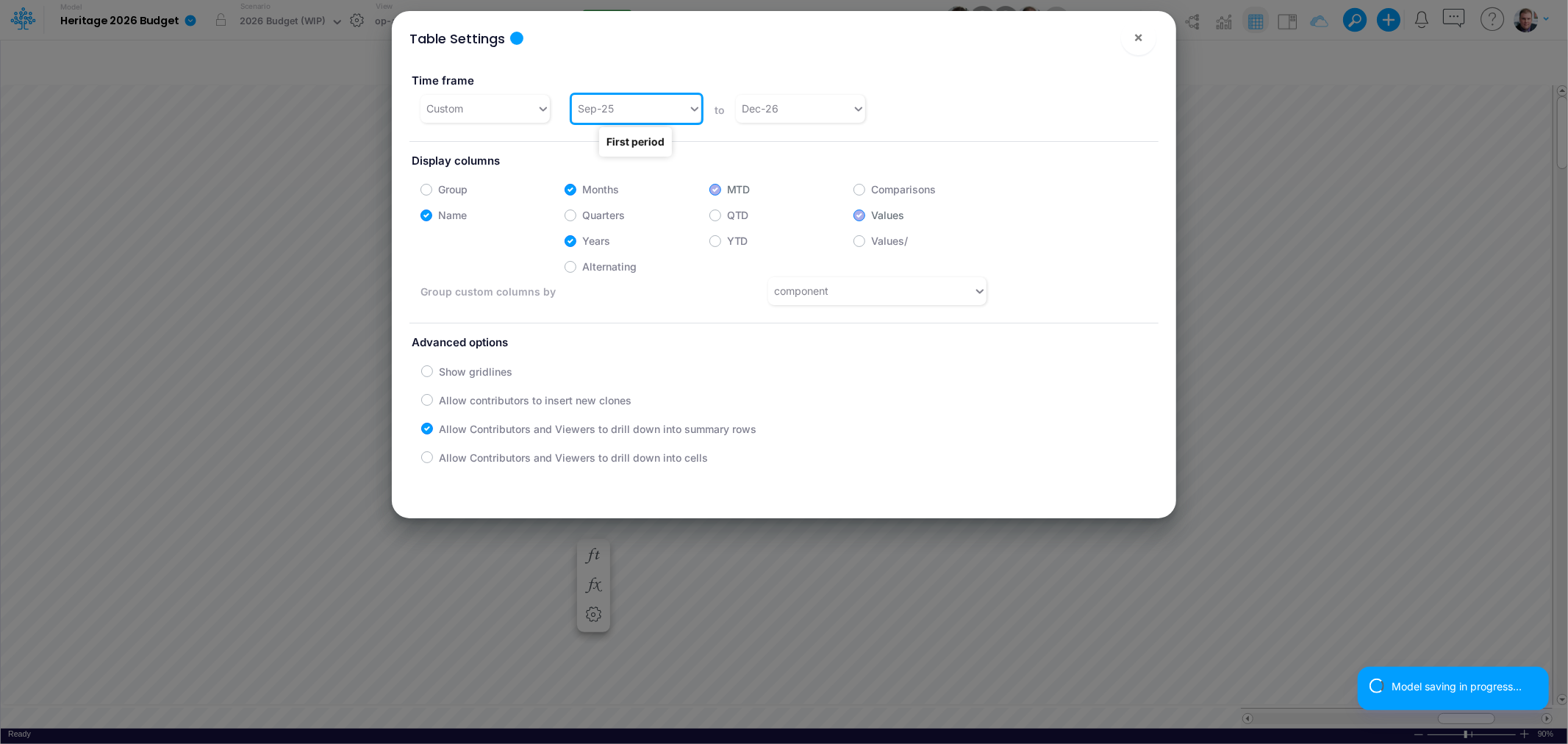
click at [626, 115] on div "Sep-25" at bounding box center [630, 108] width 116 height 24
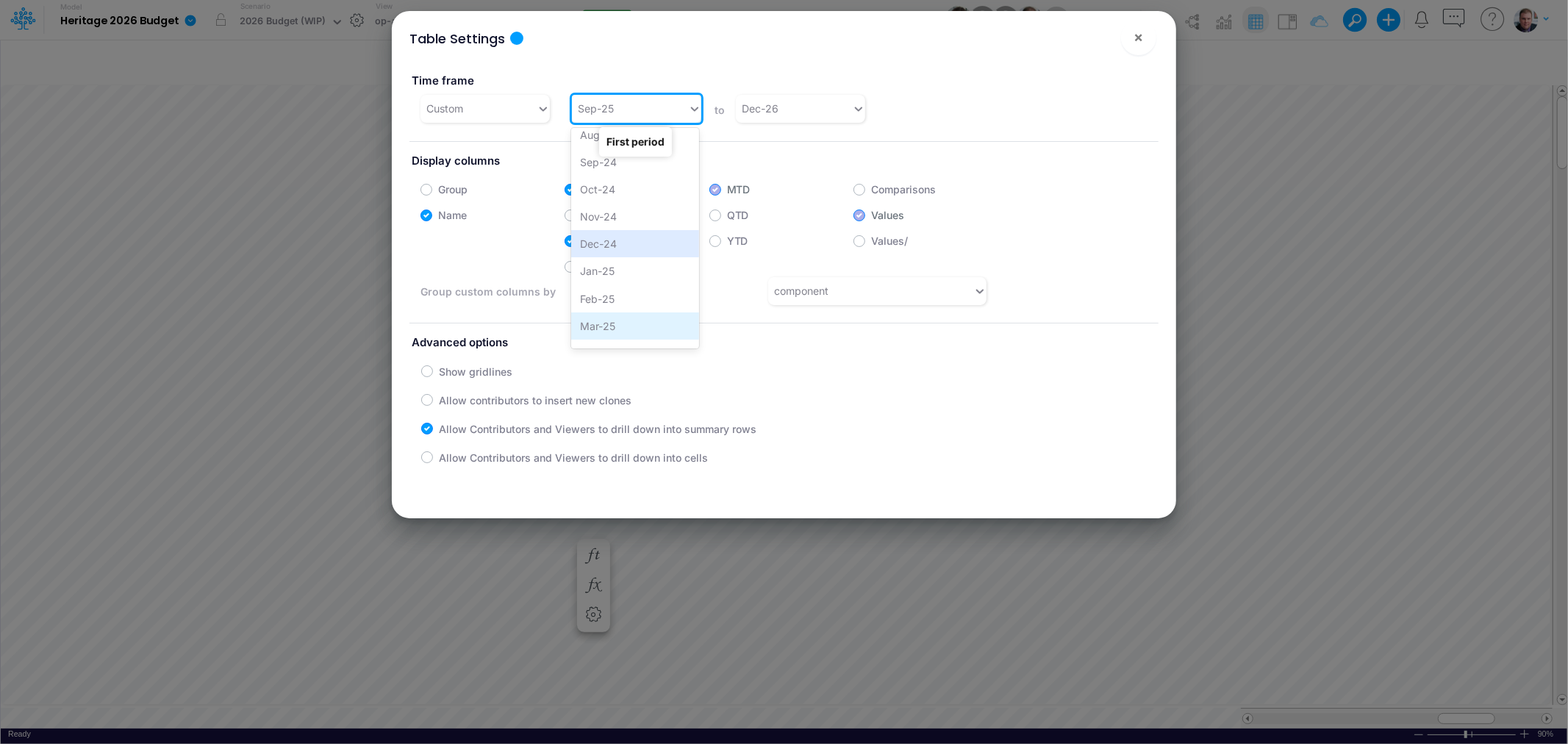
scroll to position [855, 0]
click at [619, 272] on div "Jan-25" at bounding box center [635, 272] width 128 height 27
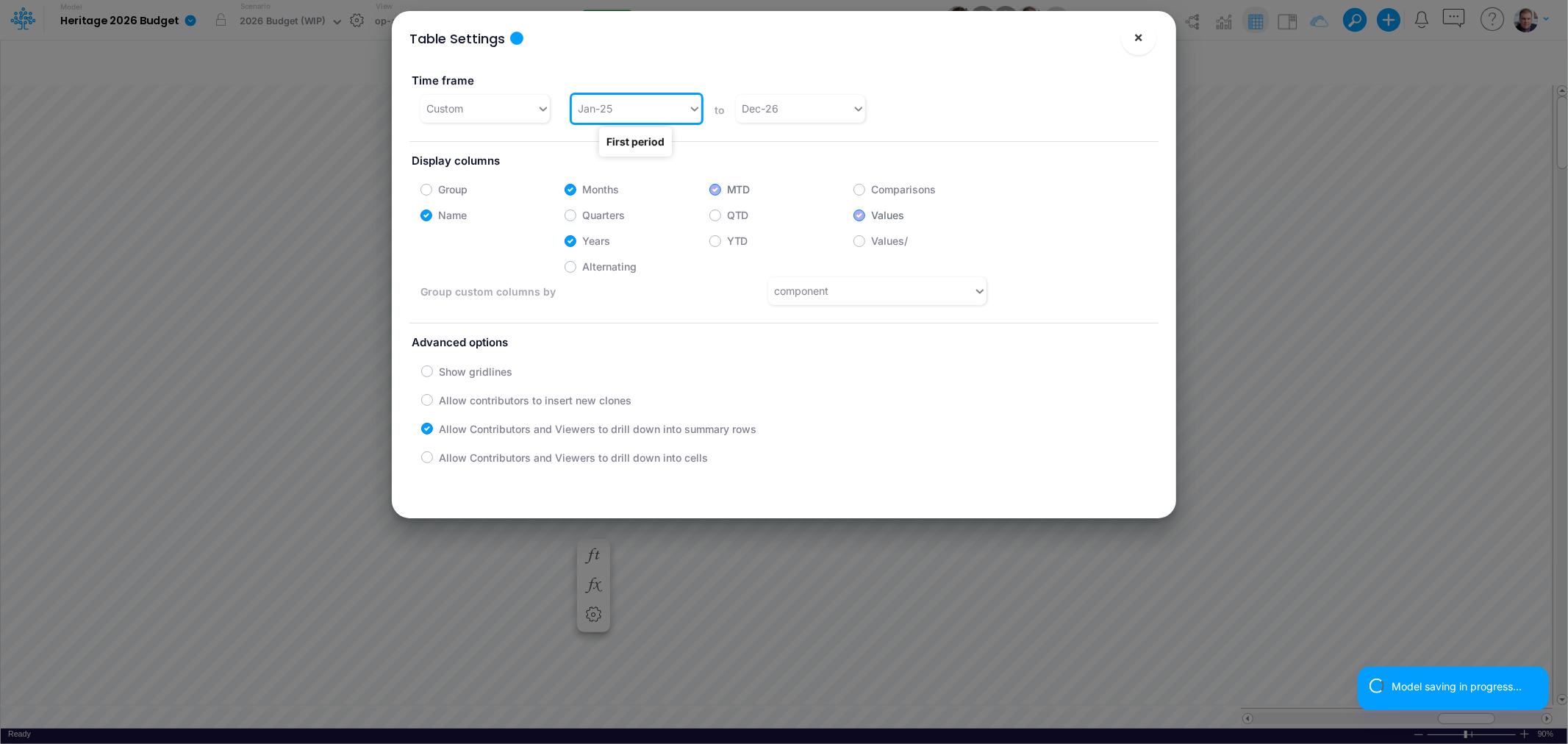
click at [1137, 35] on span "×" at bounding box center [1138, 37] width 10 height 18
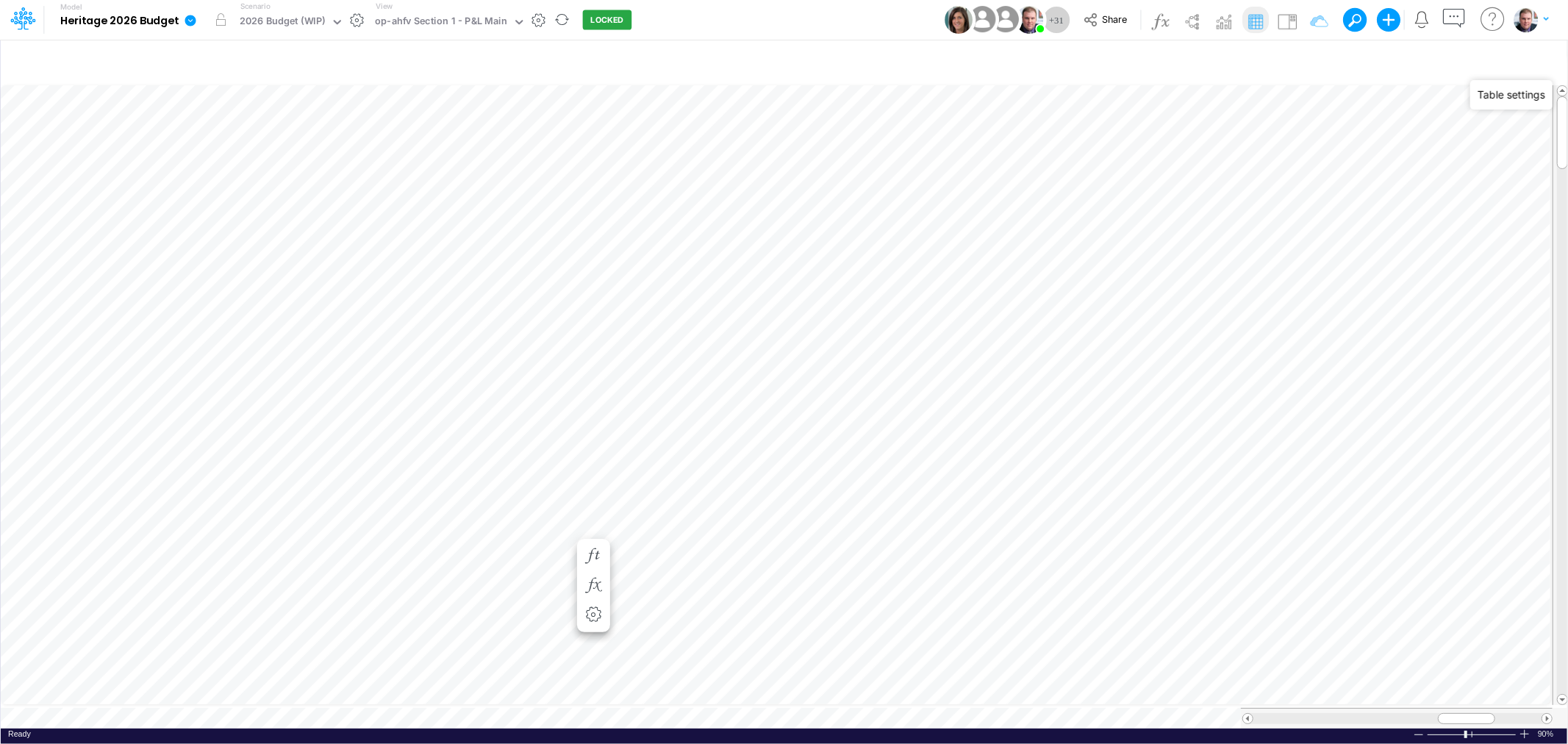
click at [696, 709] on div "Paste Cut Copy AutoFill 4,030.91 57.452280833652395 Ready 90% Sum: null Max: nu…" at bounding box center [784, 405] width 1566 height 646
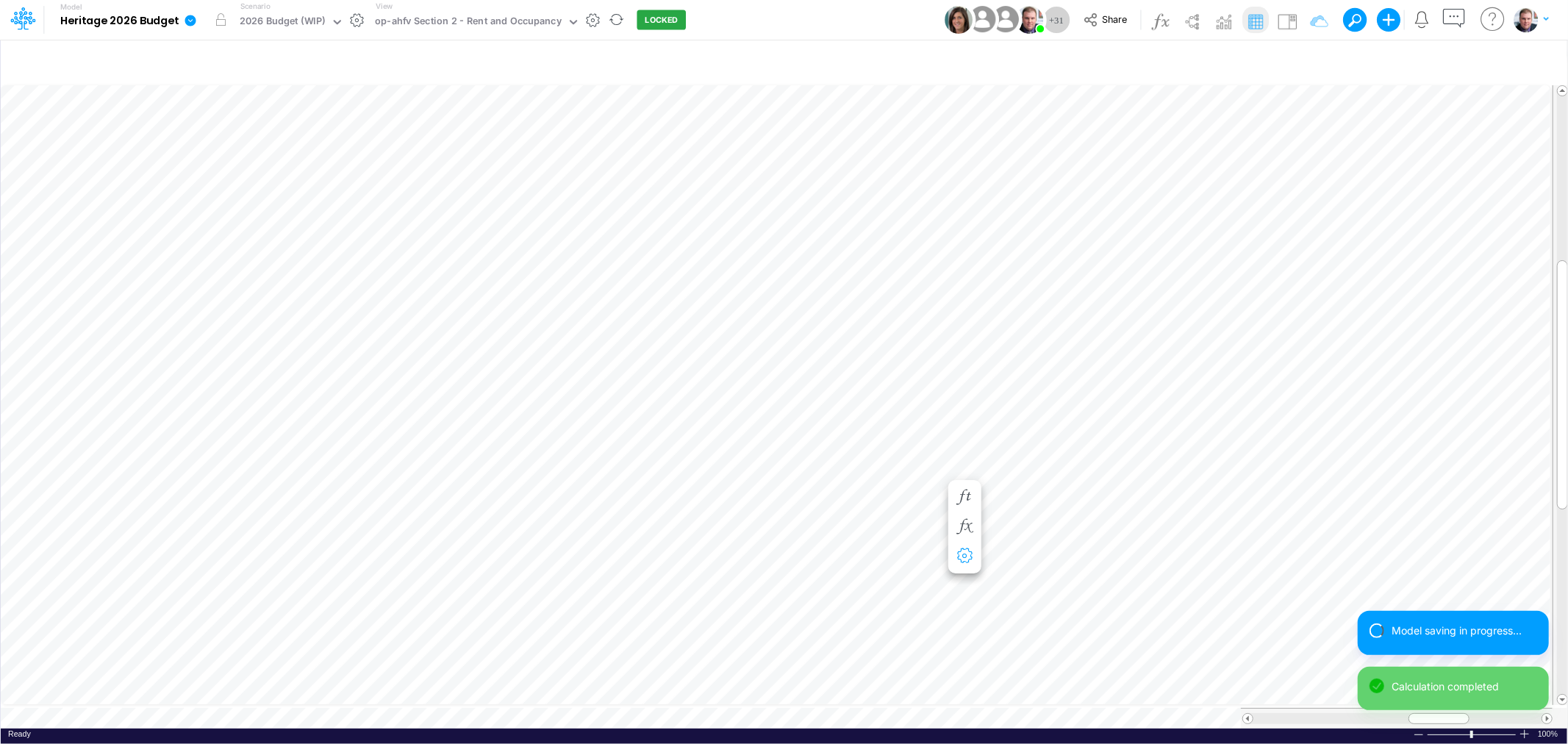
scroll to position [0, 1]
